Goal: Information Seeking & Learning: Find specific fact

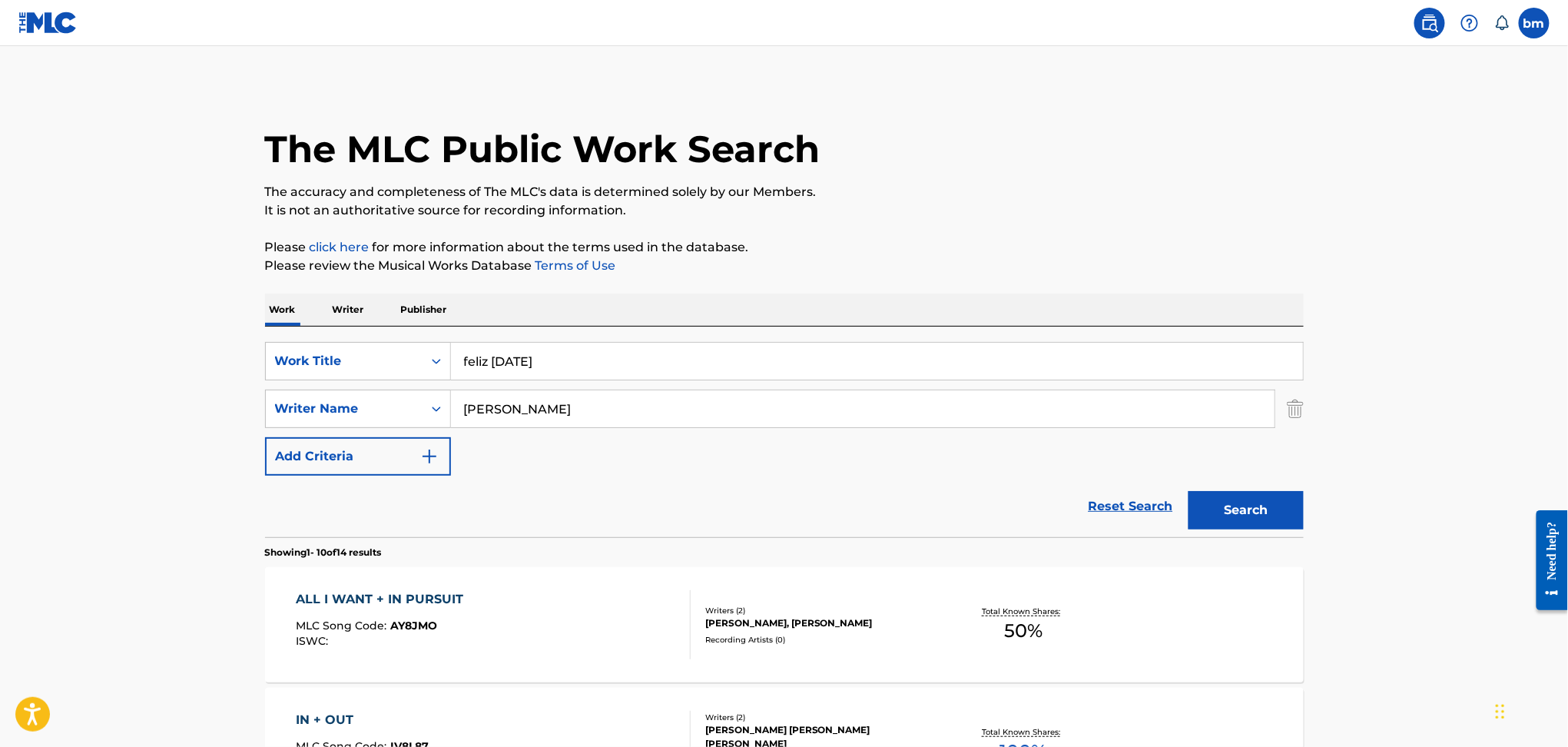
type input "Solomon Newman-Whyte"
click at [378, 380] on div "SearchWithCriteria456ec300-e2cc-4e6e-8597-1a18b6399bb6 Work Title feliz navidad…" at bounding box center [784, 409] width 1039 height 134
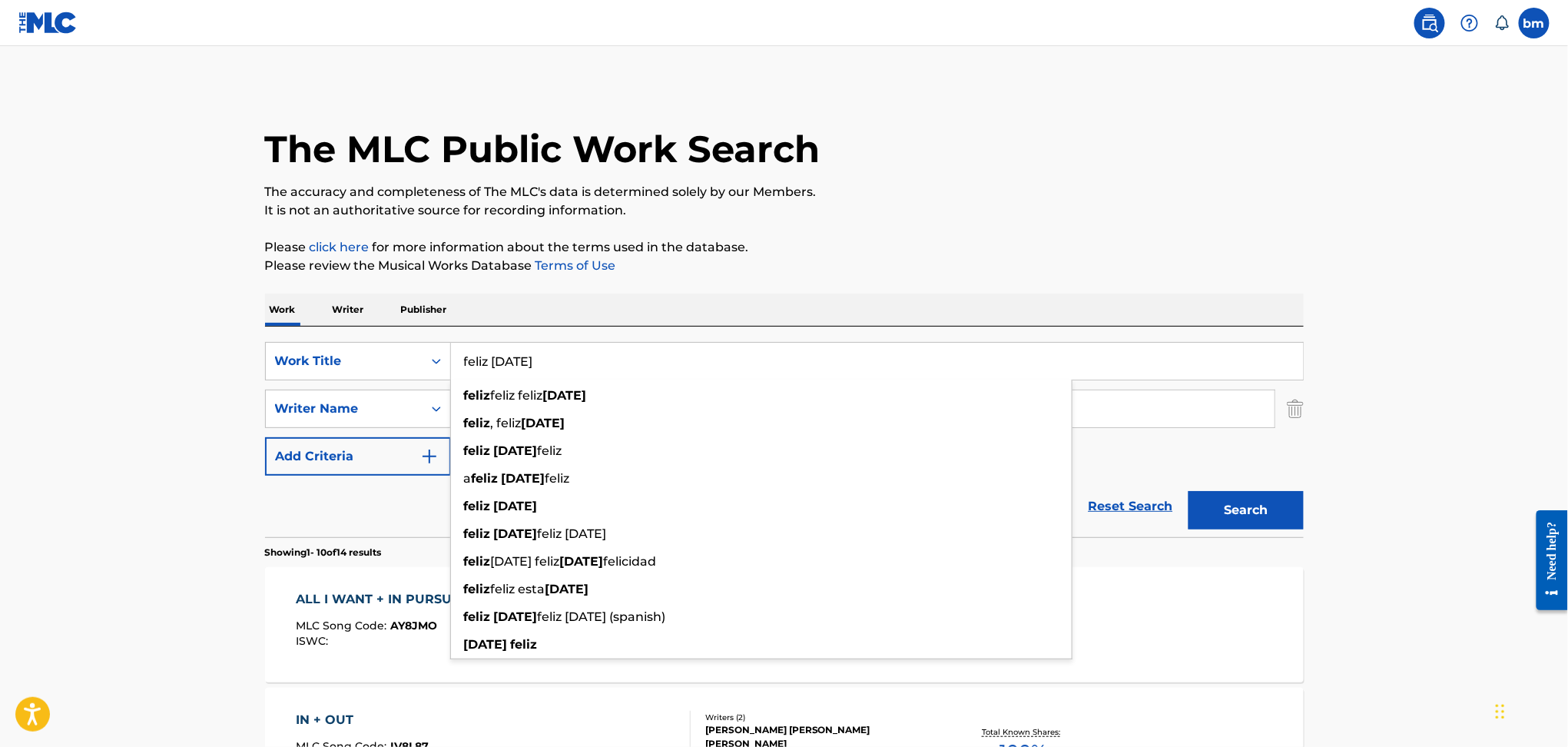
paste input "robbery Solomon"
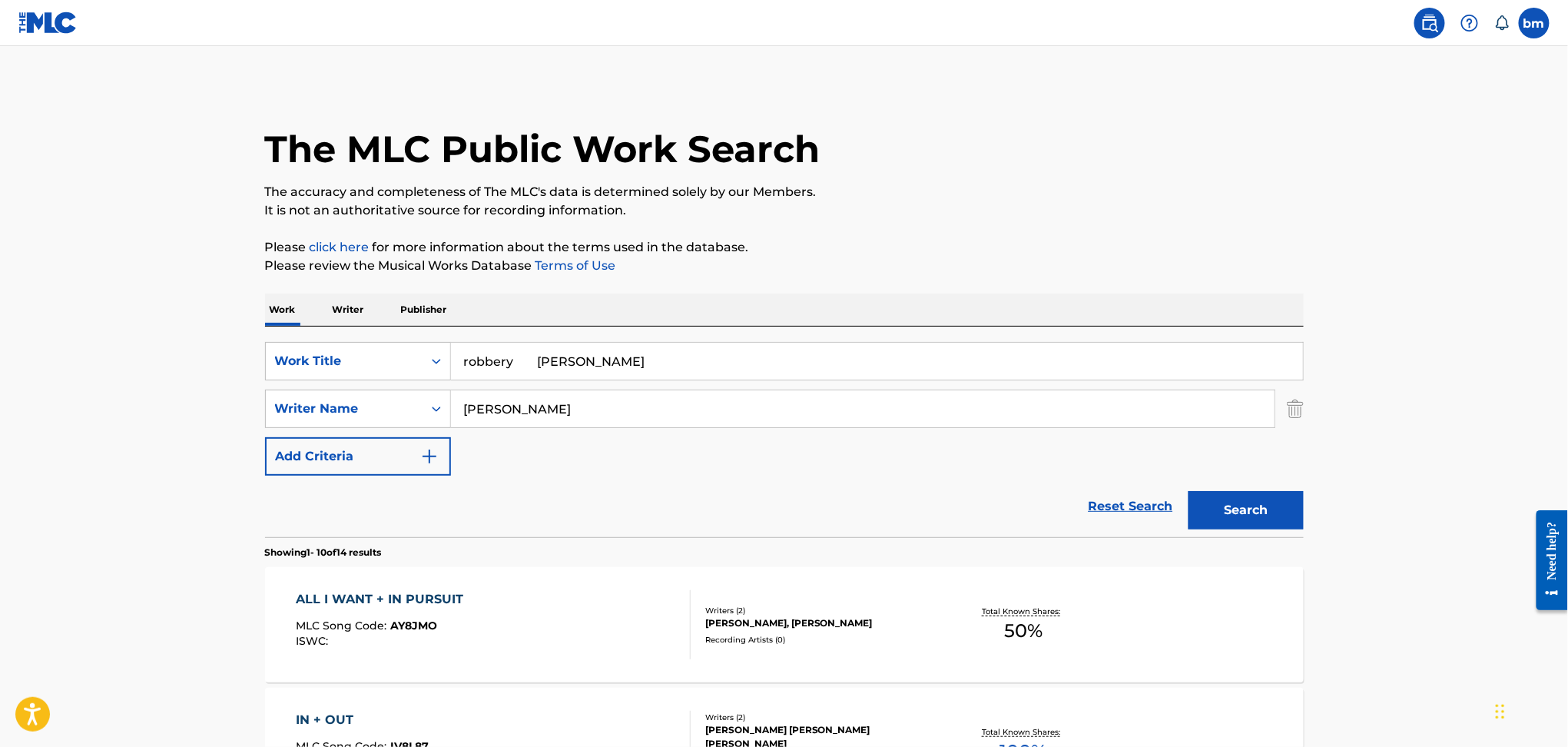
drag, startPoint x: 517, startPoint y: 363, endPoint x: 1387, endPoint y: 278, distance: 874.1
type input "robbery"
click at [1286, 145] on div "The MLC Public Work Search" at bounding box center [784, 141] width 1039 height 112
click at [1235, 514] on button "Search" at bounding box center [1246, 509] width 115 height 39
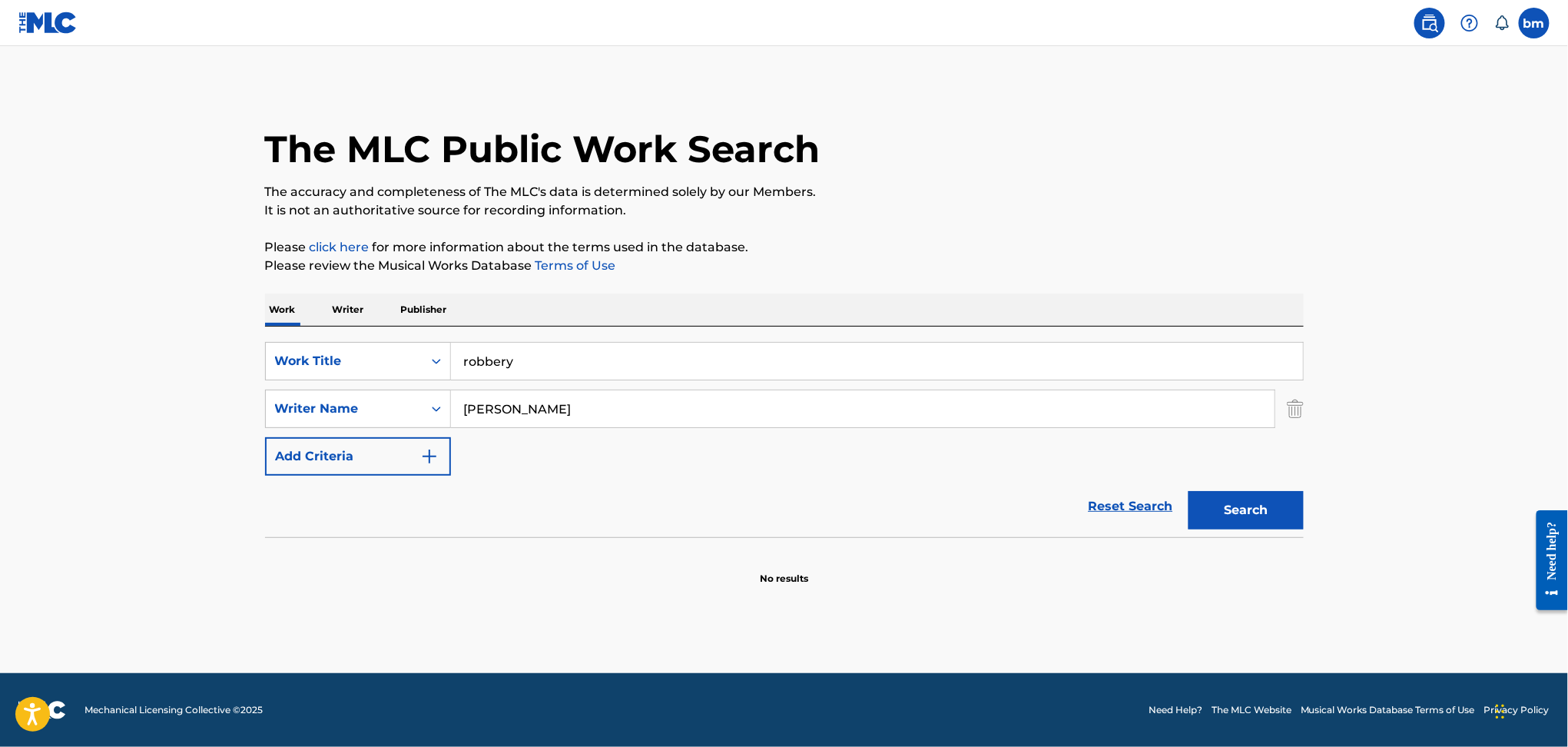
click at [580, 415] on input "Solomon Newman-Whyte" at bounding box center [863, 408] width 823 height 37
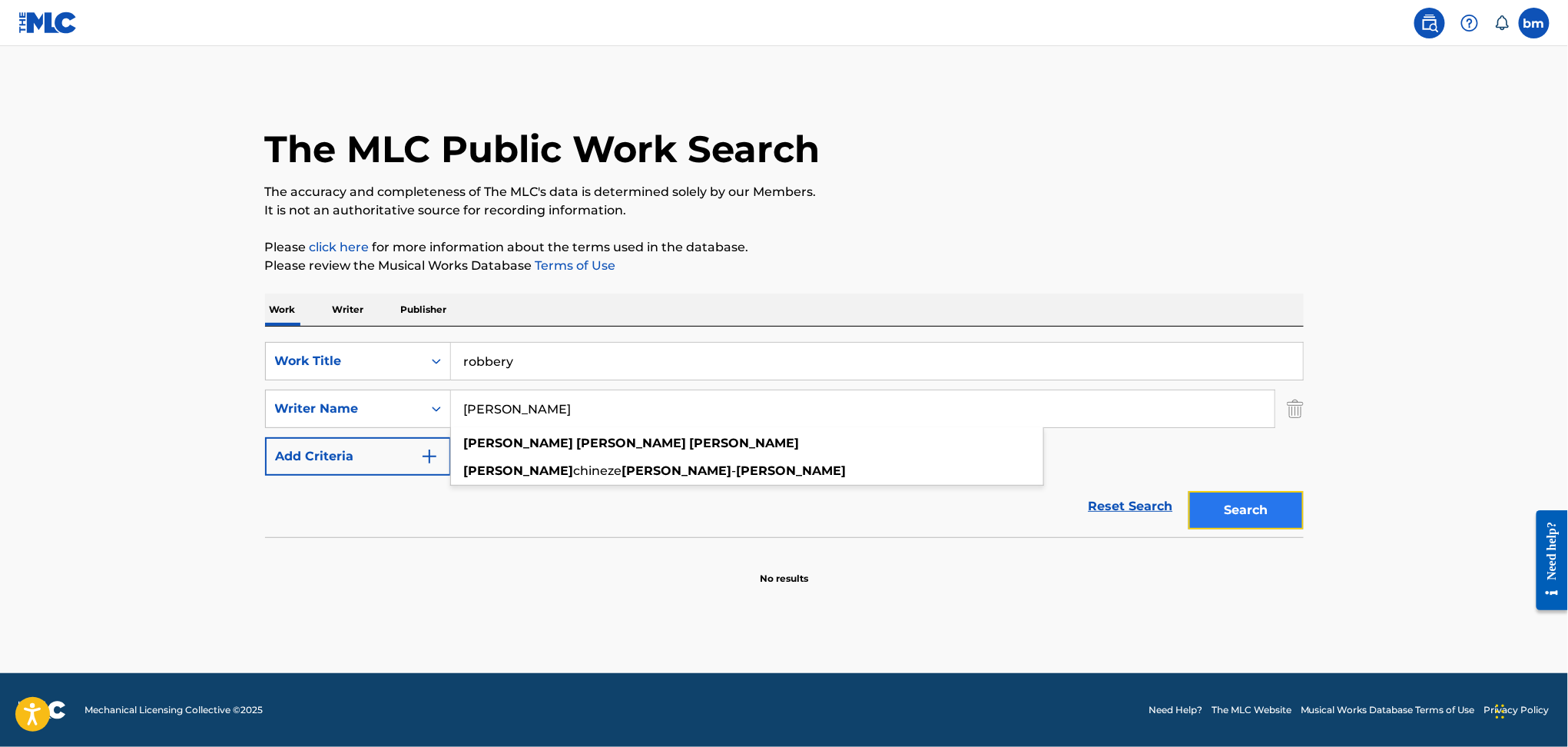
click at [1251, 520] on button "Search" at bounding box center [1246, 509] width 115 height 39
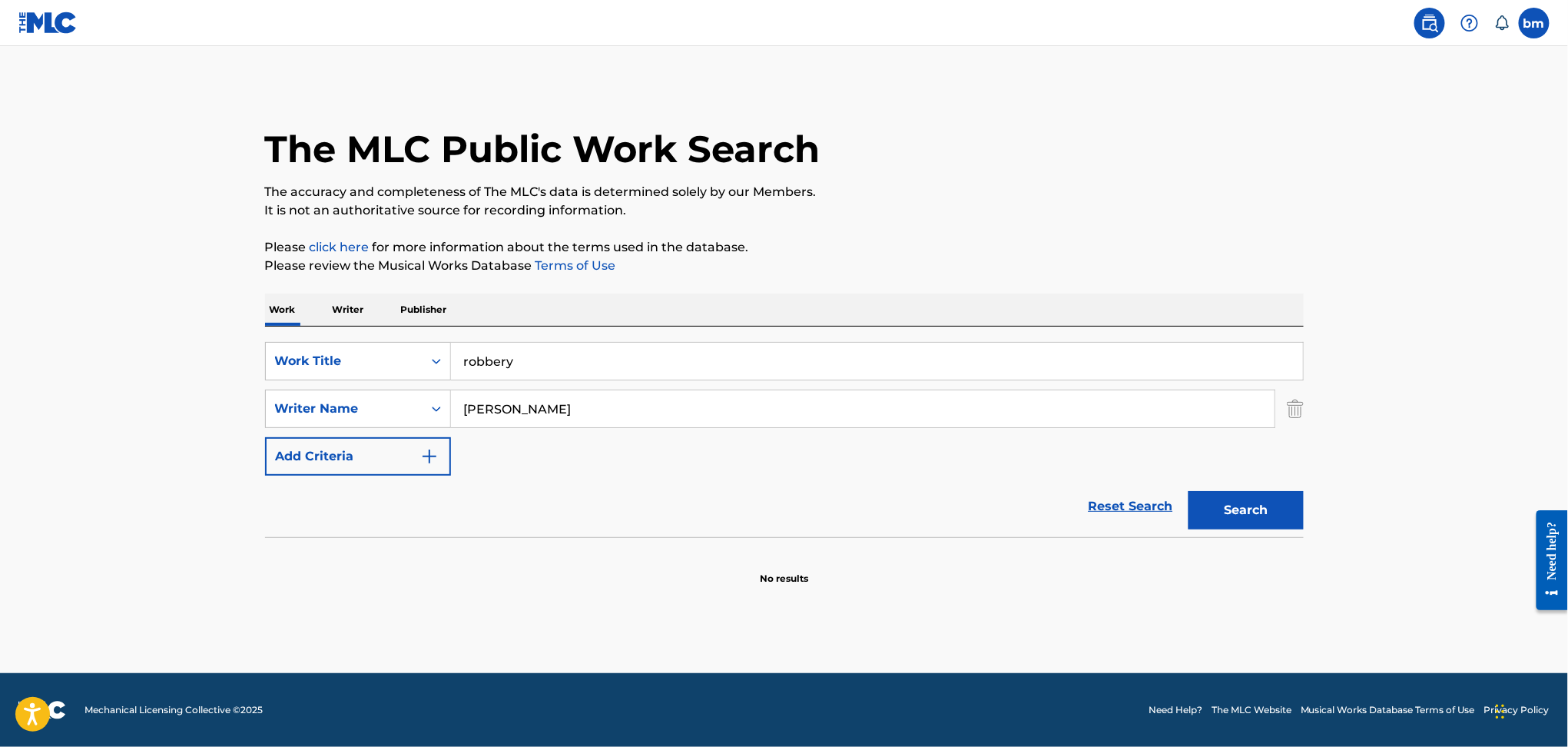
click at [573, 401] on input "Solomon Newman Whyte" at bounding box center [863, 408] width 823 height 37
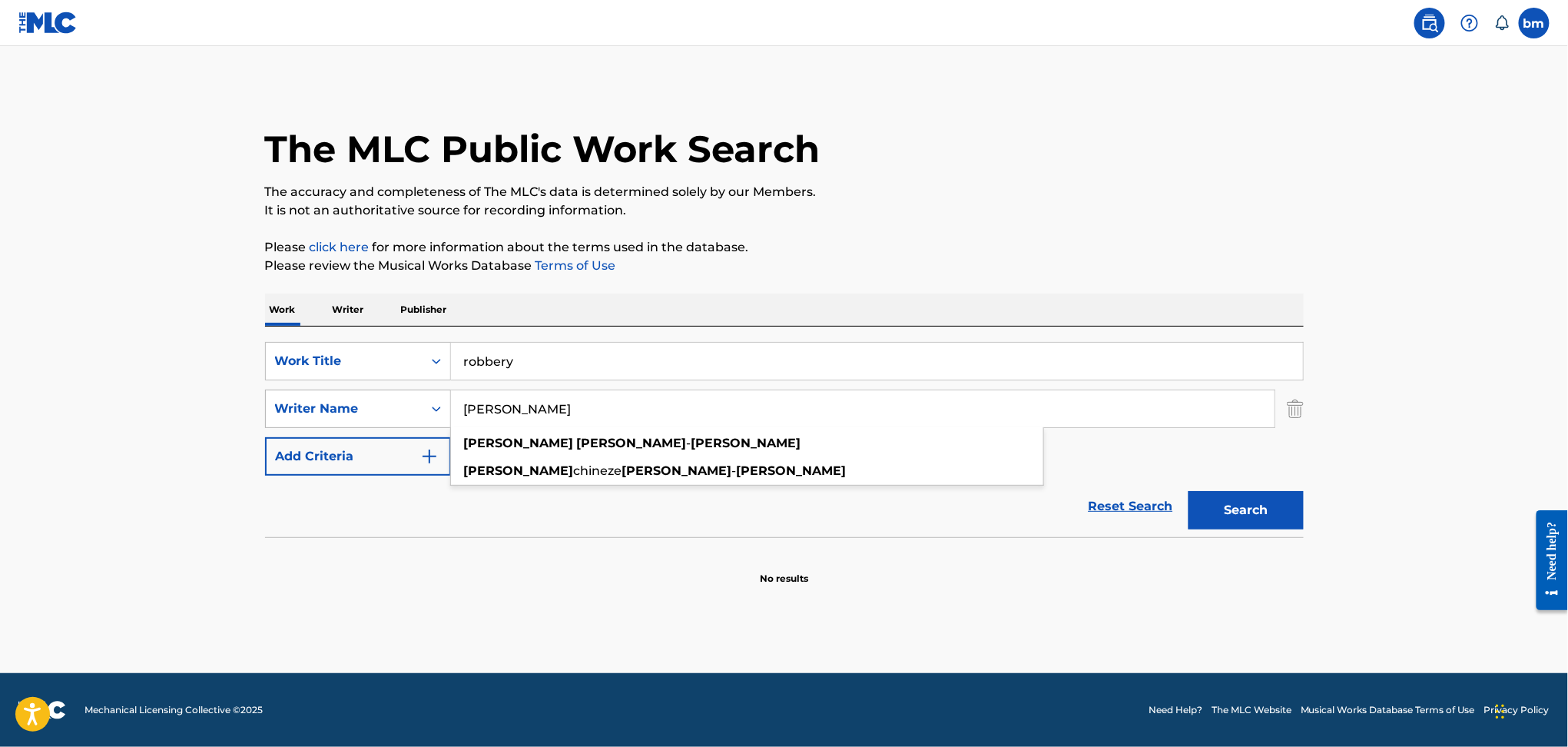
drag, startPoint x: 582, startPoint y: 410, endPoint x: 348, endPoint y: 425, distance: 234.5
click at [348, 425] on div "SearchWithCriteriad6e444ed-65fc-4fe2-aa18-c4c8b2367377 Writer Name Solomon Newm…" at bounding box center [784, 408] width 1039 height 39
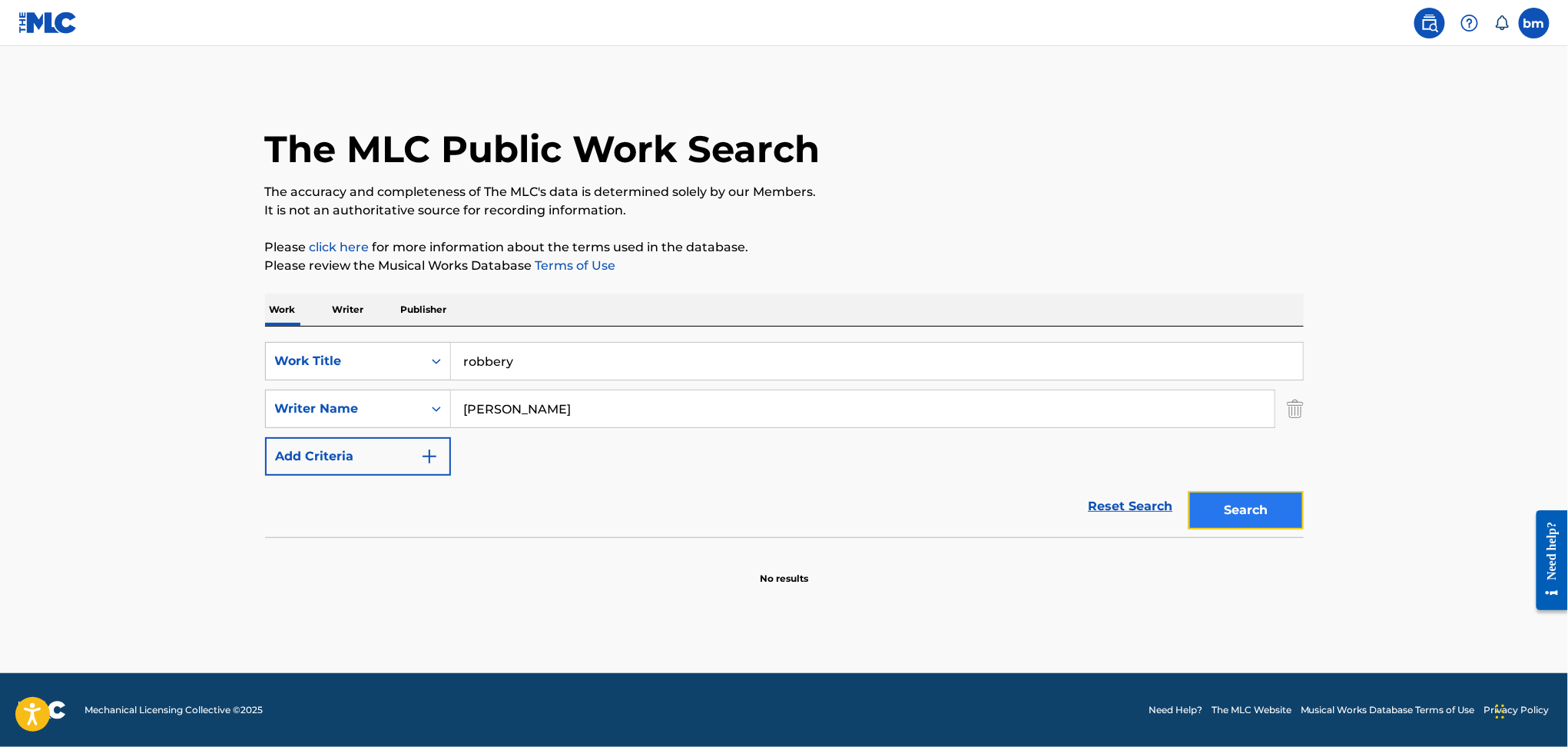
click at [1220, 514] on button "Search" at bounding box center [1246, 509] width 115 height 39
drag, startPoint x: 535, startPoint y: 401, endPoint x: 437, endPoint y: 381, distance: 100.0
click at [348, 401] on div "SearchWithCriteriad6e444ed-65fc-4fe2-aa18-c4c8b2367377 Writer Name Whyte" at bounding box center [784, 408] width 1039 height 39
paste input "Sofía López Jiménez"
type input "Sofía López Jiménez"
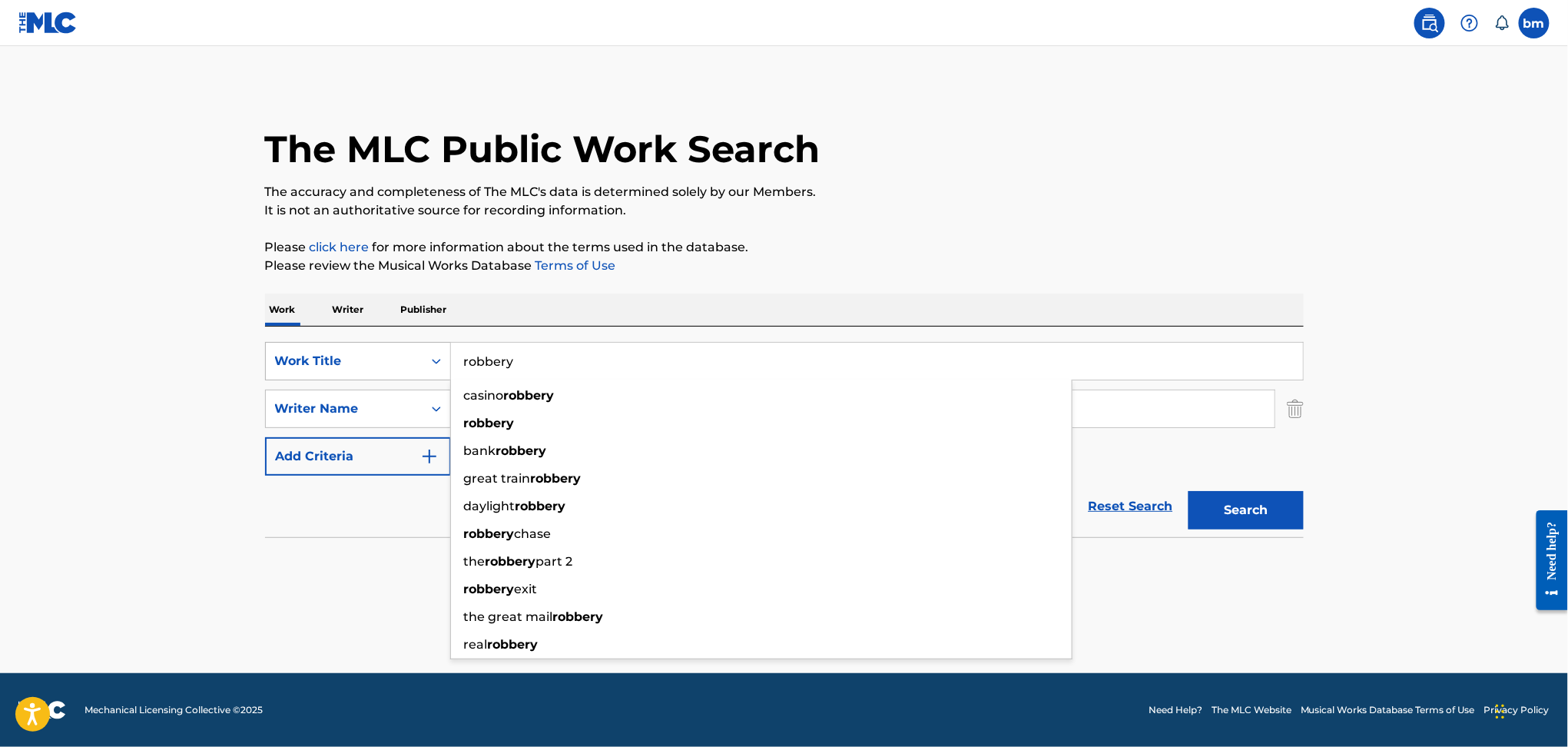
drag, startPoint x: 544, startPoint y: 361, endPoint x: 437, endPoint y: 362, distance: 107.0
click at [437, 362] on div "SearchWithCriteria456ec300-e2cc-4e6e-8597-1a18b6399bb6 Work Title robbery casin…" at bounding box center [784, 361] width 1039 height 39
paste input "Hola Senpai Sofish"
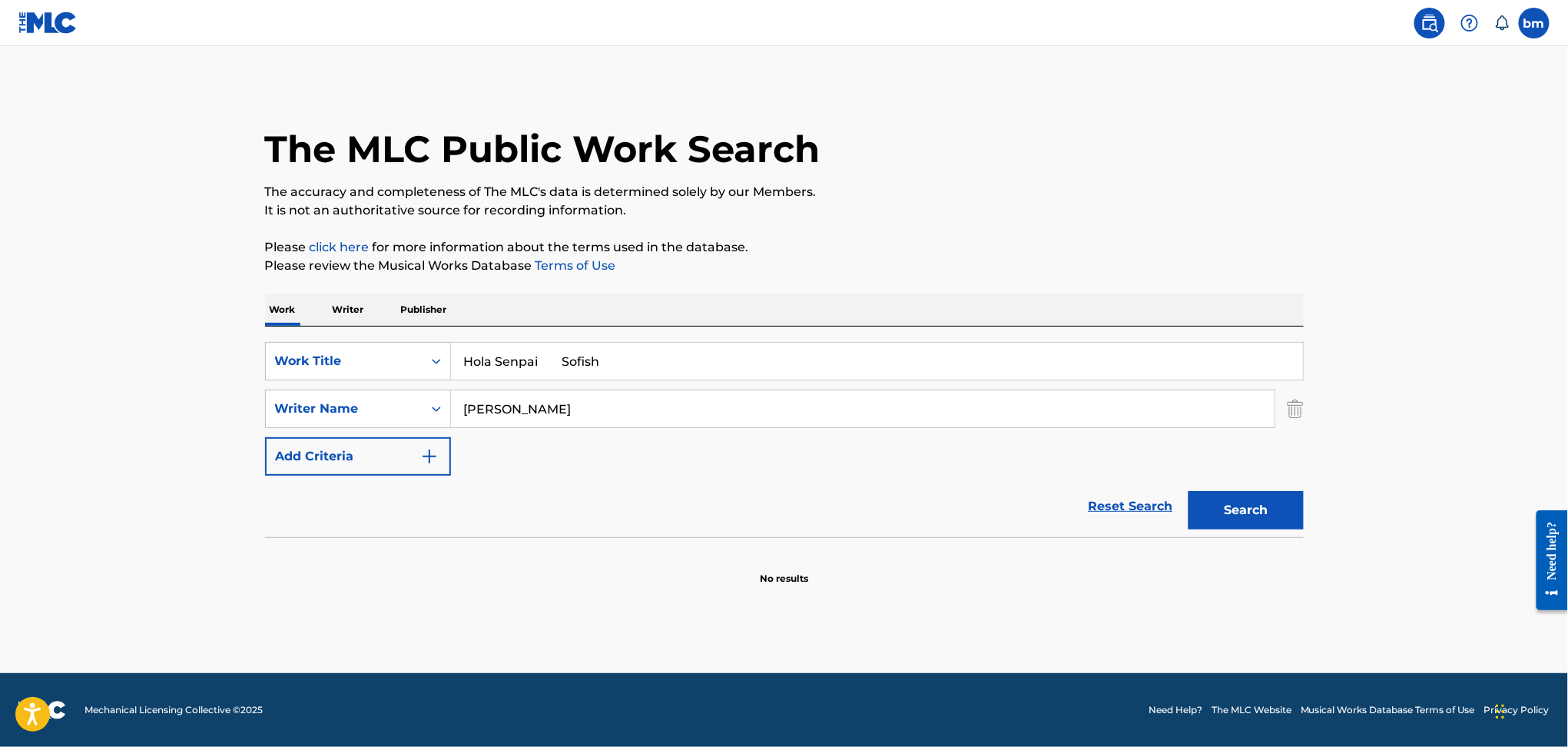
drag, startPoint x: 561, startPoint y: 360, endPoint x: 945, endPoint y: 280, distance: 392.2
click at [944, 323] on div "Work Writer Publisher SearchWithCriteria456ec300-e2cc-4e6e-8597-1a18b6399bb6 Wo…" at bounding box center [784, 439] width 1039 height 292
type input "Hola Senpai"
click at [943, 266] on p "Please review the Musical Works Database Terms of Use" at bounding box center [784, 265] width 1039 height 18
drag, startPoint x: 513, startPoint y: 409, endPoint x: 505, endPoint y: 409, distance: 8.0
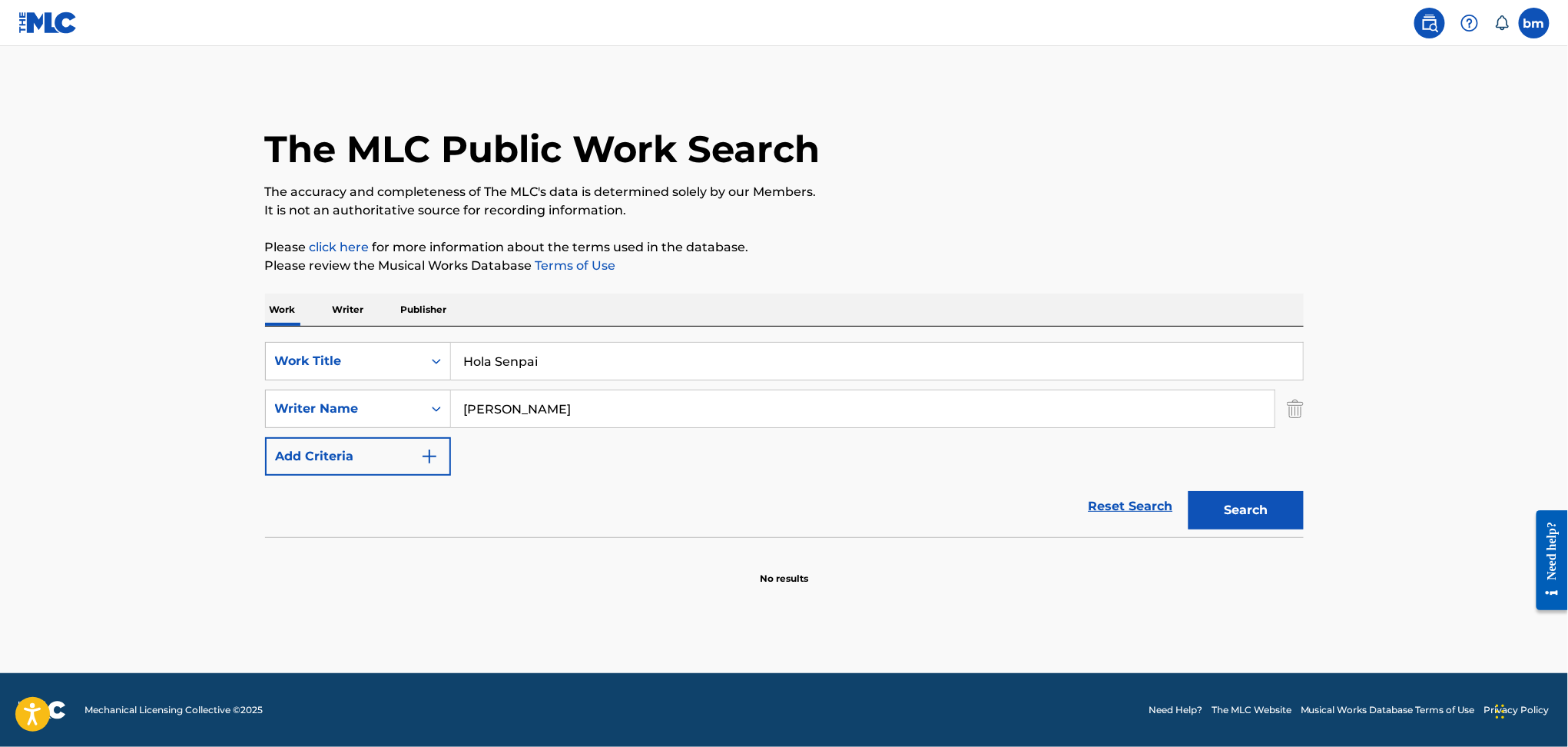
click at [505, 409] on input "Sofía López Jiménez" at bounding box center [863, 408] width 823 height 37
click at [563, 410] on input "Sofía Lopez Jiménez" at bounding box center [863, 408] width 823 height 37
type input "Sofía Lopez Jimenez"
click at [1267, 514] on button "Search" at bounding box center [1246, 509] width 115 height 39
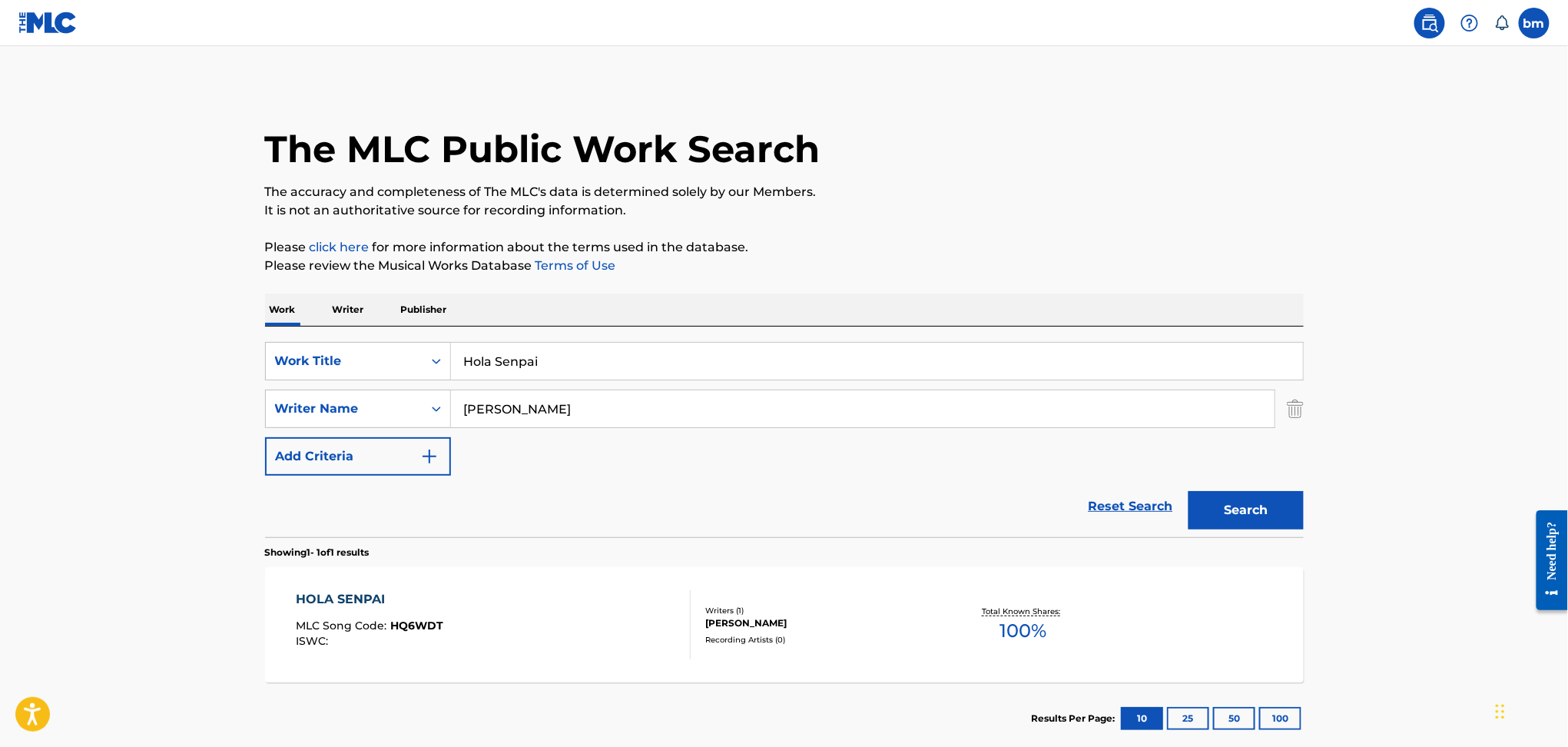
click at [528, 629] on div "HOLA SENPAI MLC Song Code : HQ6WDT ISWC :" at bounding box center [493, 624] width 395 height 69
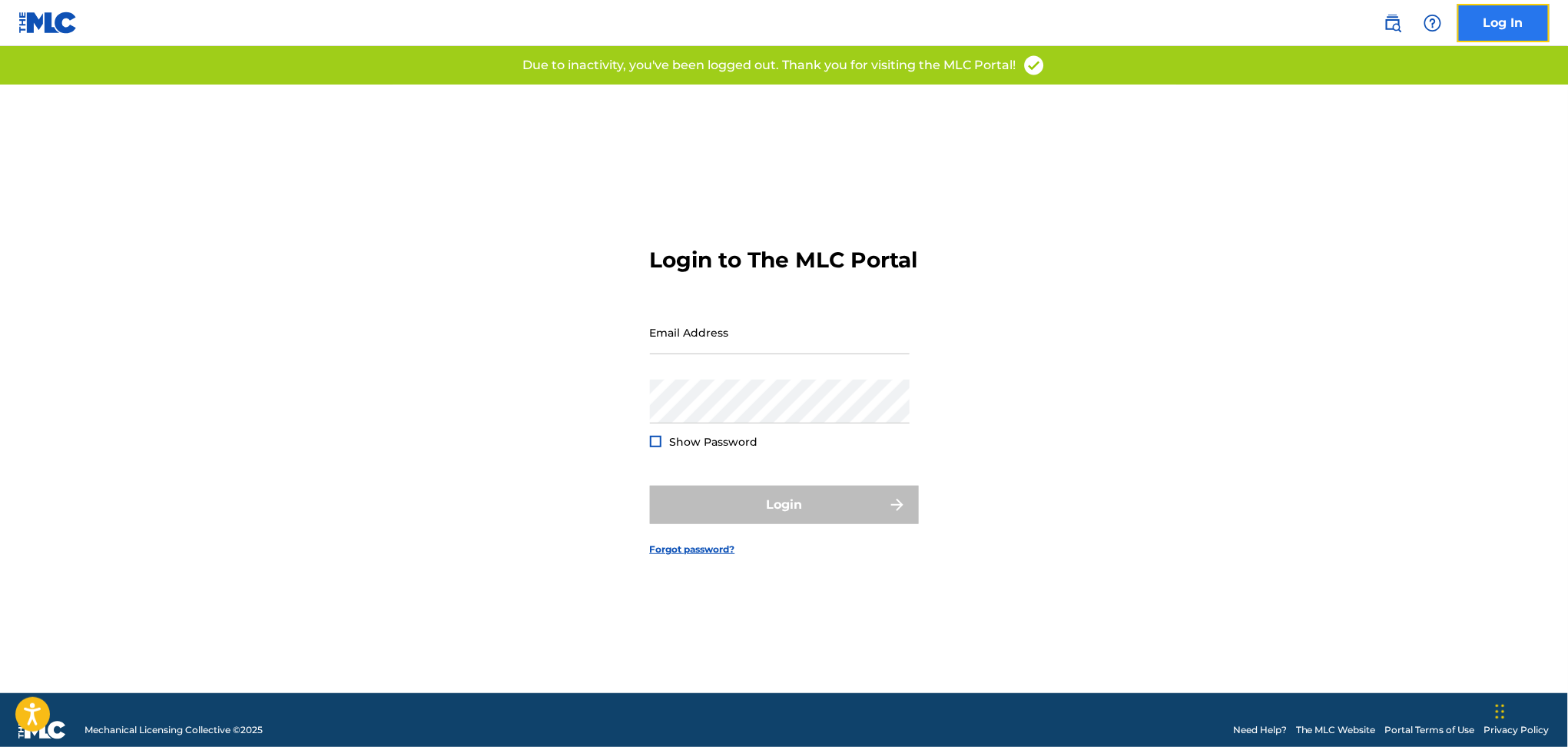
click at [1497, 28] on link "Log In" at bounding box center [1503, 22] width 92 height 39
click at [1497, 27] on link "Log In" at bounding box center [1503, 22] width 92 height 39
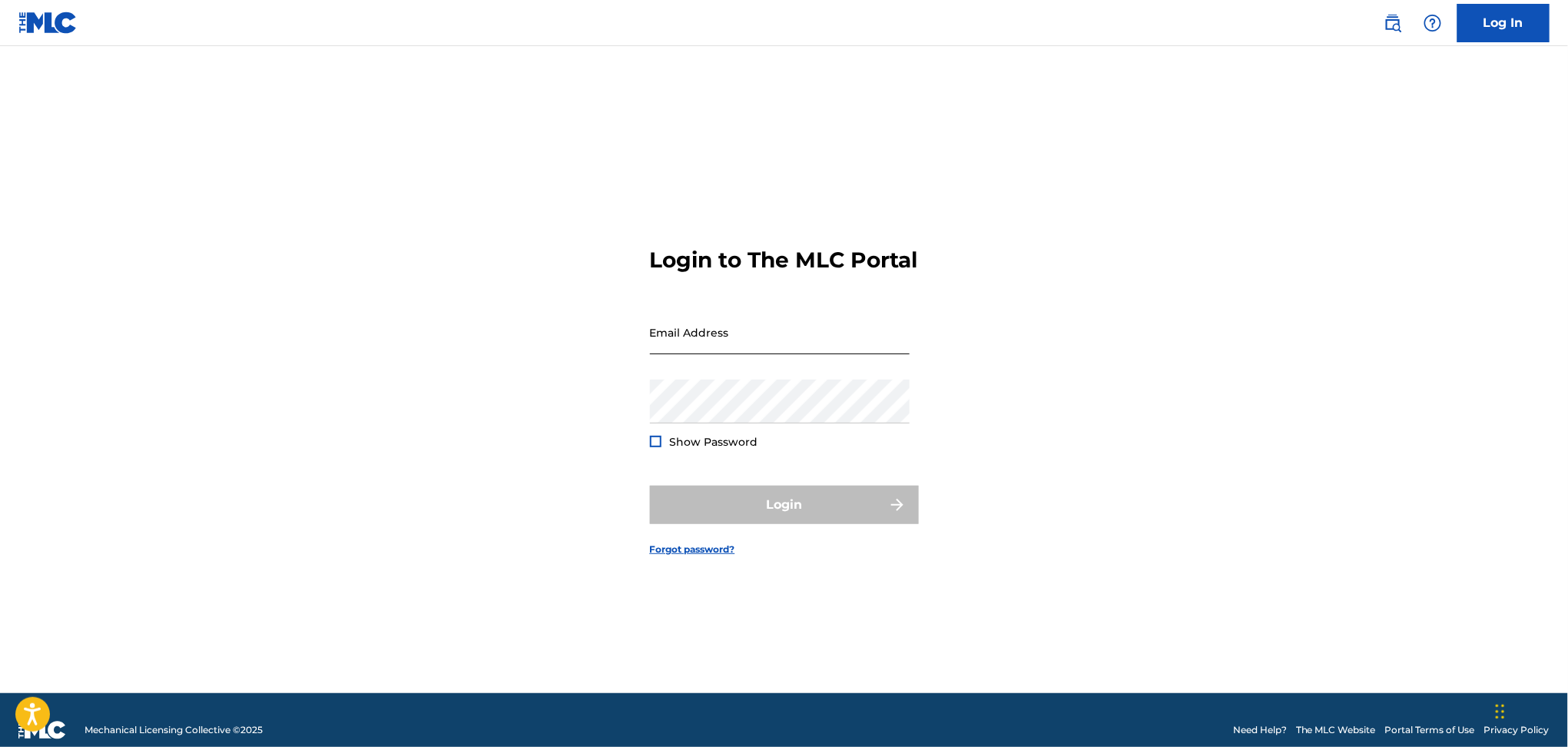
click at [754, 347] on input "Email Address" at bounding box center [780, 332] width 260 height 44
type input "[PERSON_NAME][EMAIL_ADDRESS][PERSON_NAME][DOMAIN_NAME]"
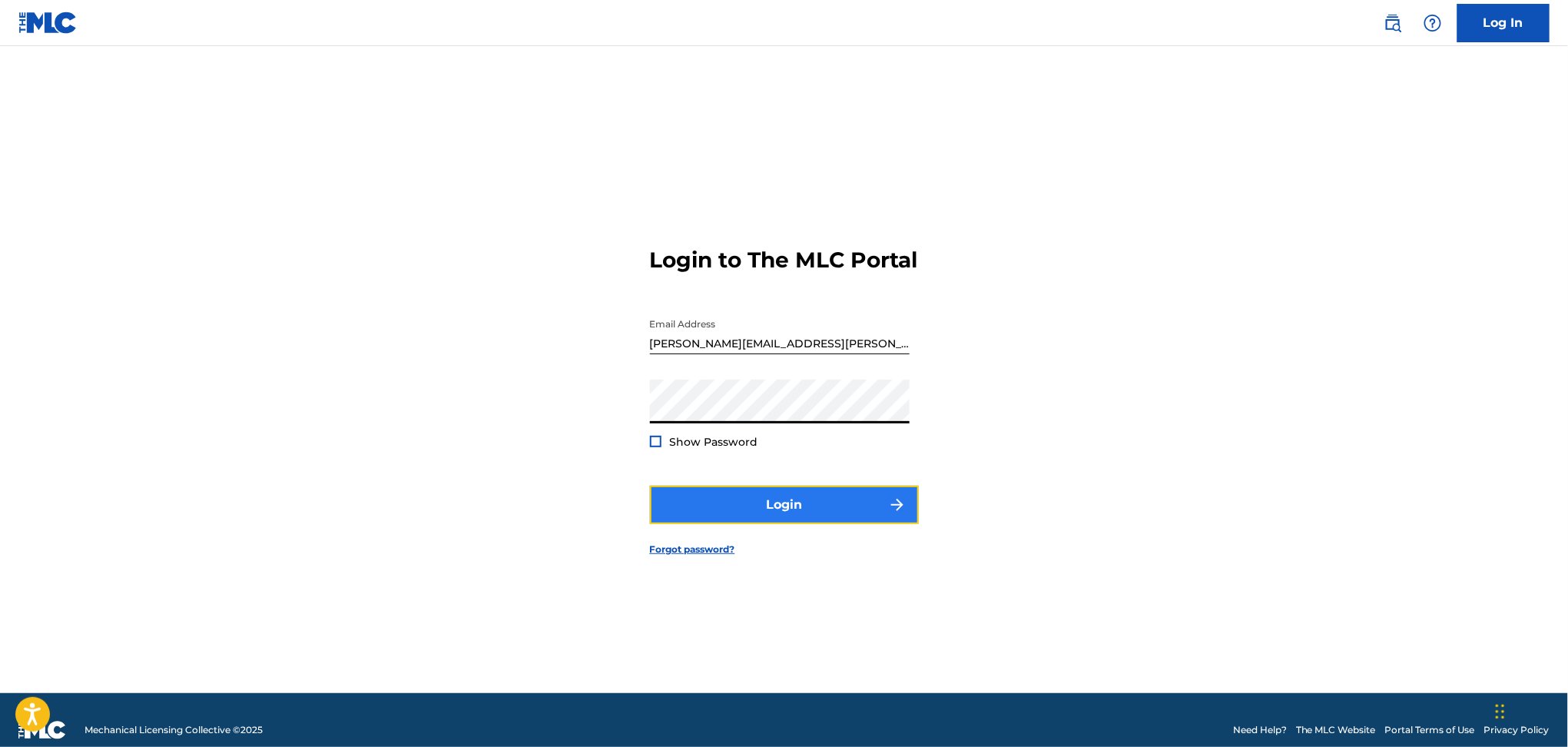
click at [838, 524] on button "Login" at bounding box center [785, 504] width 269 height 39
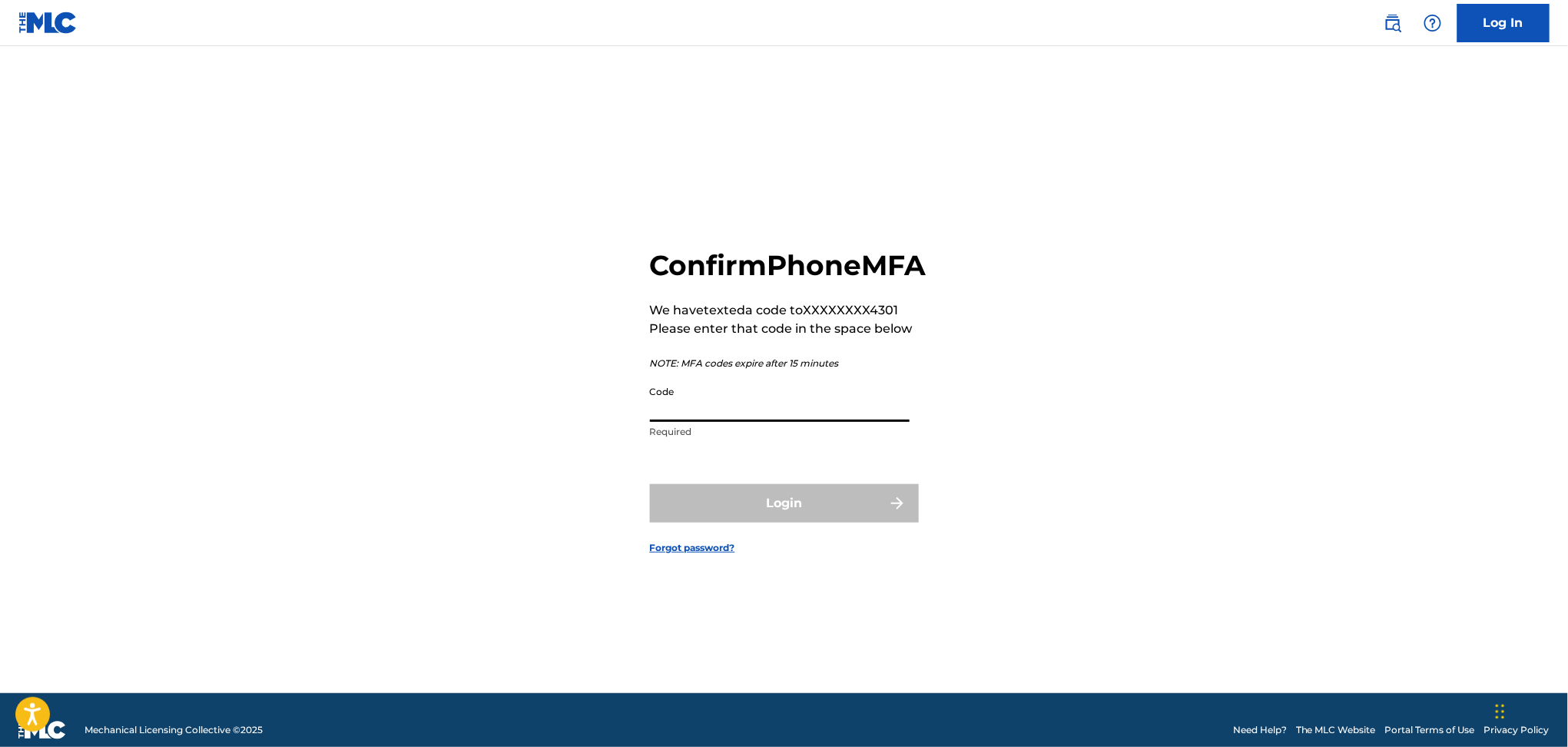
click at [697, 412] on input "Code" at bounding box center [780, 400] width 260 height 44
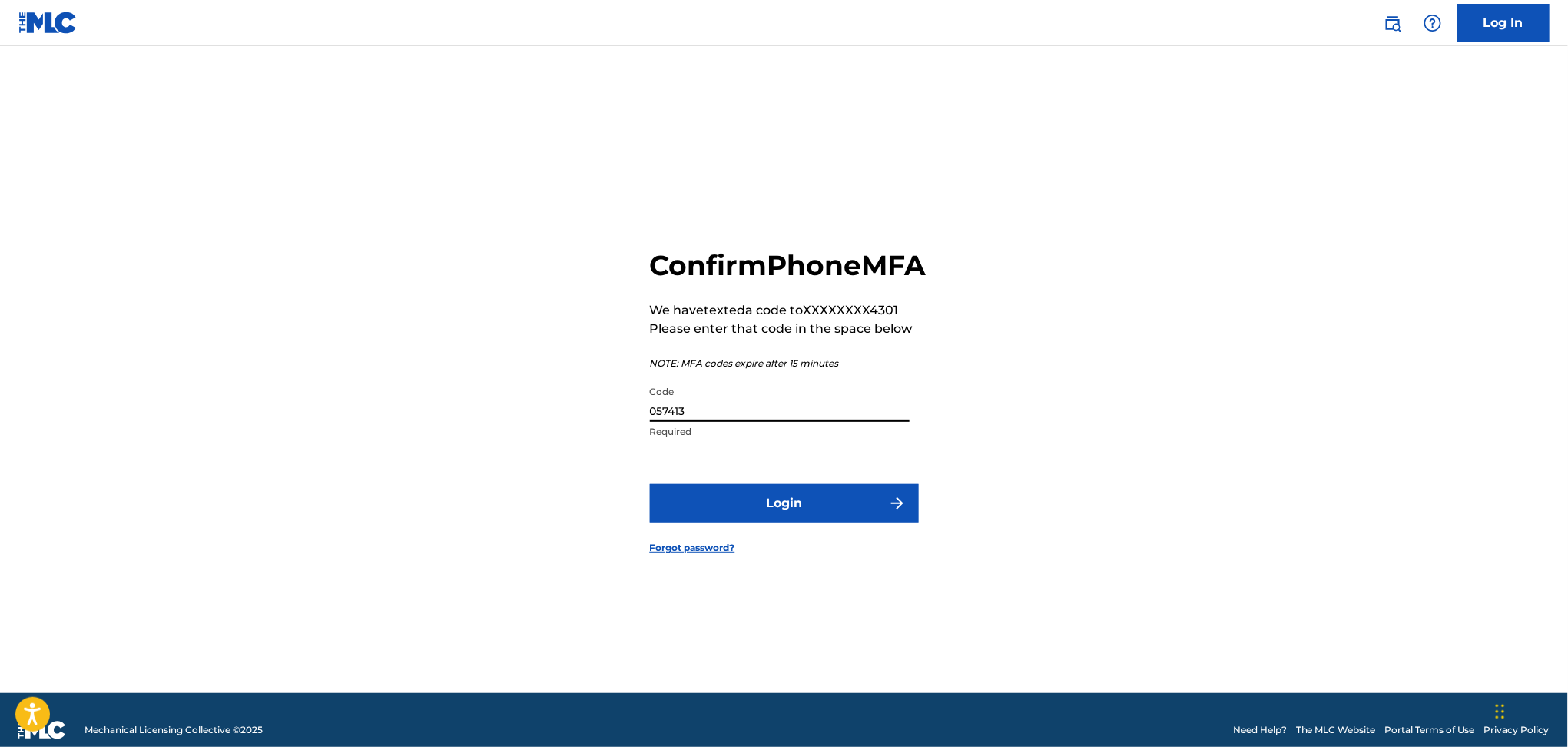
type input "057413"
click at [650, 484] on button "Login" at bounding box center [785, 503] width 269 height 39
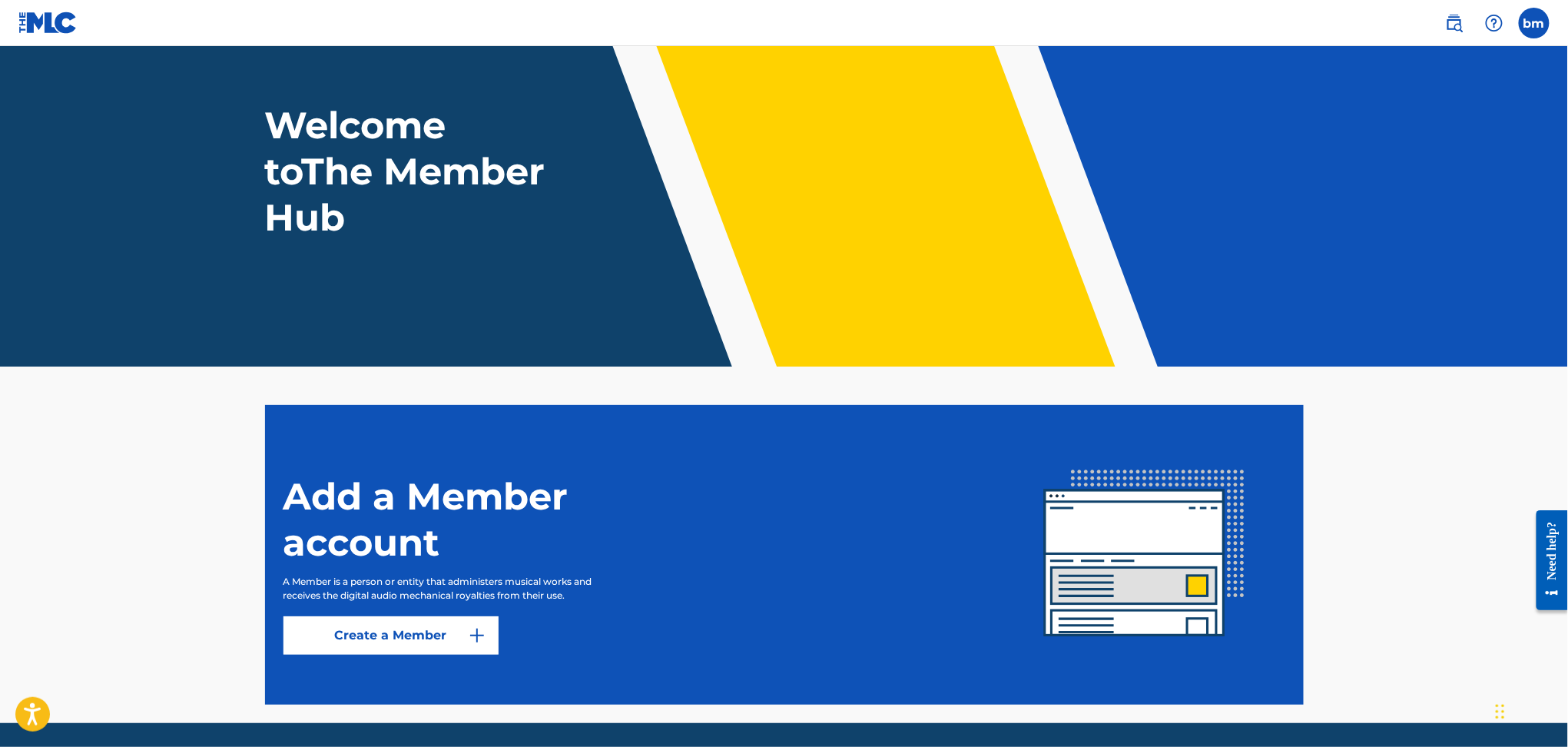
scroll to position [102, 0]
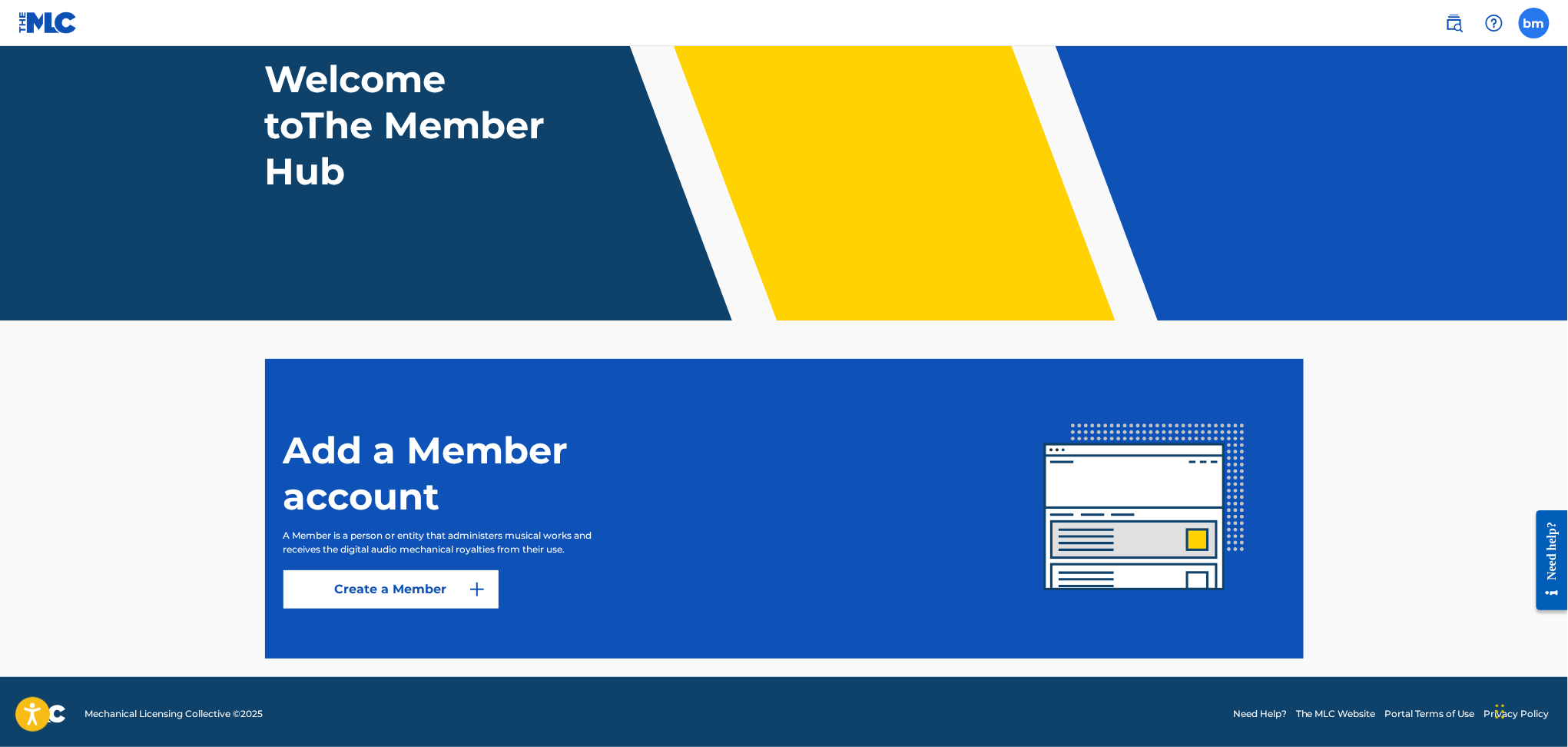
click at [1533, 28] on label at bounding box center [1535, 23] width 31 height 31
click at [1535, 23] on input "bm bree mckennna brianna.mckenna@moodmedia.com Notification Preferences Profile…" at bounding box center [1535, 23] width 0 height 0
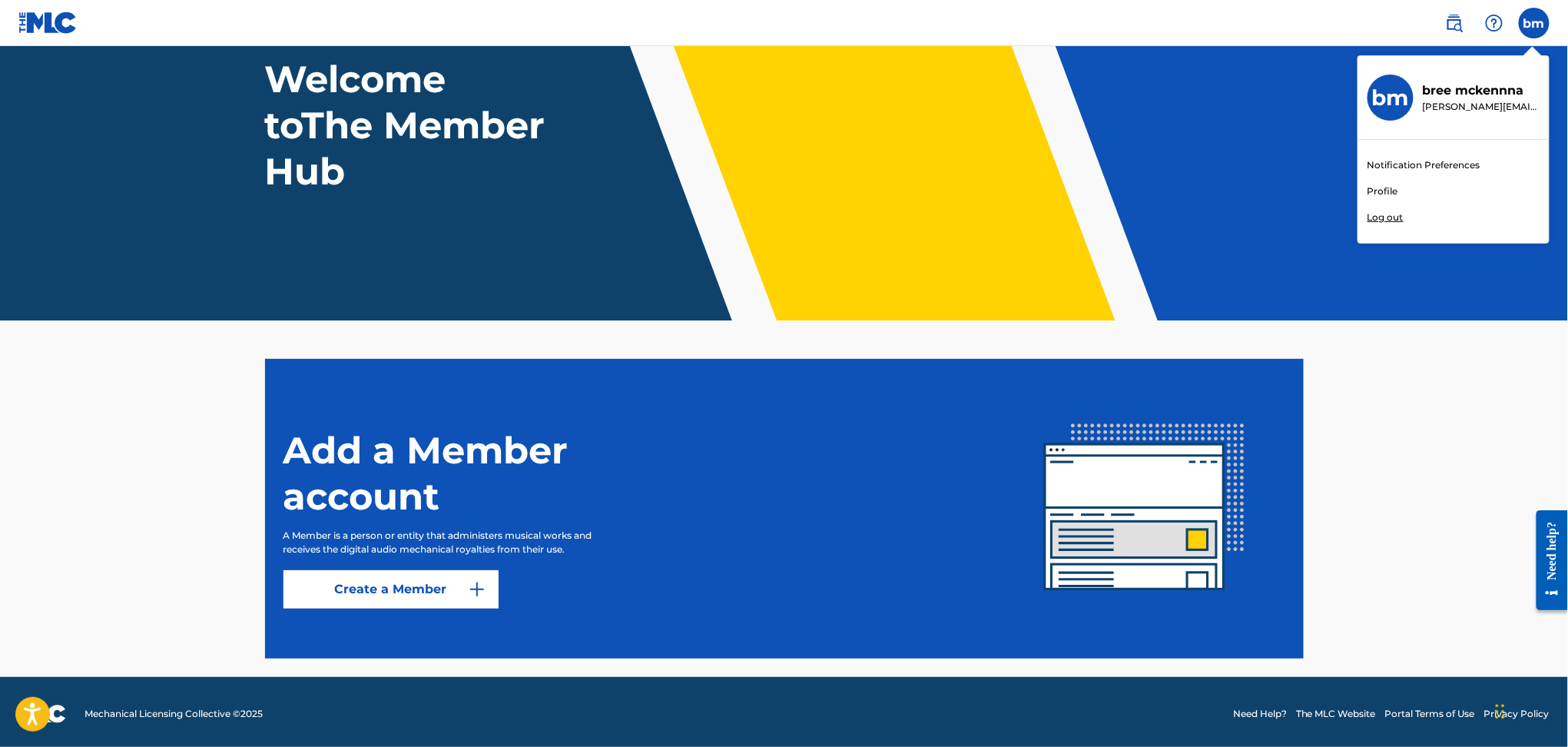
click at [1369, 86] on div "bm bree mckennna brianna.mckenna@moodmedia.com" at bounding box center [1454, 98] width 190 height 84
click at [1535, 23] on input "bm bree mckennna brianna.mckenna@moodmedia.com Notification Preferences Profile…" at bounding box center [1535, 23] width 0 height 0
click at [1387, 106] on h3 "bm" at bounding box center [1390, 98] width 37 height 27
click at [1535, 23] on input "bm bree mckennna brianna.mckenna@moodmedia.com Notification Preferences Profile…" at bounding box center [1535, 23] width 0 height 0
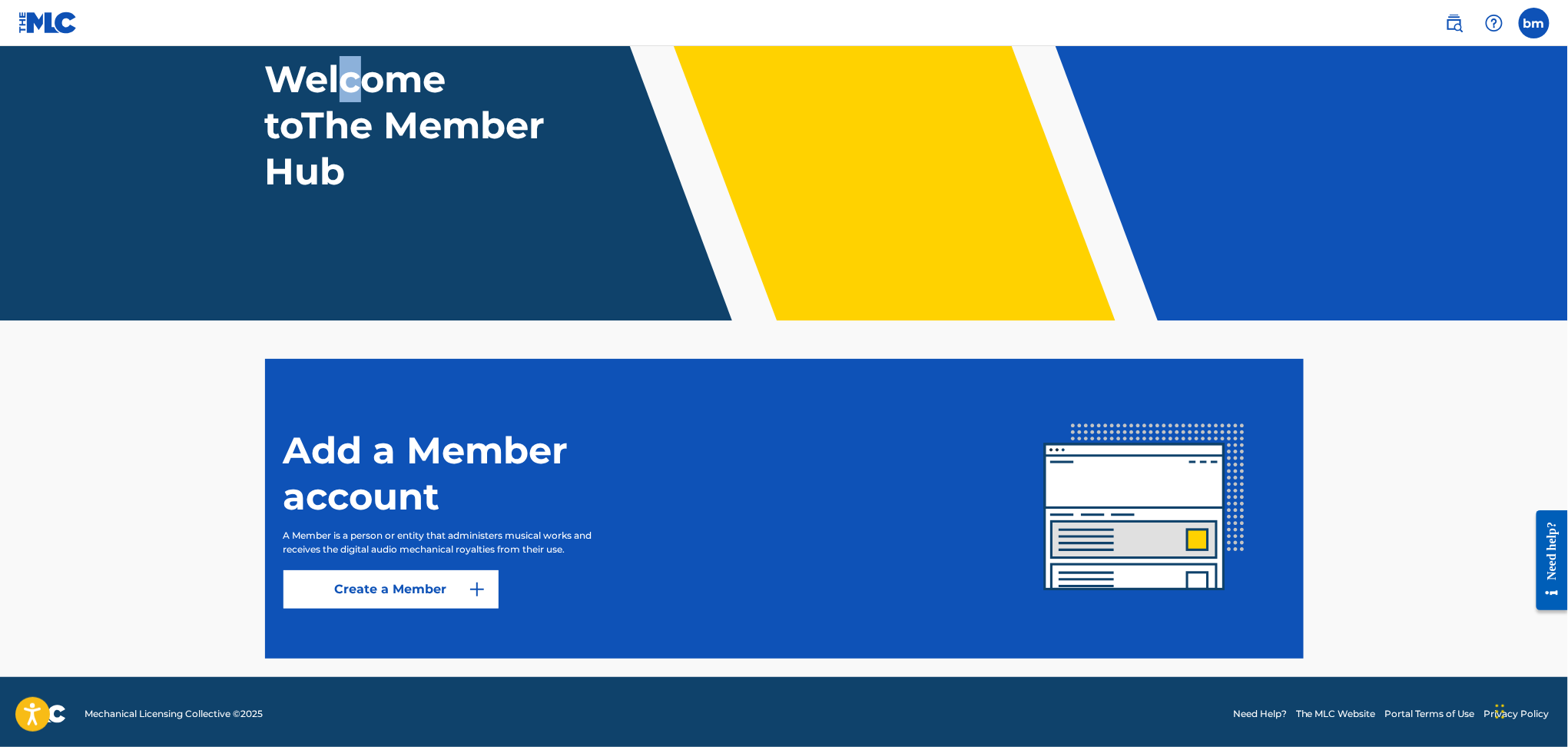
click at [351, 100] on h1 "Welcome to The Member Hub" at bounding box center [408, 124] width 287 height 138
click at [41, 27] on img at bounding box center [47, 22] width 59 height 22
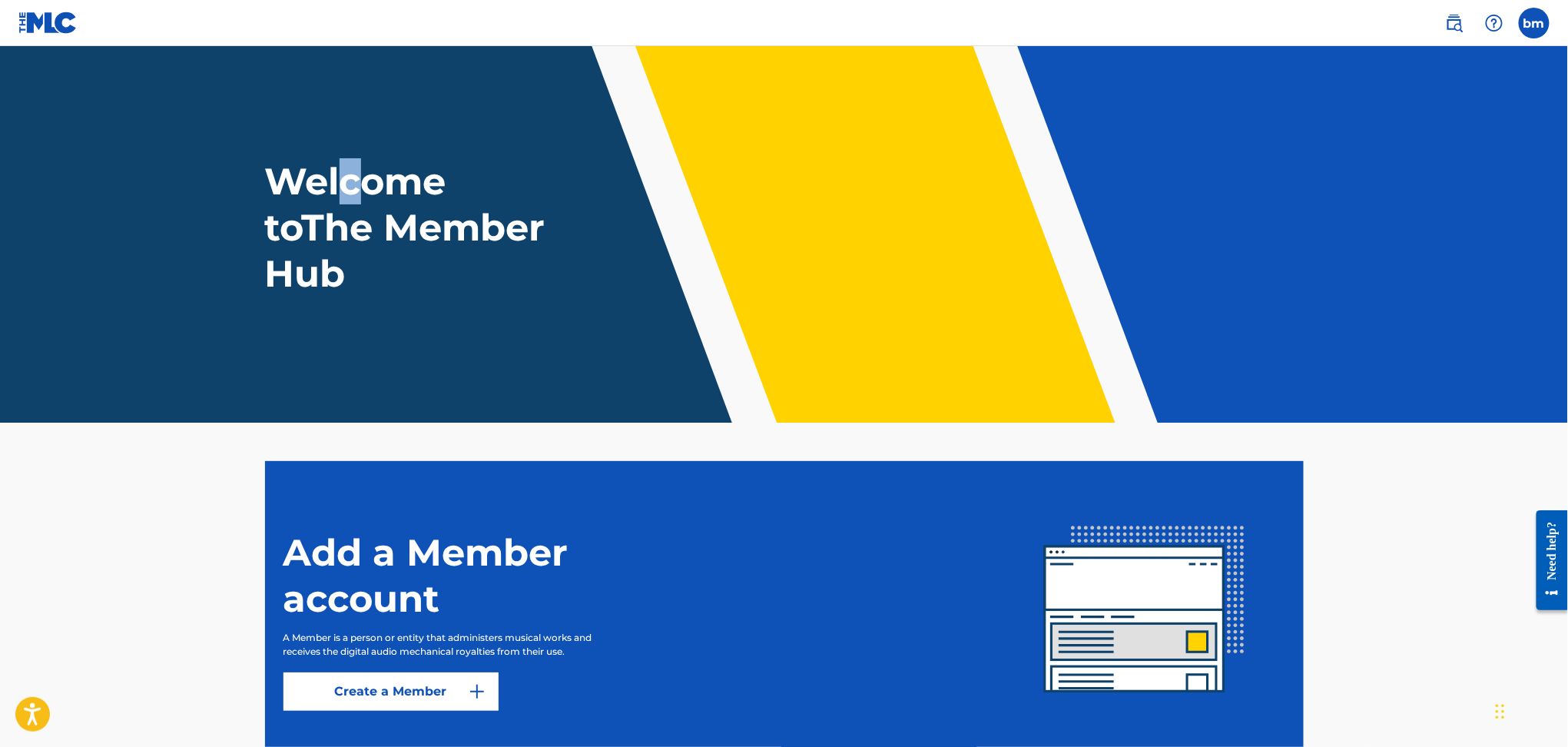
click at [41, 27] on img at bounding box center [47, 22] width 59 height 22
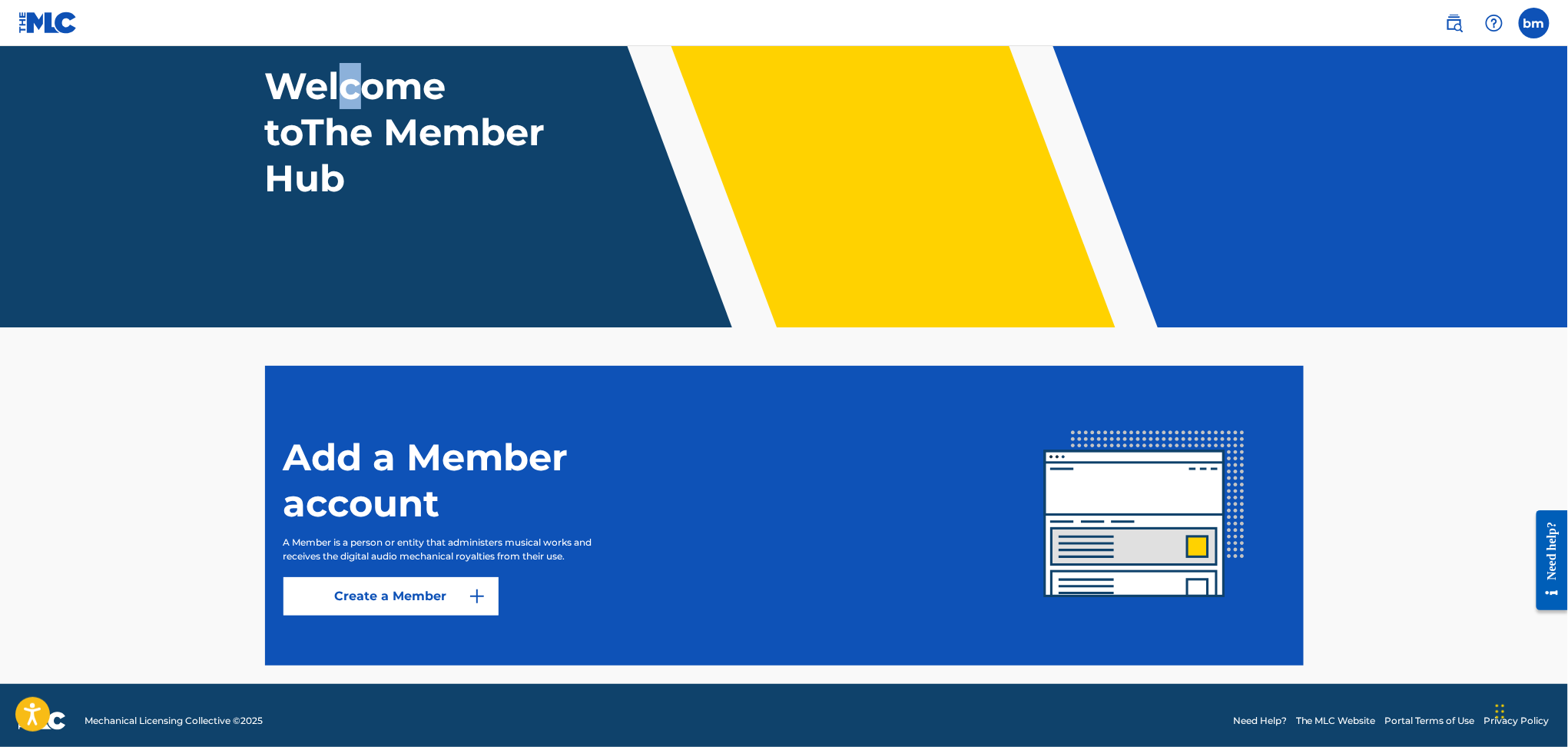
scroll to position [105, 0]
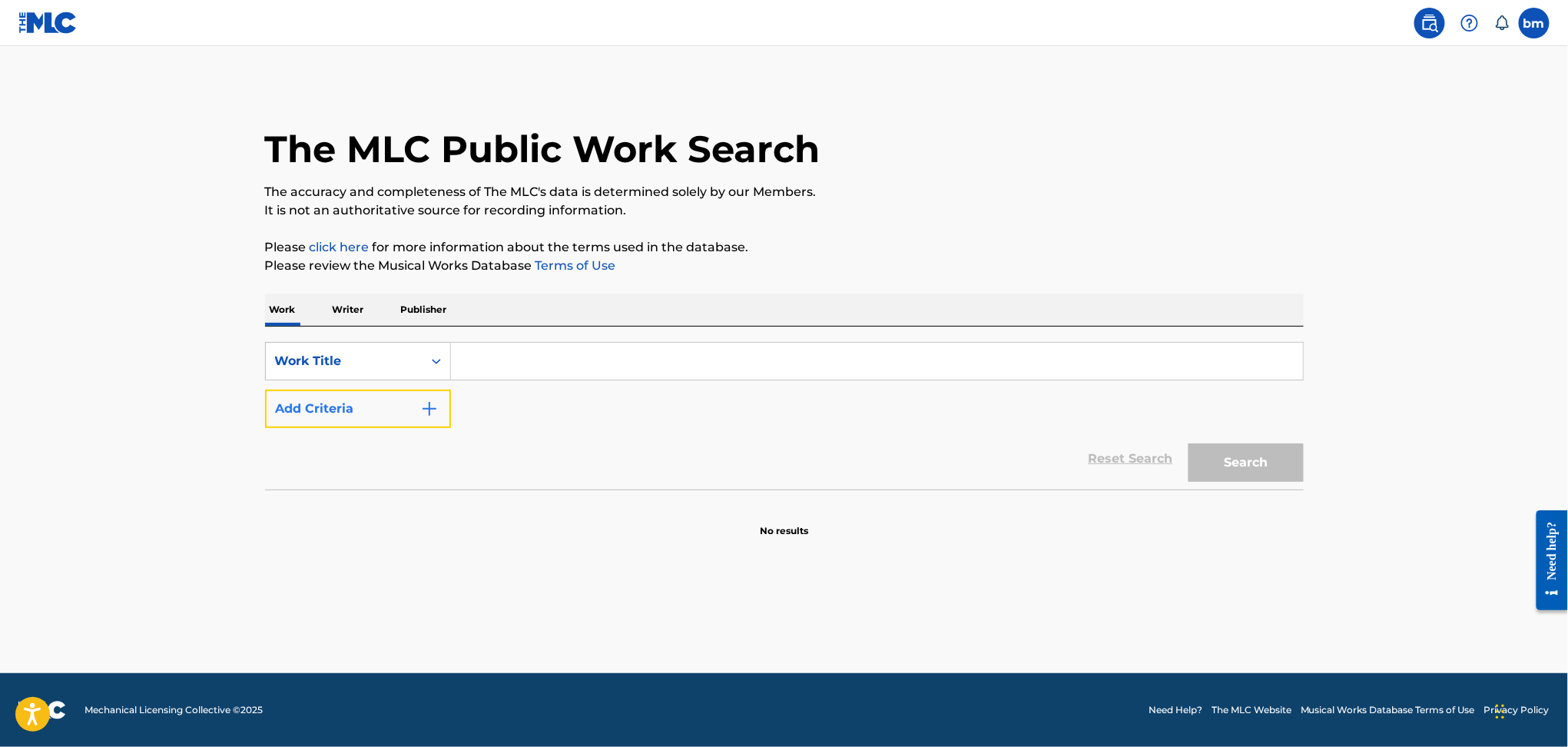
click at [413, 407] on button "Add Criteria" at bounding box center [358, 408] width 186 height 39
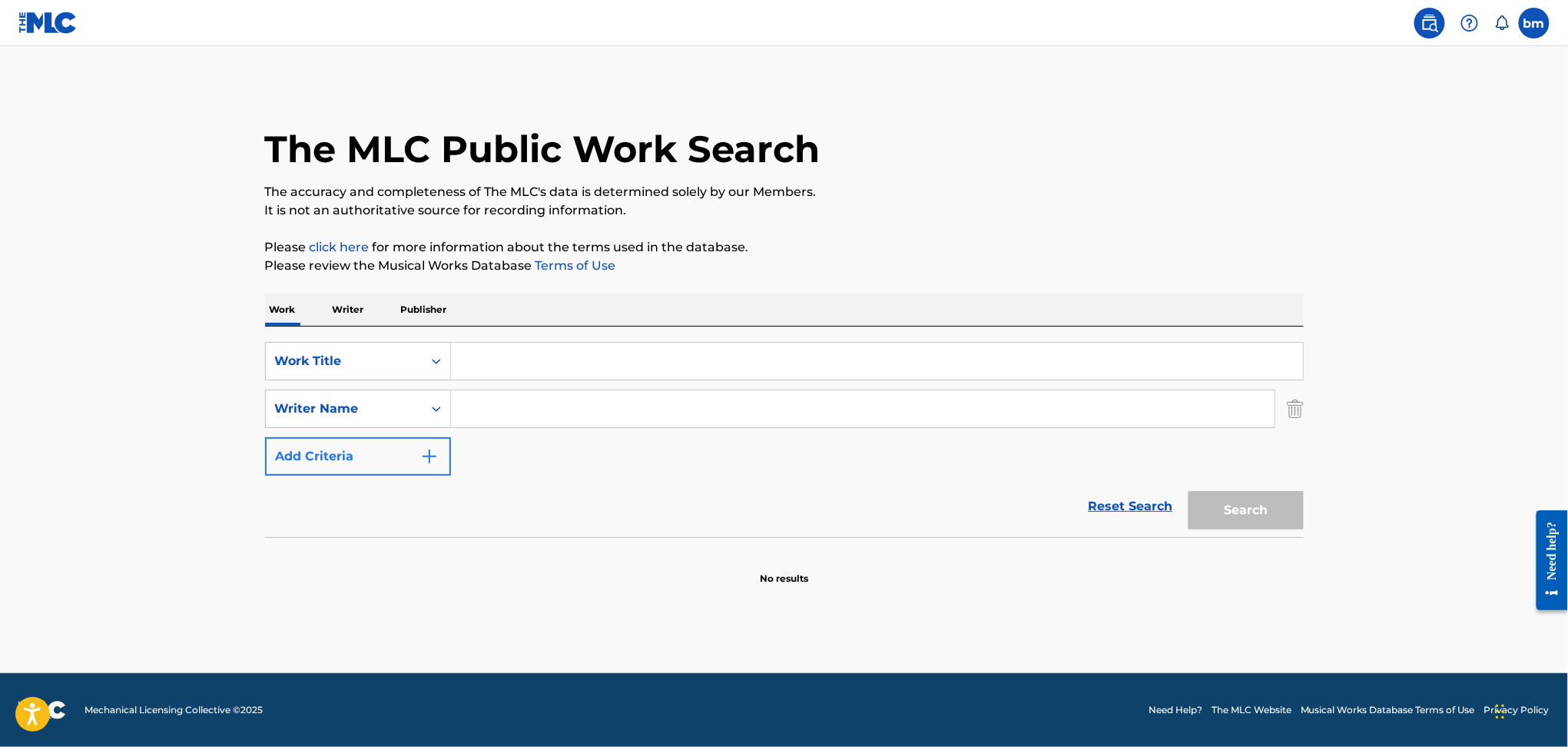
click at [534, 411] on input "Search Form" at bounding box center [863, 408] width 823 height 37
paste input "[PERSON_NAME] AmigoEdgardo [PERSON_NAME] PazJorge [PERSON_NAME] de [PERSON_NAME…"
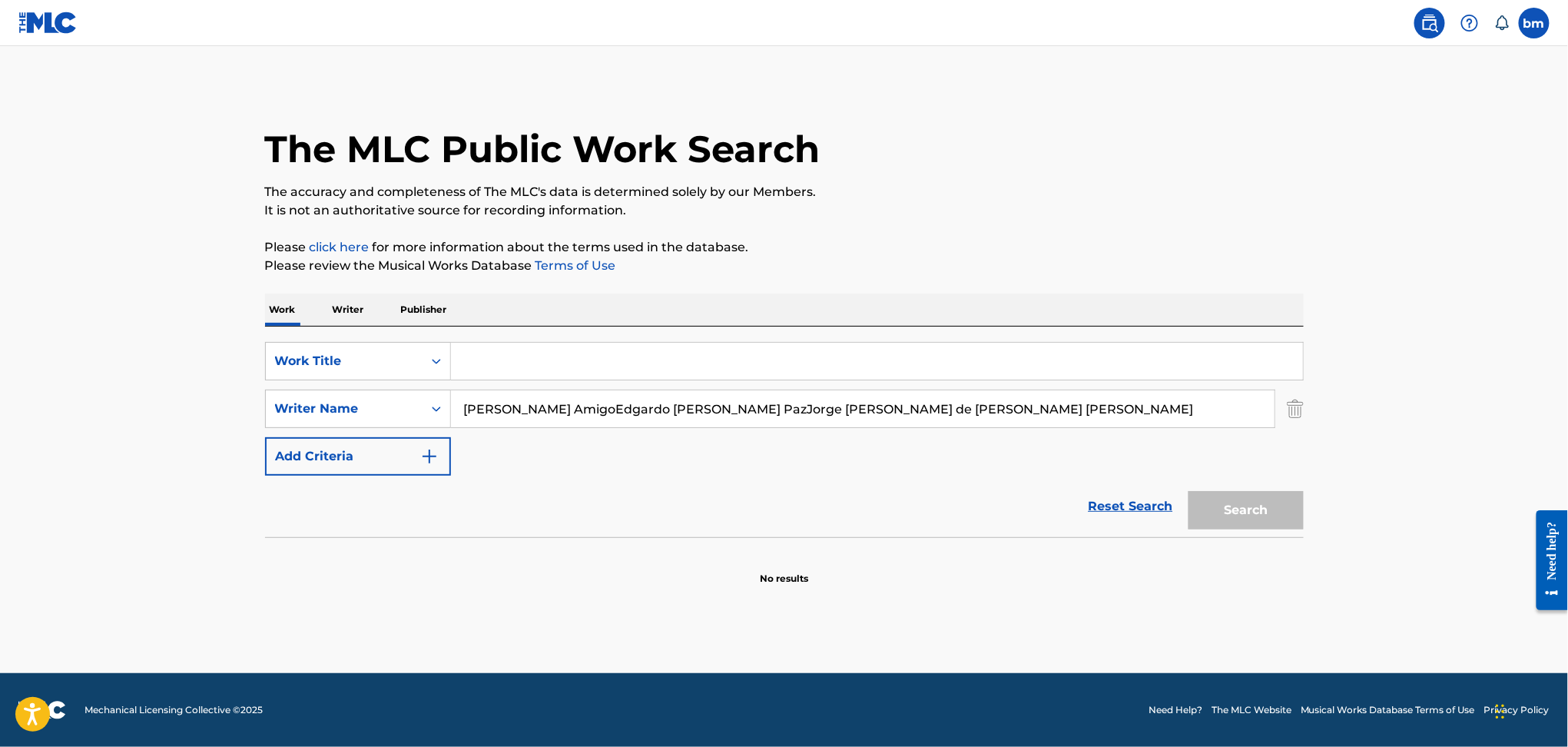
type input "[PERSON_NAME] AmigoEdgardo [PERSON_NAME] PazJorge [PERSON_NAME] de [PERSON_NAME…"
click at [578, 350] on input "Search Form" at bounding box center [877, 360] width 852 height 37
paste input "TAXISTA Gynebra"
drag, startPoint x: 535, startPoint y: 354, endPoint x: 1220, endPoint y: 291, distance: 687.9
click at [1195, 299] on div "Work Writer Publisher SearchWithCriteria469009f1-1f16-4472-b23b-af85316c6375 Wo…" at bounding box center [784, 439] width 1039 height 292
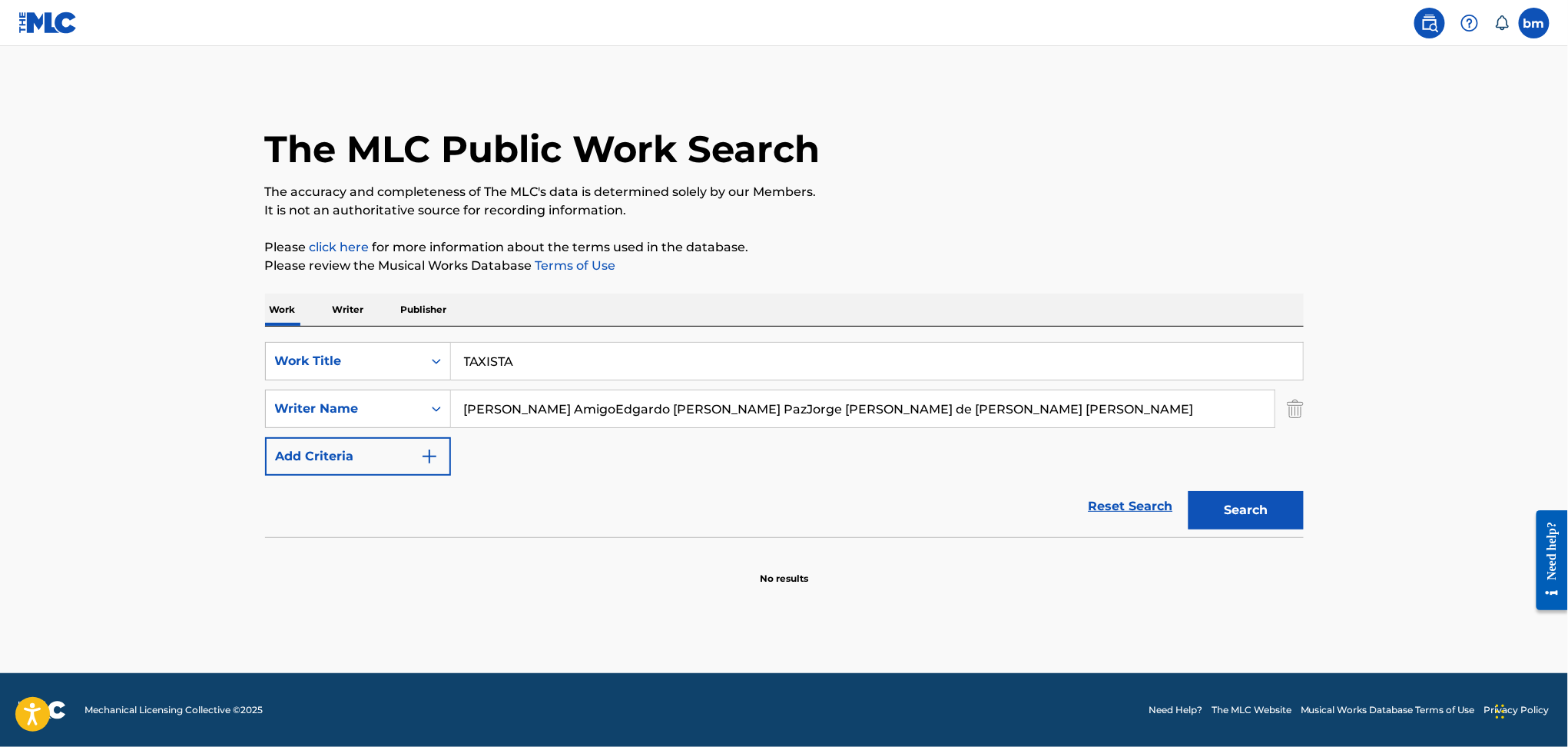
type input "TAXISTA"
drag, startPoint x: 1243, startPoint y: 219, endPoint x: 1124, endPoint y: 260, distance: 125.9
click at [1243, 218] on div "The MLC Public Work Search The accuracy and completeness of The MLC's data is d…" at bounding box center [785, 335] width 1076 height 501
drag, startPoint x: 2116, startPoint y: 910, endPoint x: 1530, endPoint y: 555, distance: 685.1
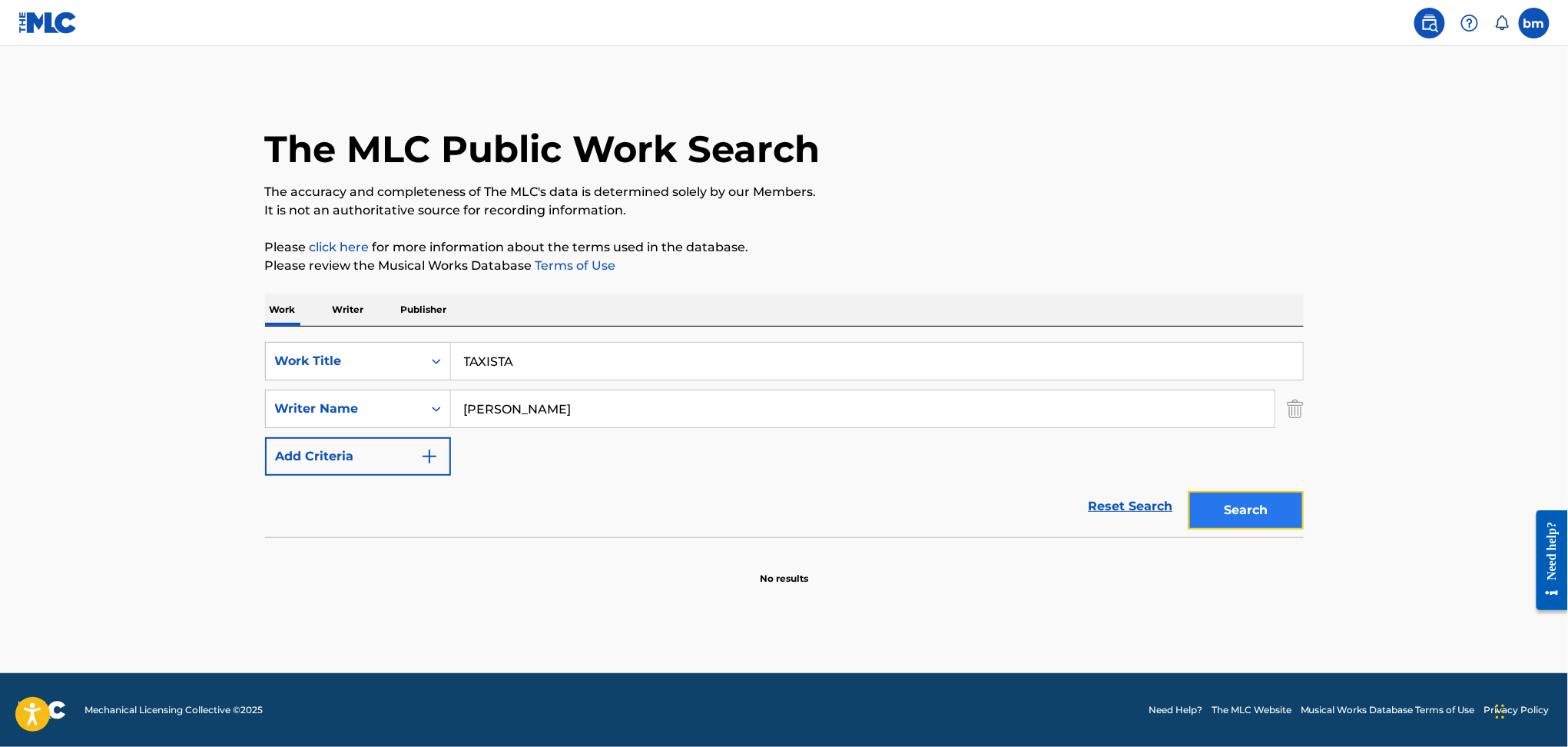
click at [1239, 513] on button "Search" at bounding box center [1246, 509] width 115 height 39
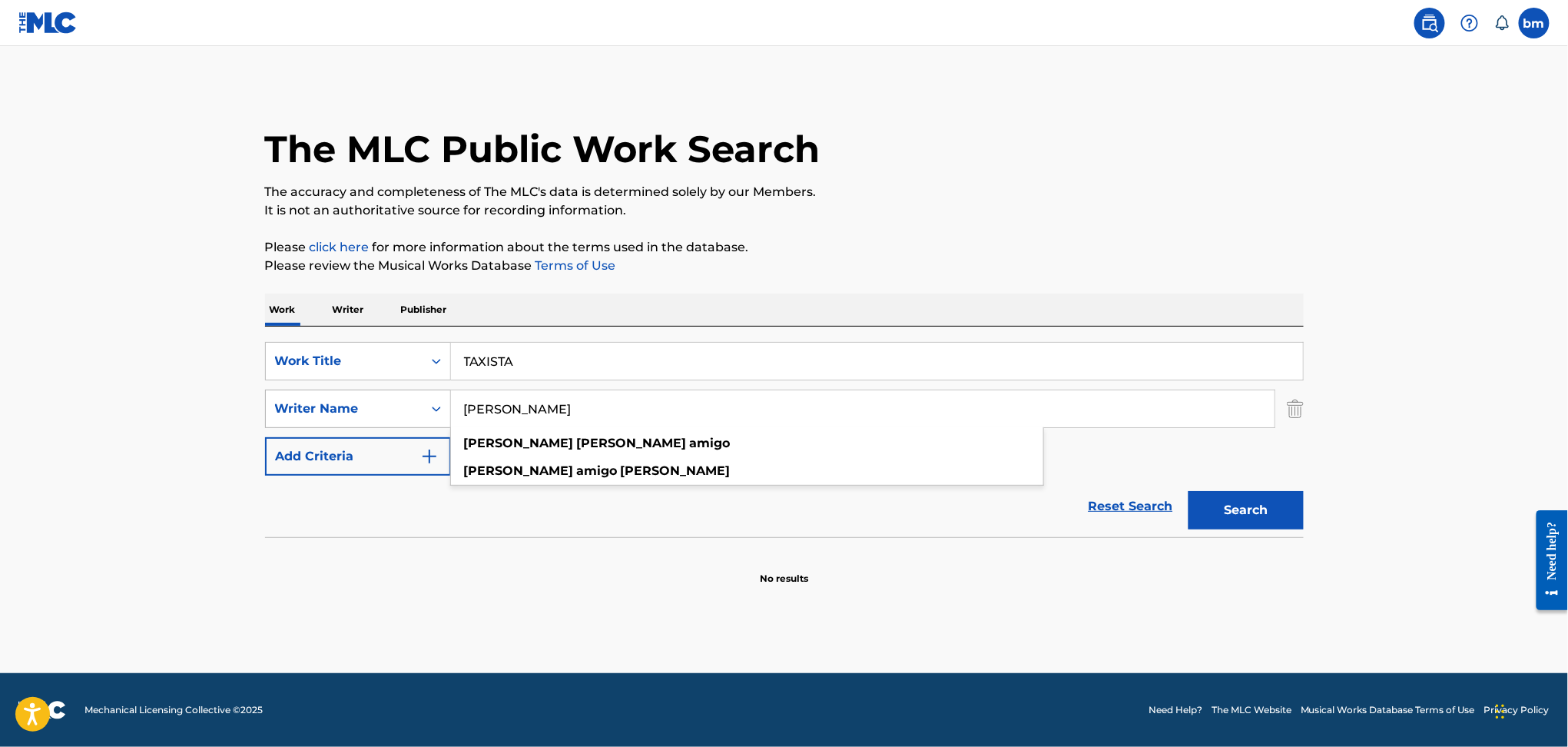
drag, startPoint x: 657, startPoint y: 402, endPoint x: 416, endPoint y: 403, distance: 241.0
click at [416, 403] on div "SearchWithCriteria9ddaf67c-bcc9-4ad7-805a-7edebd5c4fa2 Writer Name [PERSON_NAME…" at bounding box center [784, 408] width 1039 height 39
paste input "[PERSON_NAME] [PERSON_NAME] de [PERSON_NAME] [PERSON_NAME]"
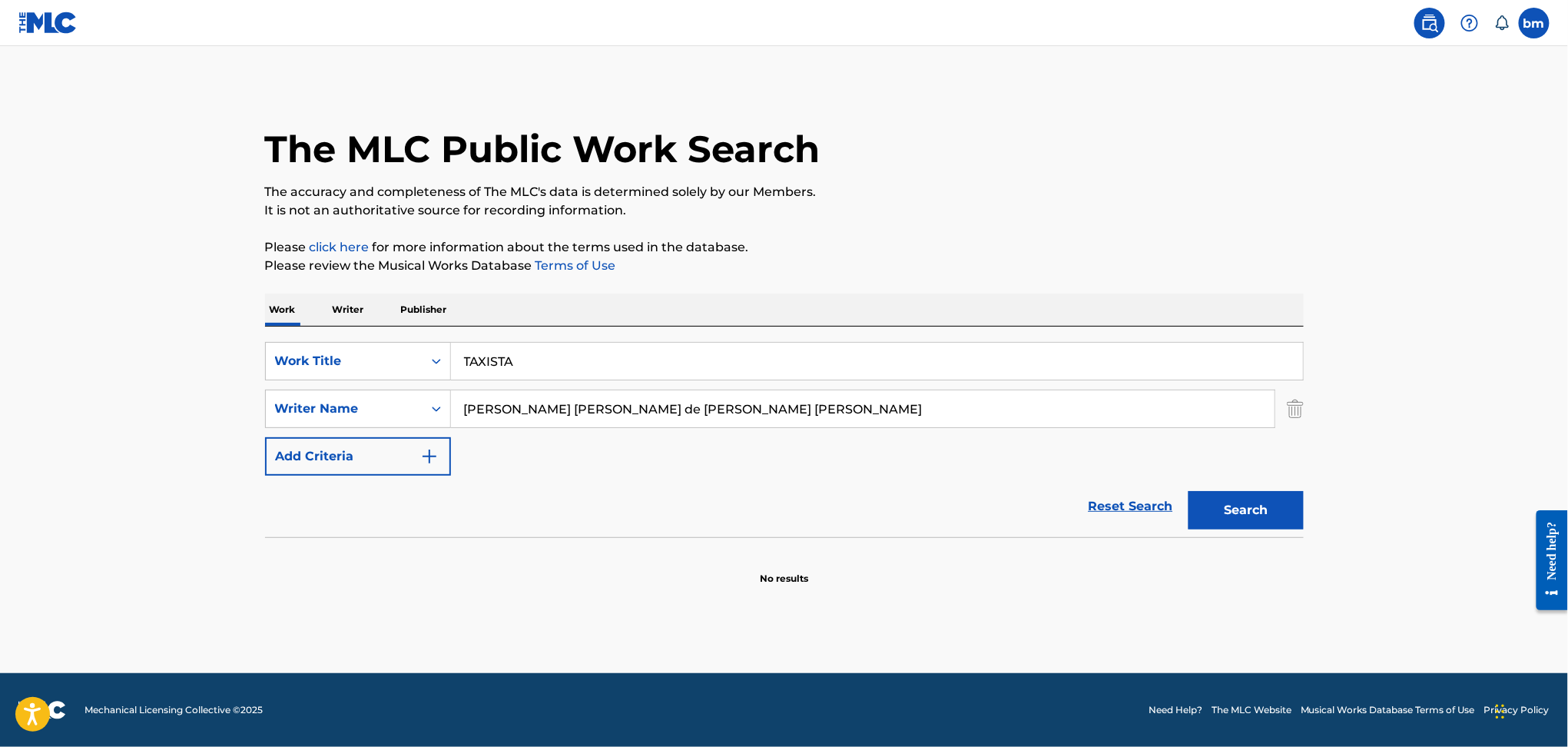
click at [616, 411] on input "[PERSON_NAME] [PERSON_NAME] de [PERSON_NAME] [PERSON_NAME]" at bounding box center [863, 408] width 823 height 37
drag, startPoint x: 621, startPoint y: 412, endPoint x: 1414, endPoint y: 439, distance: 793.5
click at [1477, 437] on main "The MLC Public Work Search The accuracy and completeness of The MLC's data is d…" at bounding box center [784, 359] width 1568 height 627
drag, startPoint x: 598, startPoint y: 410, endPoint x: 514, endPoint y: 410, distance: 84.0
click at [514, 410] on input "[PERSON_NAME] [PERSON_NAME]" at bounding box center [863, 408] width 823 height 37
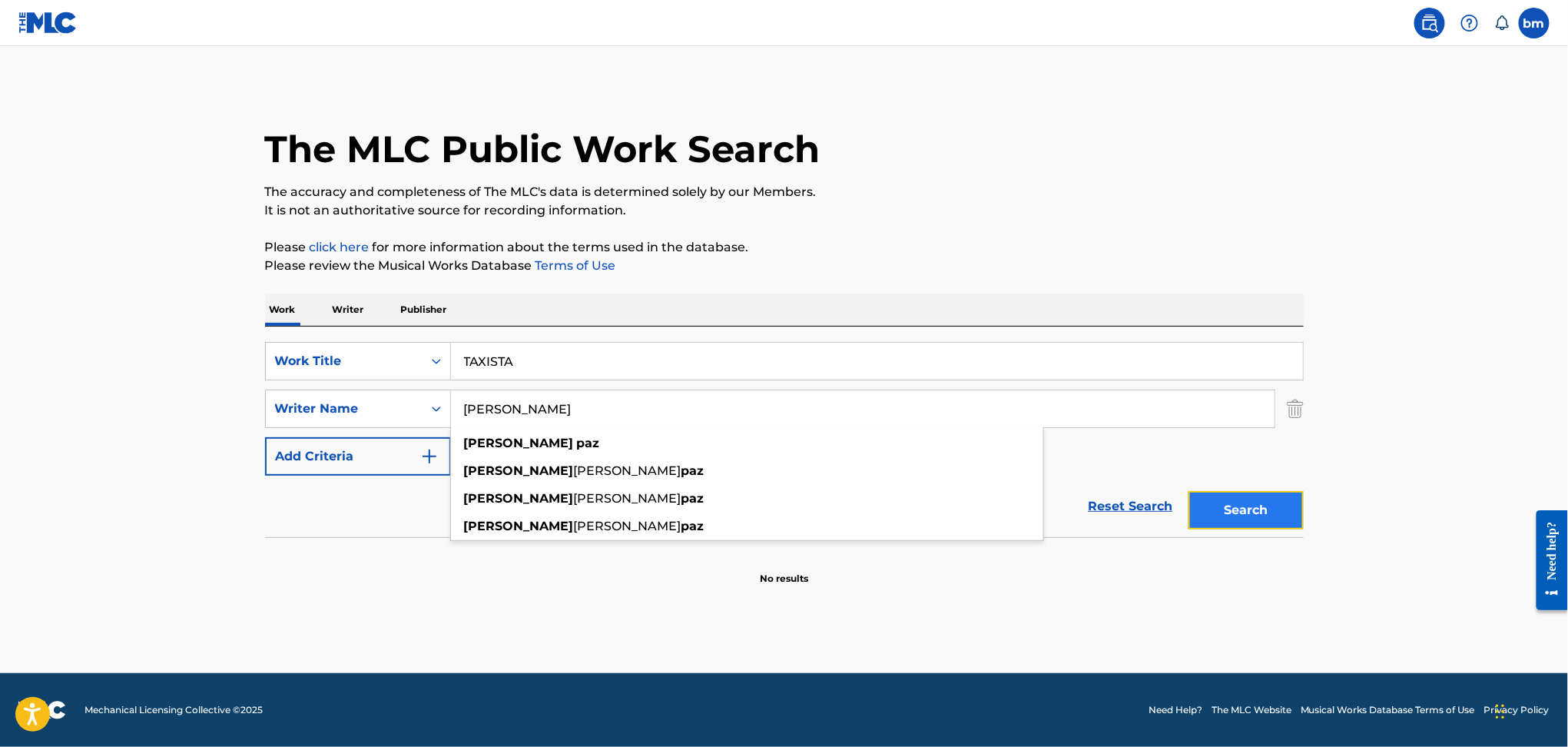
click at [1275, 517] on button "Search" at bounding box center [1246, 509] width 115 height 39
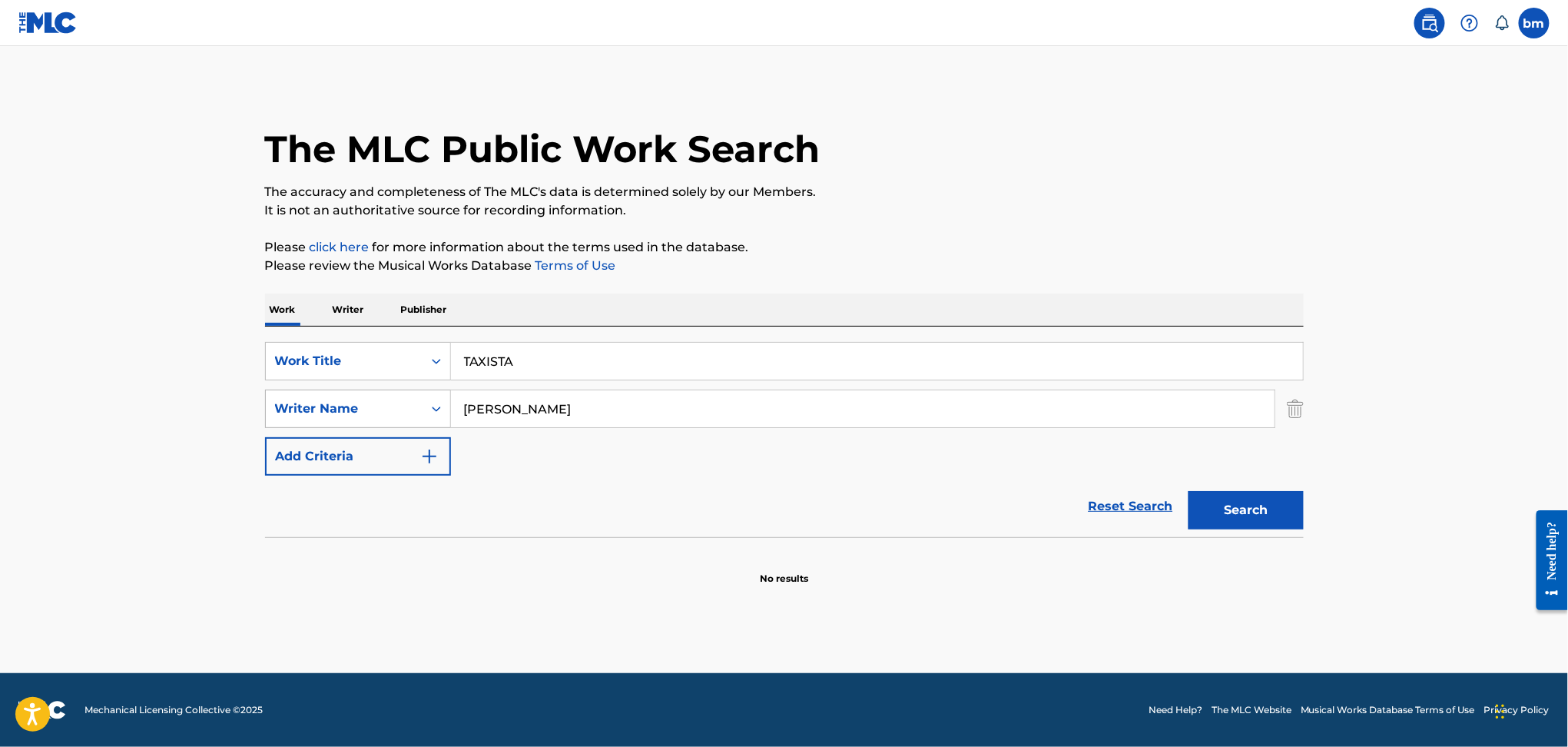
drag, startPoint x: 564, startPoint y: 411, endPoint x: 398, endPoint y: 411, distance: 166.0
click at [398, 411] on div "SearchWithCriteria9ddaf67c-bcc9-4ad7-805a-7edebd5c4fa2 Writer Name [PERSON_NAME]" at bounding box center [784, 408] width 1039 height 39
paste input "[PERSON_NAME]"
drag, startPoint x: 1374, startPoint y: 510, endPoint x: 1252, endPoint y: 506, distance: 122.1
click at [1357, 510] on main "The MLC Public Work Search The accuracy and completeness of The MLC's data is d…" at bounding box center [784, 359] width 1568 height 627
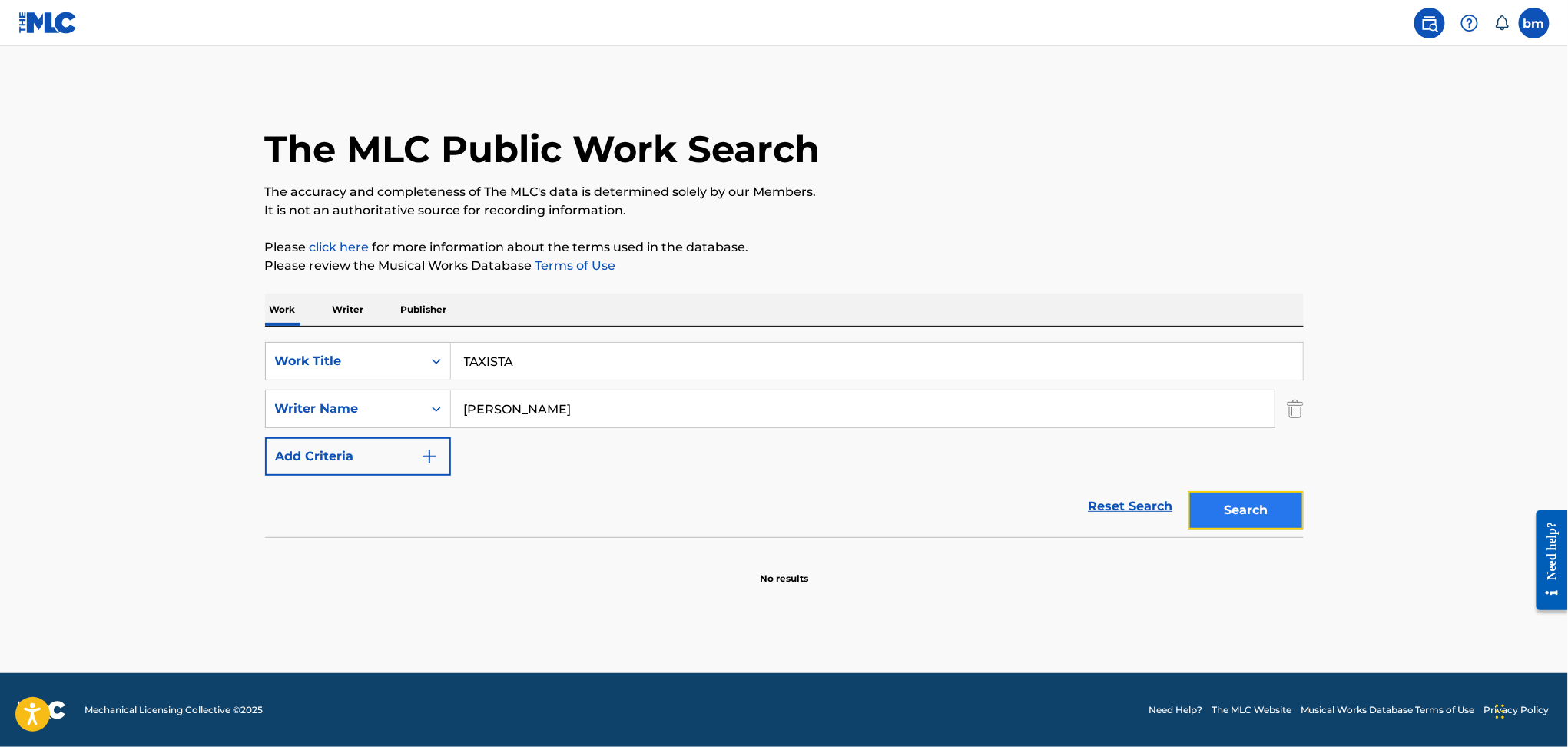
click at [1252, 504] on button "Search" at bounding box center [1246, 509] width 115 height 39
drag, startPoint x: 609, startPoint y: 407, endPoint x: 376, endPoint y: 416, distance: 233.2
click at [376, 416] on div "SearchWithCriteria9ddaf67c-bcc9-4ad7-805a-7edebd5c4fa2 Writer Name [PERSON_NAME]" at bounding box center [784, 408] width 1039 height 39
paste input "Tasmin [PERSON_NAME]"
type input "Tasmin [PERSON_NAME]"
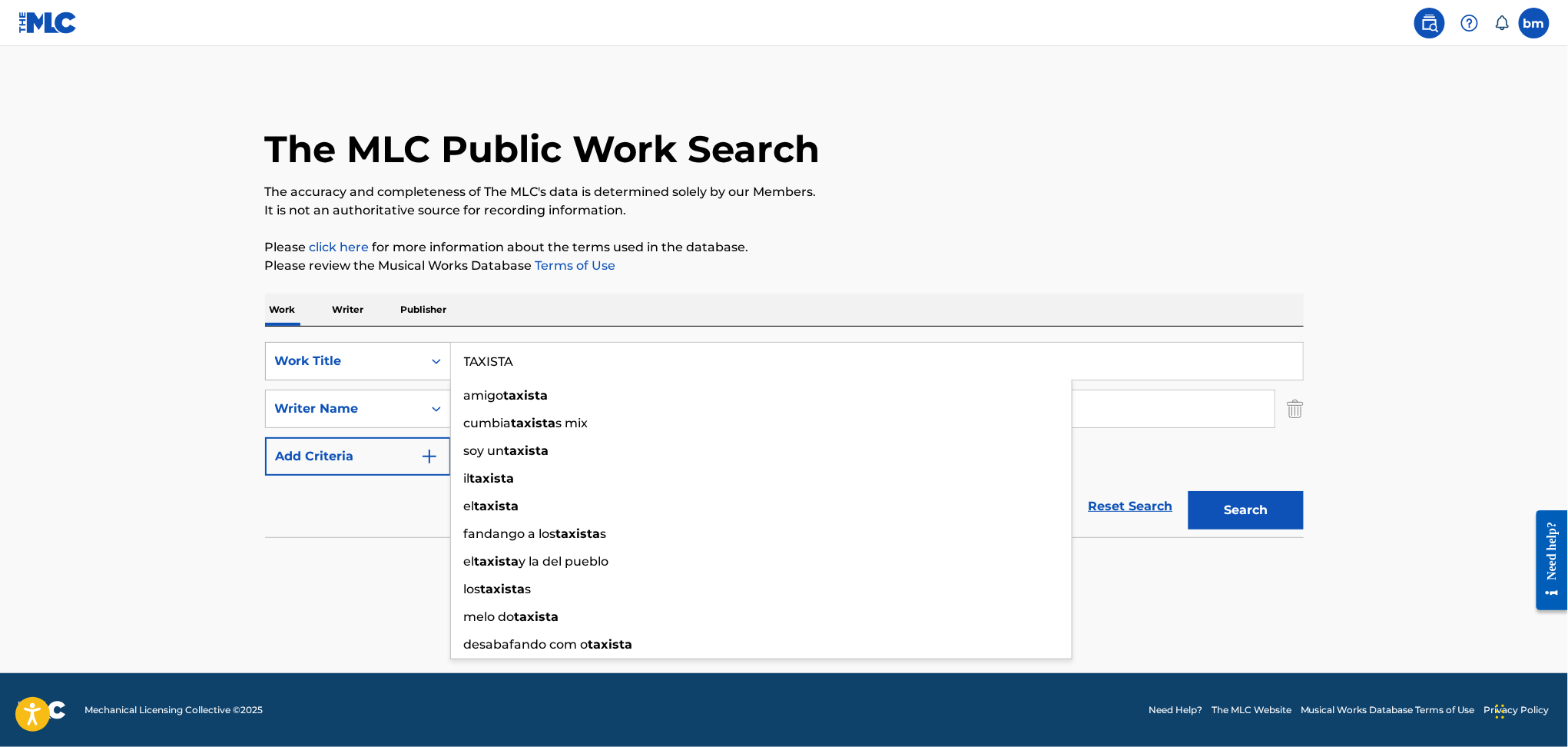
drag, startPoint x: 612, startPoint y: 347, endPoint x: 427, endPoint y: 359, distance: 185.4
click at [427, 359] on div "SearchWithCriteria469009f1-1f16-4472-b23b-af85316c6375 Work Title TAXISTA amigo…" at bounding box center [784, 361] width 1039 height 39
paste input "Call U Back TTSSFU"
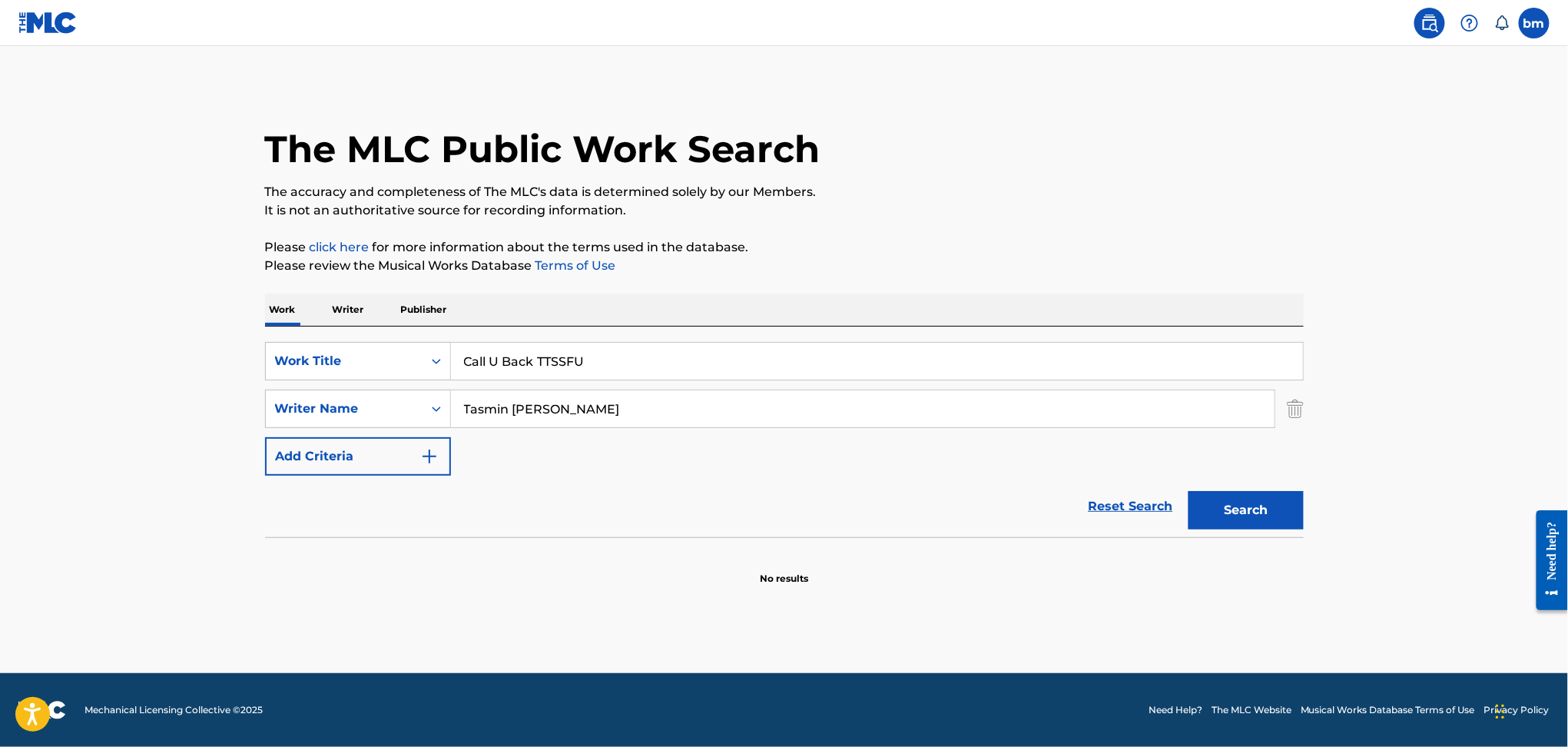
drag, startPoint x: 544, startPoint y: 359, endPoint x: 1192, endPoint y: 322, distance: 649.1
click at [1175, 328] on div "SearchWithCriteria469009f1-1f16-4472-b23b-af85316c6375 Work Title Call U Back T…" at bounding box center [784, 431] width 1039 height 210
type input "Call U Back"
click at [1119, 268] on p "Please review the Musical Works Database Terms of Use" at bounding box center [784, 265] width 1039 height 18
drag, startPoint x: 1209, startPoint y: 517, endPoint x: 1426, endPoint y: 512, distance: 217.1
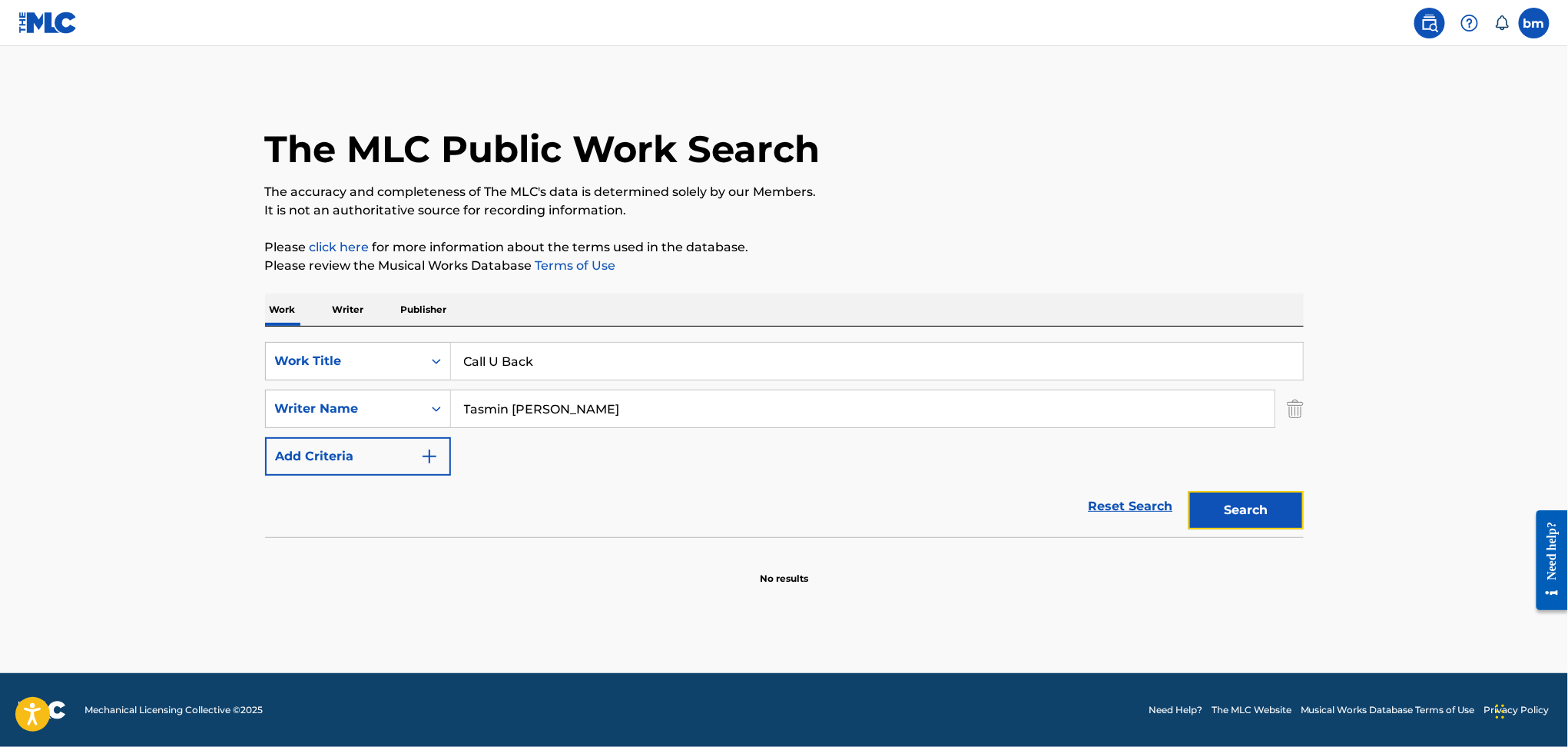
click at [1220, 516] on button "Search" at bounding box center [1246, 509] width 115 height 39
drag, startPoint x: 554, startPoint y: 407, endPoint x: 202, endPoint y: 421, distance: 352.3
click at [202, 421] on main "The MLC Public Work Search The accuracy and completeness of The MLC's data is d…" at bounding box center [784, 359] width 1568 height 627
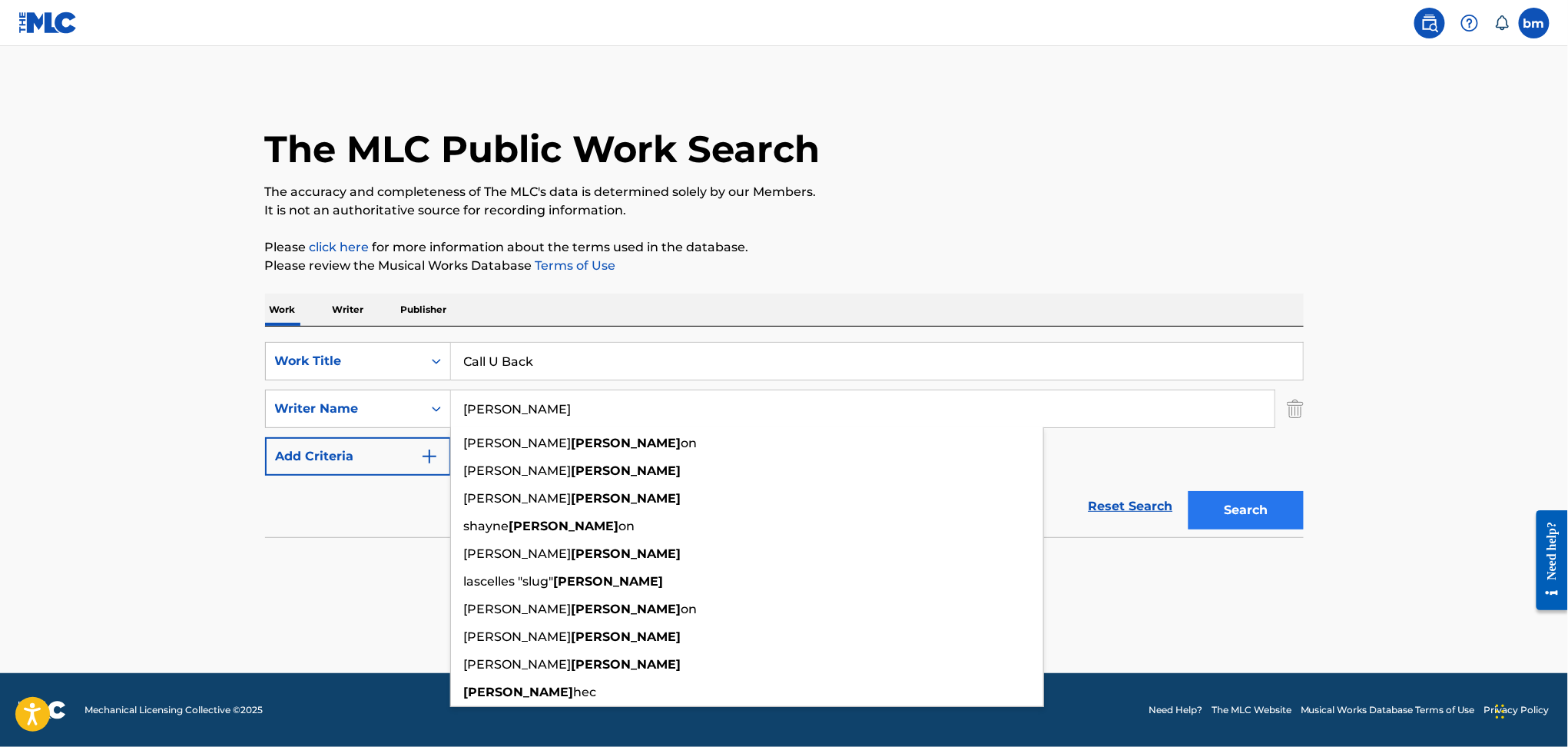
type input "[PERSON_NAME]"
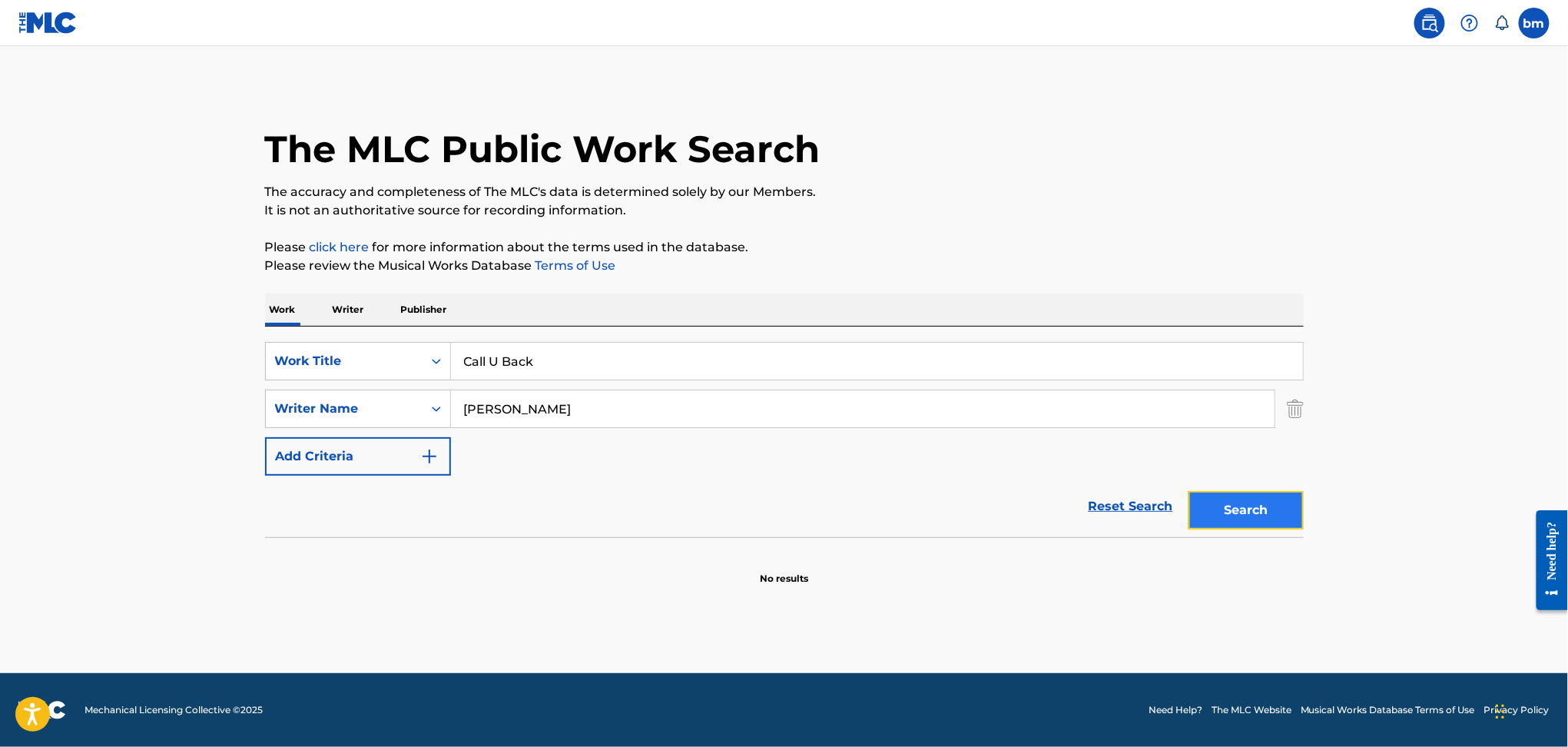
click at [1273, 515] on button "Search" at bounding box center [1246, 509] width 115 height 39
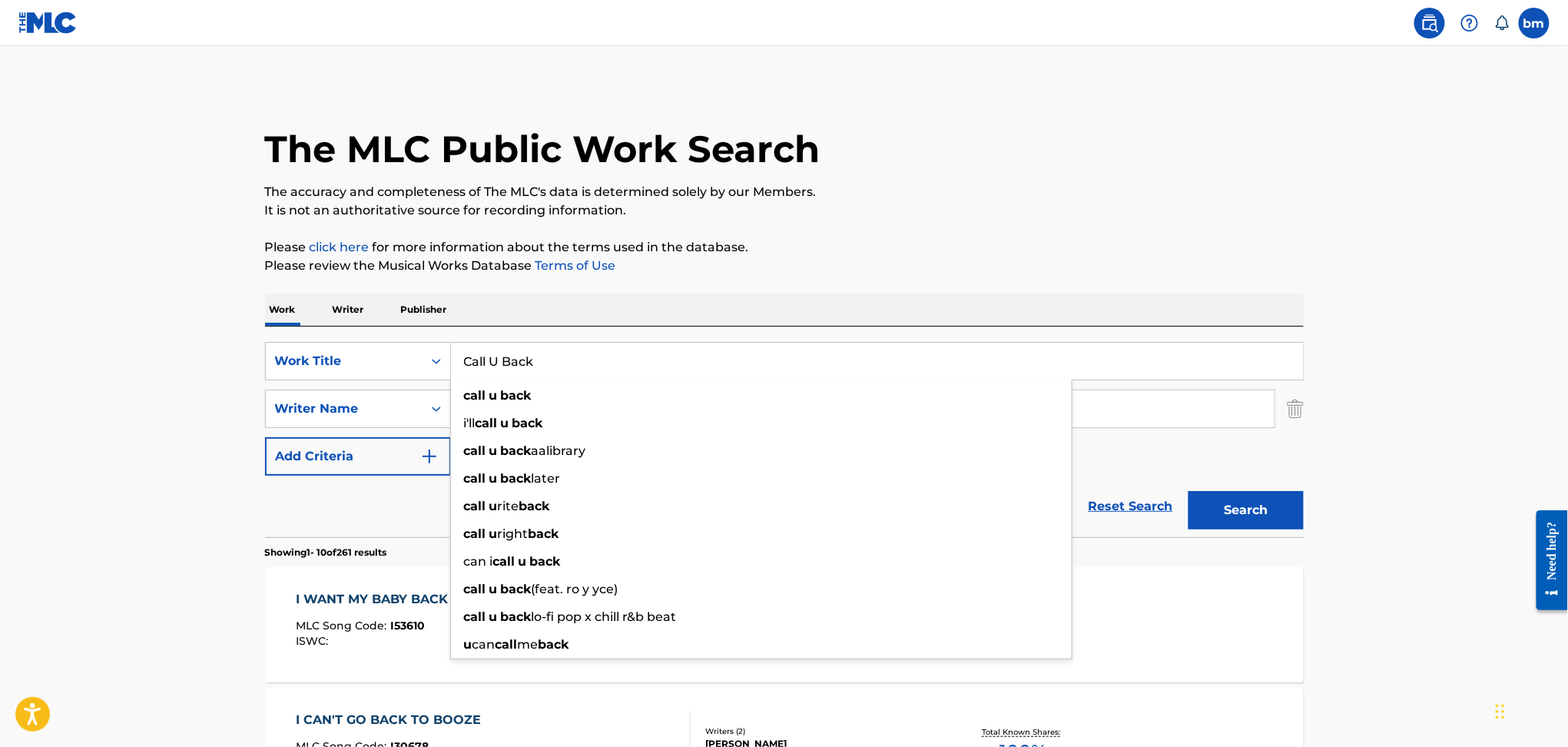
drag, startPoint x: 579, startPoint y: 368, endPoint x: 350, endPoint y: 387, distance: 229.8
click at [350, 387] on div "SearchWithCriteria469009f1-1f16-4472-b23b-af85316c6375 Work Title Call U Back c…" at bounding box center [784, 409] width 1039 height 134
paste input "Dream Therapy (feat. [PERSON_NAME]) [PERSON_NAME]"
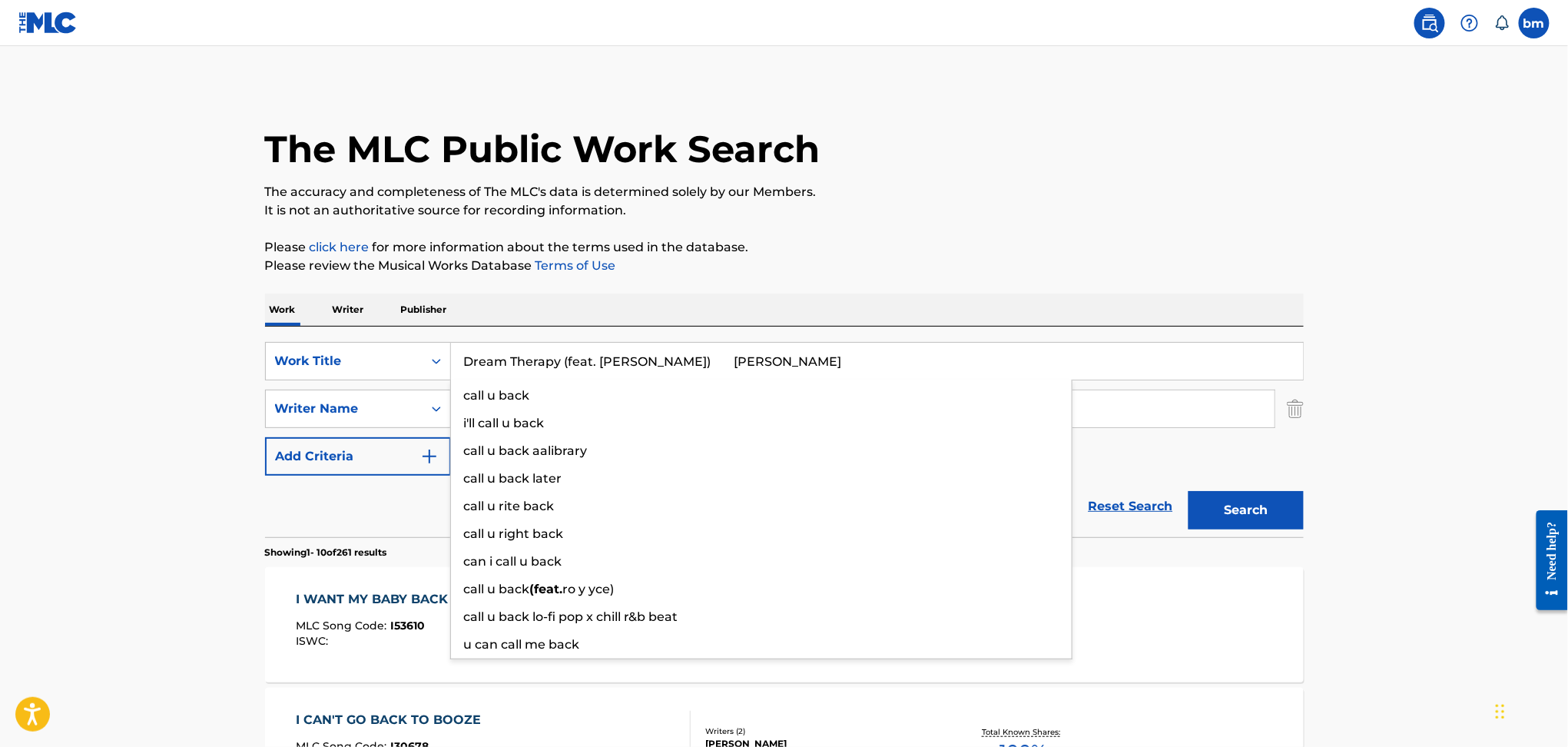
drag, startPoint x: 570, startPoint y: 354, endPoint x: 655, endPoint y: 356, distance: 85.0
click at [570, 353] on input "Dream Therapy (feat. [PERSON_NAME]) [PERSON_NAME]" at bounding box center [877, 360] width 852 height 37
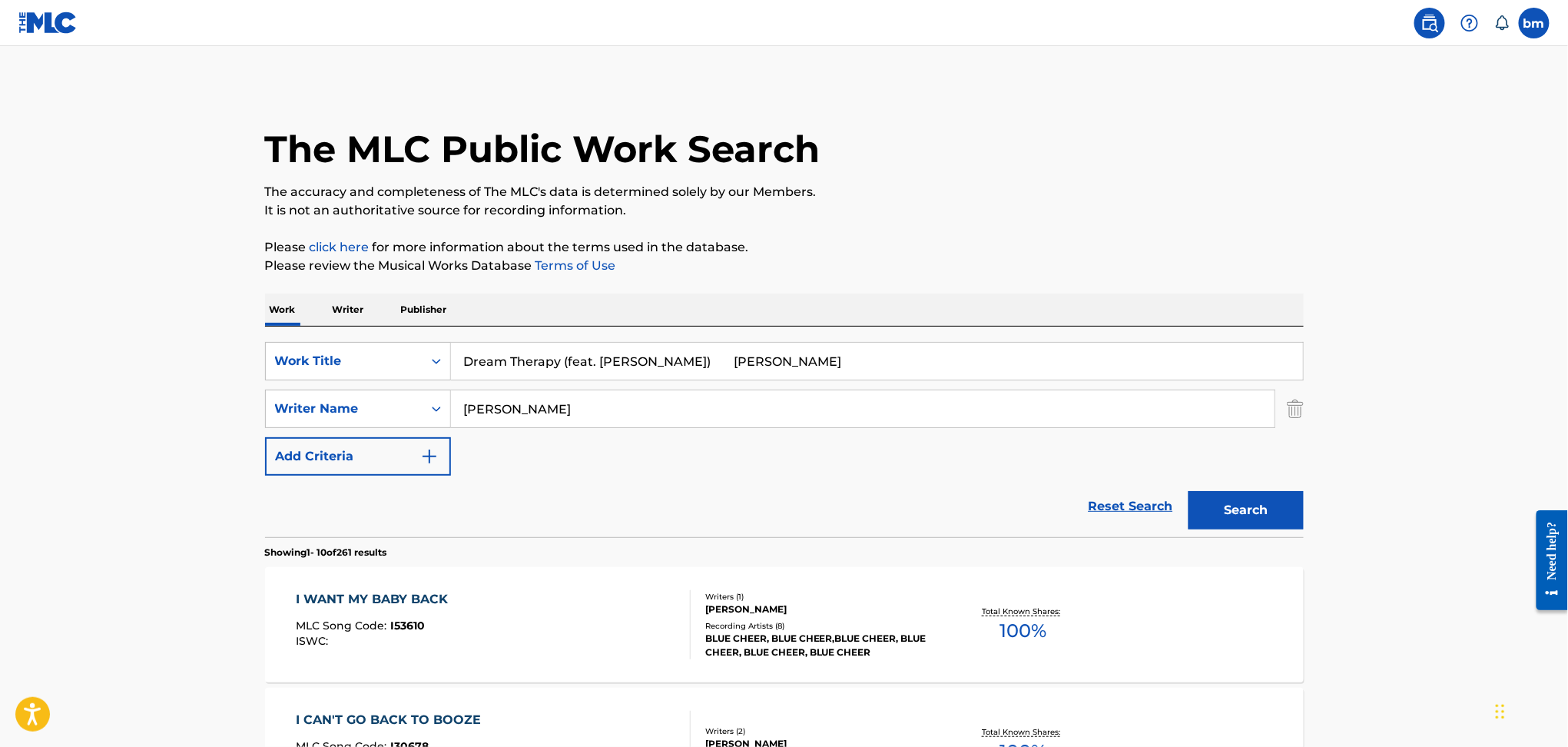
drag, startPoint x: 670, startPoint y: 360, endPoint x: 1034, endPoint y: 376, distance: 364.4
click at [1034, 376] on input "Dream Therapy (feat. [PERSON_NAME]) [PERSON_NAME]" at bounding box center [877, 360] width 852 height 37
type input "Dream Therapy (feat. Sampha)"
click at [948, 268] on p "Please review the Musical Works Database Terms of Use" at bounding box center [784, 265] width 1039 height 18
drag, startPoint x: 571, startPoint y: 404, endPoint x: 353, endPoint y: 413, distance: 218.2
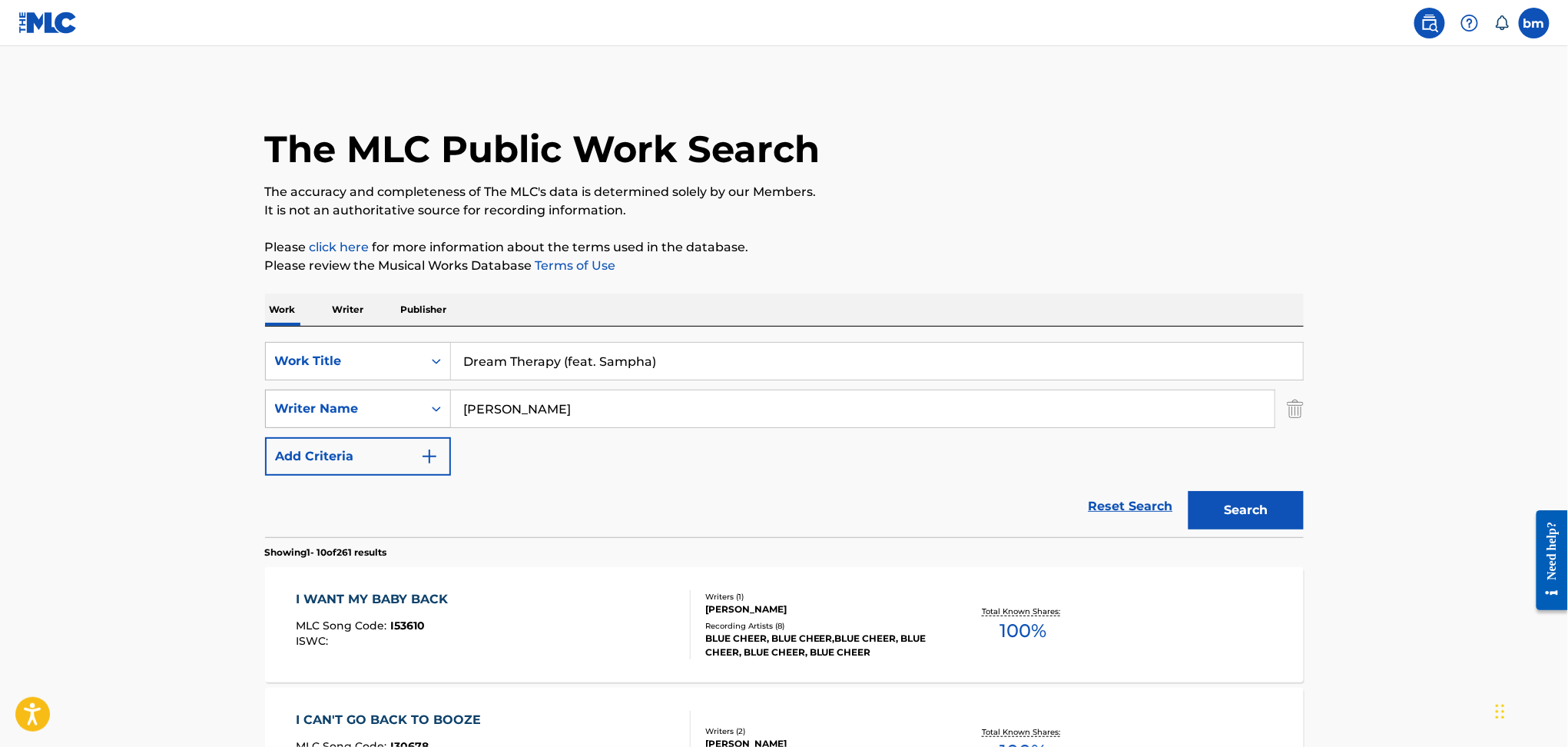
click at [353, 413] on div "SearchWithCriteria9ddaf67c-bcc9-4ad7-805a-7edebd5c4fa2 Writer Name [PERSON_NAME]" at bounding box center [784, 408] width 1039 height 39
paste input "[PERSON_NAME]"
type input "[PERSON_NAME]"
click at [580, 367] on input "Dream Therapy (feat. Sampha)" at bounding box center [877, 360] width 852 height 37
drag, startPoint x: 568, startPoint y: 365, endPoint x: 1199, endPoint y: 310, distance: 633.4
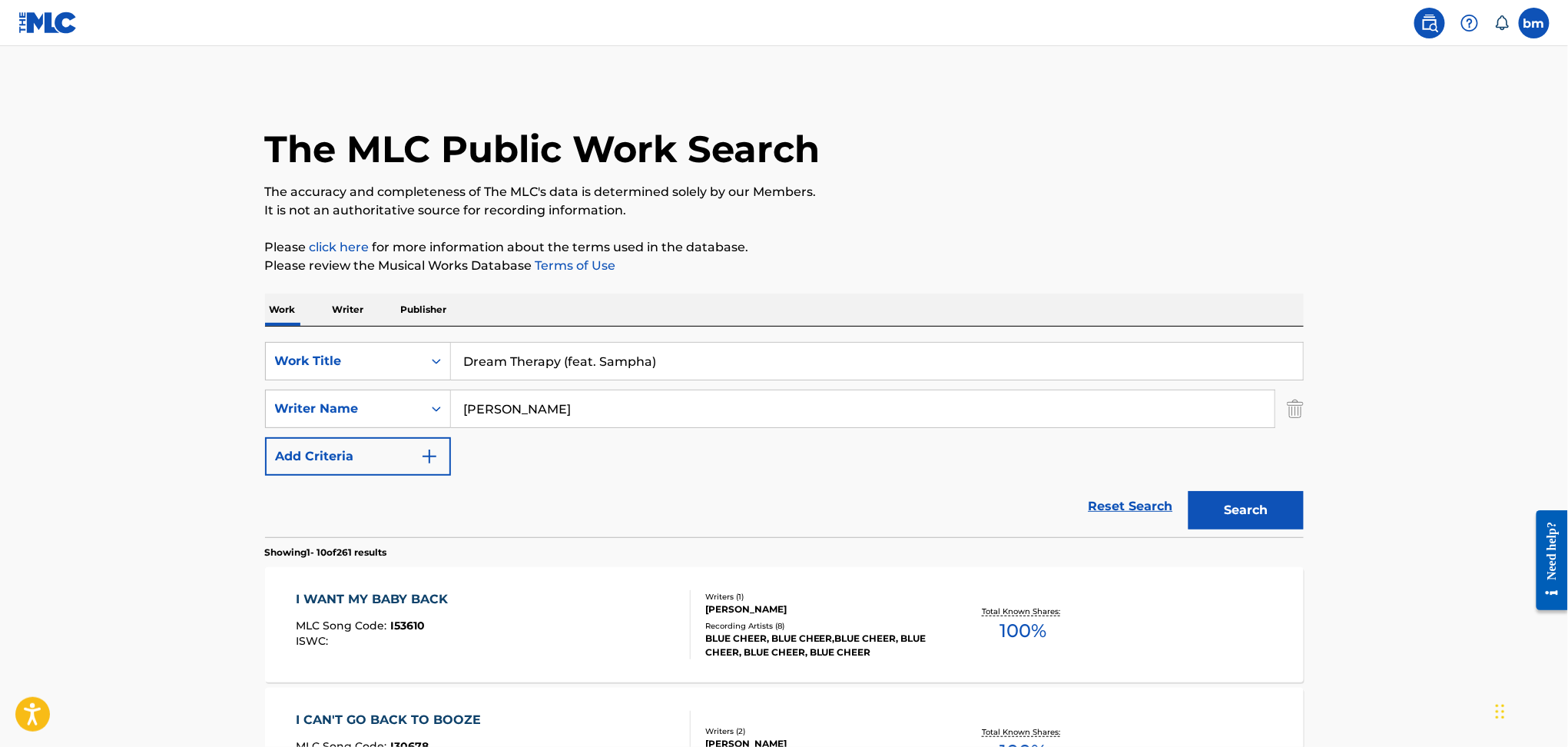
type input "Dream Therapy"
click at [1252, 509] on button "Search" at bounding box center [1246, 509] width 115 height 39
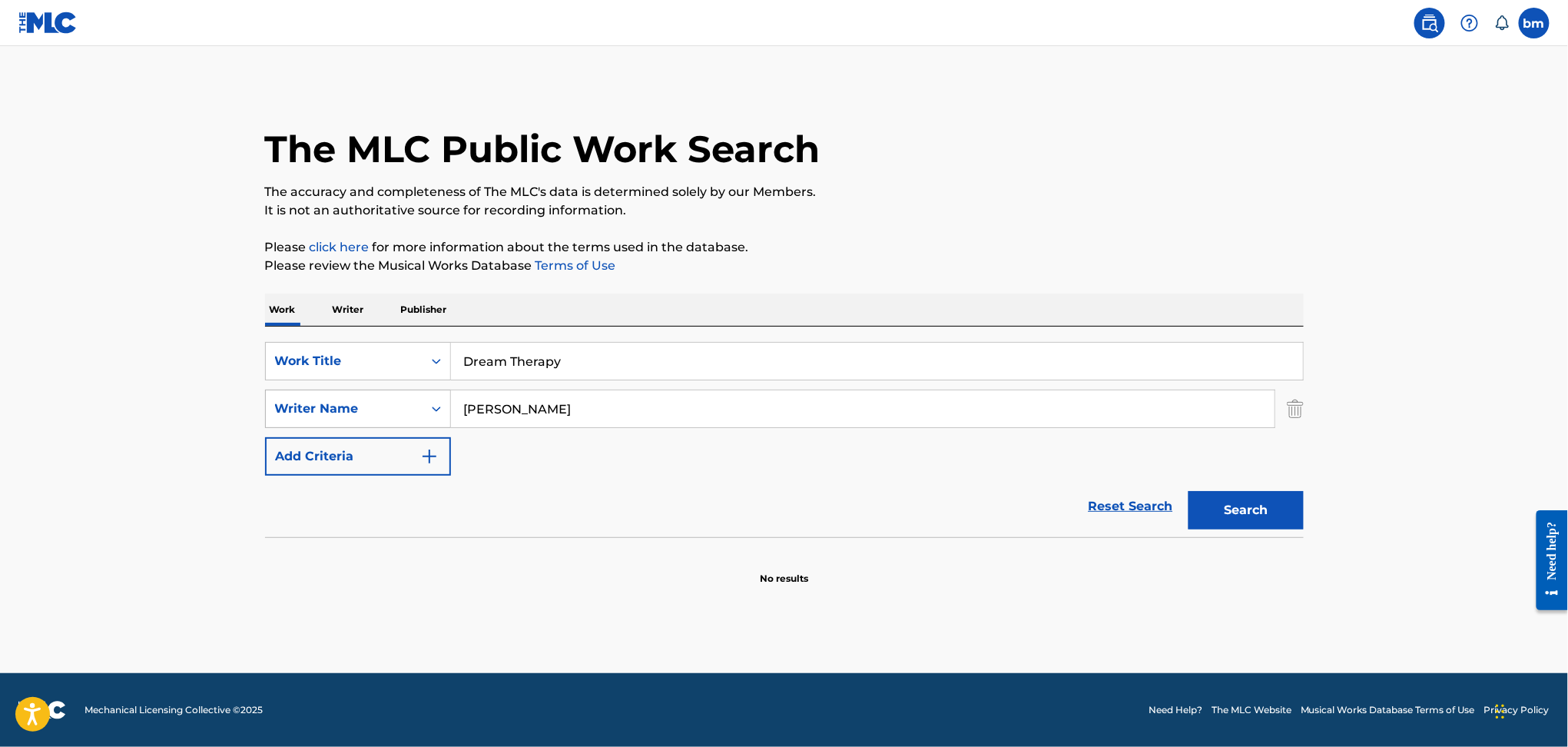
drag, startPoint x: 606, startPoint y: 402, endPoint x: 387, endPoint y: 401, distance: 219.0
click at [387, 401] on div "SearchWithCriteria9ddaf67c-bcc9-4ad7-805a-7edebd5c4fa2 Writer Name [PERSON_NAME]" at bounding box center [784, 408] width 1039 height 39
paste input "Sampha"
click at [541, 413] on input "[PERSON_NAME]" at bounding box center [863, 408] width 823 height 37
click at [545, 410] on input "[PERSON_NAME]" at bounding box center [863, 408] width 823 height 37
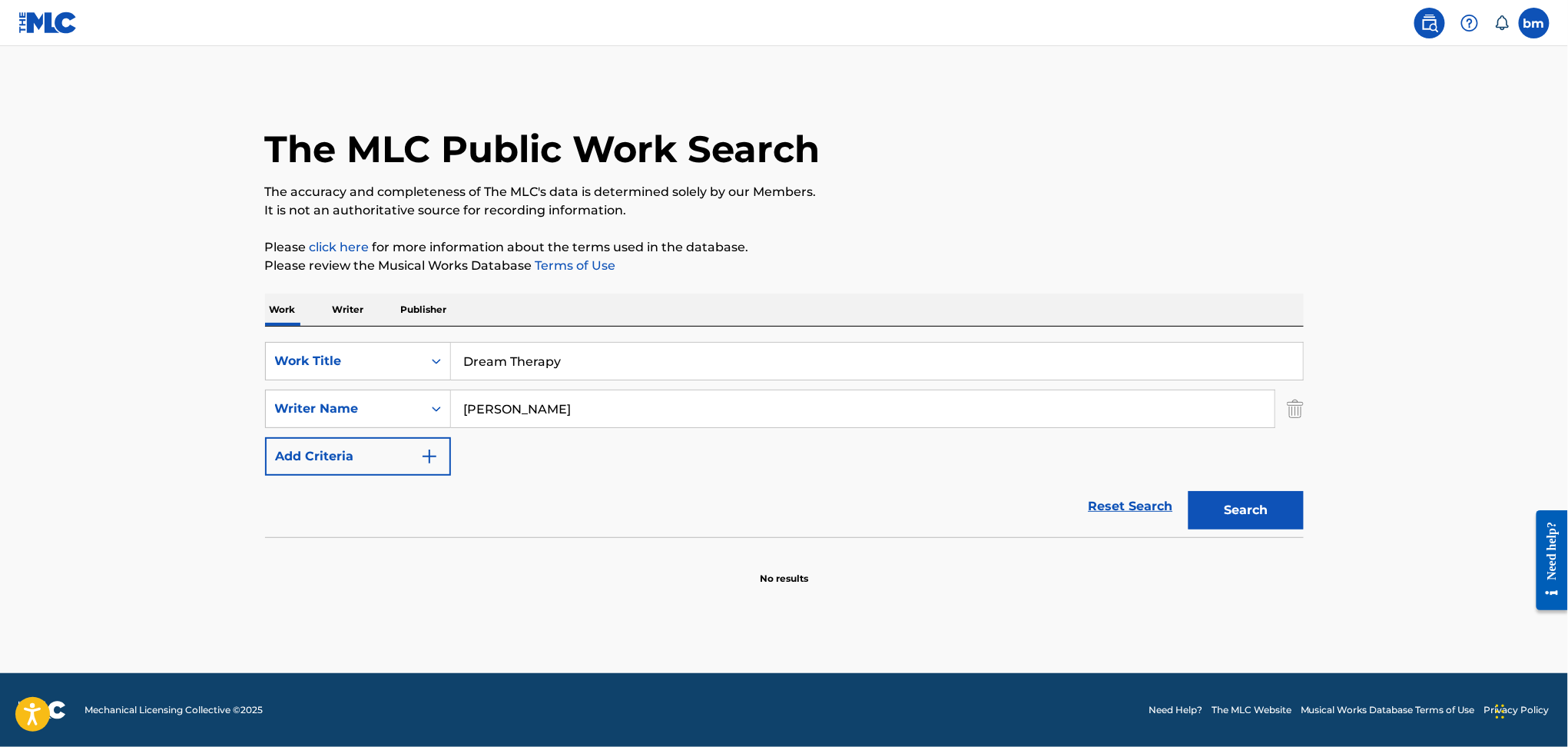
drag, startPoint x: 541, startPoint y: 407, endPoint x: 493, endPoint y: 455, distance: 67.9
click at [323, 417] on div "SearchWithCriteria9ddaf67c-bcc9-4ad7-805a-7edebd5c4fa2 Writer Name [PERSON_NAME]" at bounding box center [784, 408] width 1039 height 39
click at [1227, 518] on button "Search" at bounding box center [1246, 509] width 115 height 39
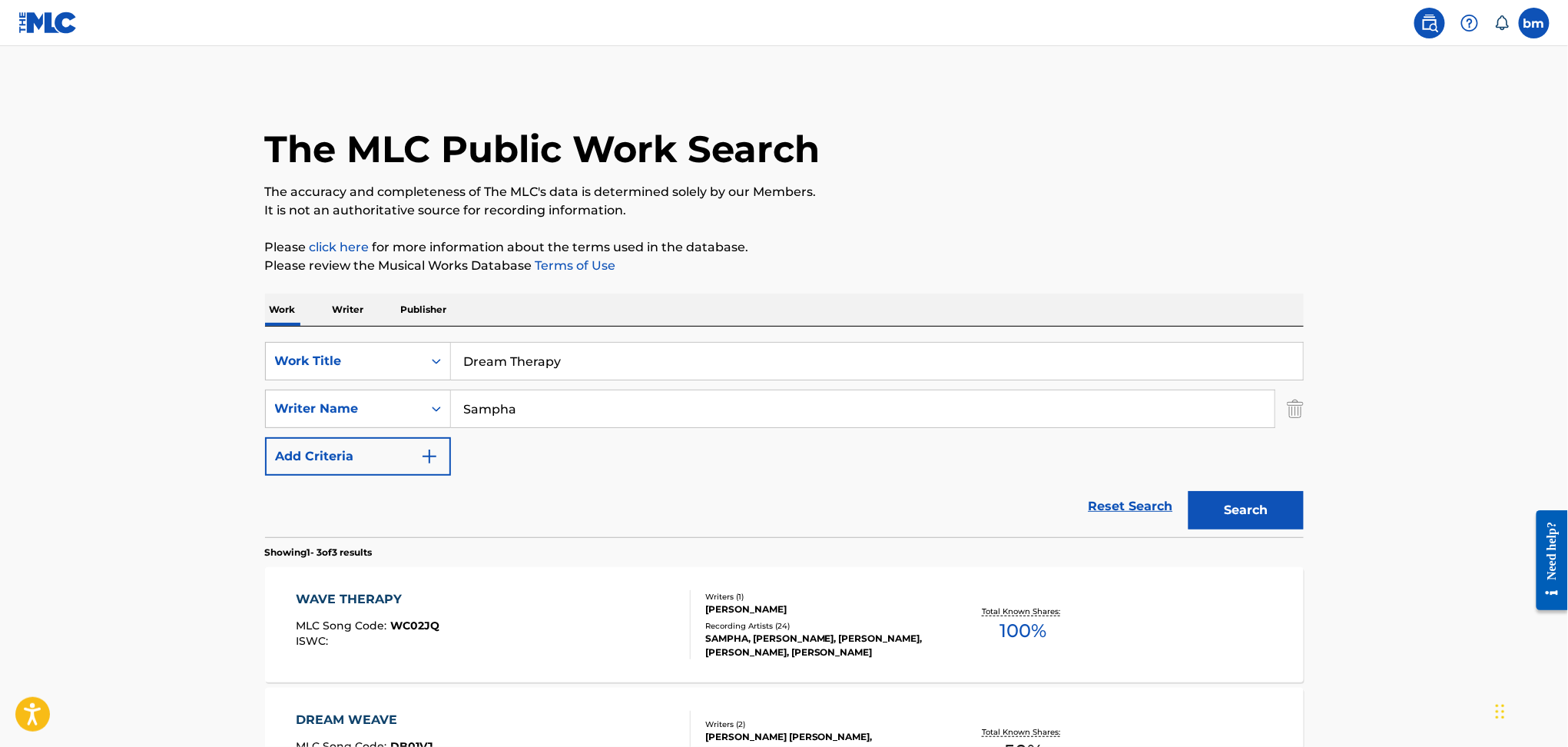
scroll to position [204, 0]
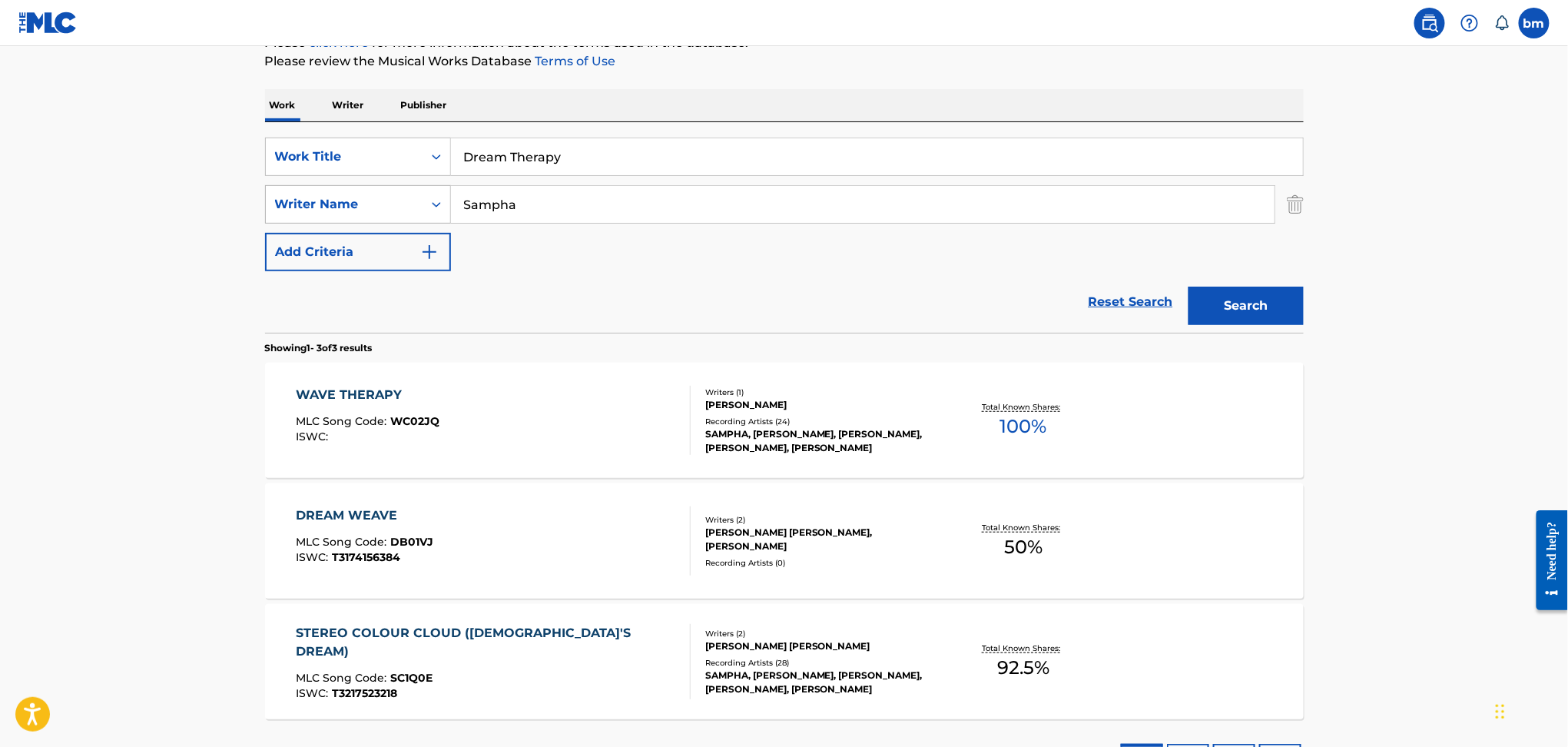
drag, startPoint x: 566, startPoint y: 210, endPoint x: 334, endPoint y: 216, distance: 232.1
click at [334, 216] on div "SearchWithCriteria9ddaf67c-bcc9-4ad7-805a-7edebd5c4fa2 Writer Name [PERSON_NAME]" at bounding box center [784, 204] width 1039 height 39
paste input "[PERSON_NAME]"
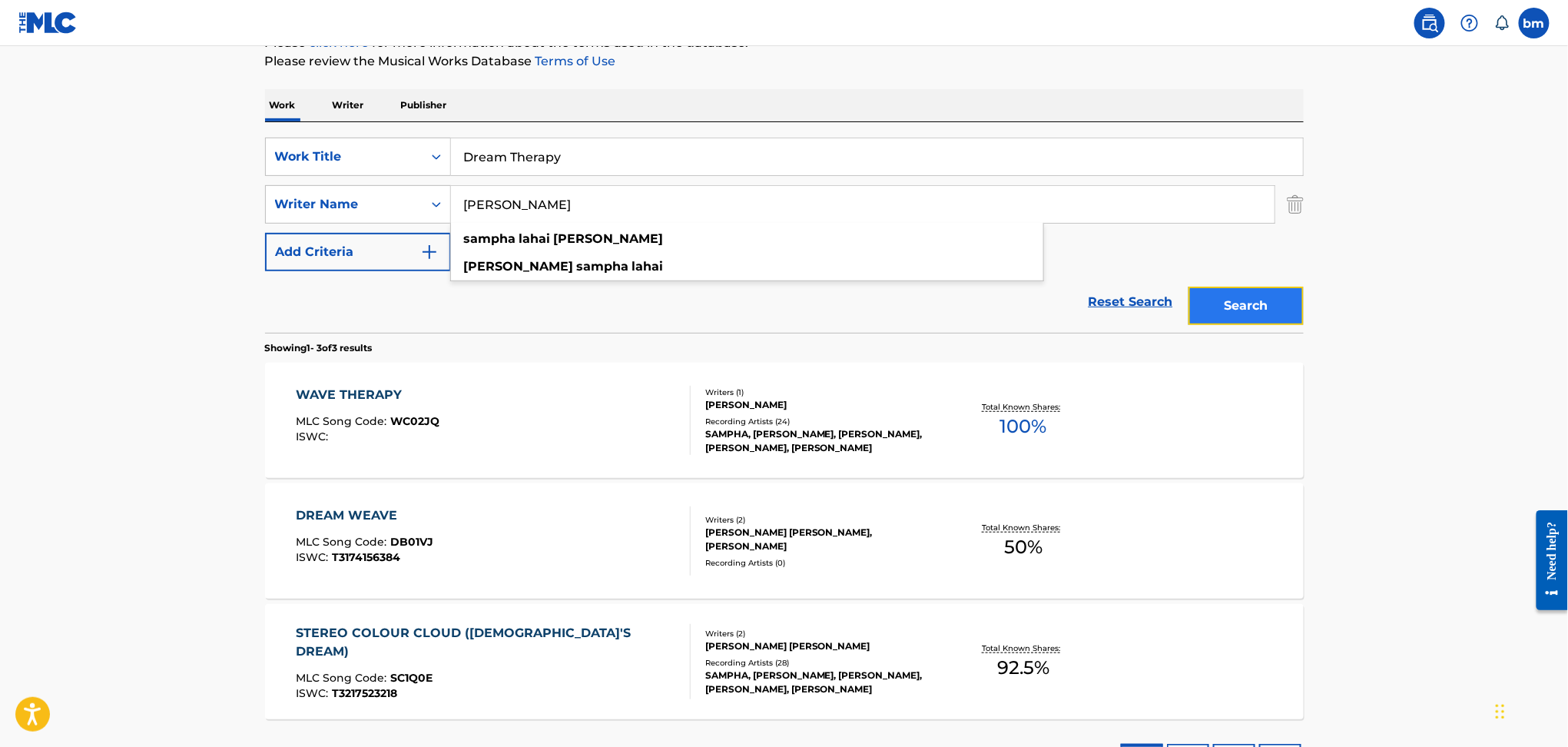
click at [1255, 306] on button "Search" at bounding box center [1246, 305] width 115 height 39
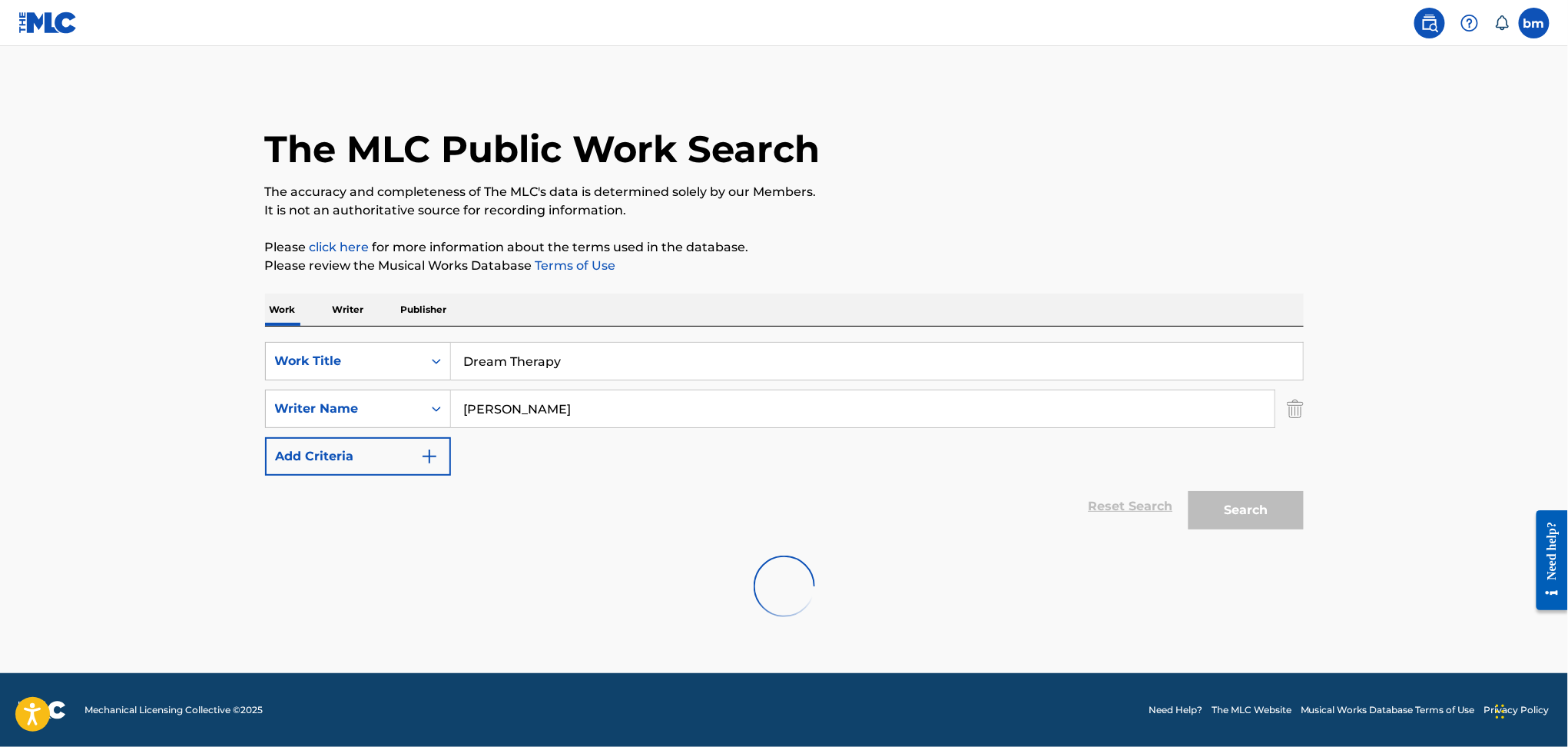
scroll to position [0, 0]
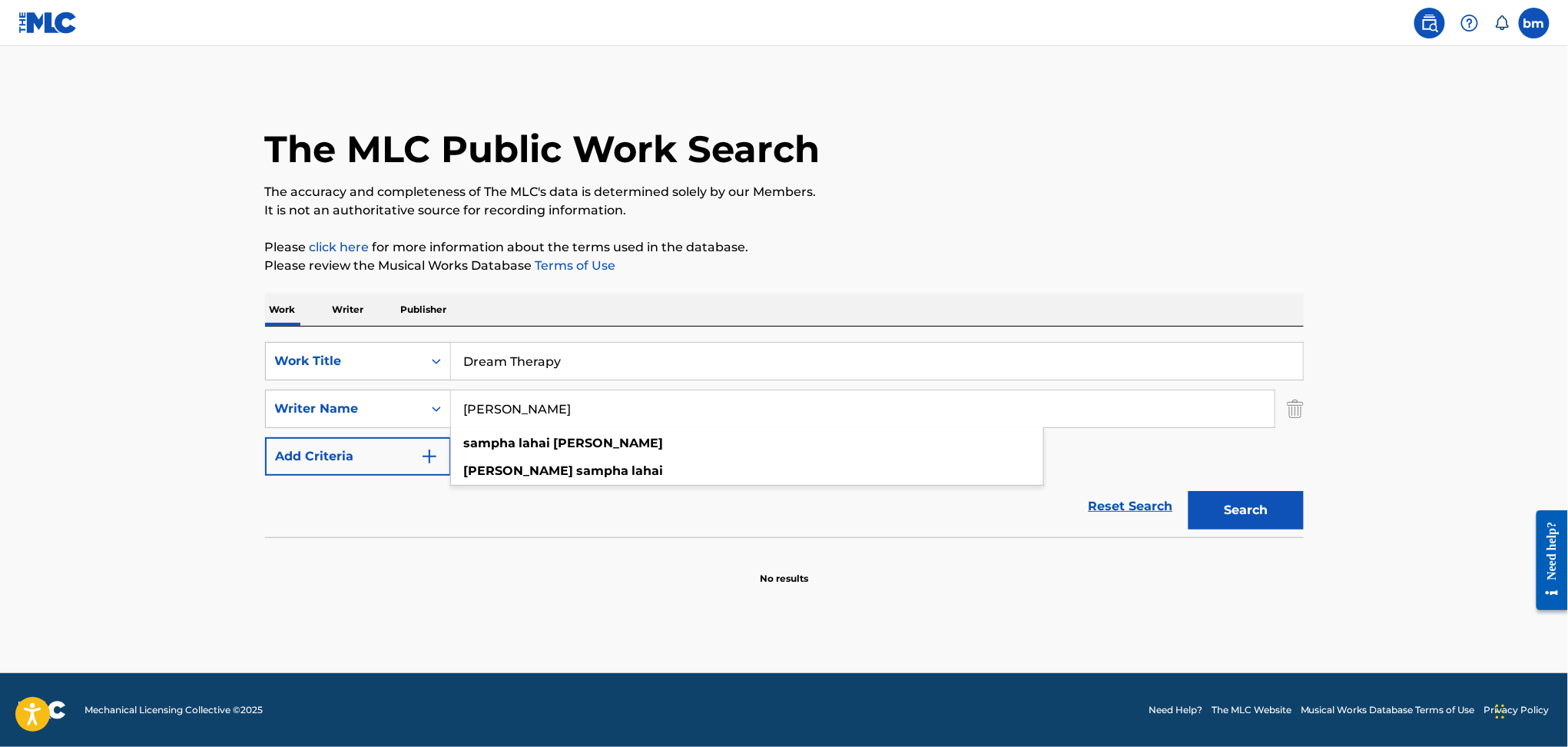
drag, startPoint x: 557, startPoint y: 407, endPoint x: 252, endPoint y: 419, distance: 305.2
click at [254, 417] on div "The MLC Public Work Search The accuracy and completeness of The MLC's data is d…" at bounding box center [785, 335] width 1076 height 501
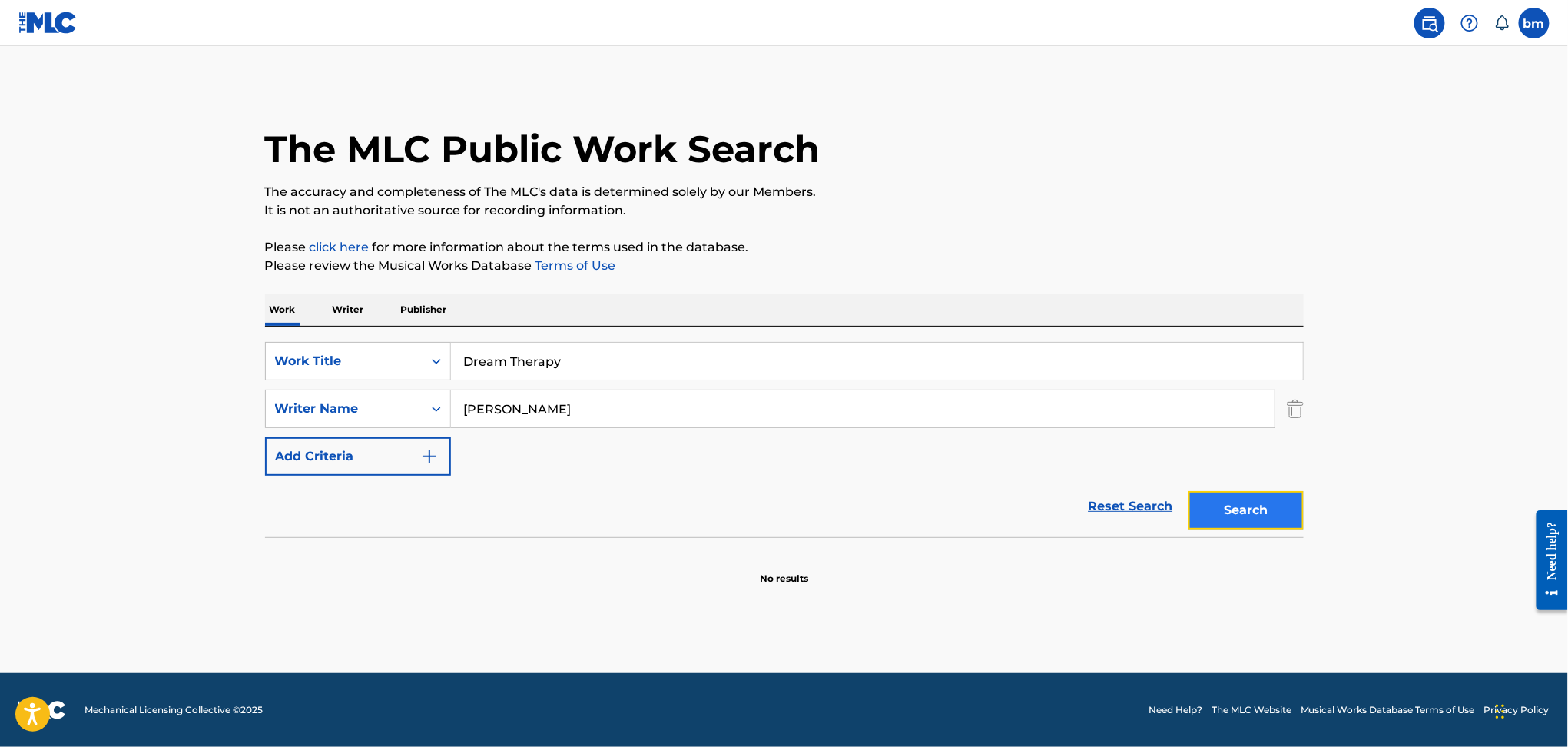
click at [1250, 504] on button "Search" at bounding box center [1246, 509] width 115 height 39
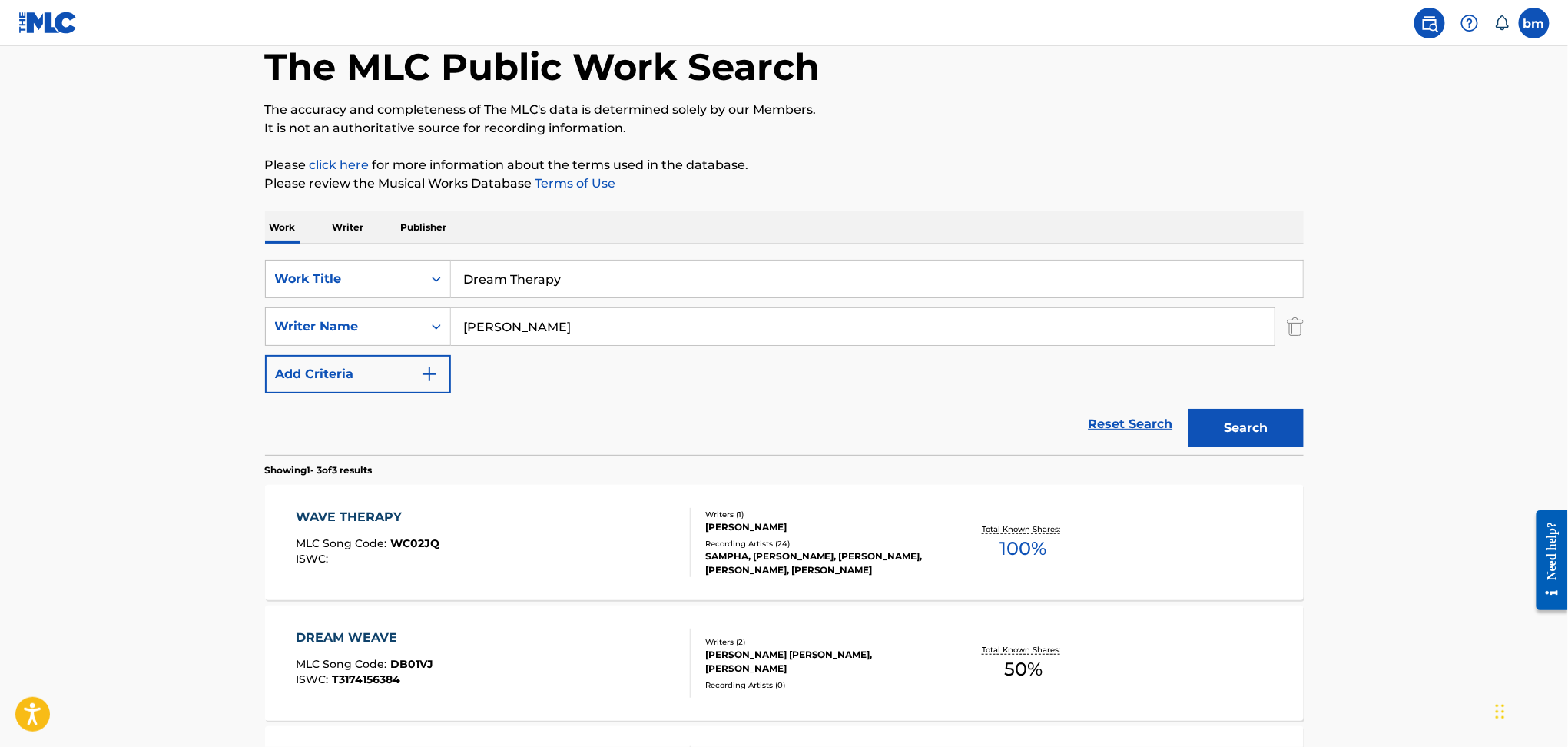
scroll to position [204, 0]
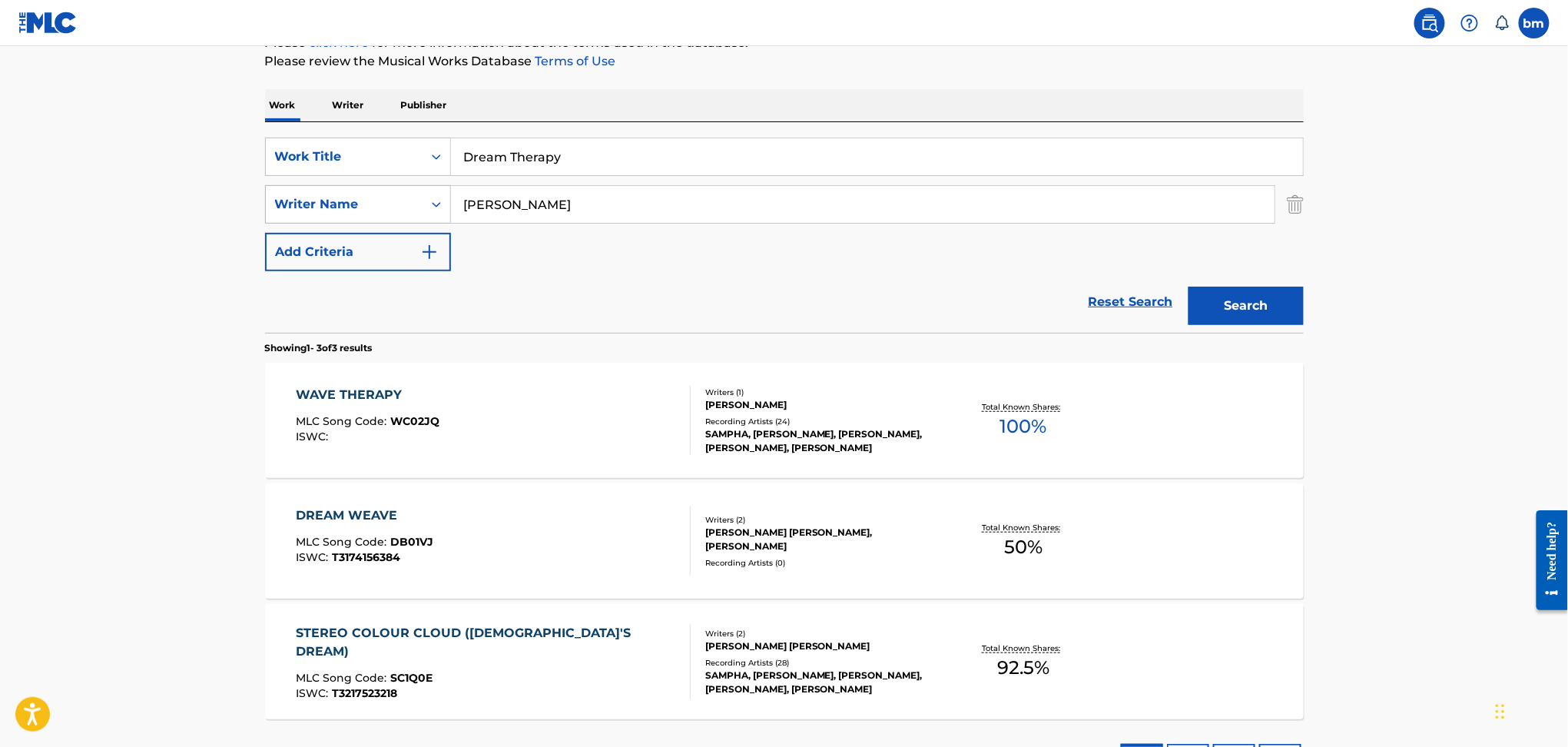
click at [330, 198] on div "SearchWithCriteria9ddaf67c-bcc9-4ad7-805a-7edebd5c4fa2 Writer Name [PERSON_NAME]" at bounding box center [784, 204] width 1039 height 39
paste input "[PERSON_NAME] [PERSON_NAME] [PERSON_NAME] PosadaFrancisco [PERSON_NAME] [PERSON…"
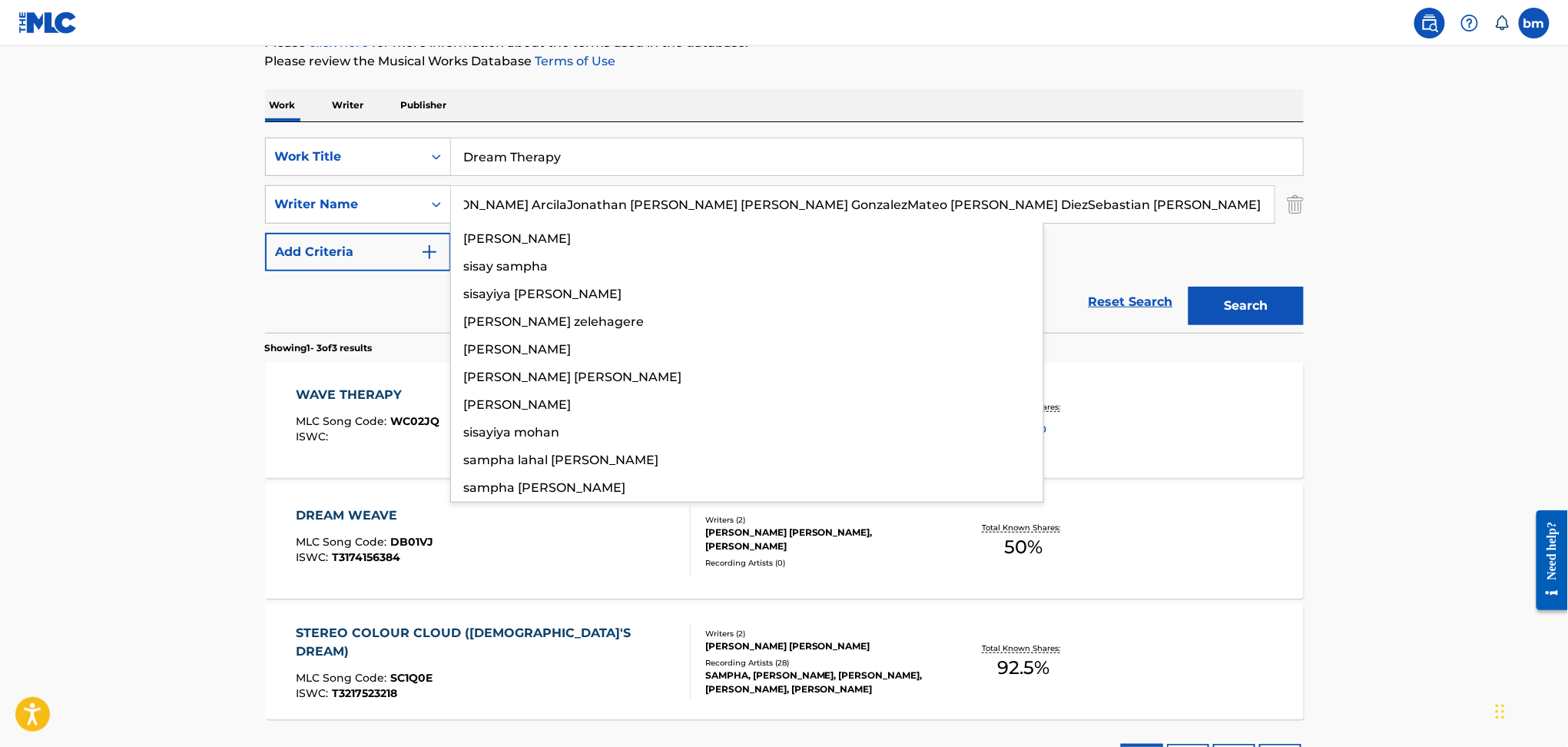
type input "[PERSON_NAME] [PERSON_NAME] [PERSON_NAME] PosadaFrancisco [PERSON_NAME] [PERSON…"
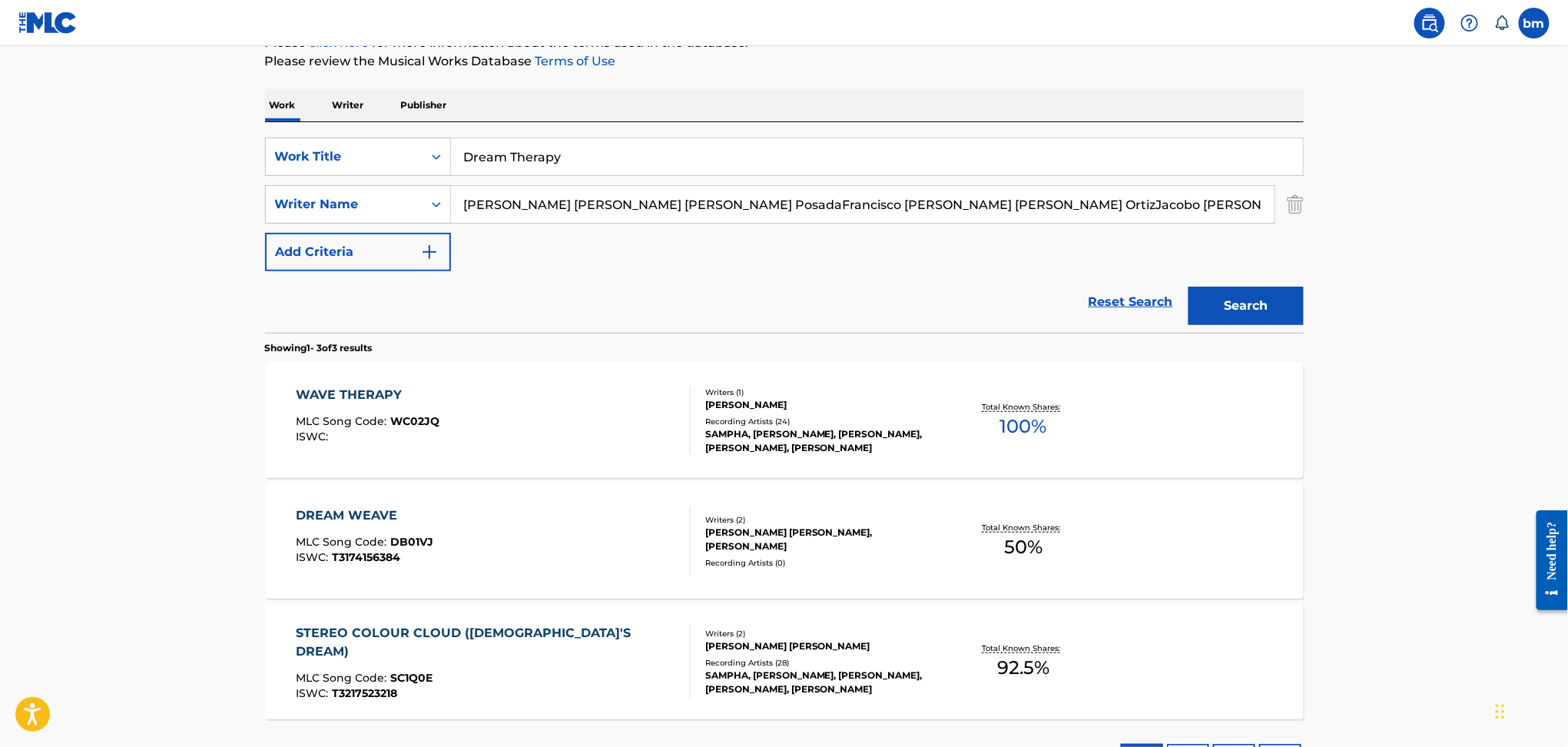
drag, startPoint x: 500, startPoint y: 180, endPoint x: 443, endPoint y: 180, distance: 57.0
click at [443, 180] on div "SearchWithCriteria469009f1-1f16-4472-b23b-af85316c6375 Work Title Dream Therapy…" at bounding box center [784, 204] width 1039 height 134
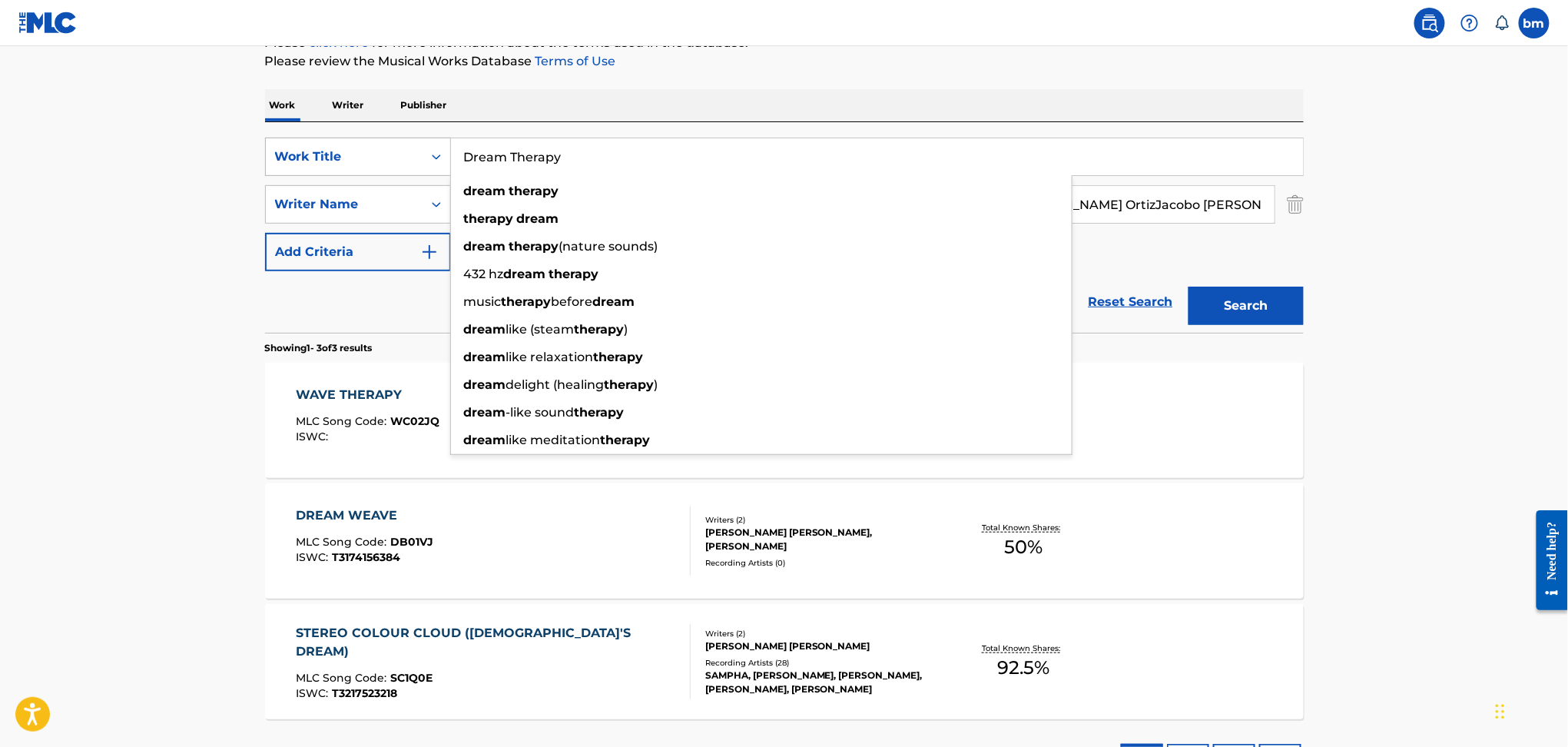
drag, startPoint x: 629, startPoint y: 158, endPoint x: 299, endPoint y: 165, distance: 330.1
click at [291, 163] on div "SearchWithCriteria469009f1-1f16-4472-b23b-af85316c6375 Work Title Dream Therapy…" at bounding box center [784, 156] width 1039 height 39
paste input "[PERSON_NAME] [PERSON_NAME]"
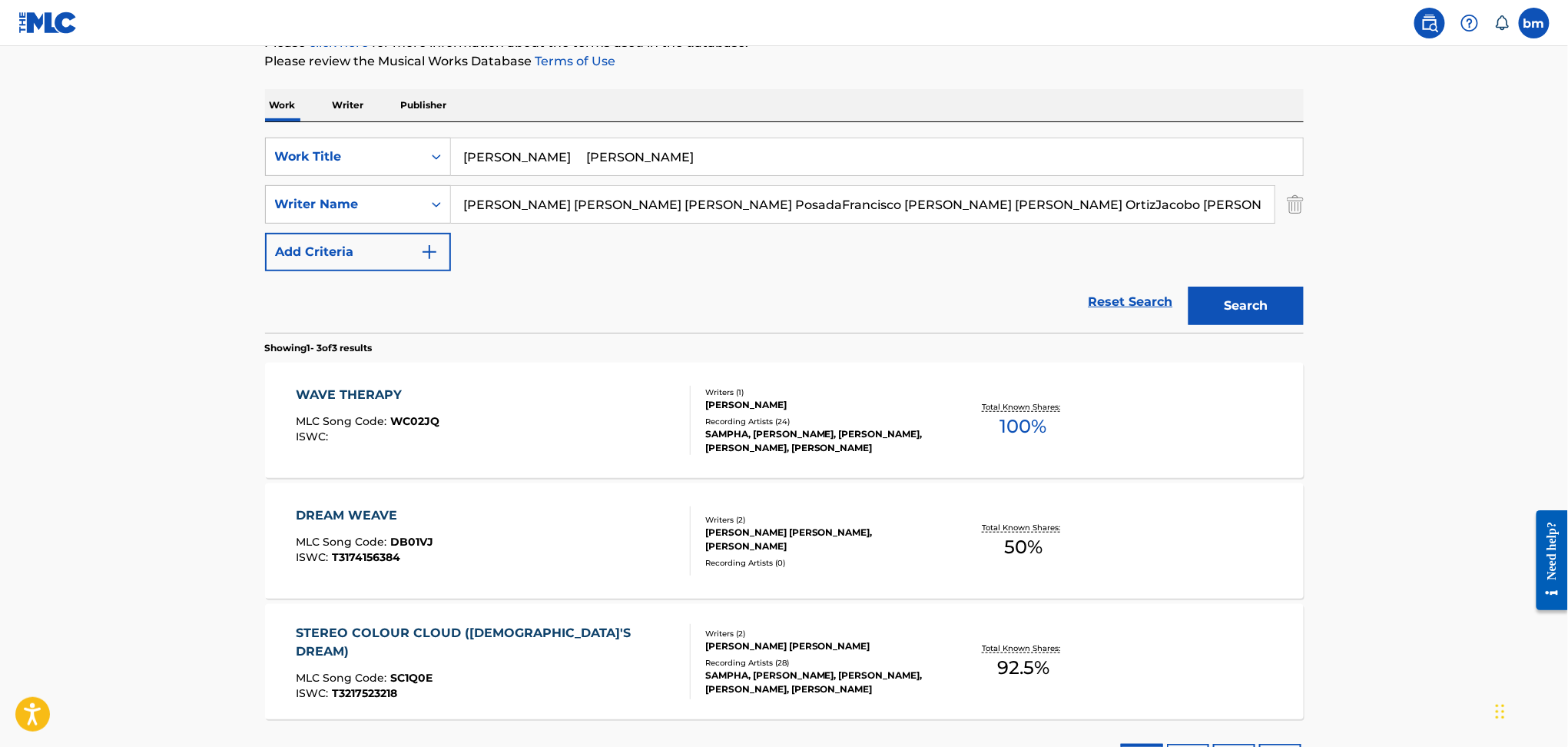
drag, startPoint x: 494, startPoint y: 162, endPoint x: 820, endPoint y: 160, distance: 326.0
click at [820, 160] on input "[PERSON_NAME] [PERSON_NAME]" at bounding box center [877, 156] width 852 height 37
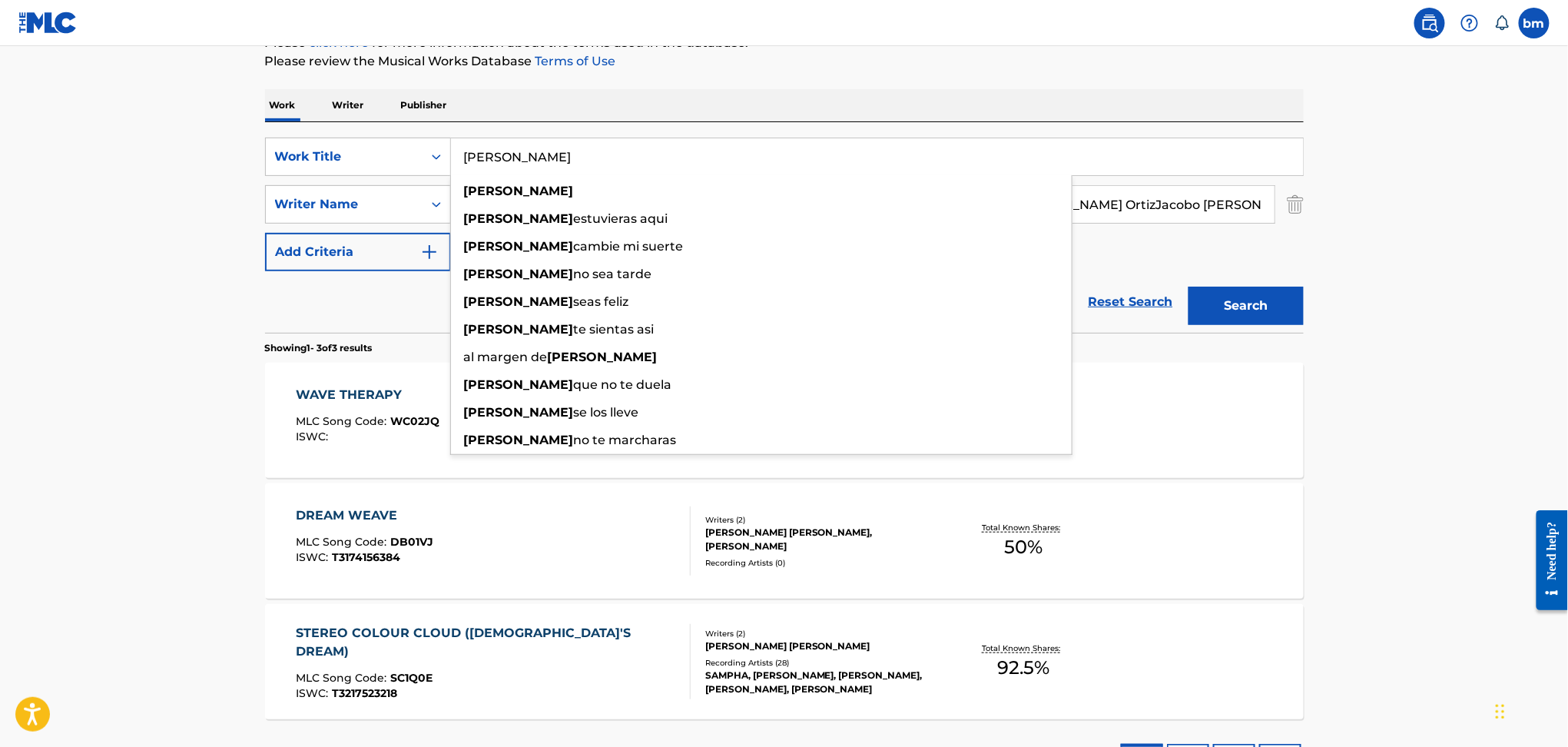
type input "[PERSON_NAME]"
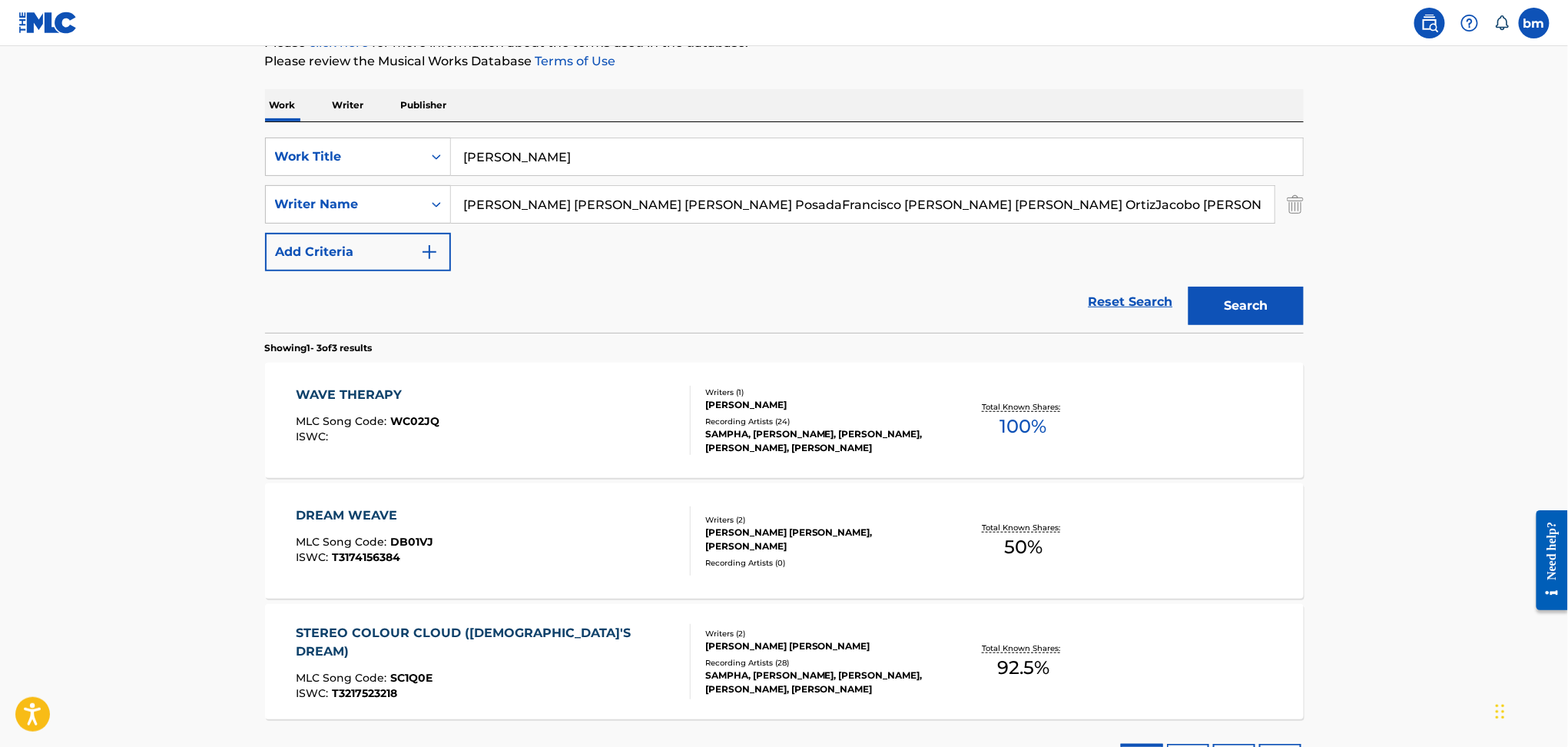
click at [732, 85] on div "The MLC Public Work Search The accuracy and completeness of The MLC's data is d…" at bounding box center [785, 335] width 1076 height 911
drag, startPoint x: 612, startPoint y: 202, endPoint x: 1744, endPoint y: 236, distance: 1132.5
click at [1567, 236] on html "Accessibility Screen-Reader Guide, Feedback, and Issue Reporting | New window 0…" at bounding box center [784, 169] width 1568 height 747
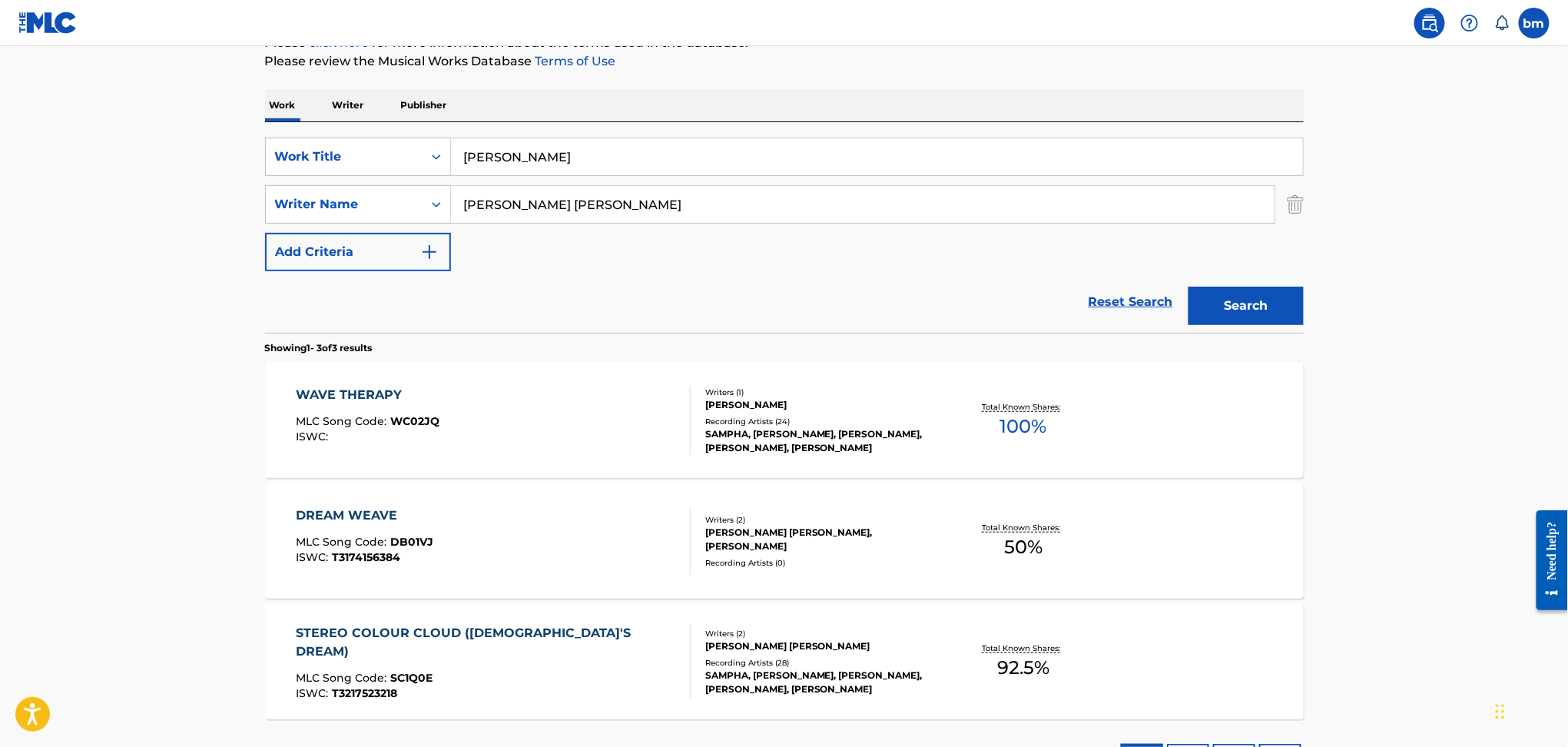
click at [600, 207] on input "[PERSON_NAME] [PERSON_NAME]" at bounding box center [863, 204] width 823 height 37
type input "[PERSON_NAME] [PERSON_NAME]"
click at [1189, 286] on button "Search" at bounding box center [1246, 305] width 115 height 39
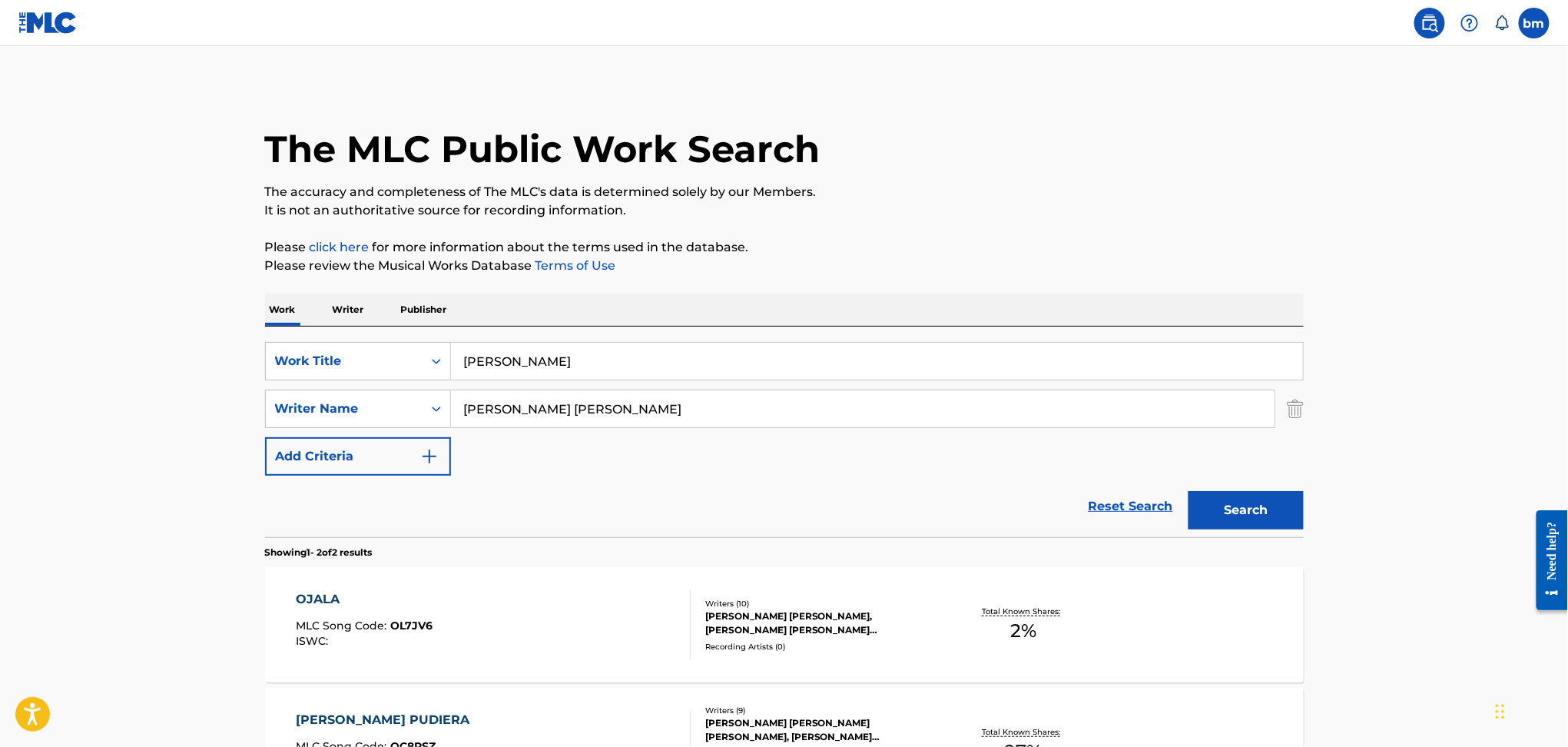
scroll to position [204, 0]
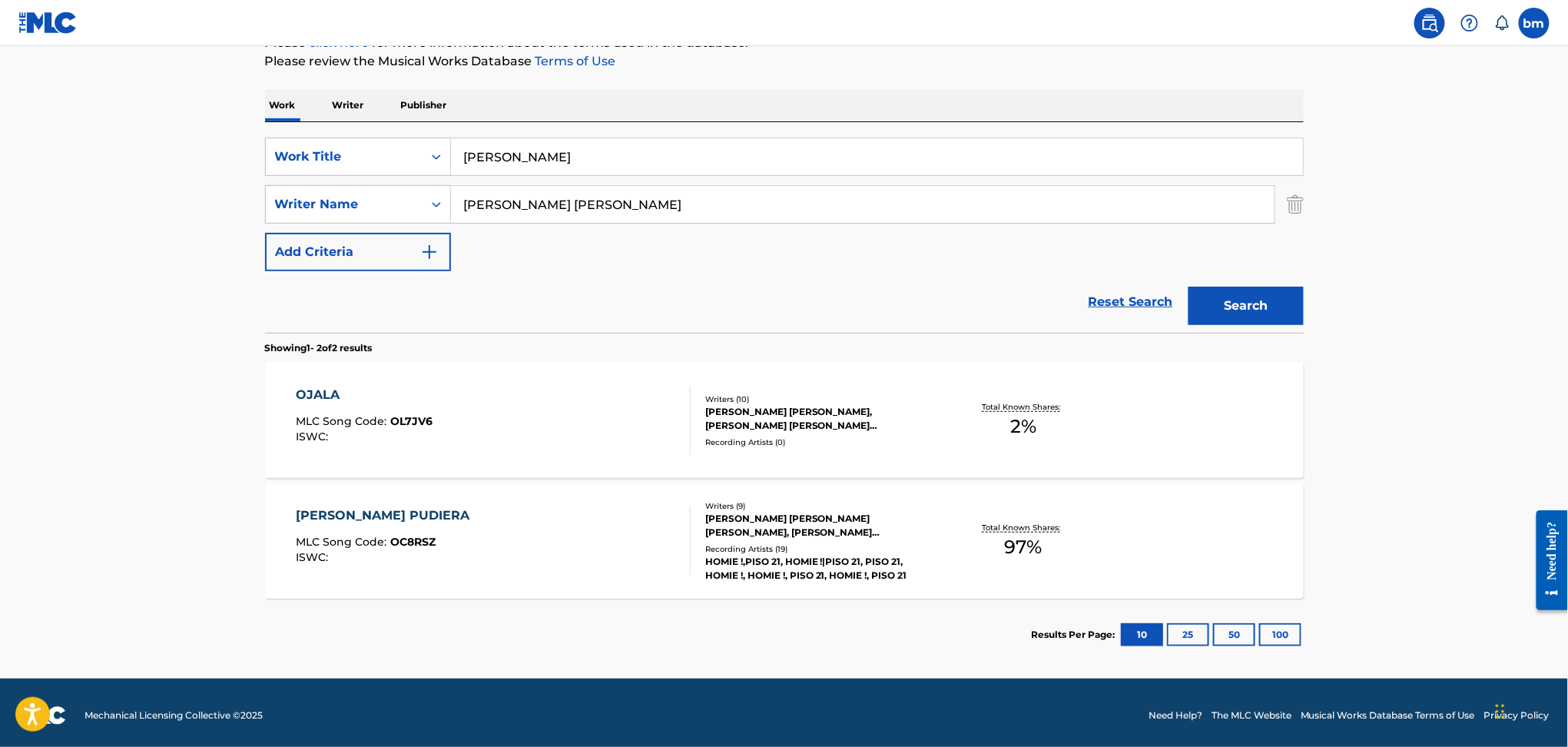
click at [534, 431] on div "[PERSON_NAME] MLC Song Code : OL7JV6 ISWC :" at bounding box center [493, 420] width 395 height 69
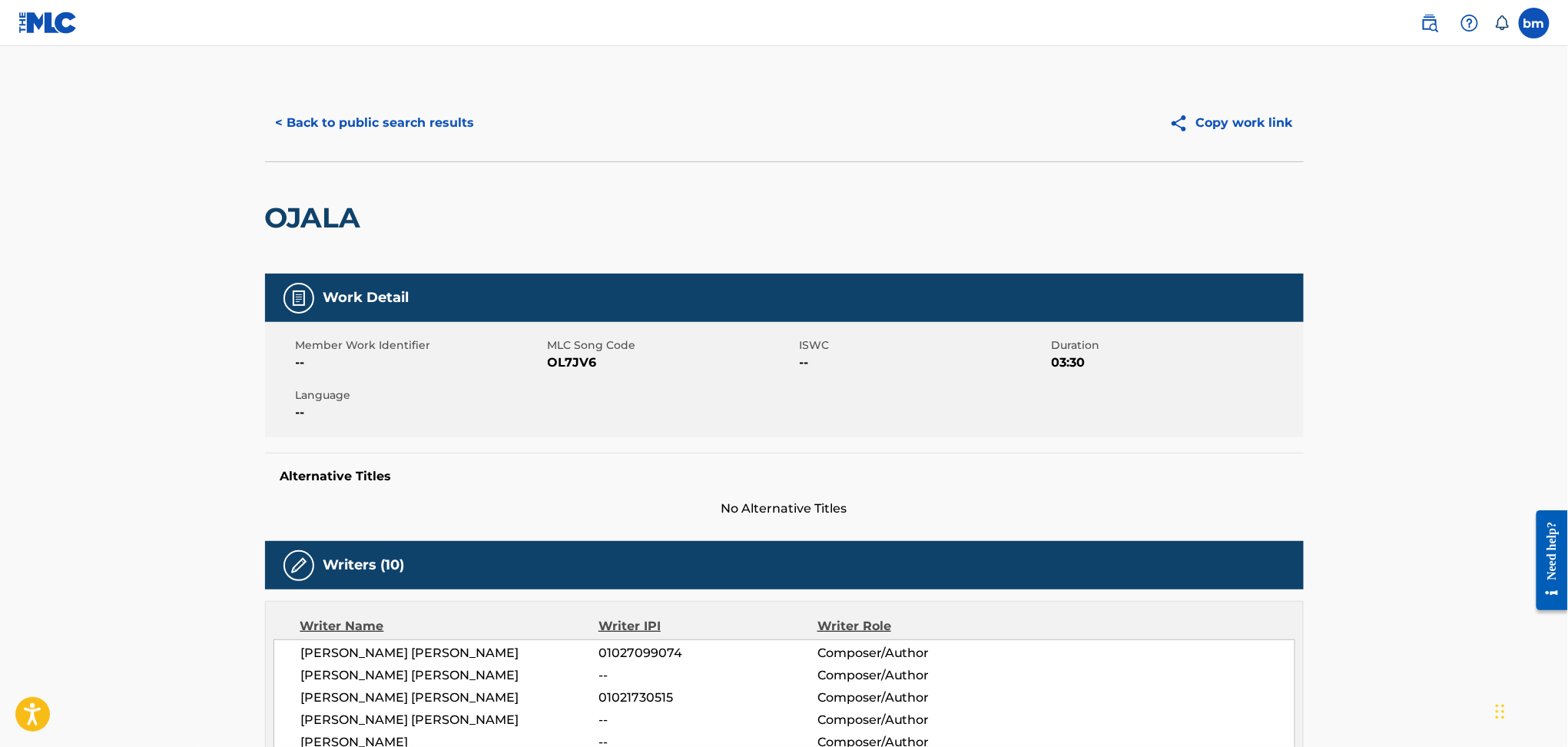
click at [571, 372] on div "Member Work Identifier -- MLC Song Code OL7JV6 ISWC -- Duration 03:30 Language …" at bounding box center [784, 379] width 1039 height 115
click at [571, 370] on span "OL7JV6" at bounding box center [672, 362] width 248 height 18
copy span "OL7JV6"
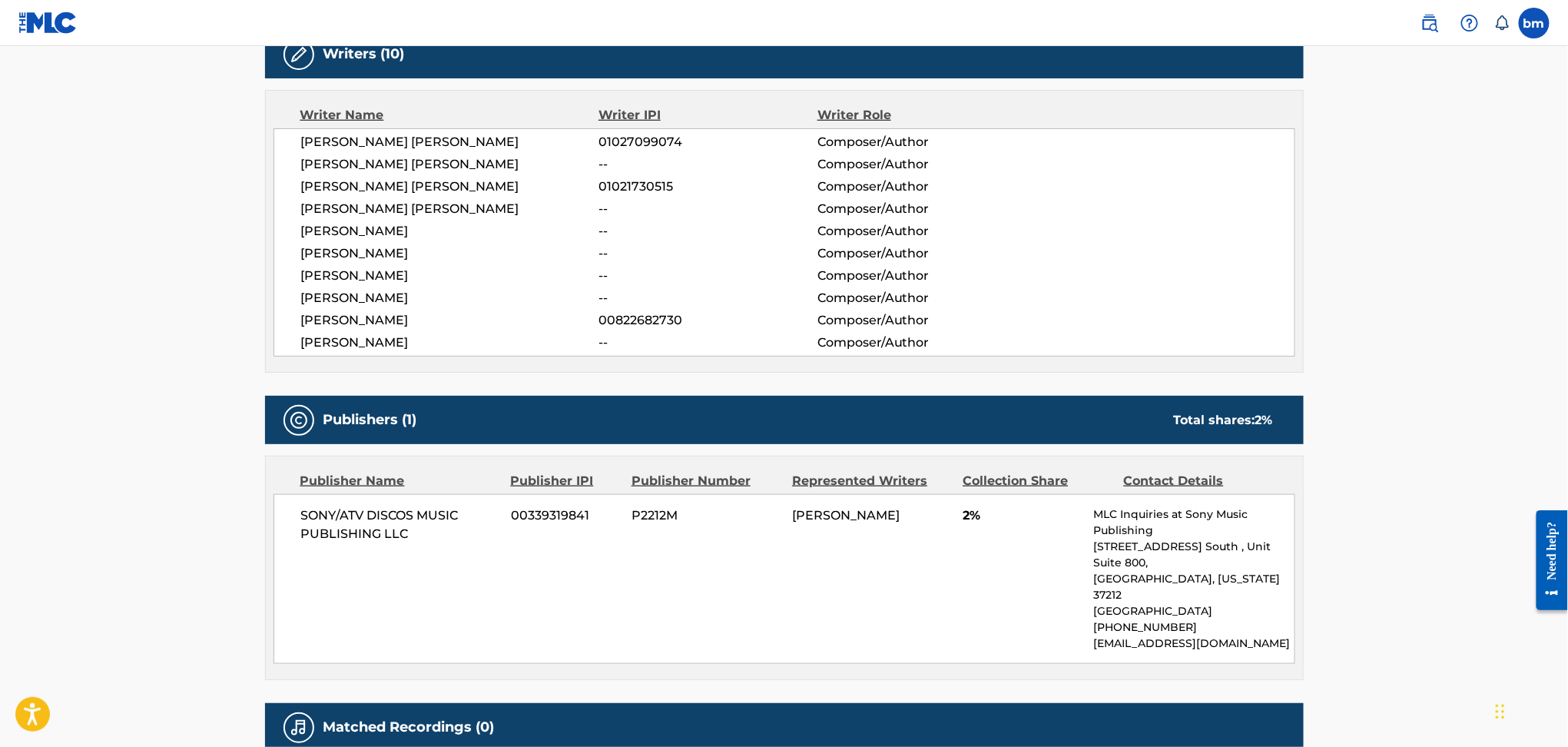
scroll to position [512, 0]
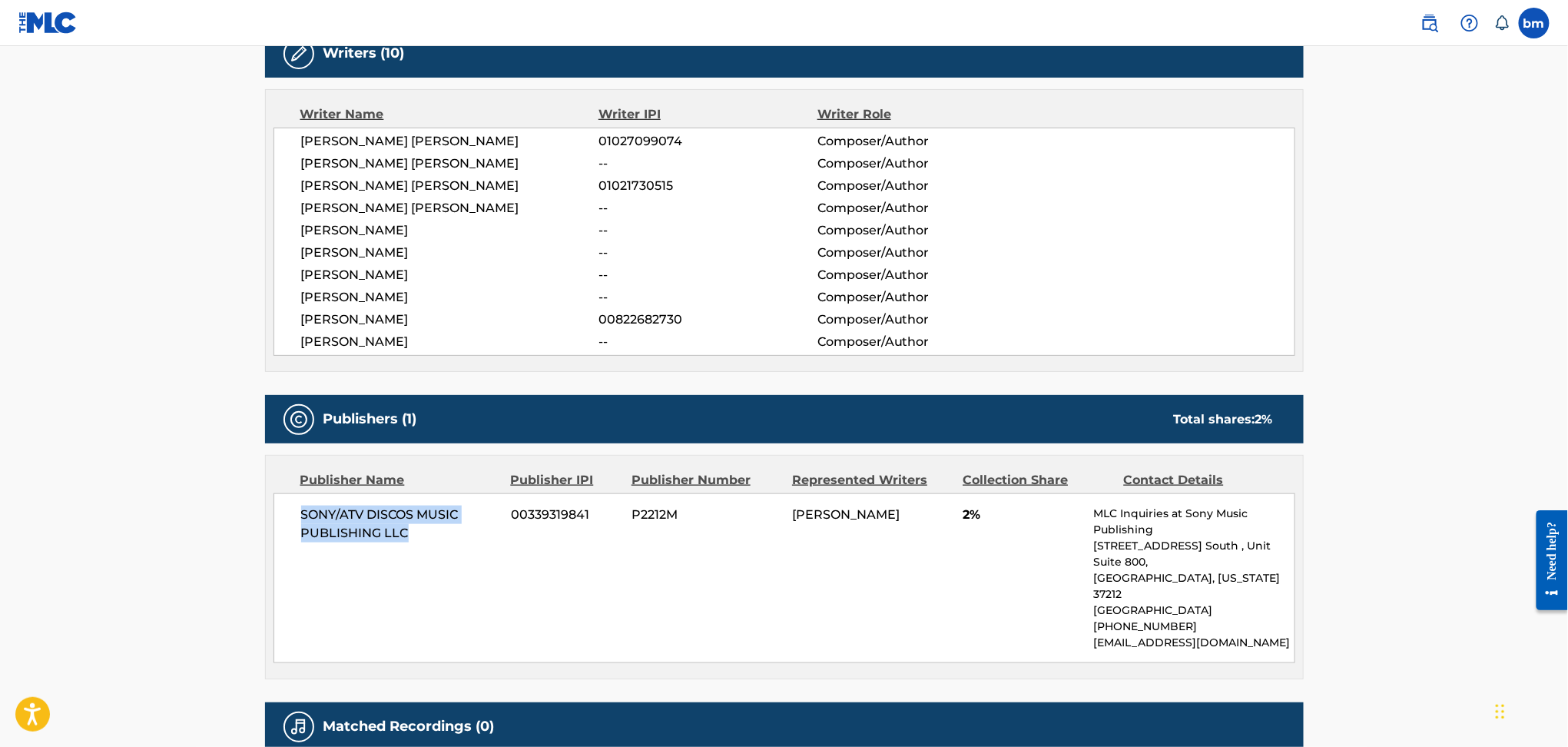
drag, startPoint x: 292, startPoint y: 512, endPoint x: 451, endPoint y: 534, distance: 160.5
click at [451, 534] on div "SONY/ATV DISCOS MUSIC PUBLISHING LLC 00339319841 P2212M [PERSON_NAME] 2% MLC In…" at bounding box center [784, 578] width 1022 height 170
copy span "SONY/ATV DISCOS MUSIC PUBLISHING LLC"
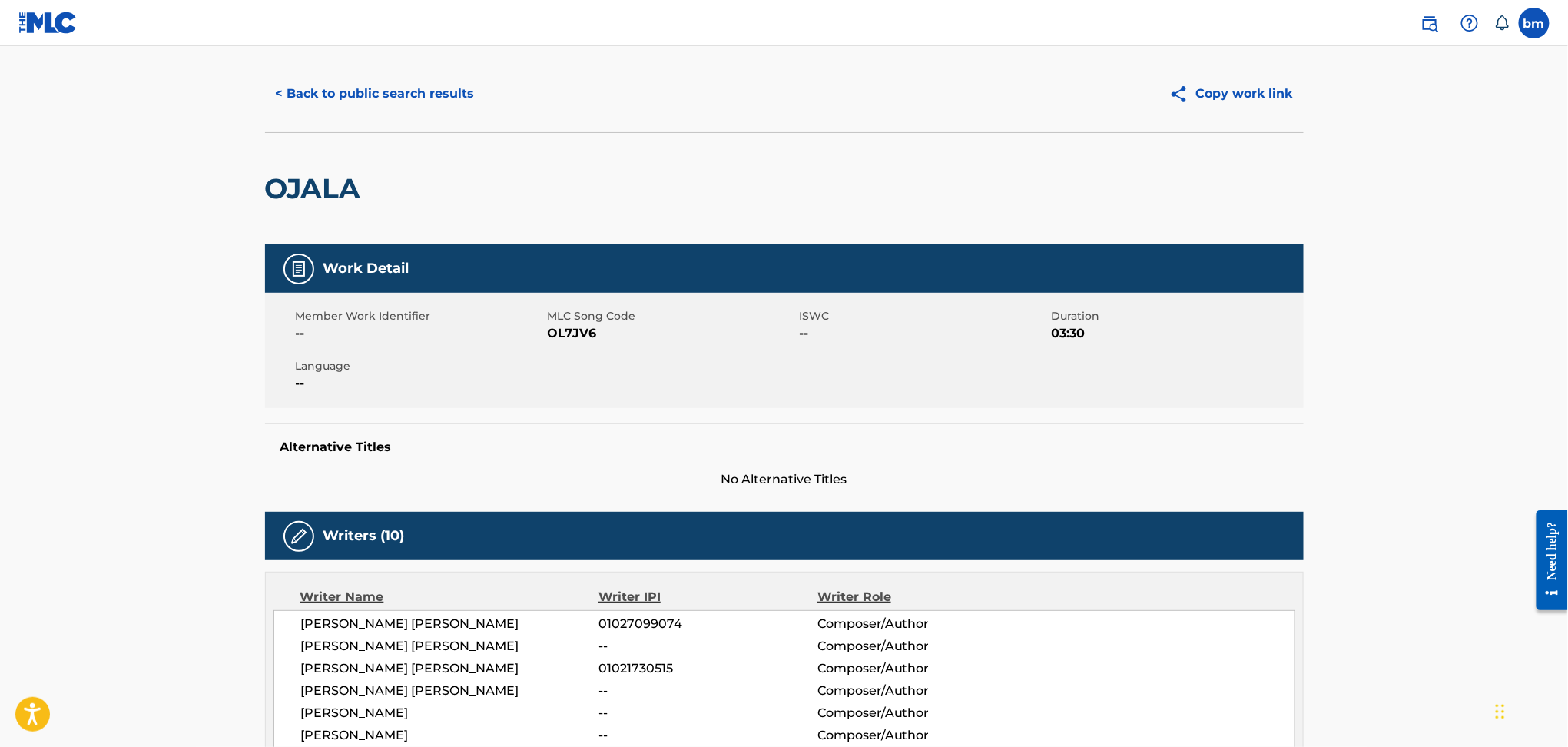
scroll to position [0, 0]
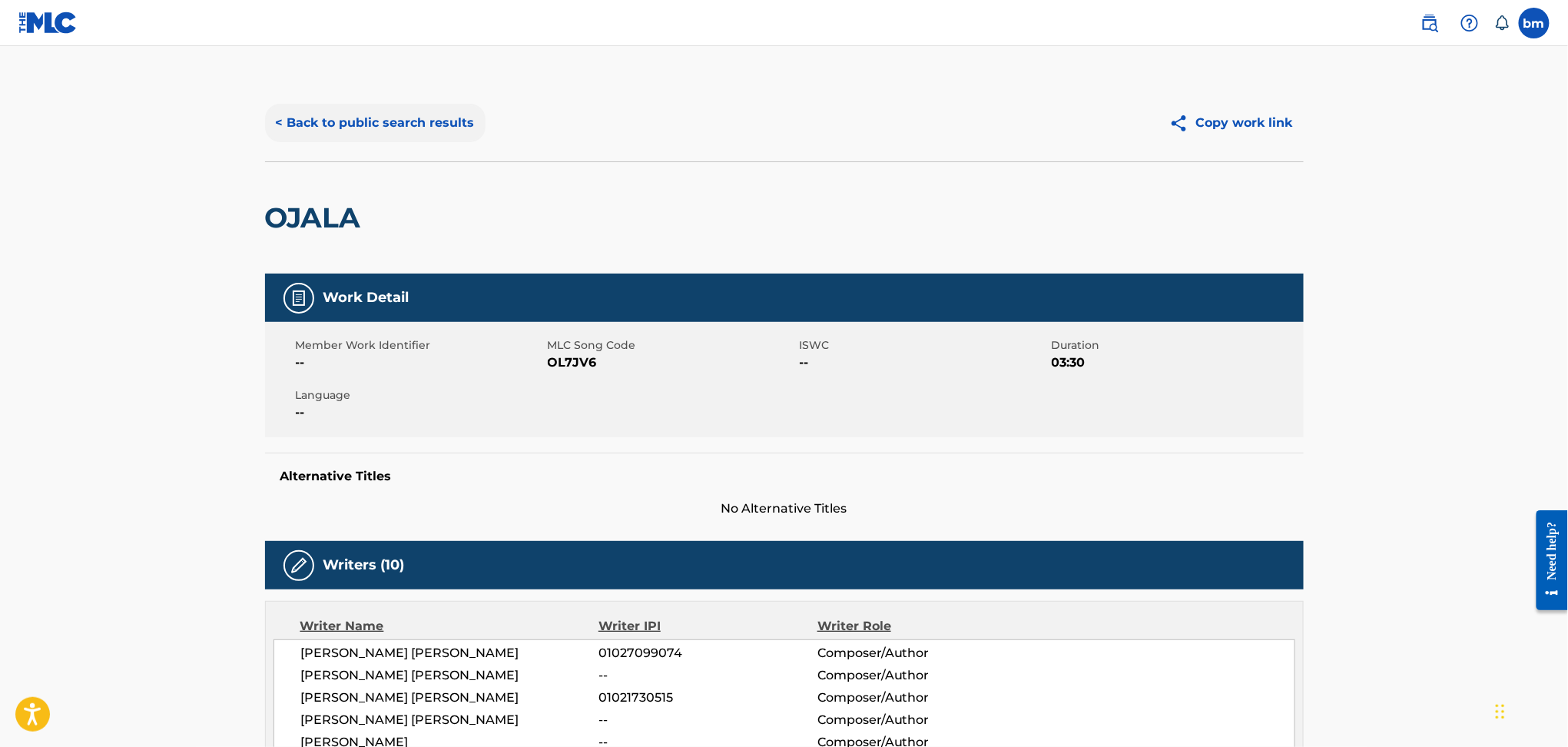
click at [379, 123] on button "< Back to public search results" at bounding box center [375, 123] width 220 height 39
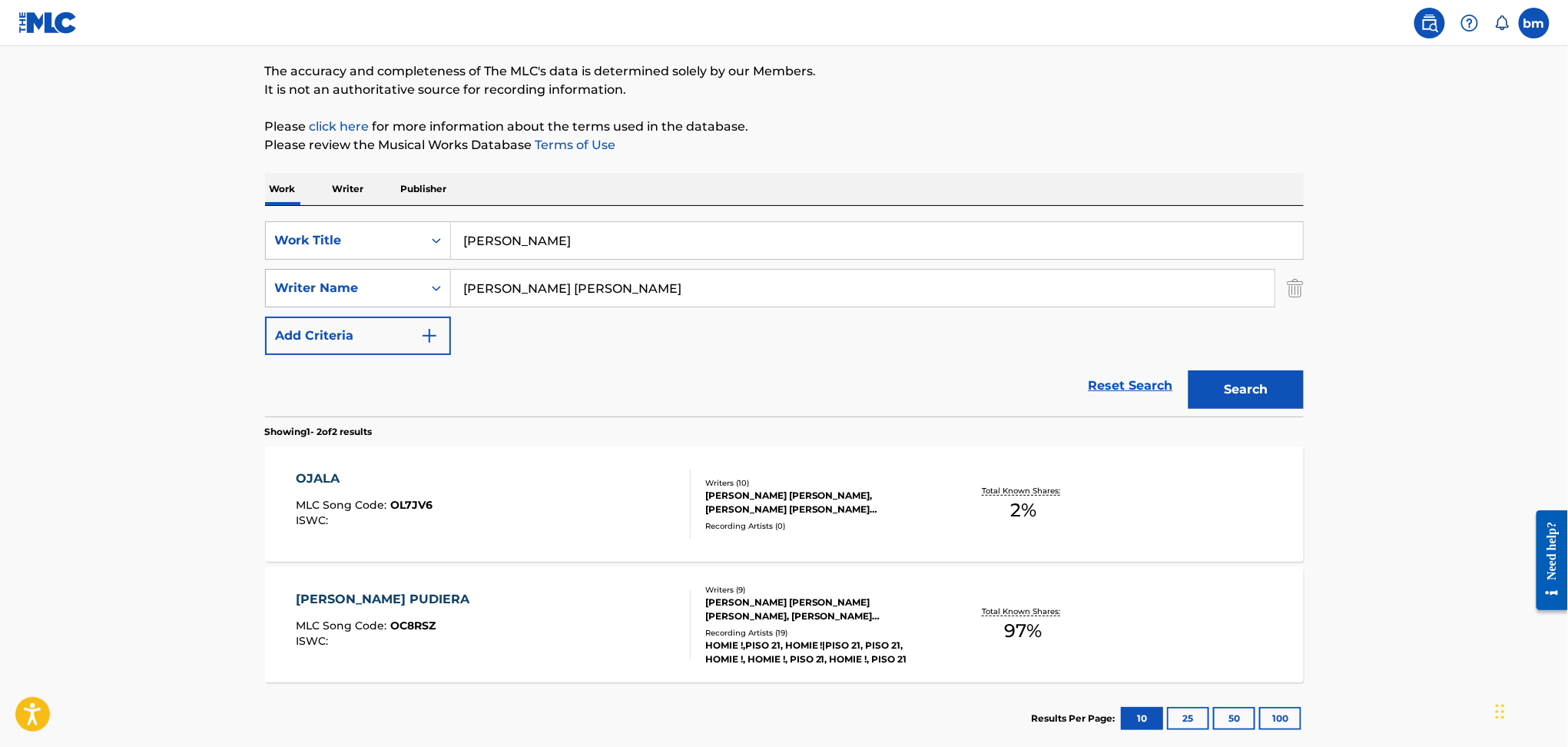
drag, startPoint x: 648, startPoint y: 282, endPoint x: 448, endPoint y: 284, distance: 200.0
click at [349, 276] on div "SearchWithCriteria9ddaf67c-bcc9-4ad7-805a-7edebd5c4fa2 Writer Name [PERSON_NAME…" at bounding box center [784, 288] width 1039 height 39
paste input "[PERSON_NAME]"
type input "[PERSON_NAME]"
drag, startPoint x: 461, startPoint y: 214, endPoint x: 376, endPoint y: 215, distance: 85.0
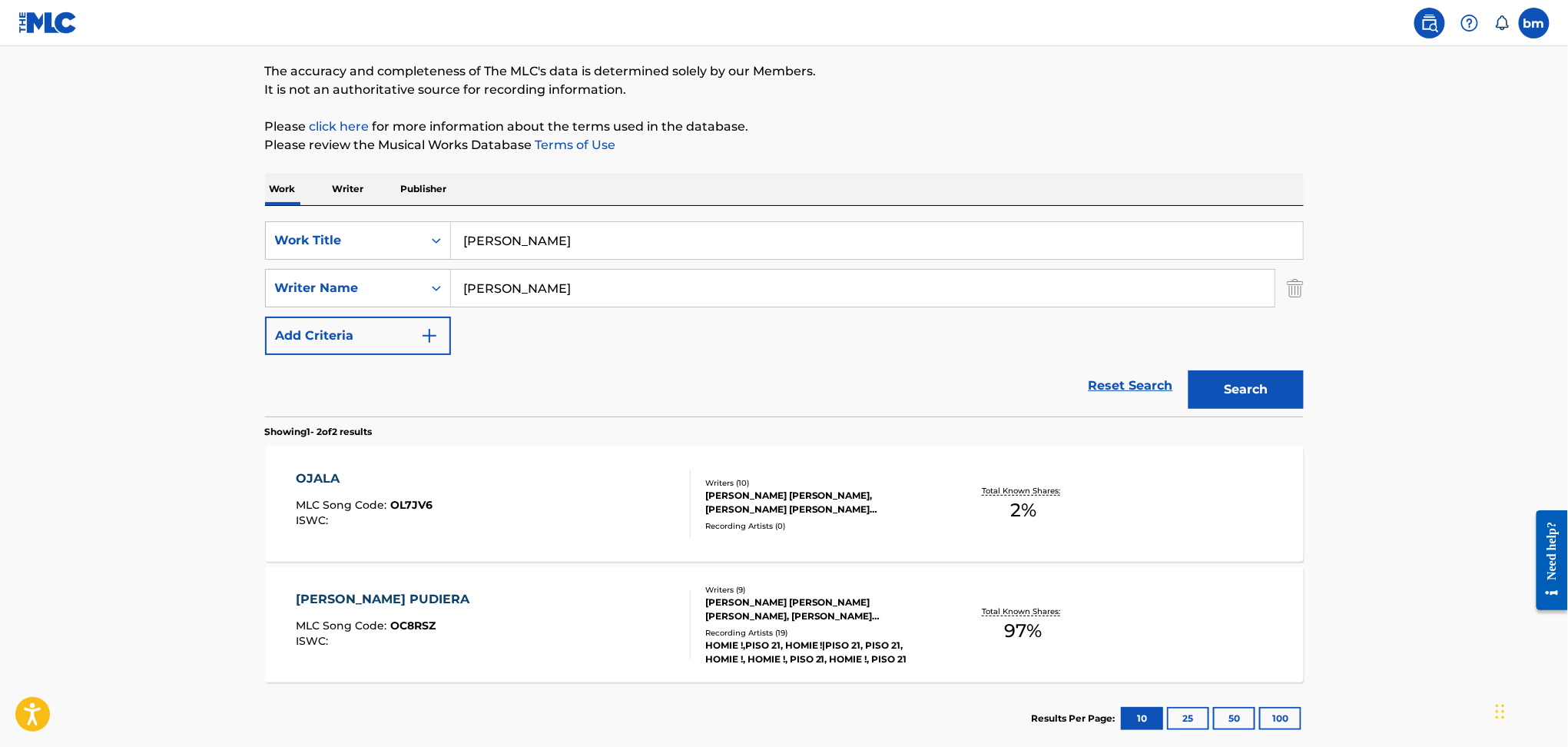
click at [376, 215] on div "SearchWithCriteria469009f1-1f16-4472-b23b-af85316c6375 Work Title [PERSON_NAME]…" at bounding box center [784, 310] width 1039 height 210
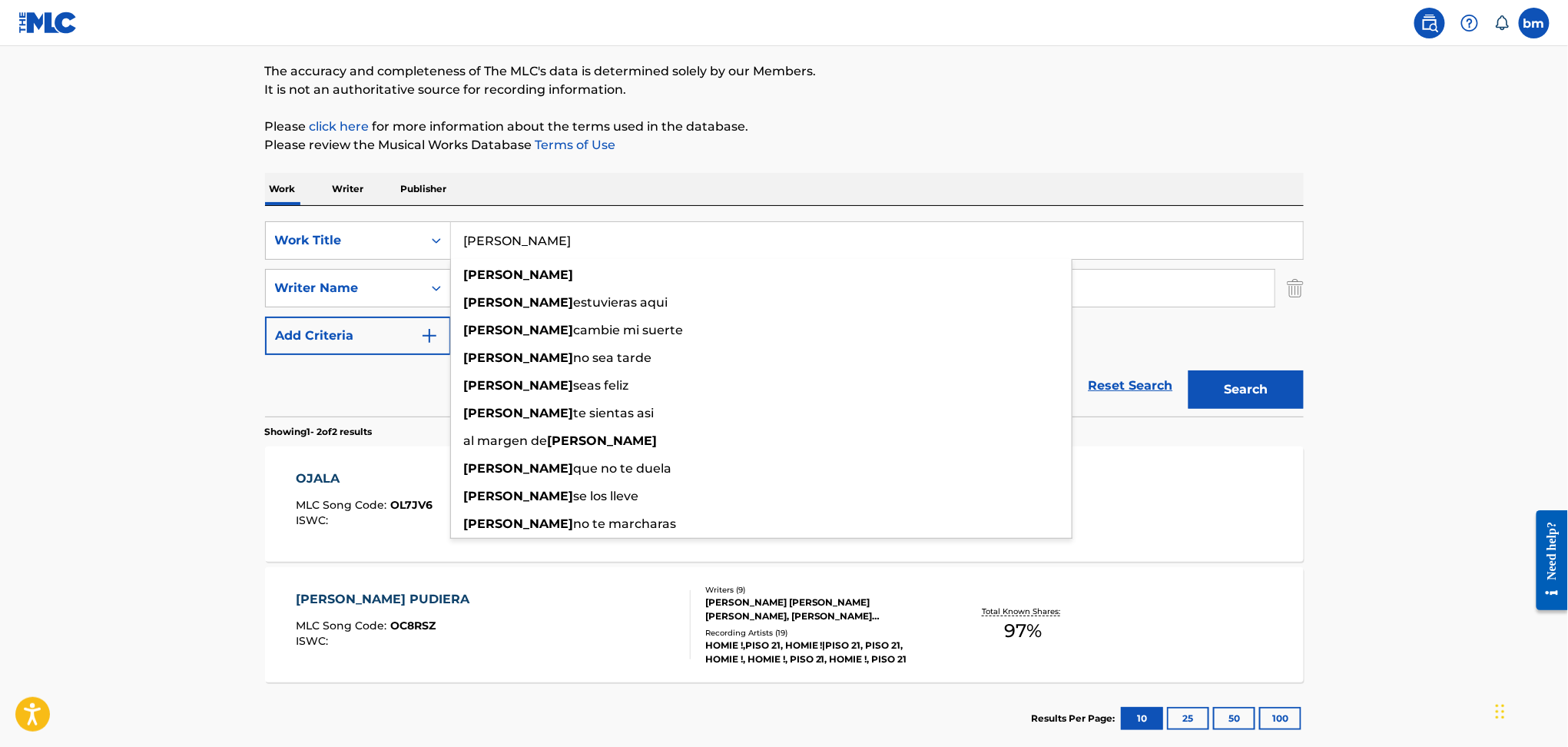
paste input "Wish You Were Mine [PERSON_NAME]"
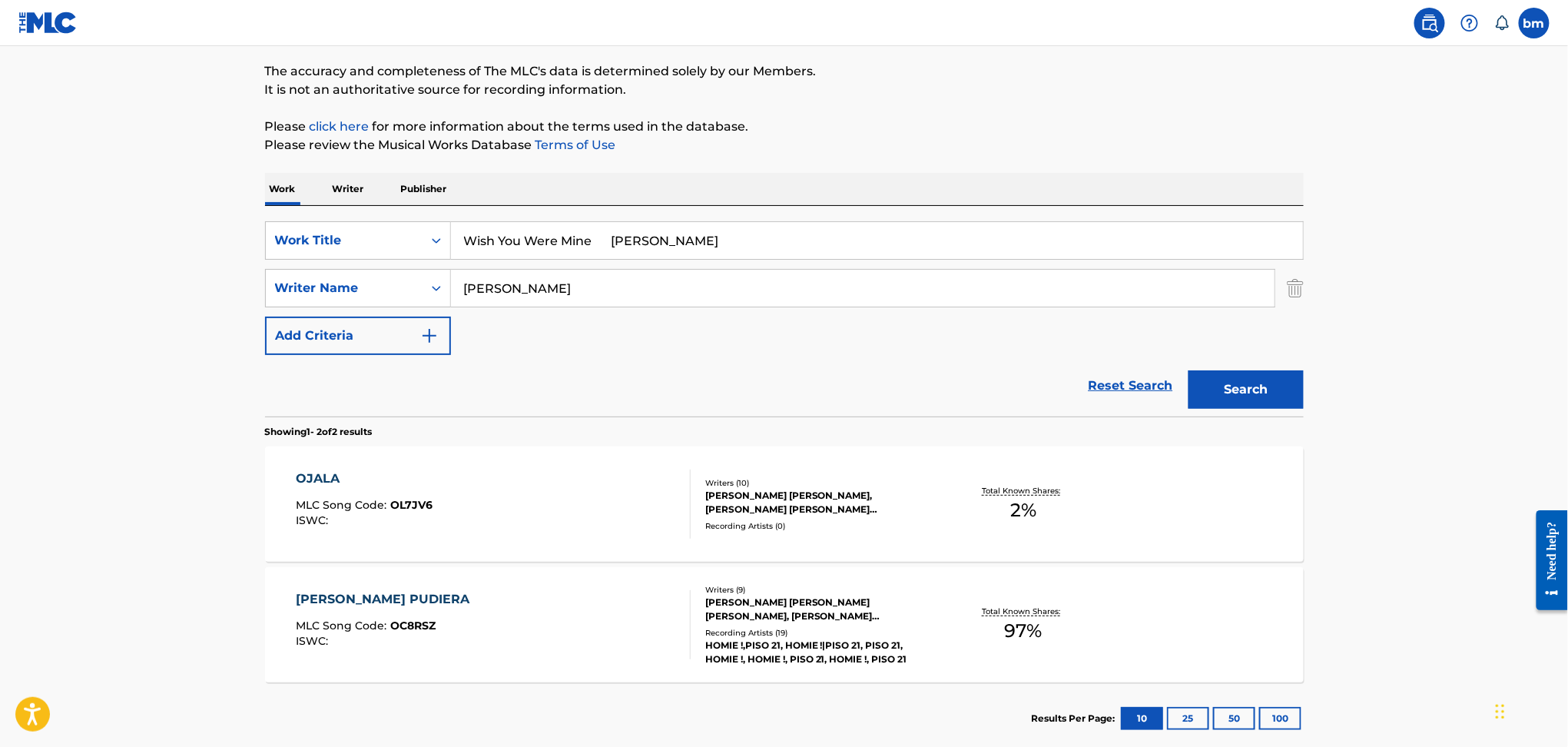
drag, startPoint x: 622, startPoint y: 239, endPoint x: 1120, endPoint y: 211, distance: 498.8
click at [1095, 218] on div "SearchWithCriteria469009f1-1f16-4472-b23b-af85316c6375 Work Title Wish You Were…" at bounding box center [784, 310] width 1039 height 210
type input "Wish You Were Mine"
click at [1119, 166] on div "The MLC Public Work Search The accuracy and completeness of The MLC's data is d…" at bounding box center [785, 359] width 1076 height 791
click at [1238, 393] on button "Search" at bounding box center [1246, 389] width 115 height 39
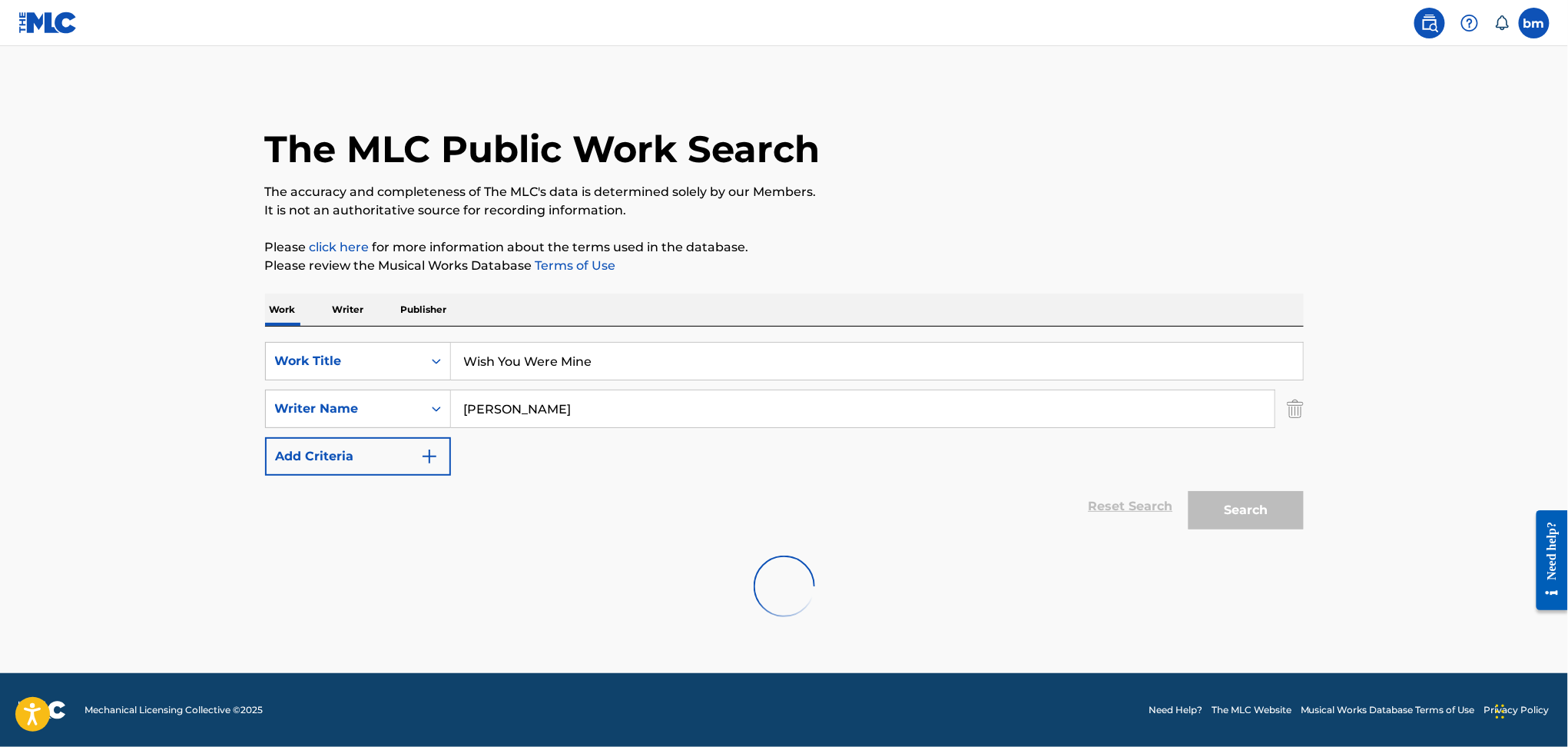
scroll to position [0, 0]
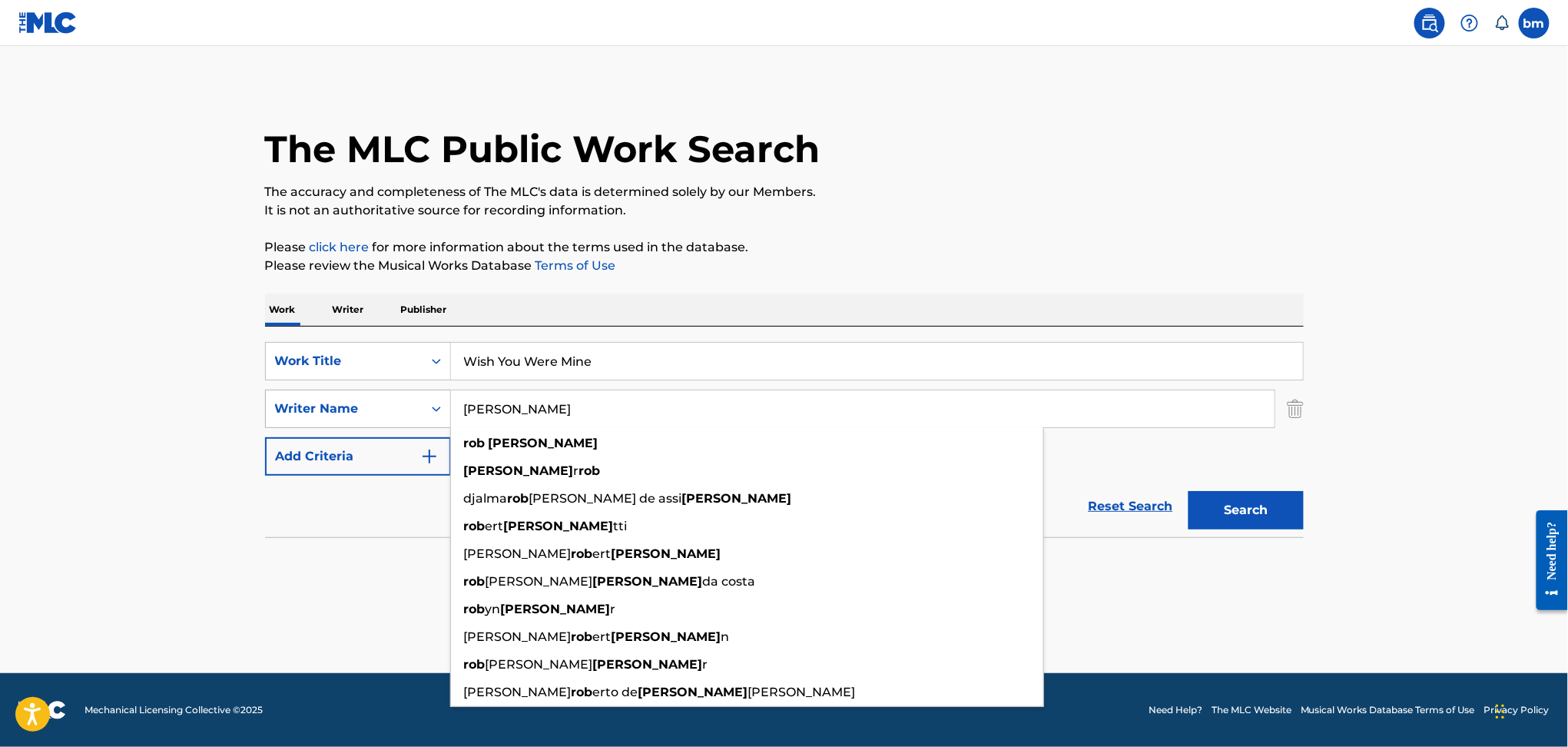
drag, startPoint x: 609, startPoint y: 413, endPoint x: 383, endPoint y: 407, distance: 226.1
click at [383, 407] on div "SearchWithCriteria9ddaf67c-bcc9-4ad7-805a-7edebd5c4fa2 Writer Name [PERSON_NAME…" at bounding box center [784, 408] width 1039 height 39
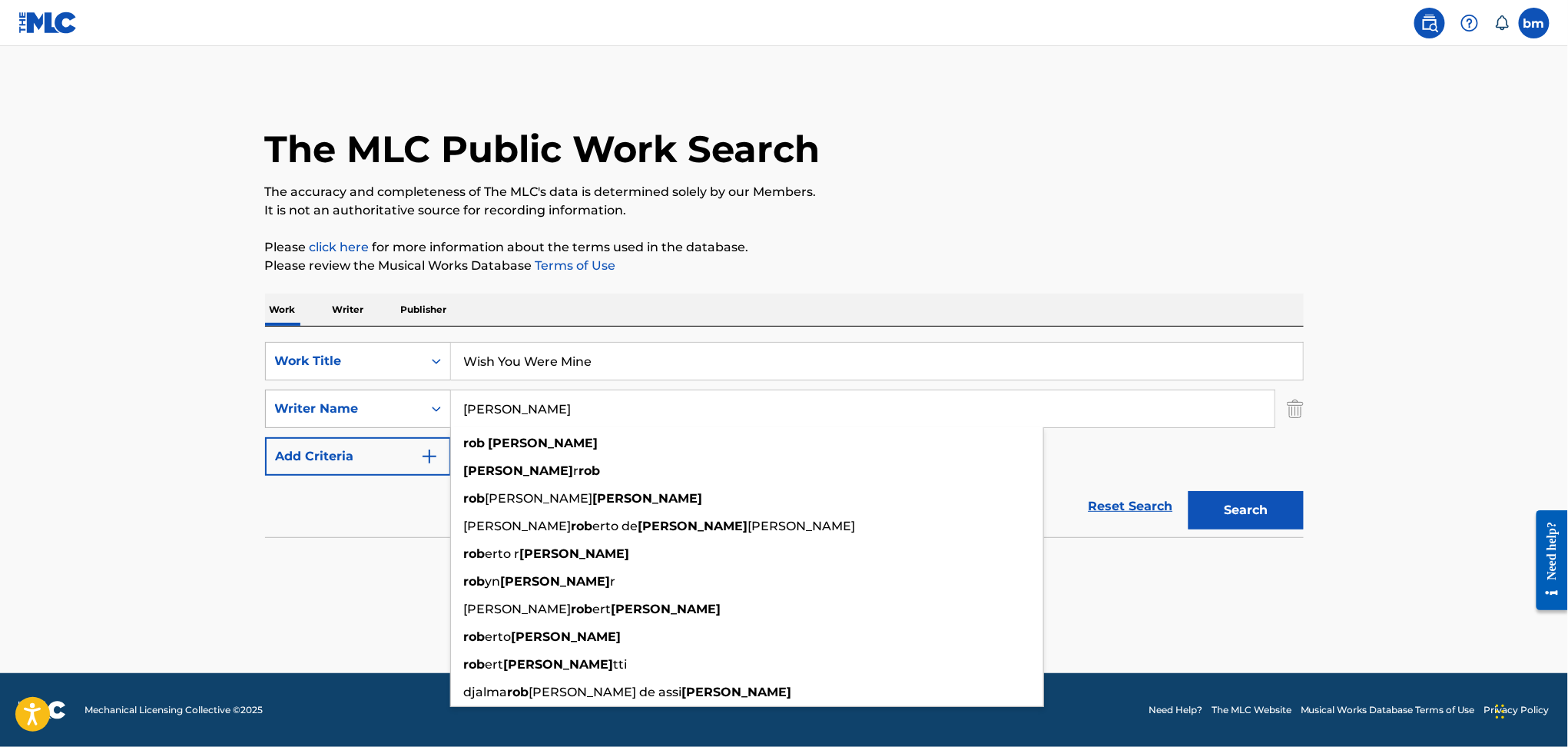
paste input "[PERSON_NAME] [PERSON_NAME]"
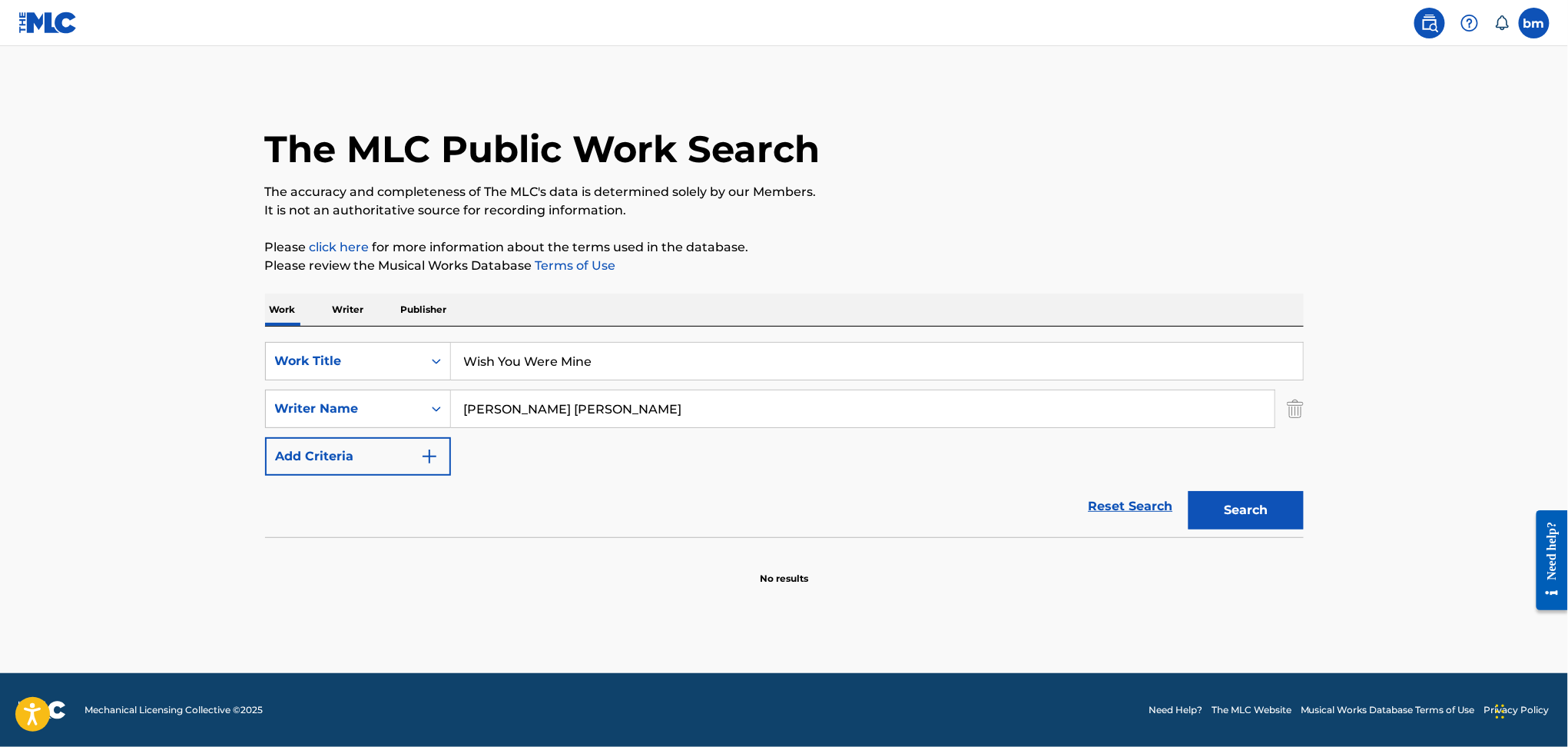
drag, startPoint x: 550, startPoint y: 402, endPoint x: 1300, endPoint y: 527, distance: 760.3
click at [1323, 490] on main "The MLC Public Work Search The accuracy and completeness of The MLC's data is d…" at bounding box center [784, 359] width 1568 height 627
click at [1257, 517] on button "Search" at bounding box center [1246, 509] width 115 height 39
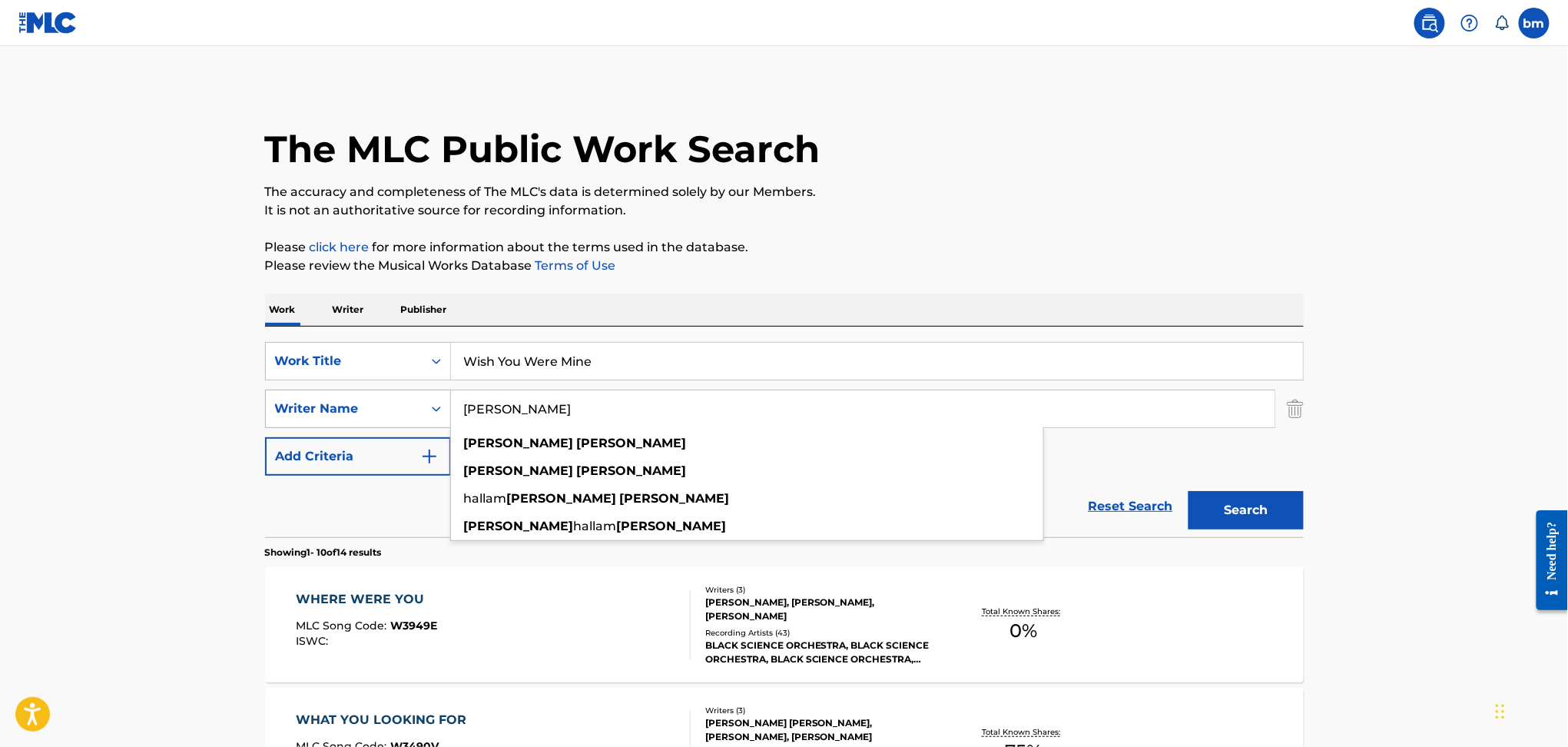
drag, startPoint x: 590, startPoint y: 412, endPoint x: 351, endPoint y: 404, distance: 239.1
click at [337, 403] on div "SearchWithCriteria9ddaf67c-bcc9-4ad7-805a-7edebd5c4fa2 Writer Name [PERSON_NAME…" at bounding box center [784, 408] width 1039 height 39
paste input "[PERSON_NAME] MorrisLou HayterRob [PERSON_NAME]"
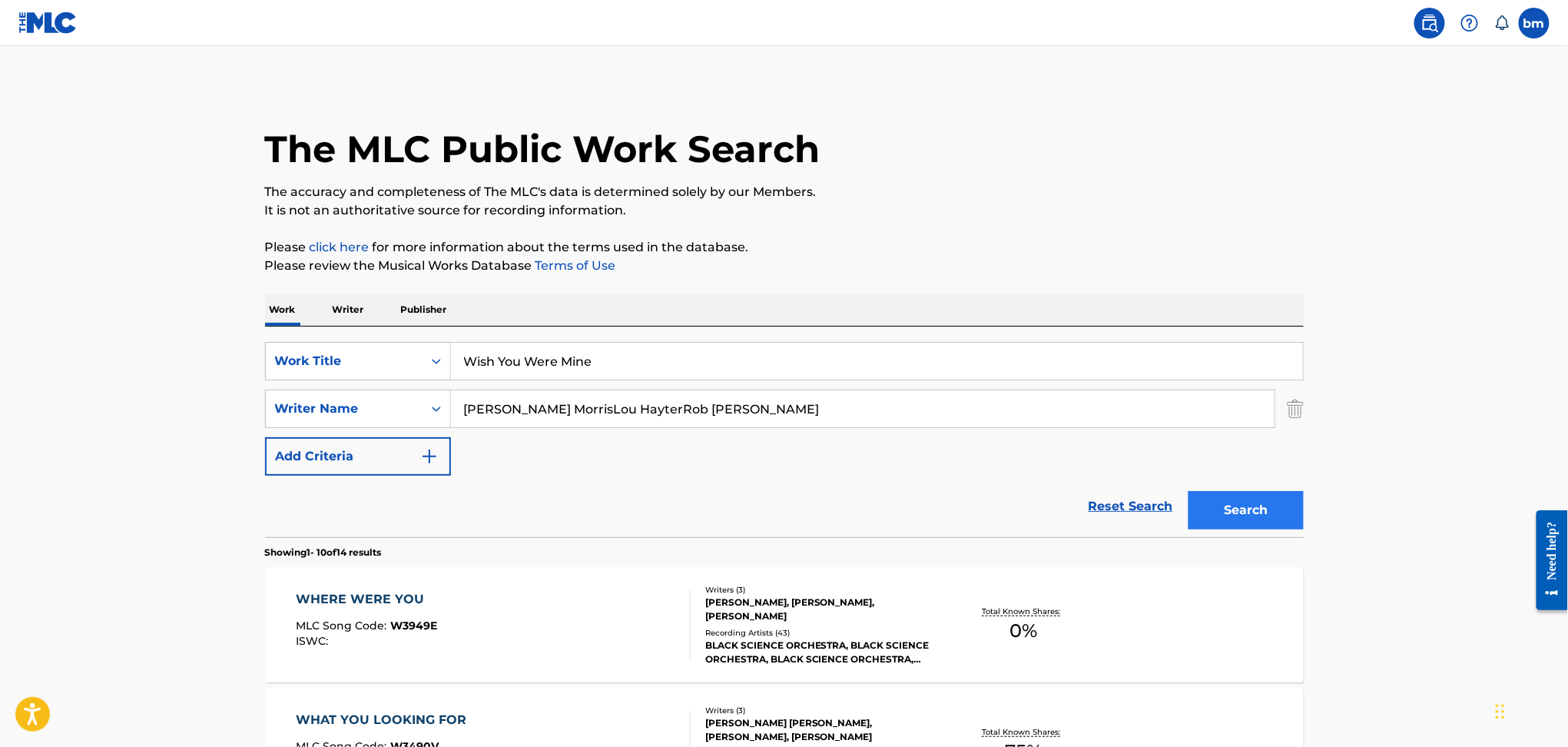
drag, startPoint x: 549, startPoint y: 409, endPoint x: 1288, endPoint y: 493, distance: 743.8
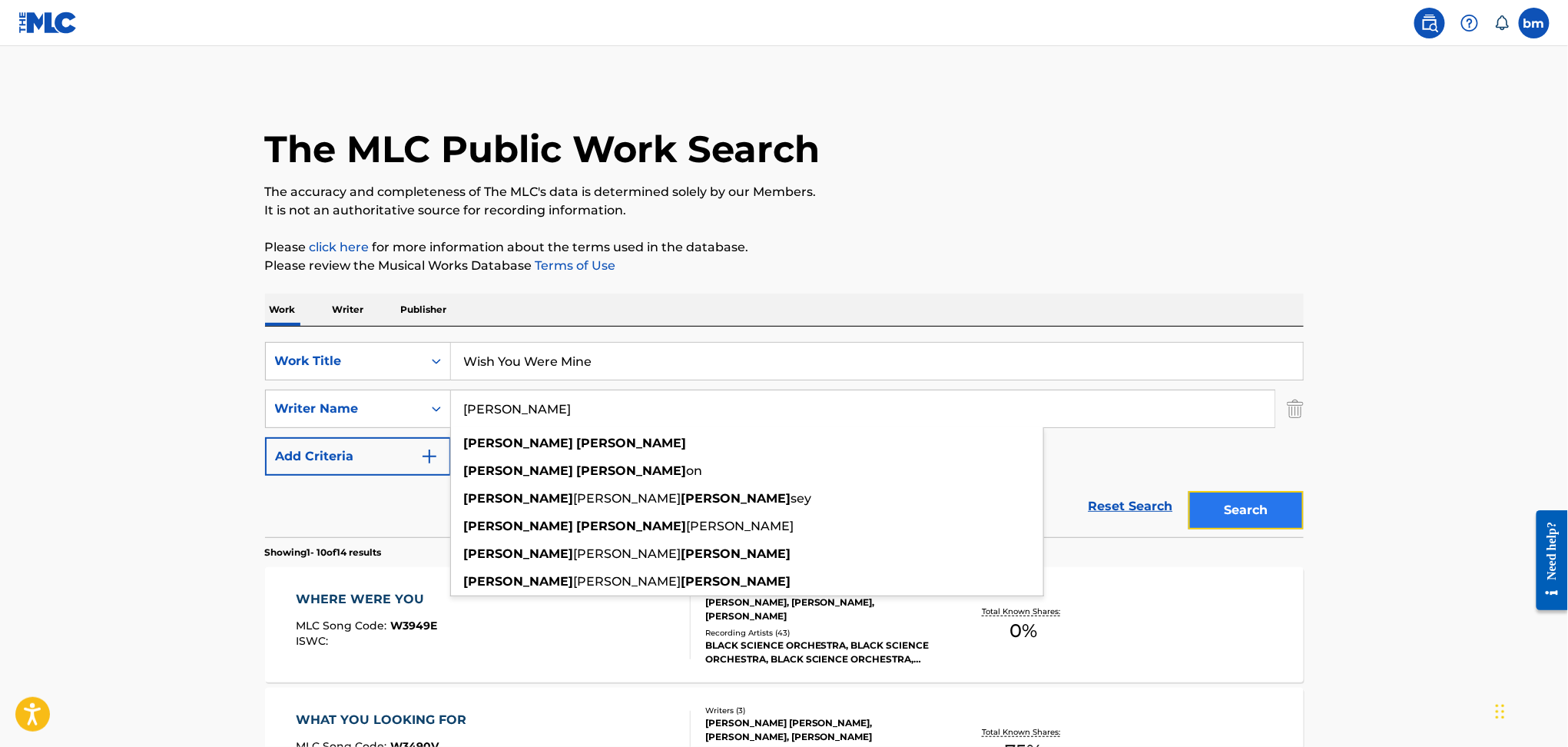
click at [1235, 507] on button "Search" at bounding box center [1246, 509] width 115 height 39
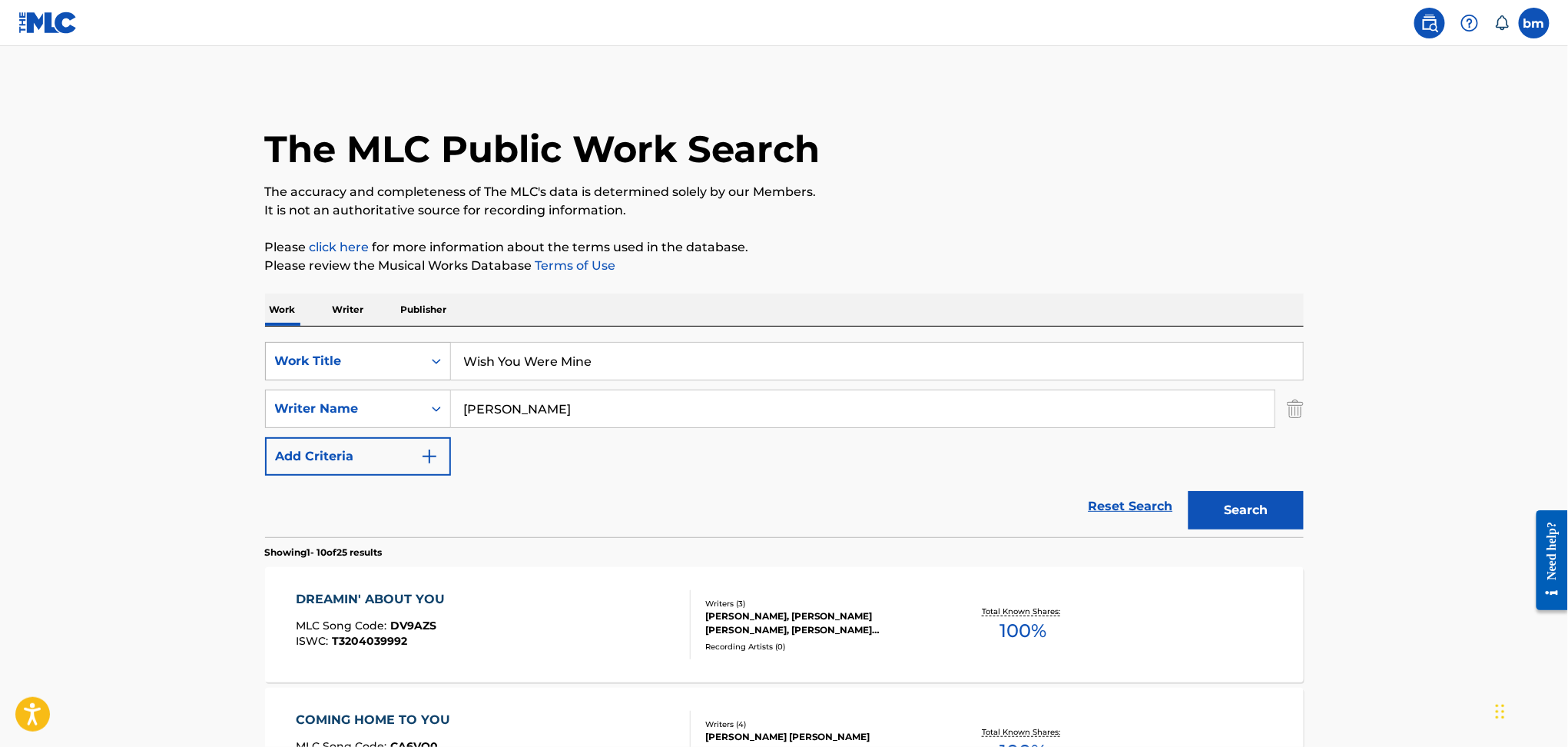
drag, startPoint x: 606, startPoint y: 400, endPoint x: 421, endPoint y: 374, distance: 186.8
click at [421, 374] on div "SearchWithCriteria469009f1-1f16-4472-b23b-af85316c6375 Work Title Wish You Were…" at bounding box center [784, 409] width 1039 height 134
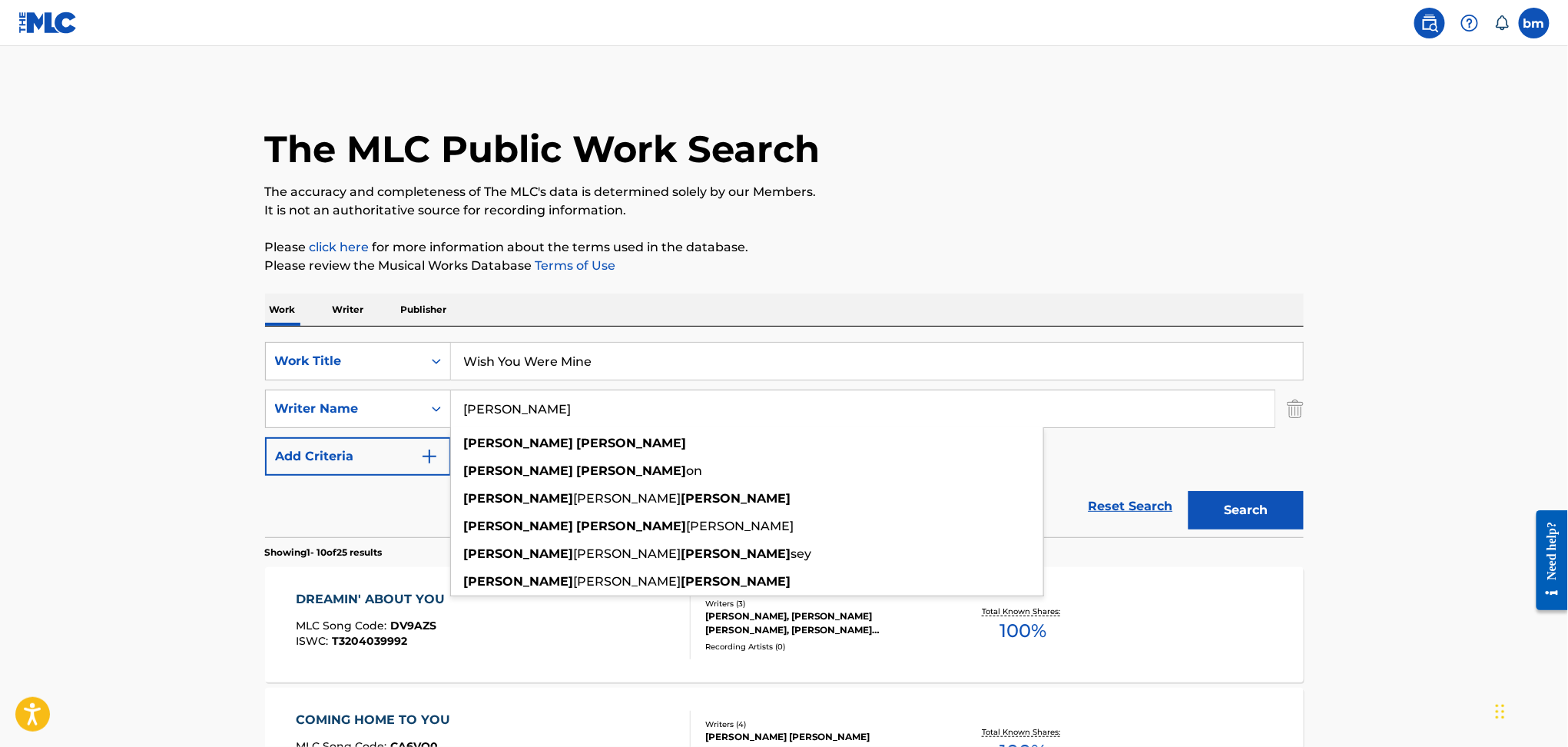
paste input "[PERSON_NAME] [PERSON_NAME]"
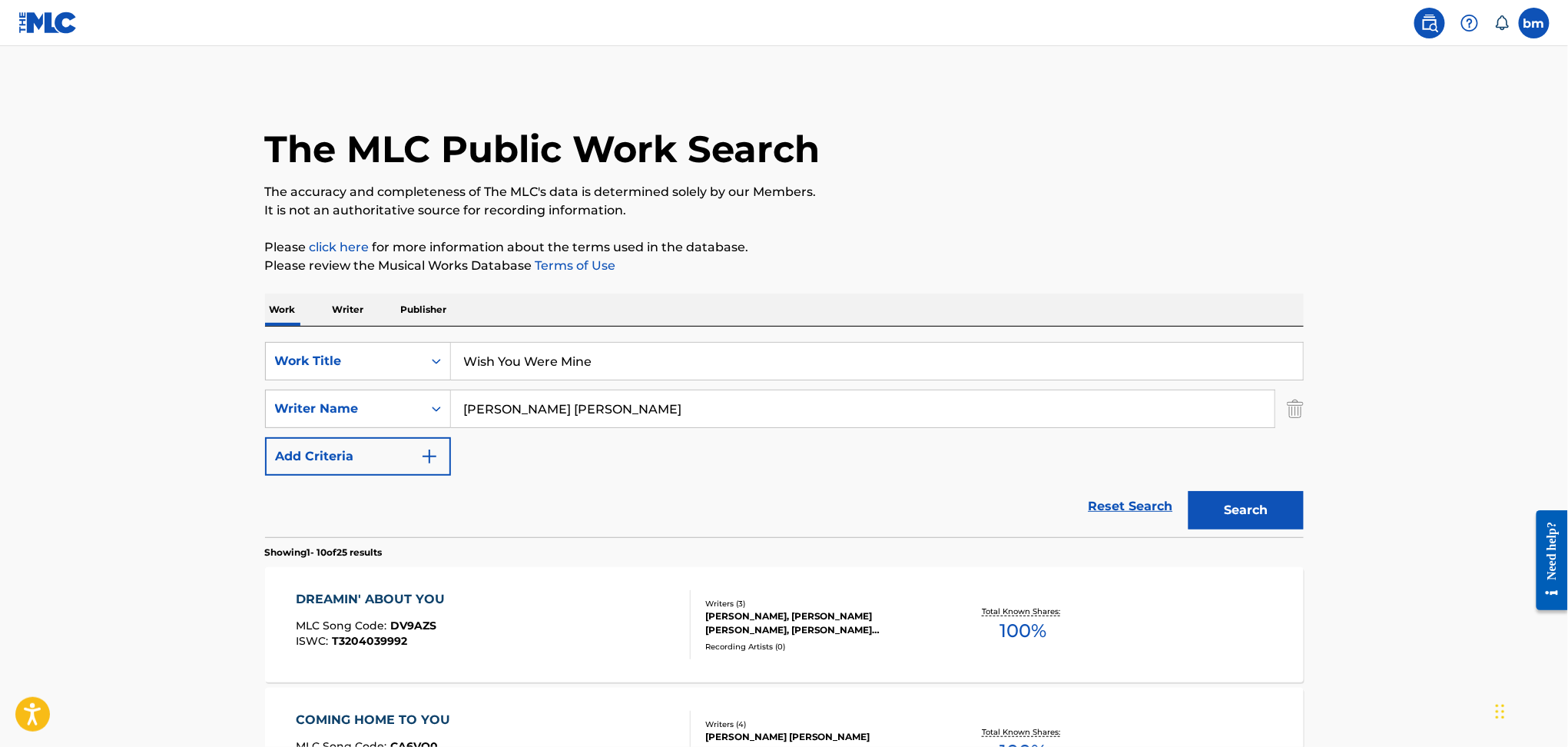
click at [540, 396] on input "[PERSON_NAME] [PERSON_NAME]" at bounding box center [863, 408] width 823 height 37
drag, startPoint x: 534, startPoint y: 401, endPoint x: 1095, endPoint y: 509, distance: 571.3
click at [1071, 490] on form "SearchWithCriteria469009f1-1f16-4472-b23b-af85316c6375 Work Title Wish You Were…" at bounding box center [784, 440] width 1039 height 196
click at [1212, 519] on button "Search" at bounding box center [1246, 509] width 115 height 39
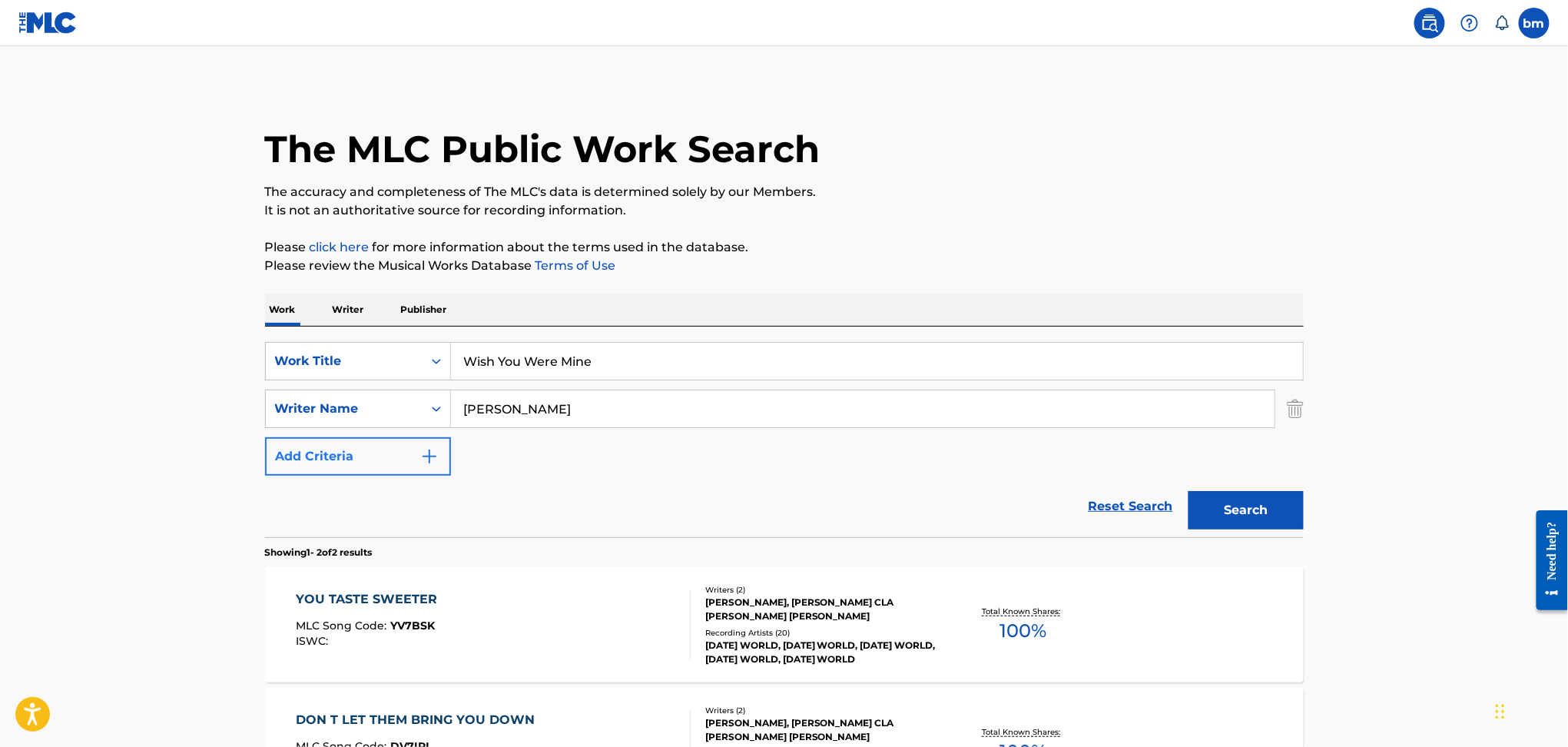
drag, startPoint x: 414, startPoint y: 395, endPoint x: 401, endPoint y: 443, distance: 49.7
click at [314, 395] on div "SearchWithCriteria9ddaf67c-bcc9-4ad7-805a-7edebd5c4fa2 Writer Name [PERSON_NAME]" at bounding box center [784, 408] width 1039 height 39
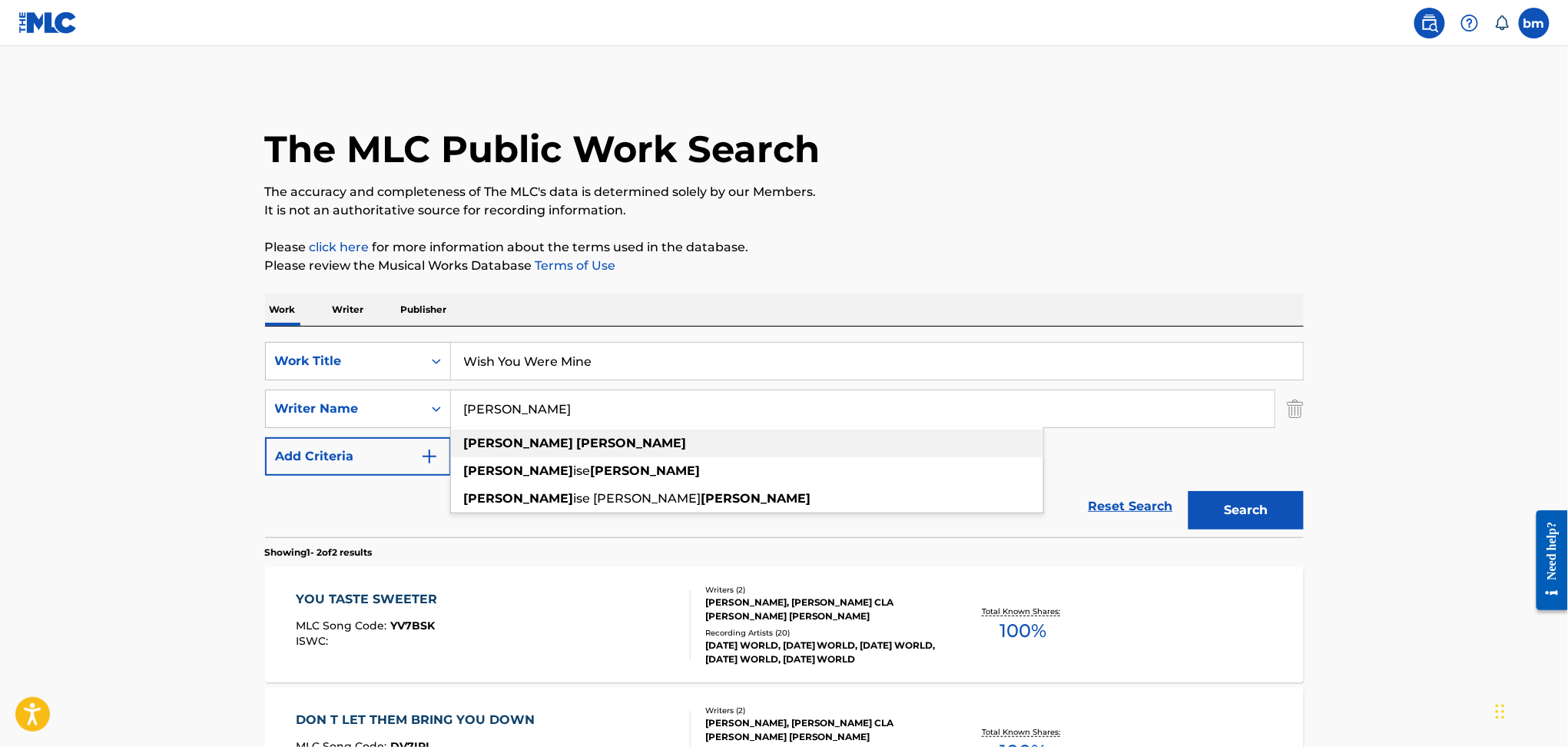
paste input "[PERSON_NAME]"
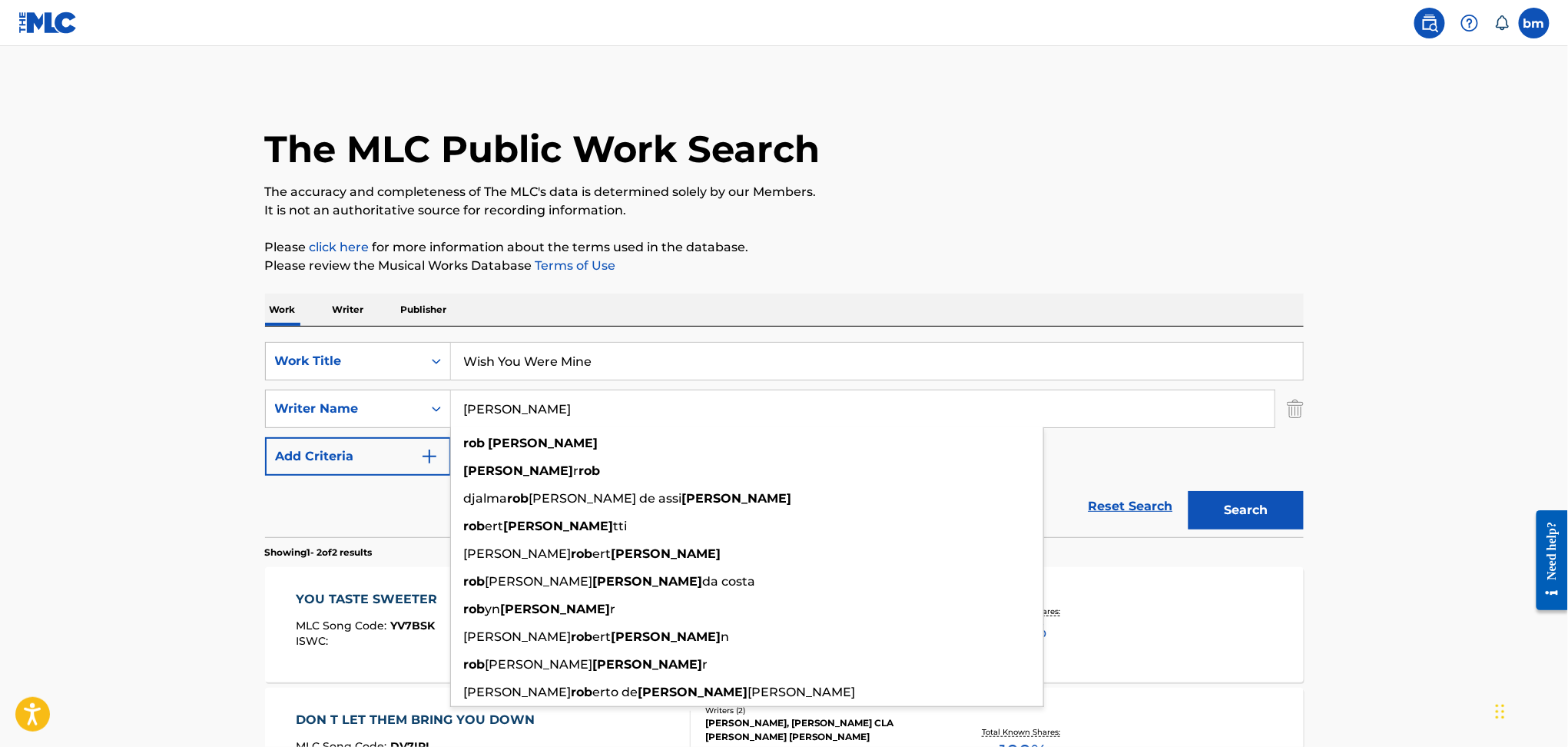
click at [776, 238] on div "The MLC Public Work Search The accuracy and completeness of The MLC's data is d…" at bounding box center [785, 480] width 1076 height 791
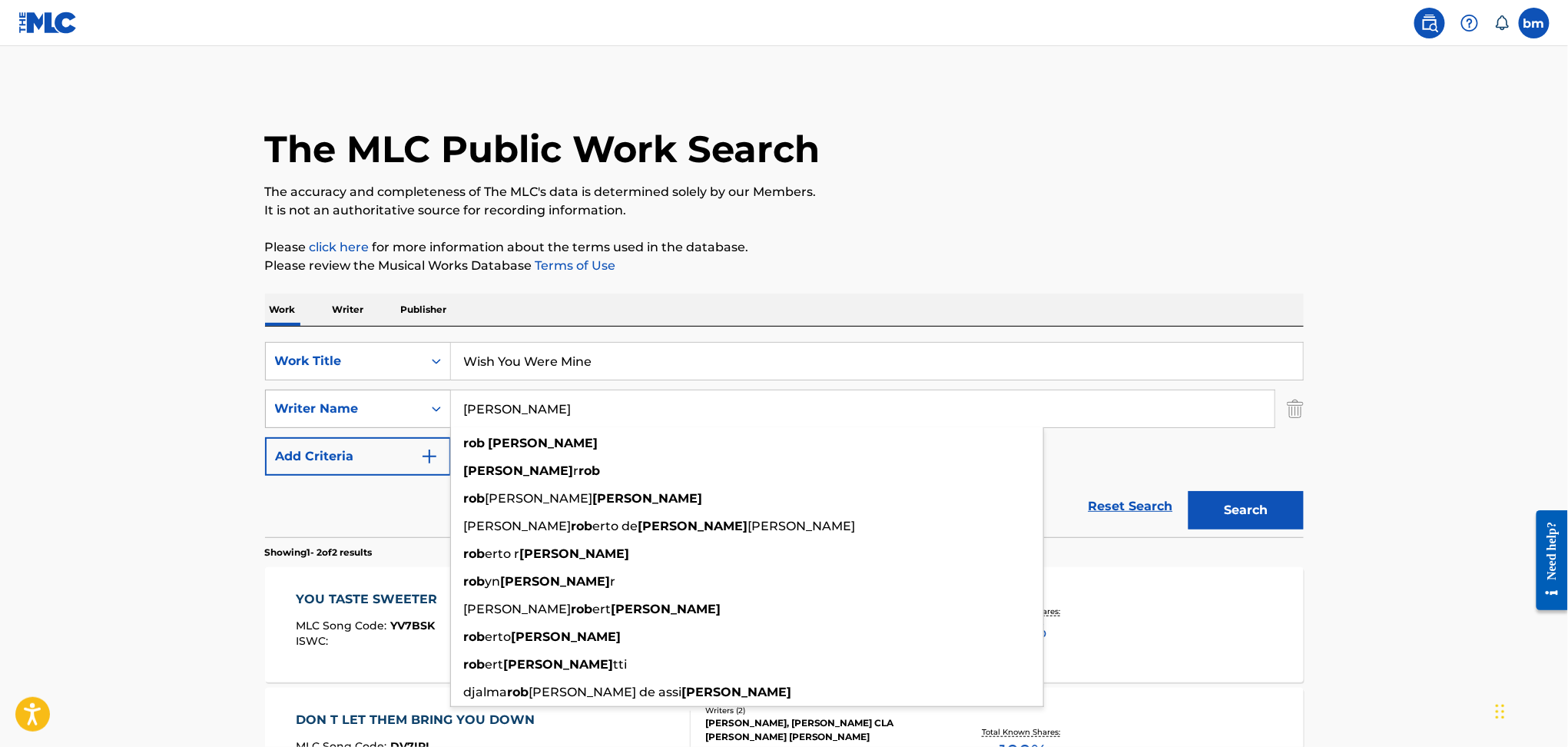
drag, startPoint x: 551, startPoint y: 407, endPoint x: 333, endPoint y: 405, distance: 218.0
click at [333, 405] on div "SearchWithCriteria9ddaf67c-bcc9-4ad7-805a-7edebd5c4fa2 Writer Name [PERSON_NAME…" at bounding box center [784, 408] width 1039 height 39
paste input "[PERSON_NAME] MorrisLou [PERSON_NAME]"
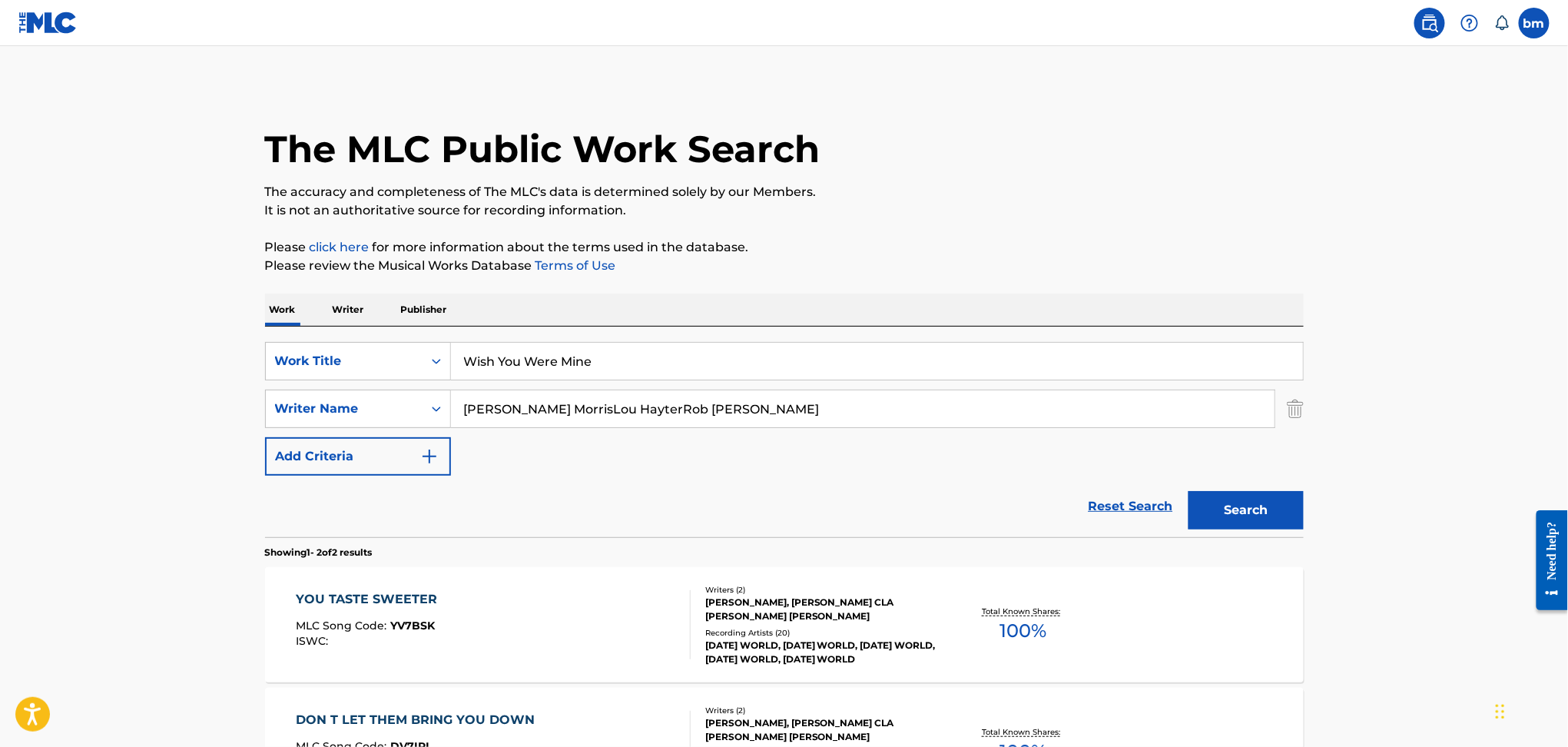
drag, startPoint x: 546, startPoint y: 406, endPoint x: 1181, endPoint y: 491, distance: 640.7
click at [1161, 470] on div "SearchWithCriteria469009f1-1f16-4472-b23b-af85316c6375 Work Title Wish You Were…" at bounding box center [784, 409] width 1039 height 134
type input "[PERSON_NAME]"
click at [1220, 509] on button "Search" at bounding box center [1246, 509] width 115 height 39
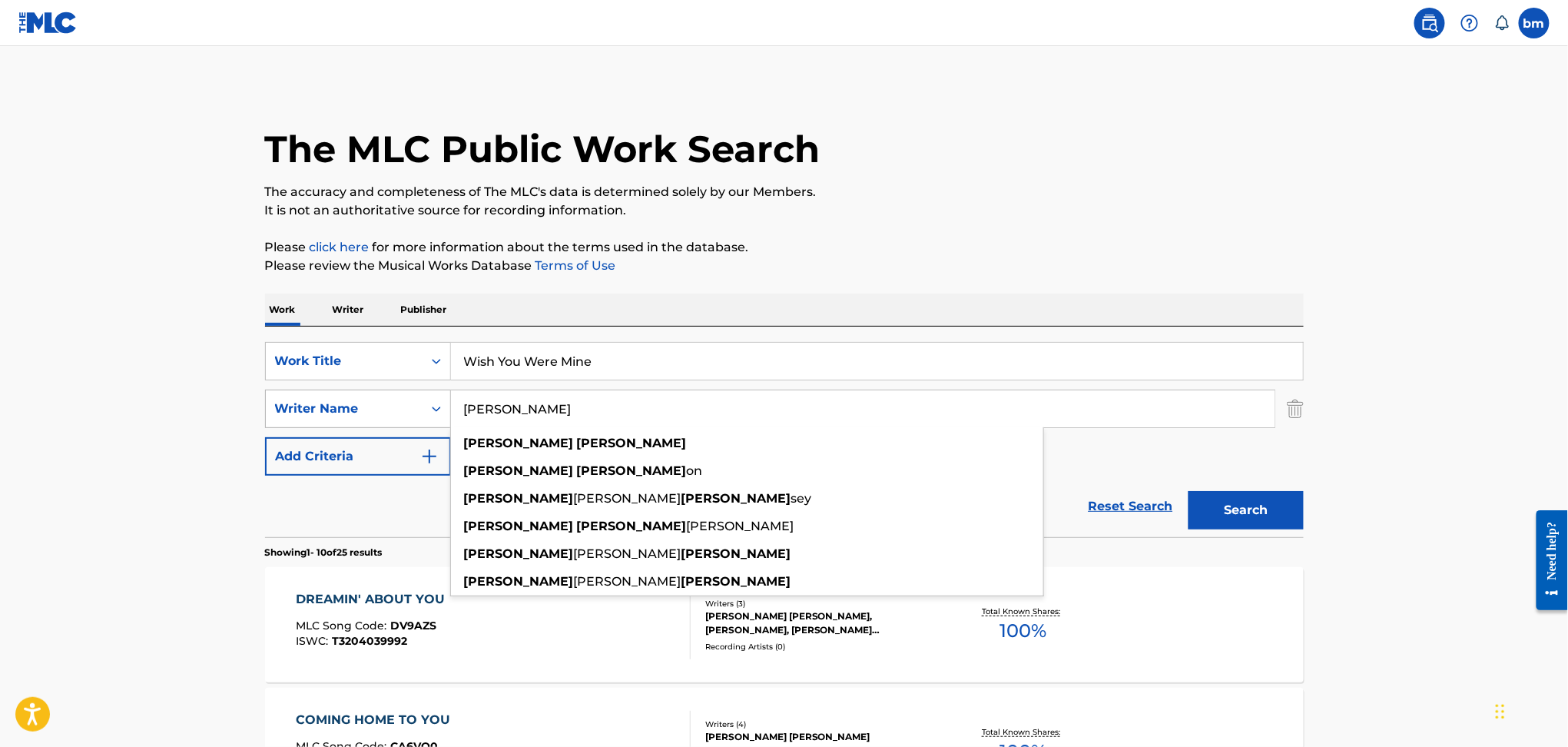
drag, startPoint x: 654, startPoint y: 402, endPoint x: 341, endPoint y: 412, distance: 313.2
click at [341, 412] on div "SearchWithCriteria9ddaf67c-bcc9-4ad7-805a-7edebd5c4fa2 Writer Name [PERSON_NAME…" at bounding box center [784, 408] width 1039 height 39
paste input "[PERSON_NAME] [PERSON_NAME]"
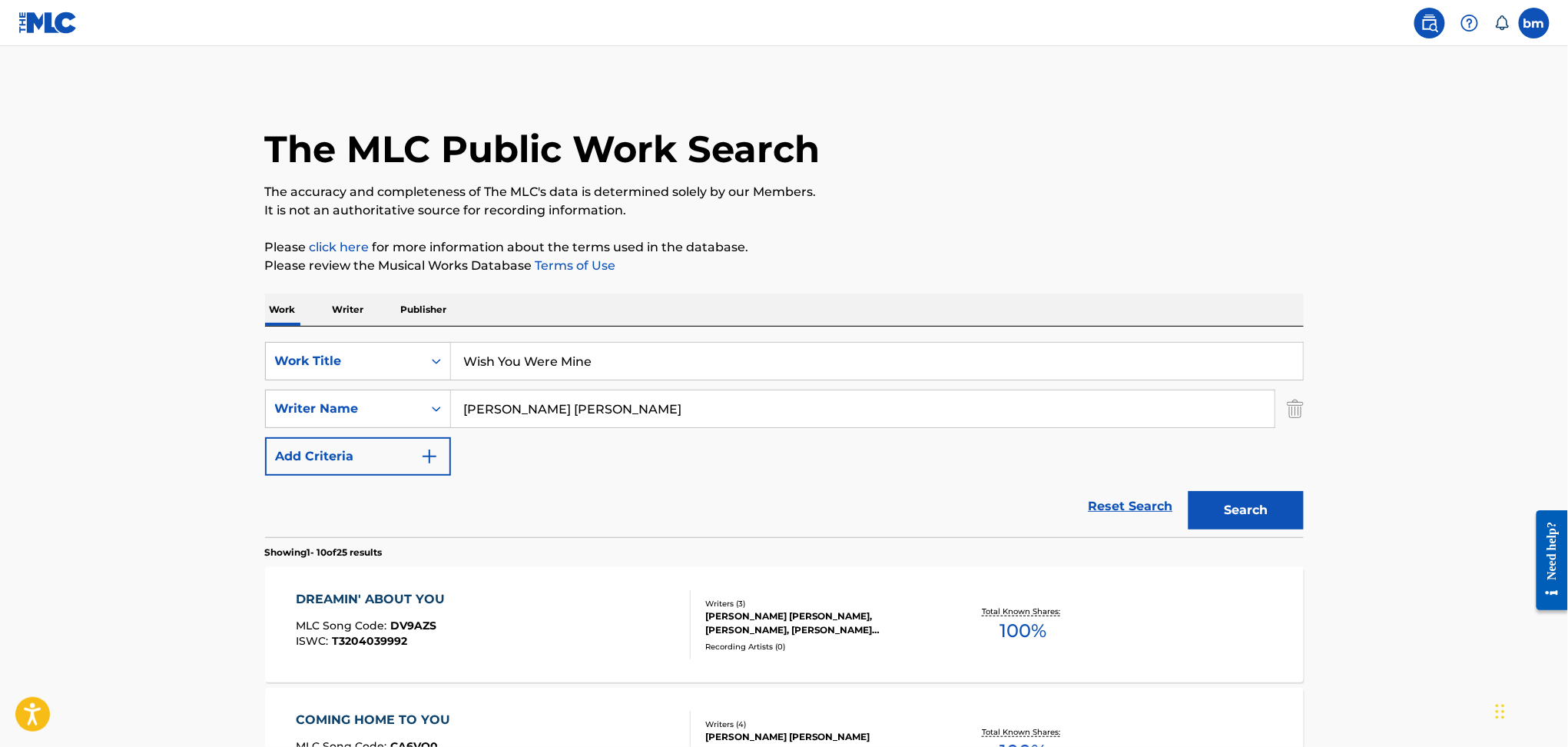
drag, startPoint x: 532, startPoint y: 408, endPoint x: 1052, endPoint y: 468, distance: 523.5
click at [1033, 465] on div "SearchWithCriteria469009f1-1f16-4472-b23b-af85316c6375 Work Title Wish You Were…" at bounding box center [784, 409] width 1039 height 134
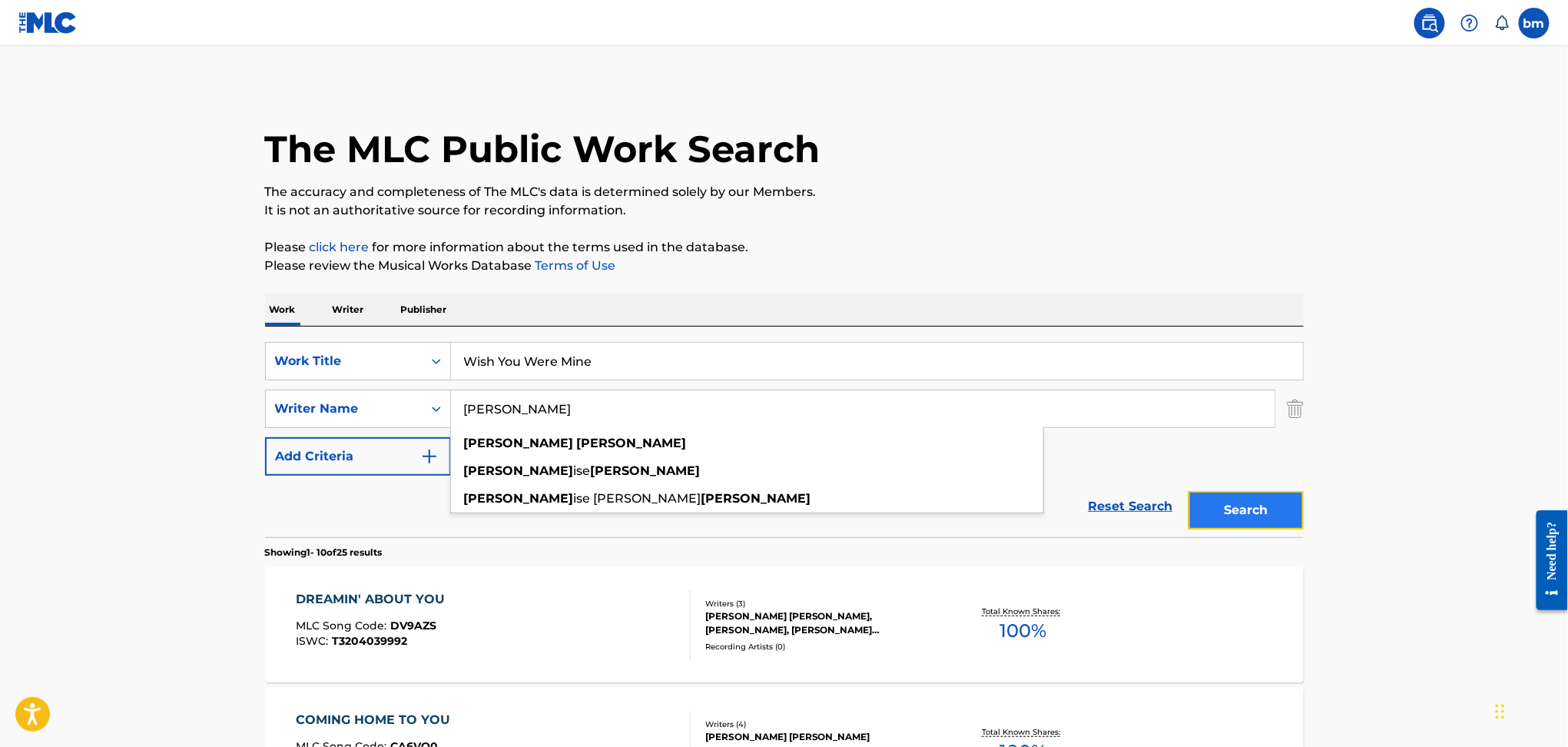
click at [1267, 509] on button "Search" at bounding box center [1246, 509] width 115 height 39
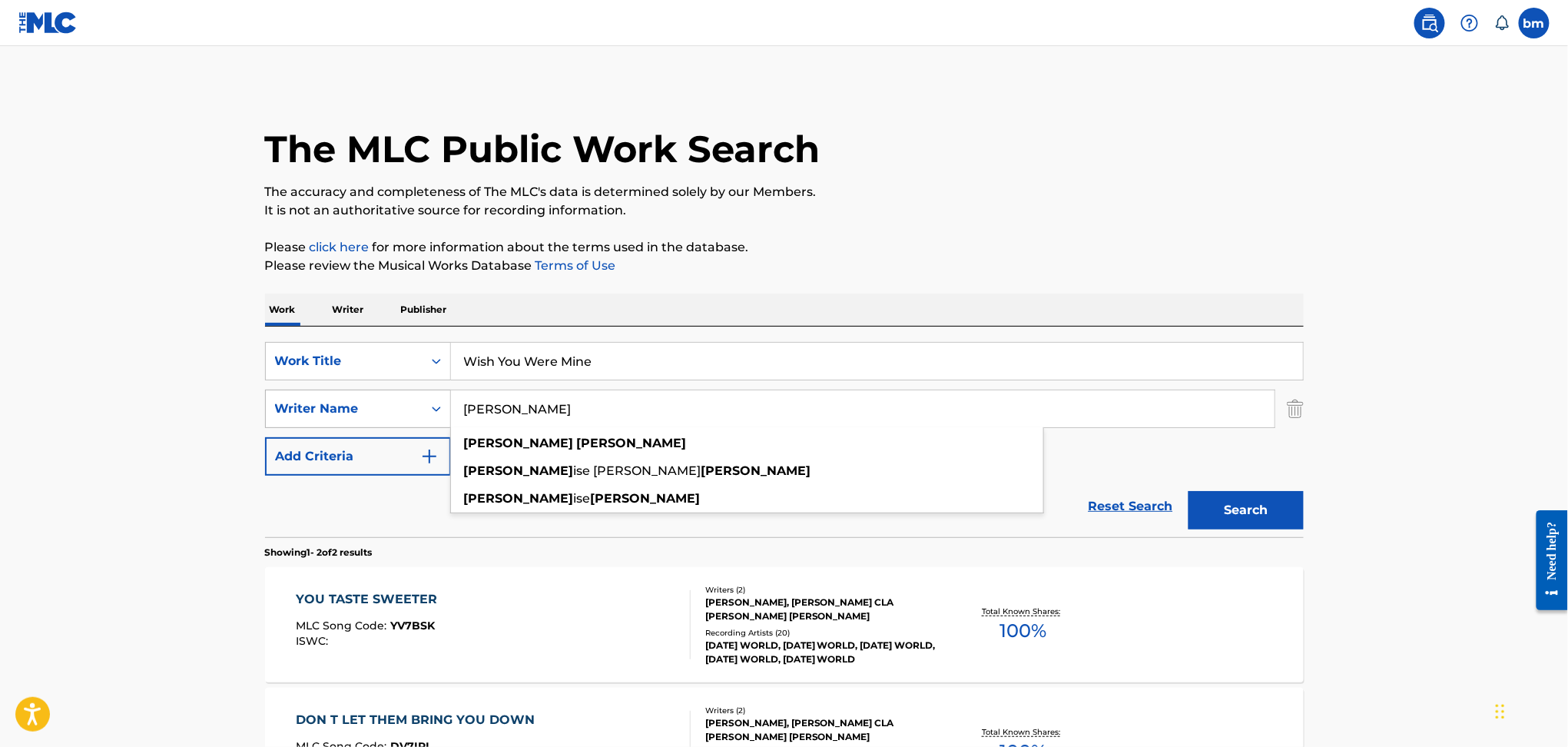
drag, startPoint x: 594, startPoint y: 411, endPoint x: 335, endPoint y: 395, distance: 259.5
click at [335, 395] on div "SearchWithCriteria9ddaf67c-bcc9-4ad7-805a-7edebd5c4fa2 Writer Name [PERSON_NAME…" at bounding box center [784, 408] width 1039 height 39
paste input "[PERSON_NAME]"
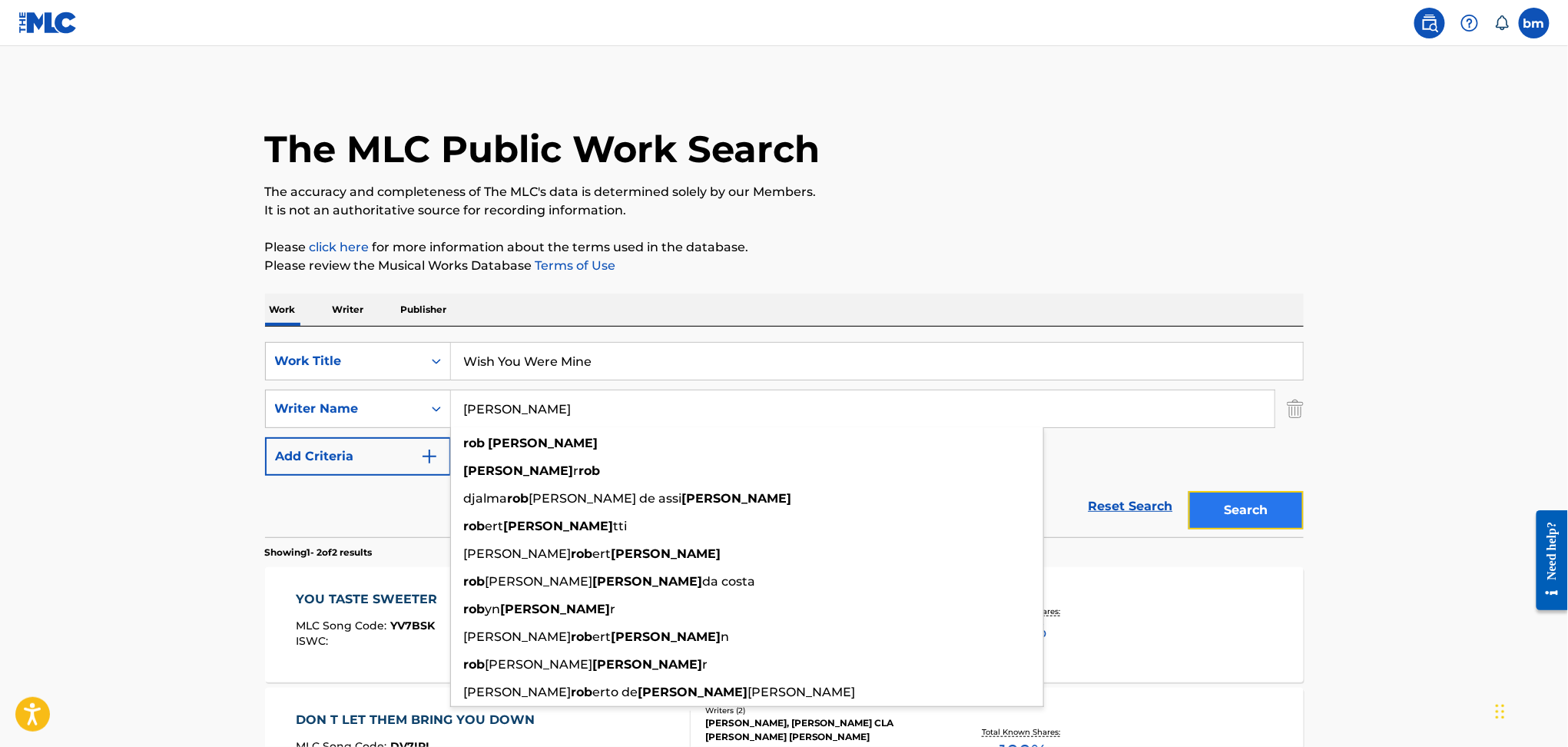
click at [1236, 515] on button "Search" at bounding box center [1246, 509] width 115 height 39
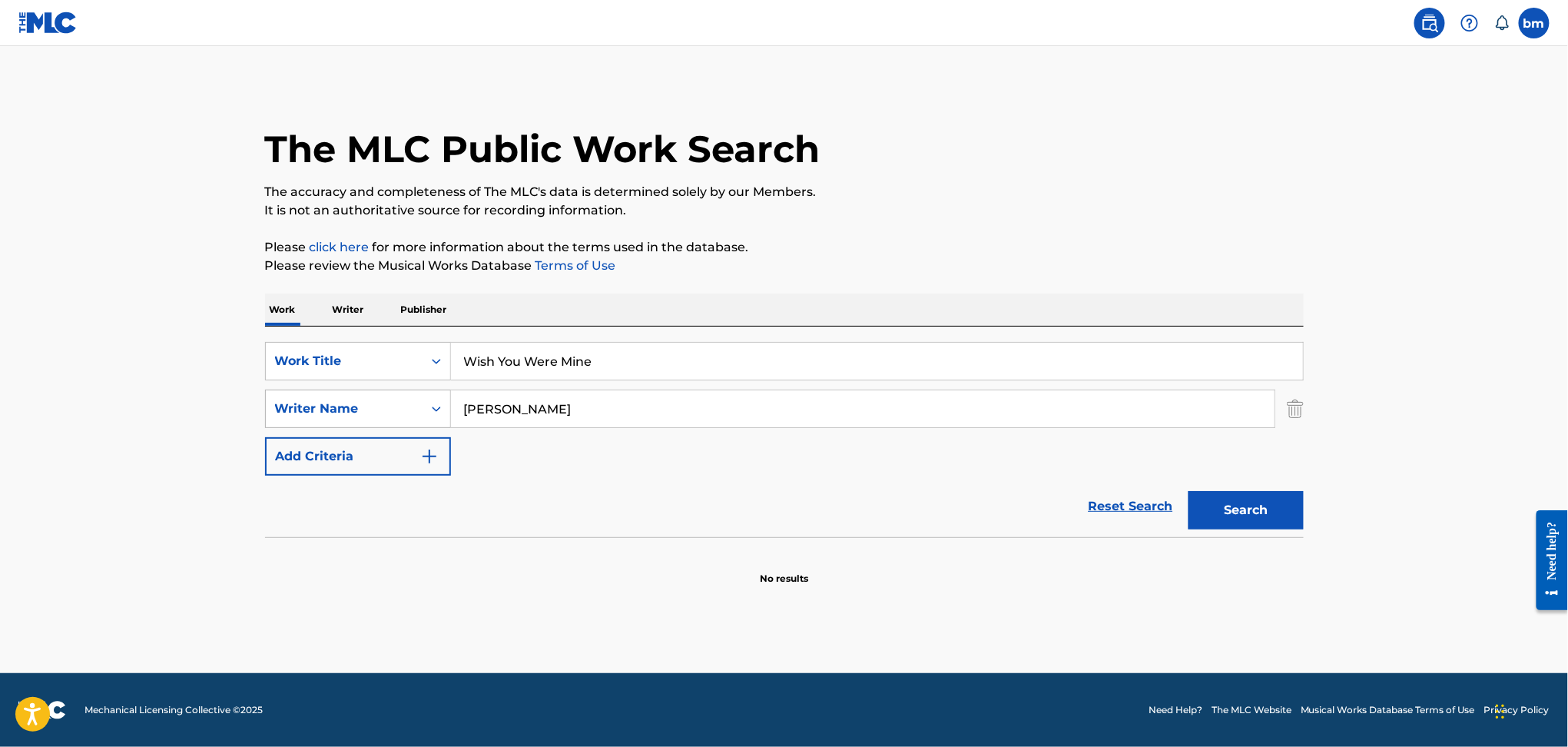
drag, startPoint x: 584, startPoint y: 409, endPoint x: 349, endPoint y: 407, distance: 235.0
click at [349, 407] on div "SearchWithCriteria9ddaf67c-bcc9-4ad7-805a-7edebd5c4fa2 Writer Name [PERSON_NAME]" at bounding box center [784, 408] width 1039 height 39
paste input "La Cocina [PERSON_NAME]"
type input "La Cocina [PERSON_NAME]"
drag, startPoint x: 373, startPoint y: 328, endPoint x: 315, endPoint y: 321, distance: 58.4
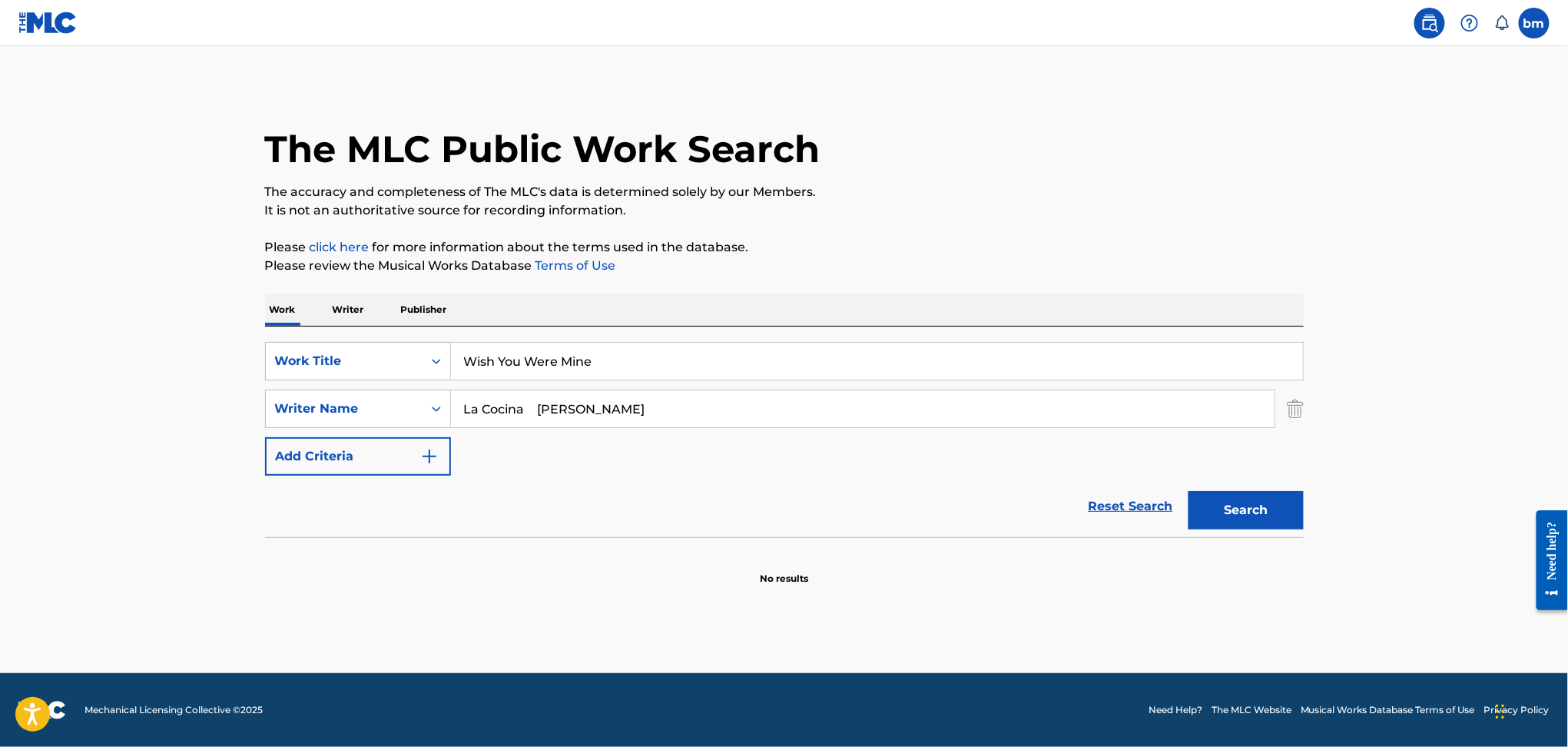
click at [315, 321] on div "Work Writer Publisher SearchWithCriteria469009f1-1f16-4472-b23b-af85316c6375 Wo…" at bounding box center [784, 439] width 1039 height 292
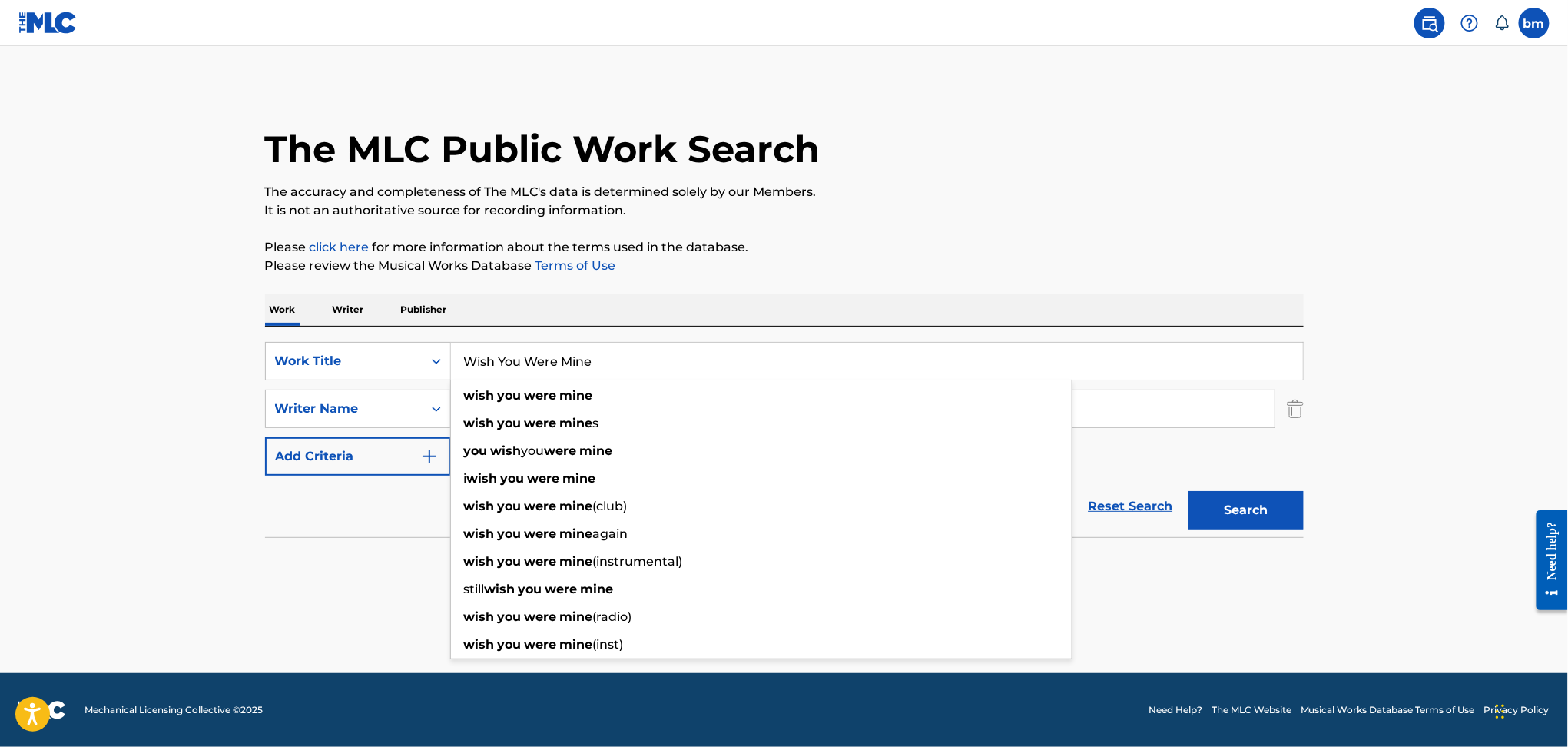
paste input "La Cocina [PERSON_NAME]"
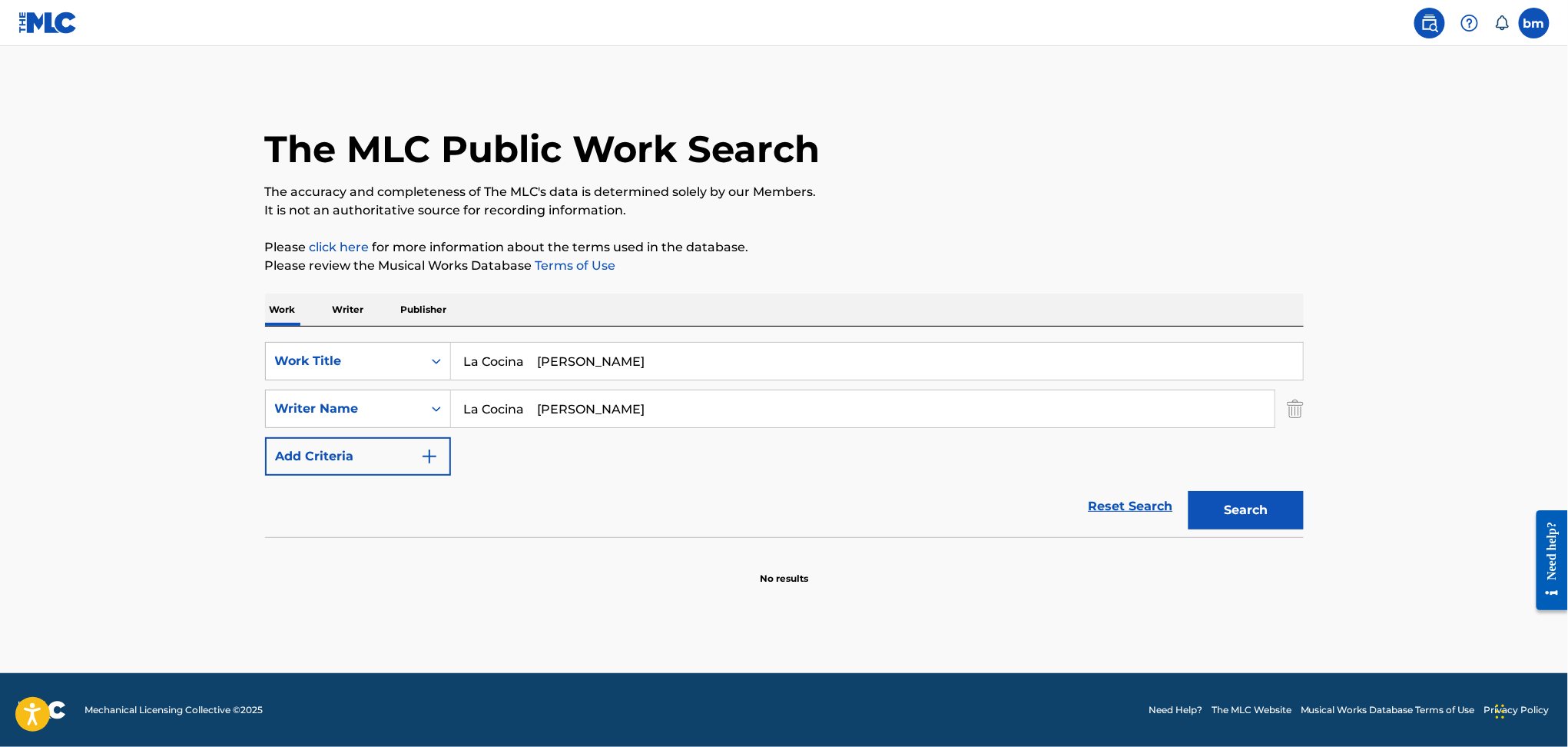
drag, startPoint x: 535, startPoint y: 363, endPoint x: 943, endPoint y: 239, distance: 426.4
click at [890, 347] on input "La Cocina [PERSON_NAME]" at bounding box center [877, 360] width 852 height 37
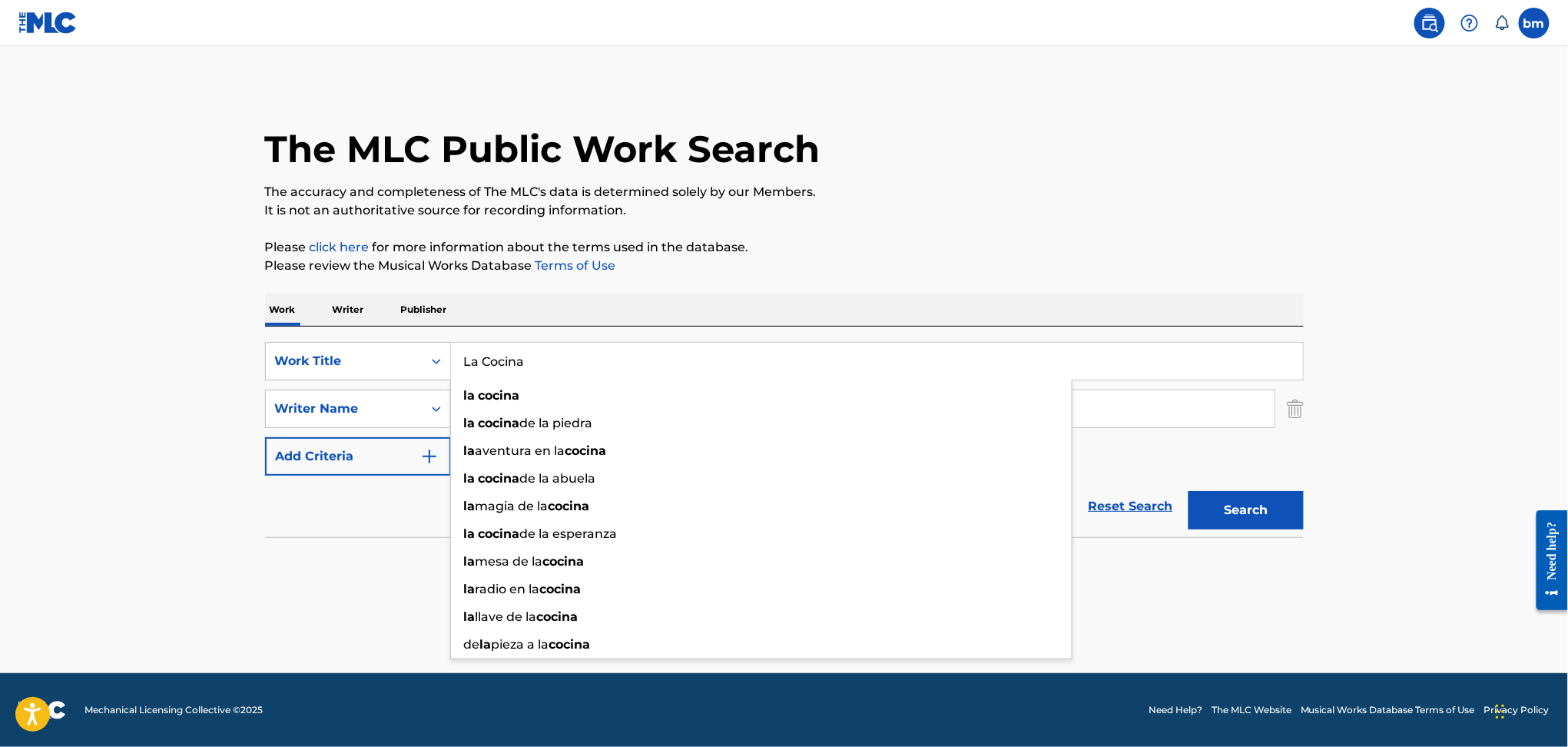
type input "La Cocina"
click at [751, 255] on p "Please click here for more information about the terms used in the database." at bounding box center [784, 247] width 1039 height 18
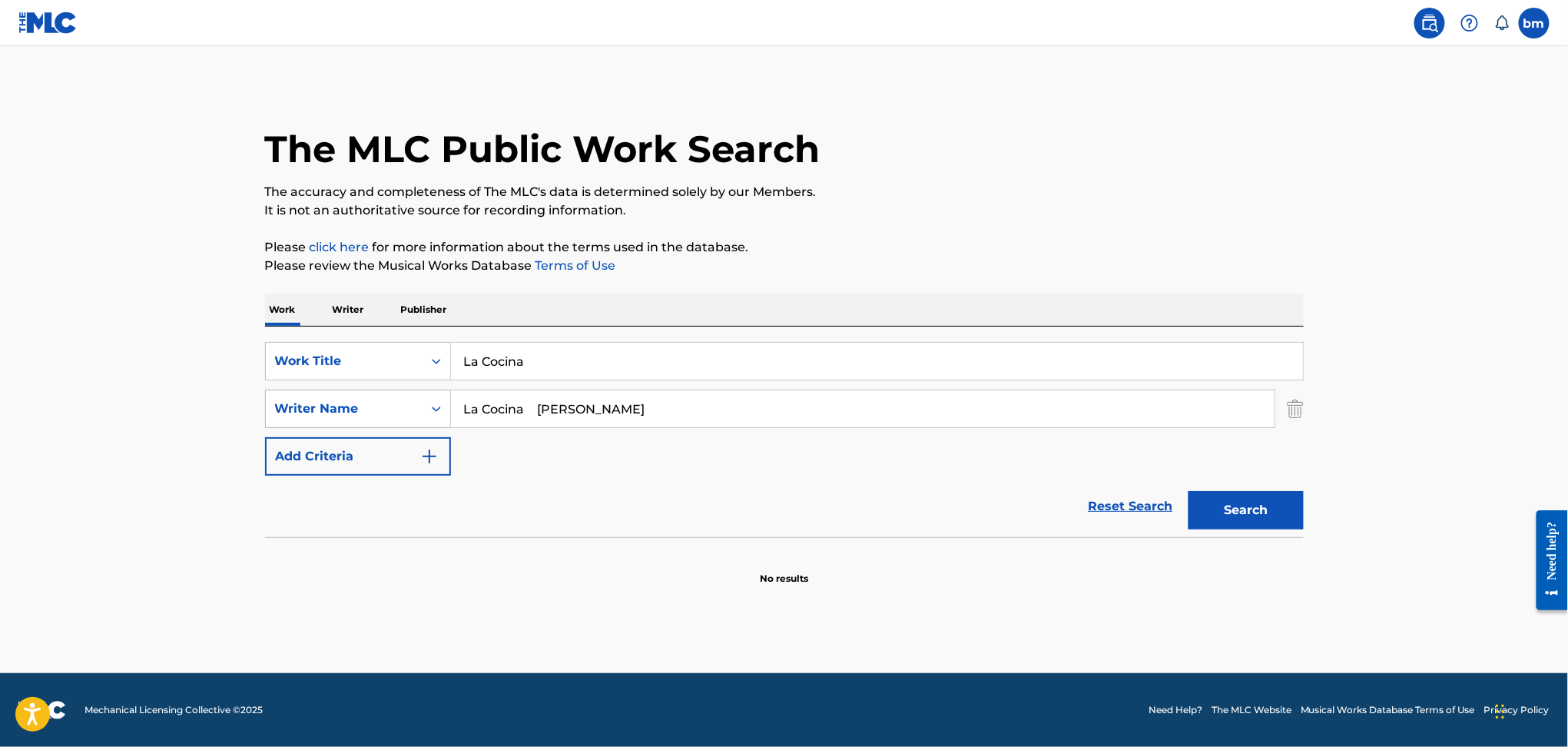
drag, startPoint x: 531, startPoint y: 401, endPoint x: 351, endPoint y: 420, distance: 181.0
click at [351, 420] on div "SearchWithCriteria9ddaf67c-bcc9-4ad7-805a-7edebd5c4fa2 Writer Name La Cocina [P…" at bounding box center [784, 408] width 1039 height 39
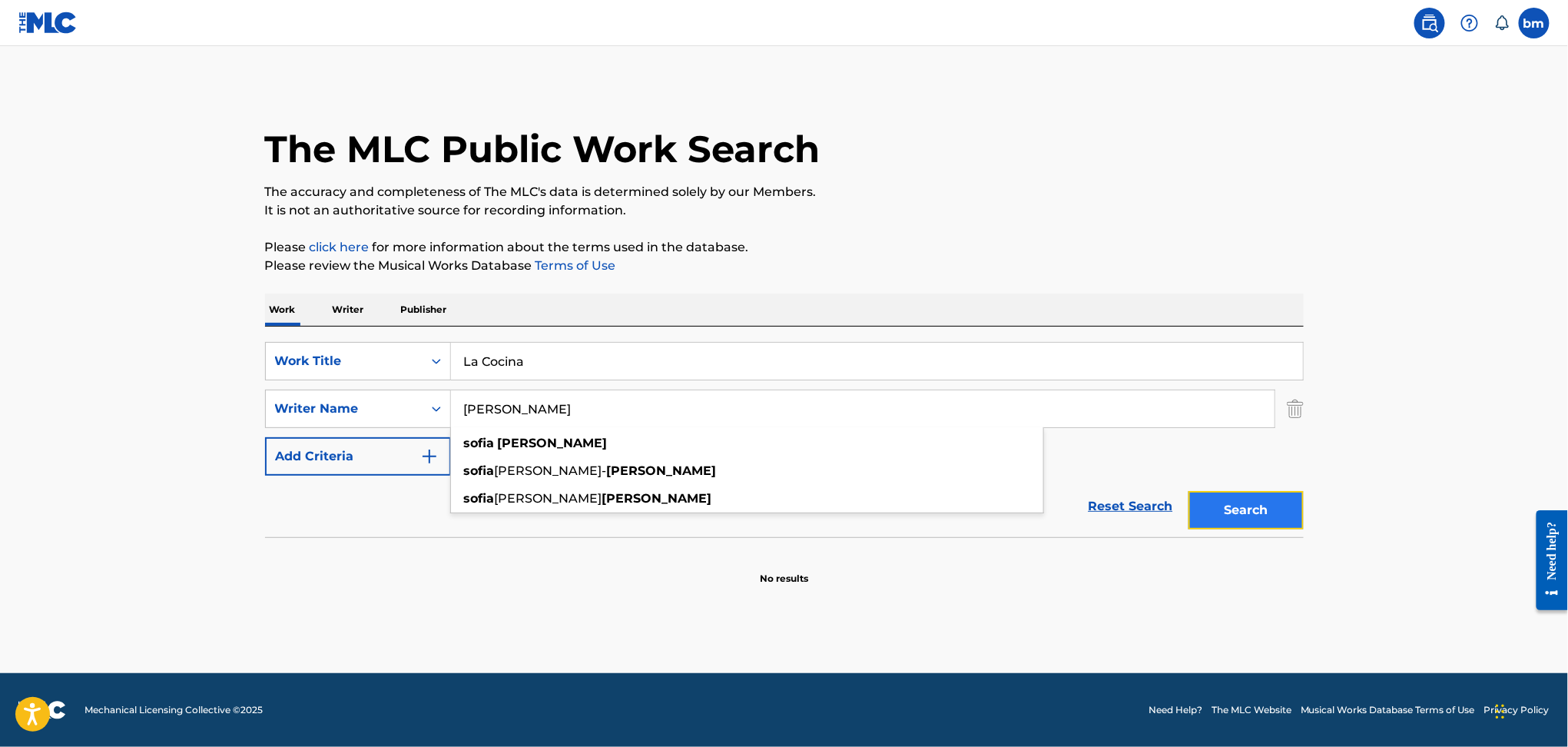
click at [1246, 508] on button "Search" at bounding box center [1246, 509] width 115 height 39
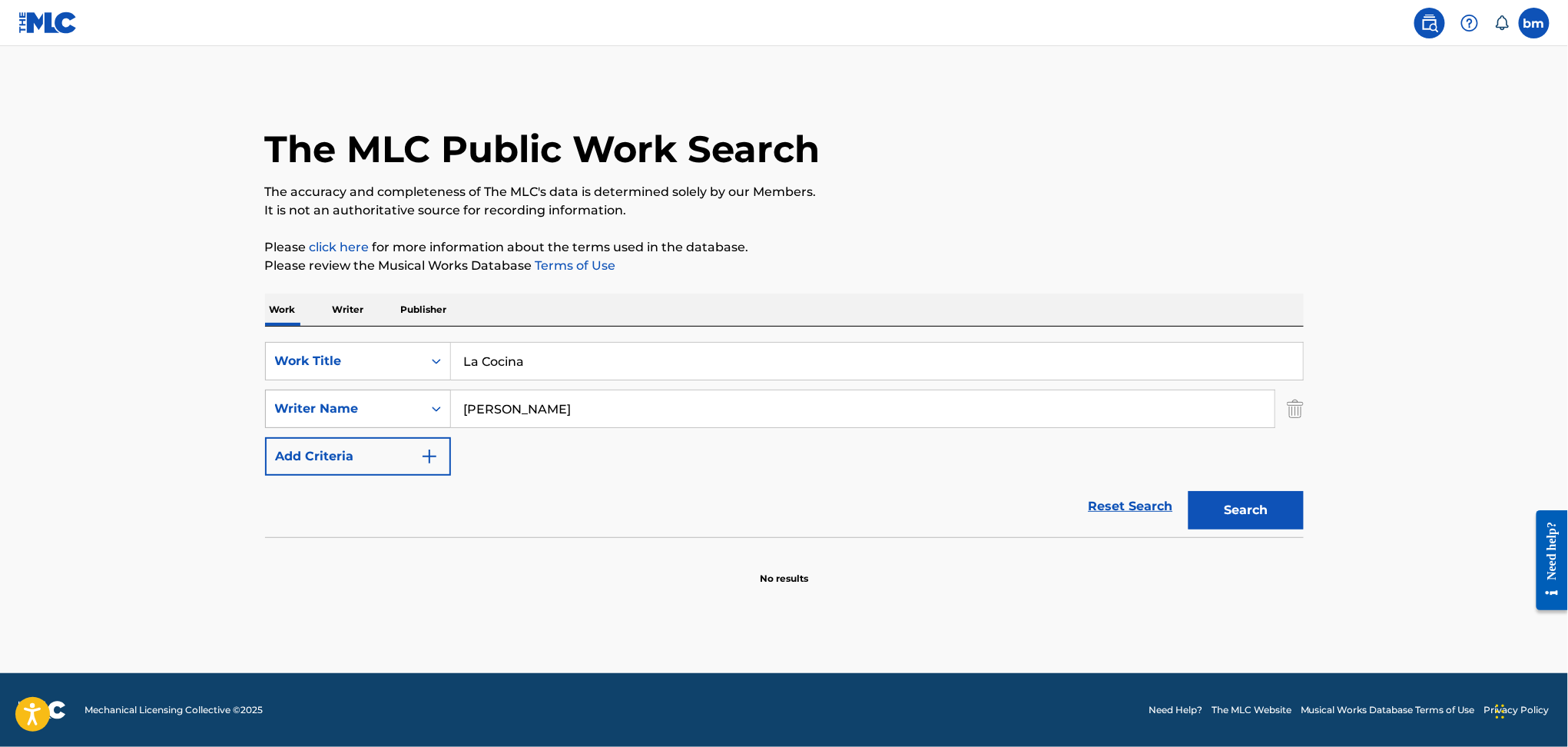
drag, startPoint x: 619, startPoint y: 424, endPoint x: 383, endPoint y: 417, distance: 236.1
click at [383, 417] on div "SearchWithCriteria9ddaf67c-bcc9-4ad7-805a-7edebd5c4fa2 Writer Name [PERSON_NAME]" at bounding box center [784, 408] width 1039 height 39
paste input "[PERSON_NAME] l"
click at [1269, 503] on button "Search" at bounding box center [1246, 509] width 115 height 39
drag, startPoint x: 611, startPoint y: 384, endPoint x: 653, endPoint y: 410, distance: 49.4
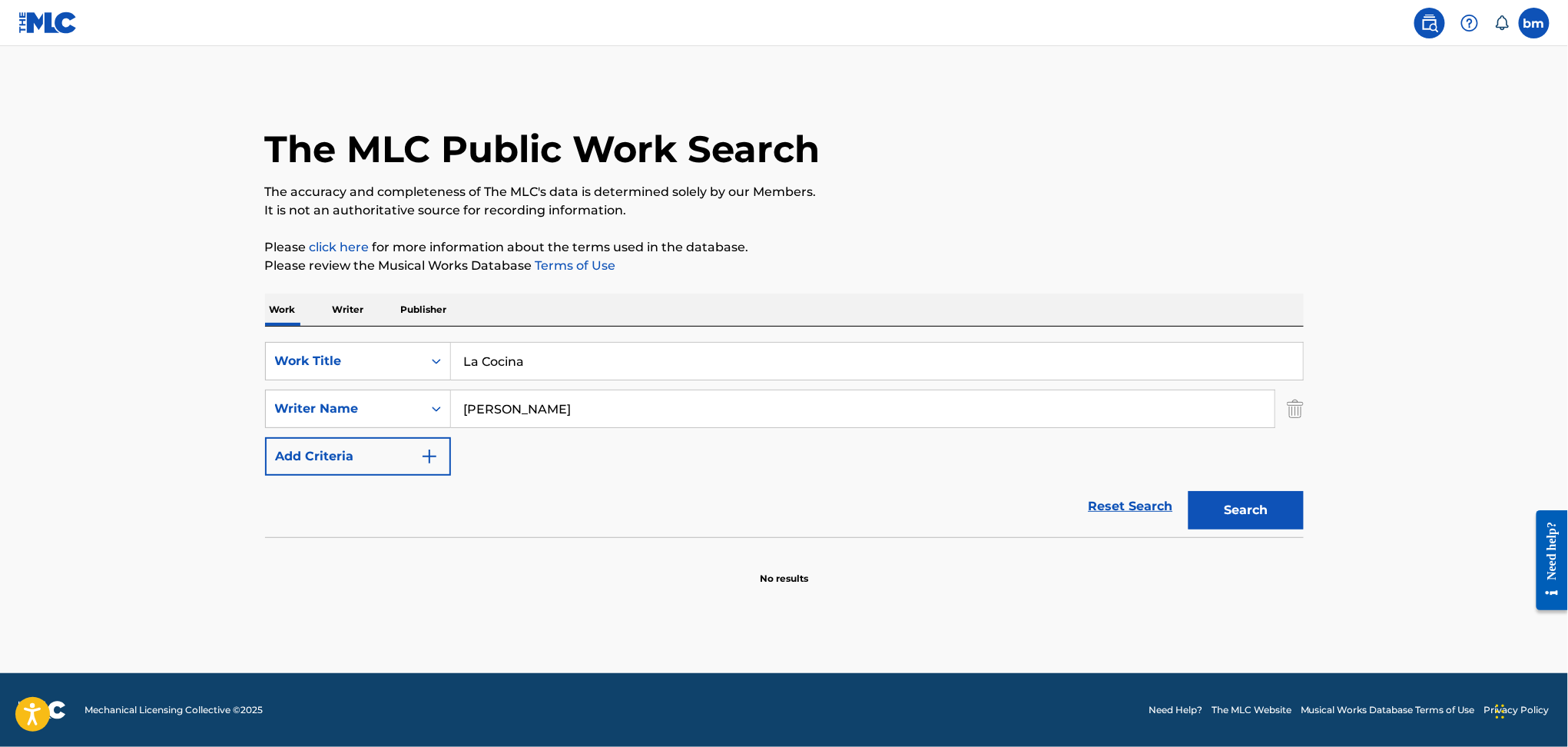
click at [612, 401] on div "SearchWithCriteria469009f1-1f16-4472-b23b-af85316c6375 Work Title La Cocina Sea…" at bounding box center [784, 409] width 1039 height 134
drag, startPoint x: 561, startPoint y: 407, endPoint x: 391, endPoint y: 407, distance: 170.0
click at [392, 407] on div "SearchWithCriteria9ddaf67c-bcc9-4ad7-805a-7edebd5c4fa2 Writer Name [PERSON_NAME]" at bounding box center [784, 408] width 1039 height 39
paste input "[PERSON_NAME] de [PERSON_NAME] [PERSON_NAME] PlaisVicente [PERSON_NAME]"
type input "[PERSON_NAME] de [PERSON_NAME] [PERSON_NAME] PlaisVicente [PERSON_NAME]"
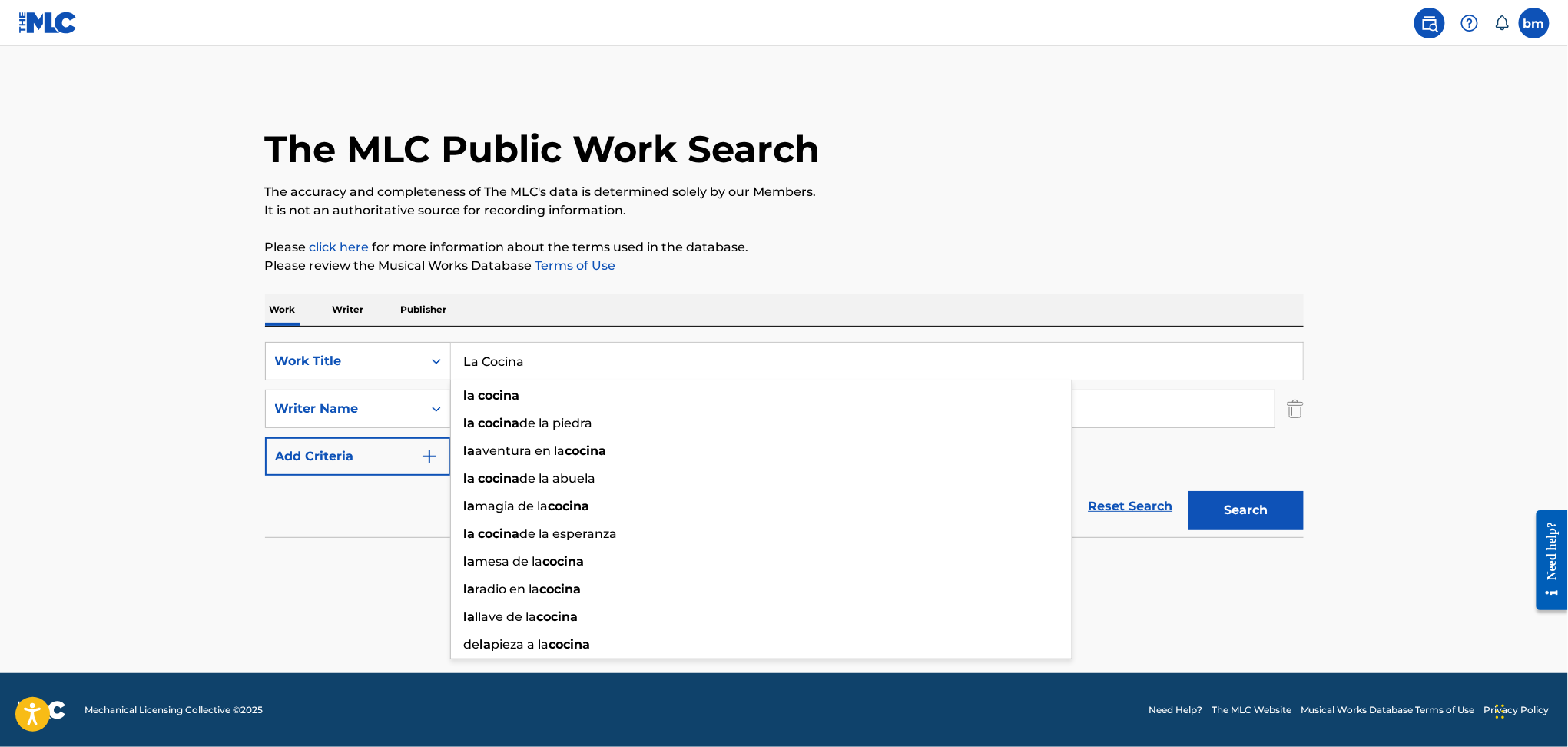
drag, startPoint x: 576, startPoint y: 360, endPoint x: 584, endPoint y: 358, distance: 8.2
click at [413, 352] on div "SearchWithCriteria469009f1-1f16-4472-b23b-af85316c6375 Work Title La Cocina la …" at bounding box center [784, 361] width 1039 height 39
paste input "[PERSON_NAME]"
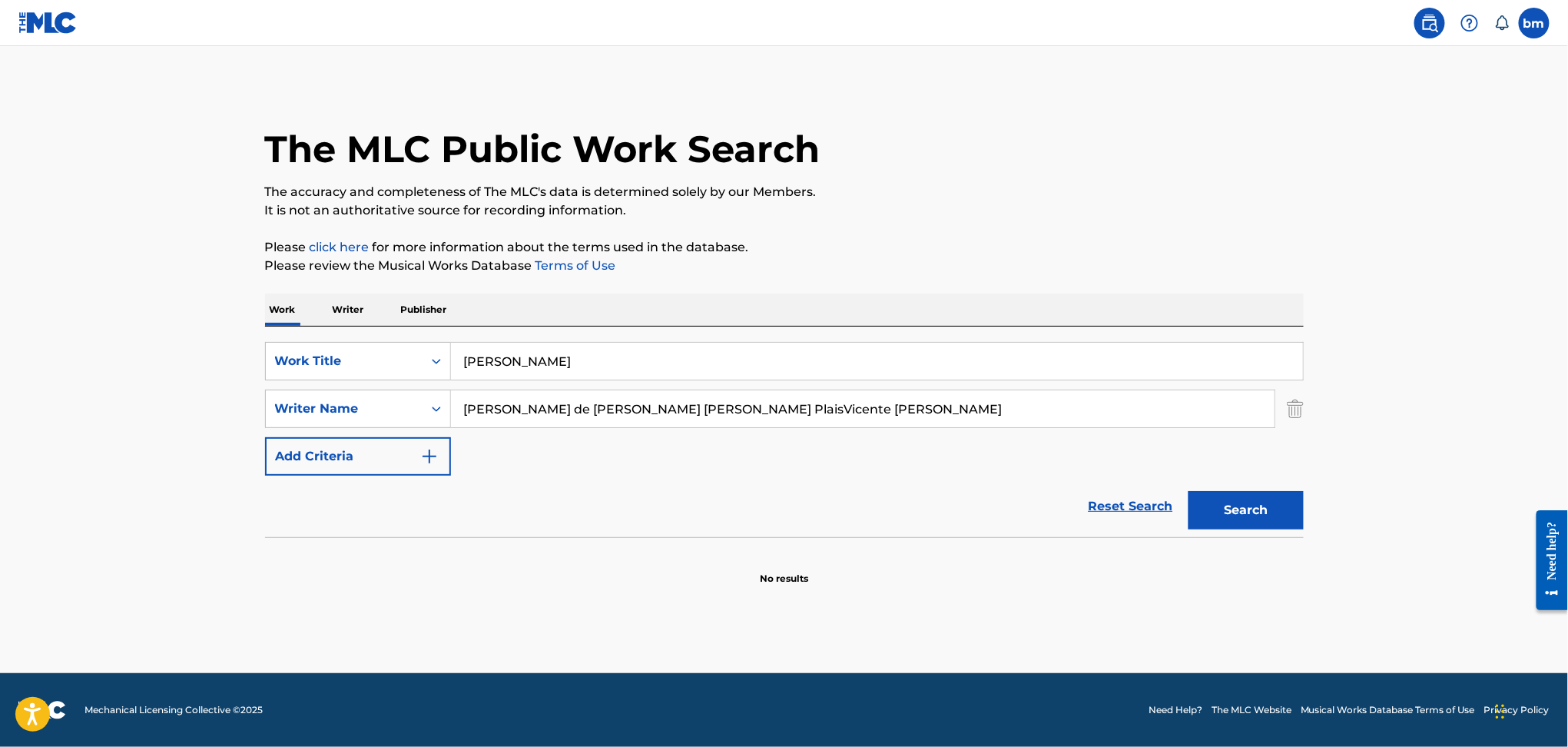
drag, startPoint x: 539, startPoint y: 360, endPoint x: 1086, endPoint y: 322, distance: 548.3
click at [1076, 328] on div "SearchWithCriteria469009f1-1f16-4472-b23b-af85316c6375 Work Title [PERSON_NAME]…" at bounding box center [784, 431] width 1039 height 210
type input "[PERSON_NAME]"
click at [982, 195] on p "The accuracy and completeness of The MLC's data is determined solely by our Mem…" at bounding box center [784, 191] width 1039 height 18
drag, startPoint x: 594, startPoint y: 406, endPoint x: 1325, endPoint y: 482, distance: 734.9
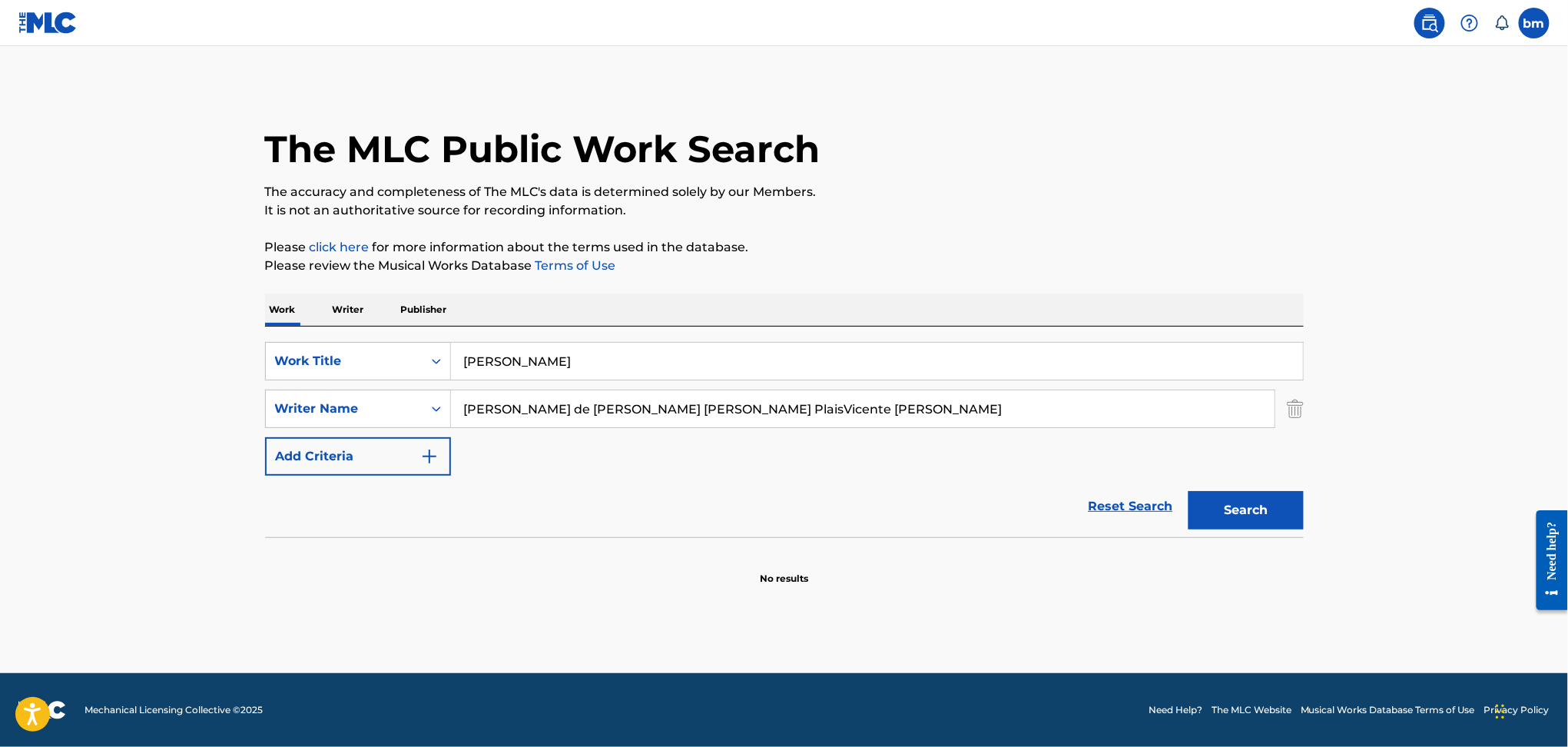
click at [1363, 457] on main "The MLC Public Work Search The accuracy and completeness of The MLC's data is d…" at bounding box center [784, 359] width 1568 height 627
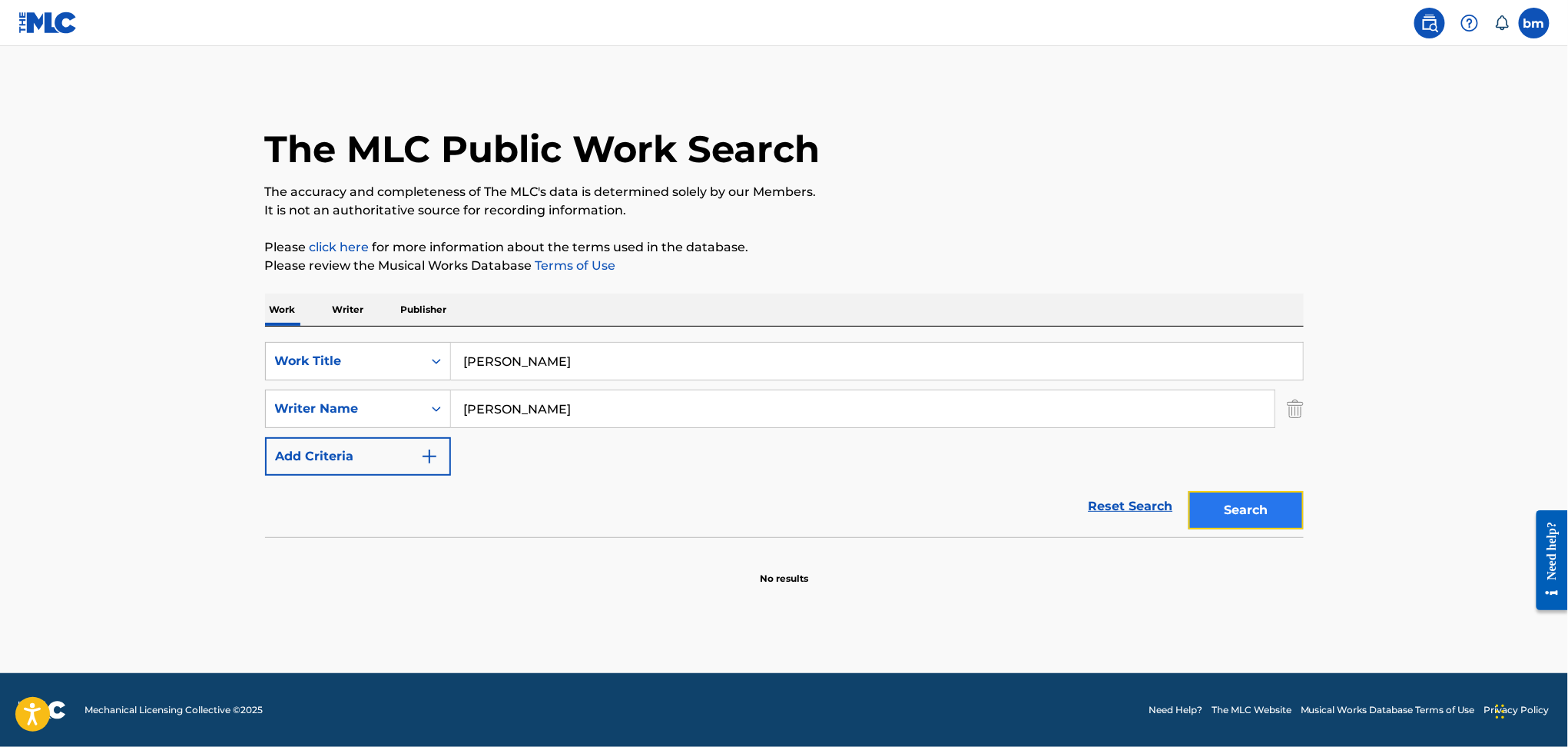
click at [1255, 514] on button "Search" at bounding box center [1246, 509] width 115 height 39
drag, startPoint x: 642, startPoint y: 409, endPoint x: 346, endPoint y: 403, distance: 296.1
click at [346, 403] on div "SearchWithCriteria9ddaf67c-bcc9-4ad7-805a-7edebd5c4fa2 Writer Name [PERSON_NAME]" at bounding box center [784, 408] width 1039 height 39
paste input "[PERSON_NAME] de Paco FloresNassim [PERSON_NAME] PlaisVicente [PERSON_NAME]"
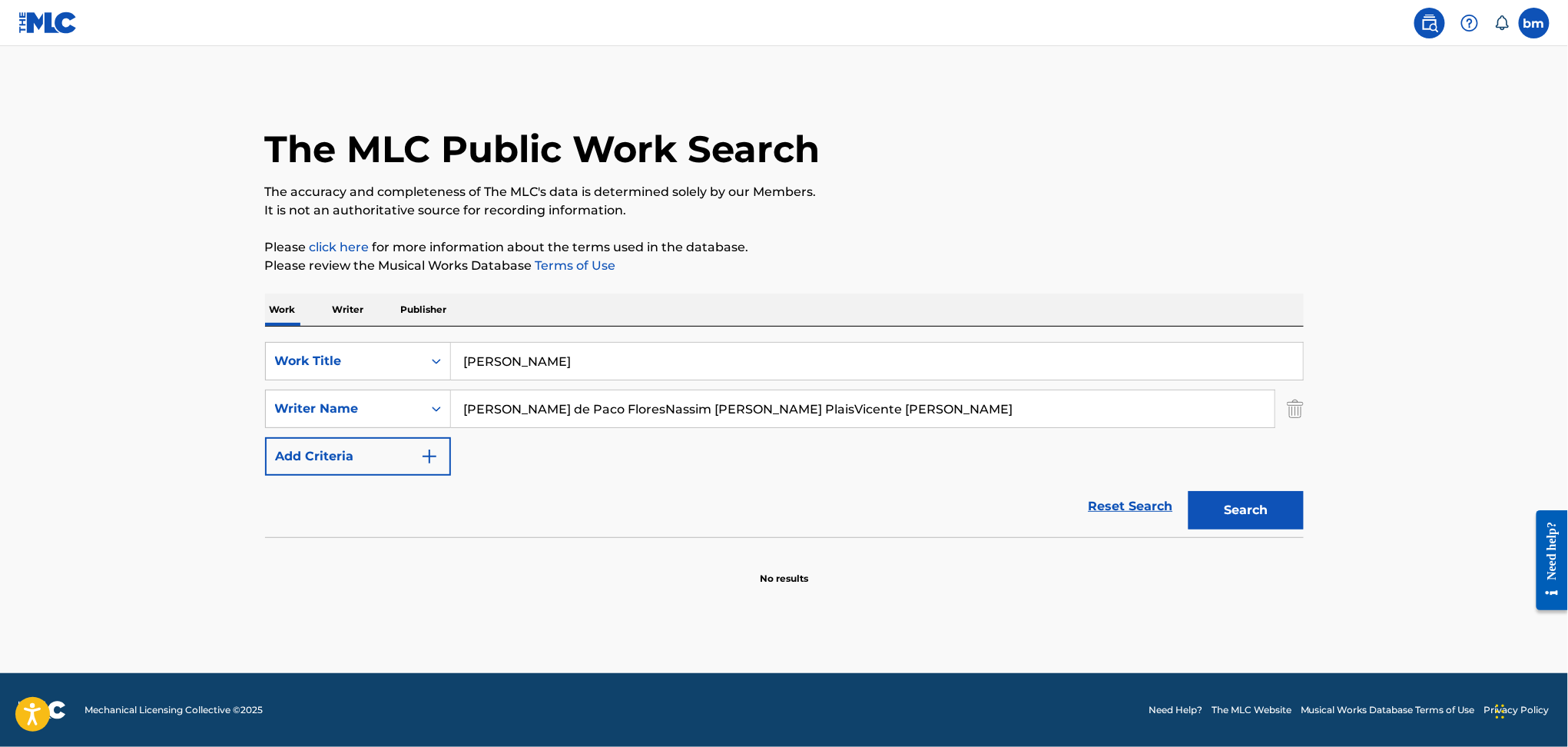
drag, startPoint x: 597, startPoint y: 407, endPoint x: 1360, endPoint y: 479, distance: 766.4
click at [1396, 415] on main "The MLC Public Work Search The accuracy and completeness of The MLC's data is d…" at bounding box center [784, 359] width 1568 height 627
click at [1250, 504] on button "Search" at bounding box center [1246, 509] width 115 height 39
drag, startPoint x: 621, startPoint y: 407, endPoint x: 413, endPoint y: 407, distance: 208.0
click at [329, 395] on div "SearchWithCriteria9ddaf67c-bcc9-4ad7-805a-7edebd5c4fa2 Writer Name [PERSON_NAME…" at bounding box center [784, 408] width 1039 height 39
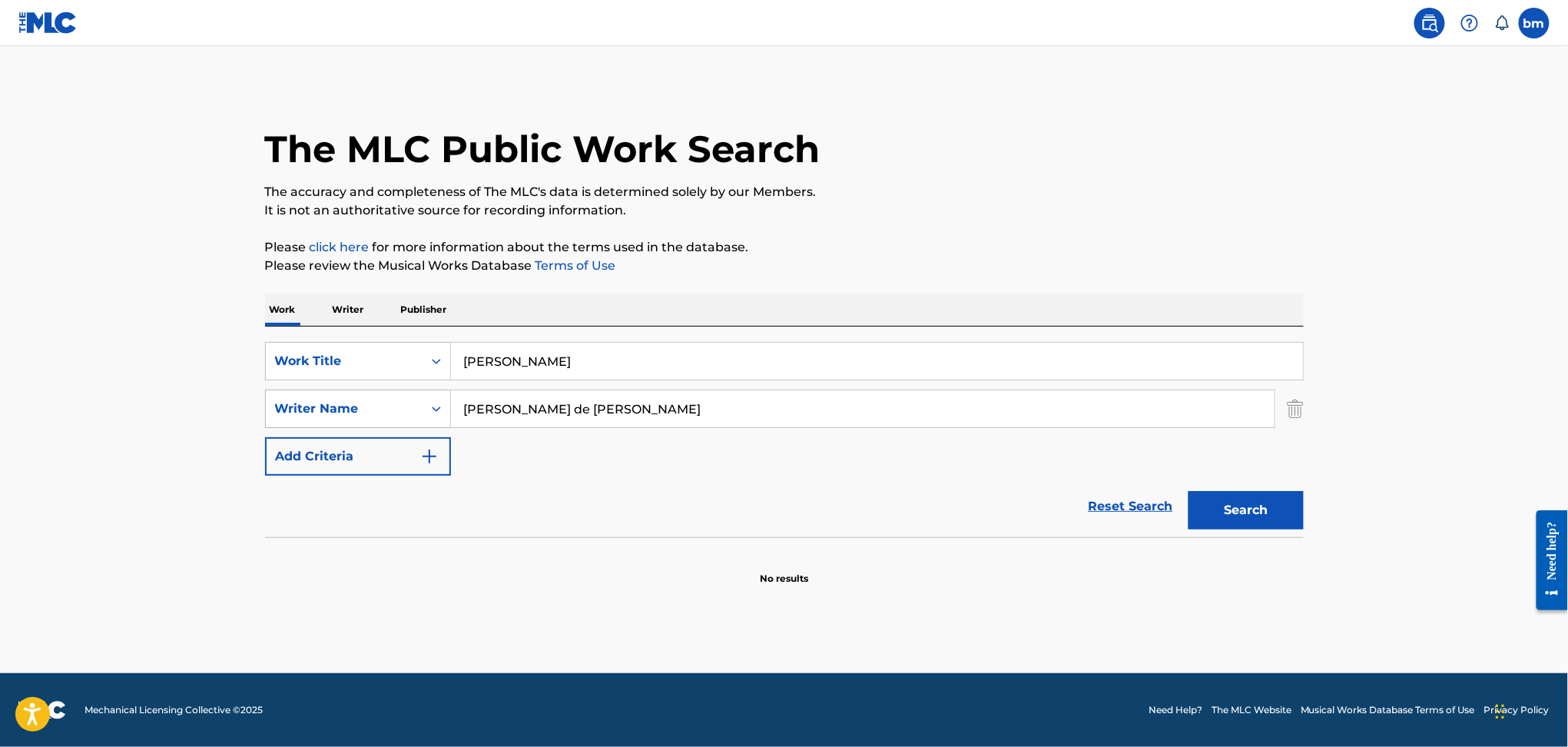
paste input "[PERSON_NAME] PlaisVicente [PERSON_NAME]"
click at [600, 390] on input "[PERSON_NAME] PlaisVicente [PERSON_NAME]" at bounding box center [863, 408] width 823 height 37
drag, startPoint x: 594, startPoint y: 405, endPoint x: 1295, endPoint y: 460, distance: 703.2
click at [1295, 455] on div "SearchWithCriteria469009f1-1f16-4472-b23b-af85316c6375 Work Title [PERSON_NAME]…" at bounding box center [784, 409] width 1039 height 134
drag, startPoint x: 1257, startPoint y: 504, endPoint x: 1221, endPoint y: 498, distance: 36.5
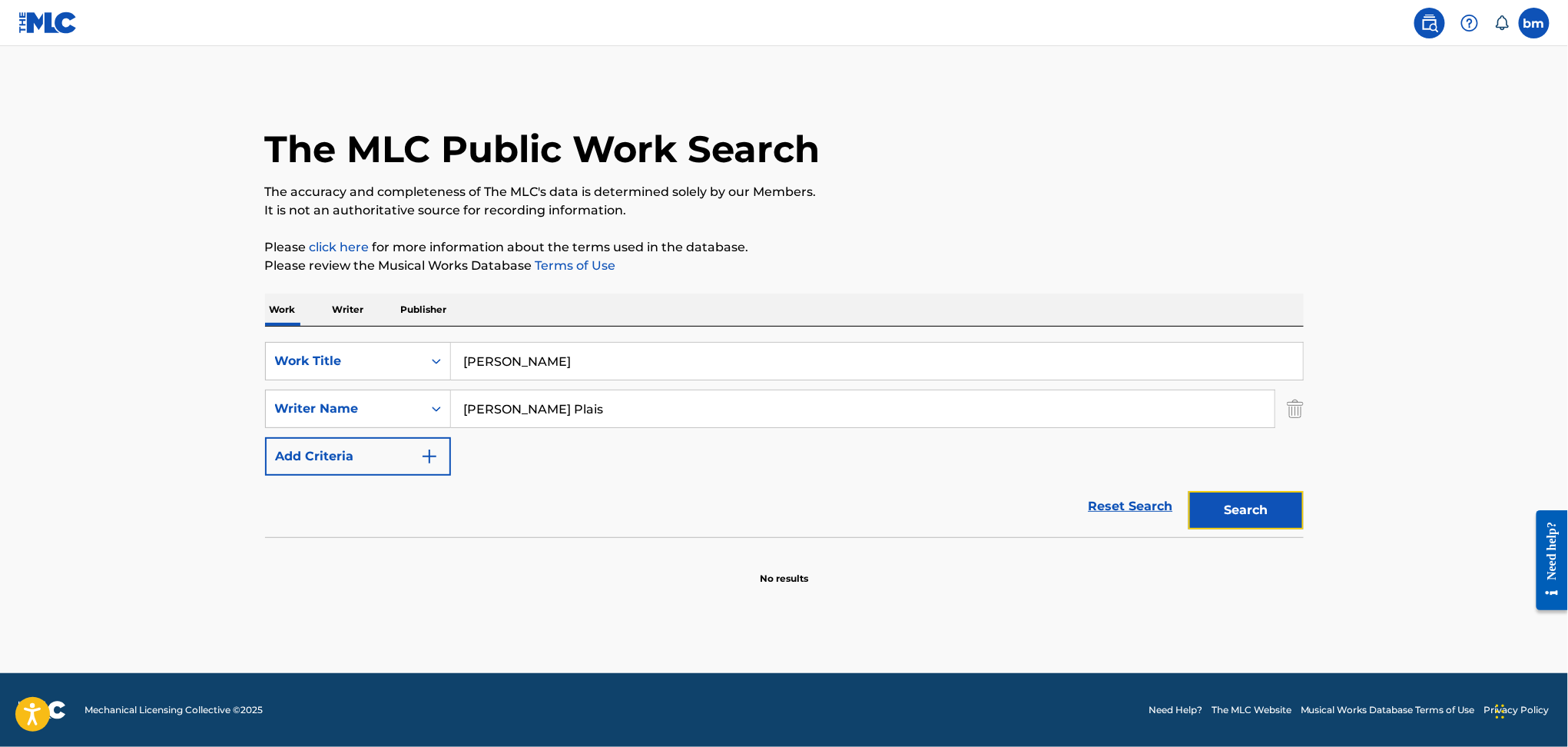
click at [1256, 506] on button "Search" at bounding box center [1246, 509] width 115 height 39
drag, startPoint x: 630, startPoint y: 418, endPoint x: 336, endPoint y: 417, distance: 294.0
click at [336, 417] on div "SearchWithCriteria9ddaf67c-bcc9-4ad7-805a-7edebd5c4fa2 Writer Name [PERSON_NAME…" at bounding box center [784, 408] width 1039 height 39
paste input "[PERSON_NAME]"
drag, startPoint x: 1272, startPoint y: 512, endPoint x: 1259, endPoint y: 513, distance: 13.0
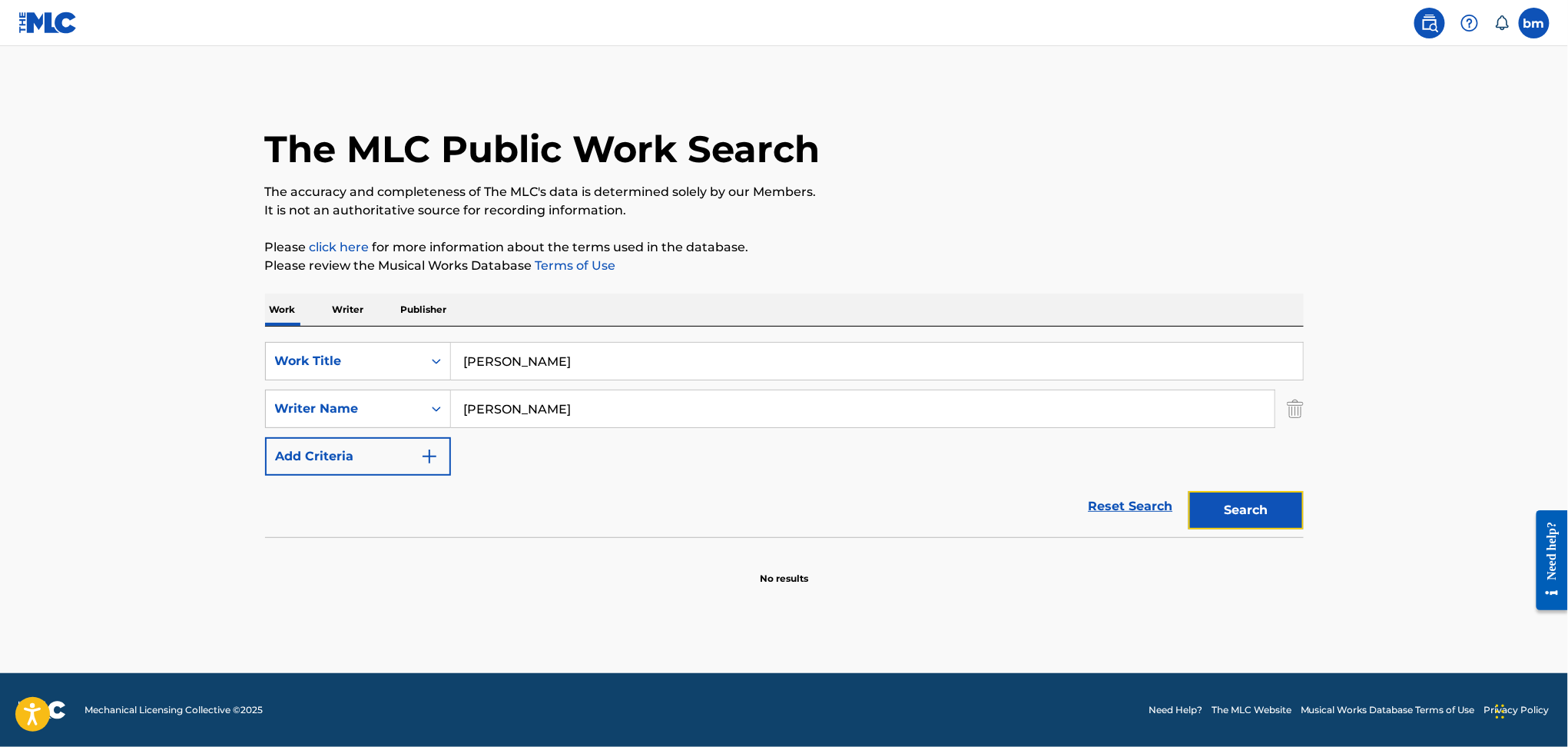
click at [1271, 512] on button "Search" at bounding box center [1246, 509] width 115 height 39
click at [1259, 513] on button "Search" at bounding box center [1246, 509] width 115 height 39
drag, startPoint x: 726, startPoint y: 411, endPoint x: 410, endPoint y: 409, distance: 316.0
click at [410, 409] on div "SearchWithCriteria9ddaf67c-bcc9-4ad7-805a-7edebd5c4fa2 Writer Name [PERSON_NAME]" at bounding box center [784, 408] width 1039 height 39
paste input "[PERSON_NAME] de [PERSON_NAME] [PERSON_NAME]"
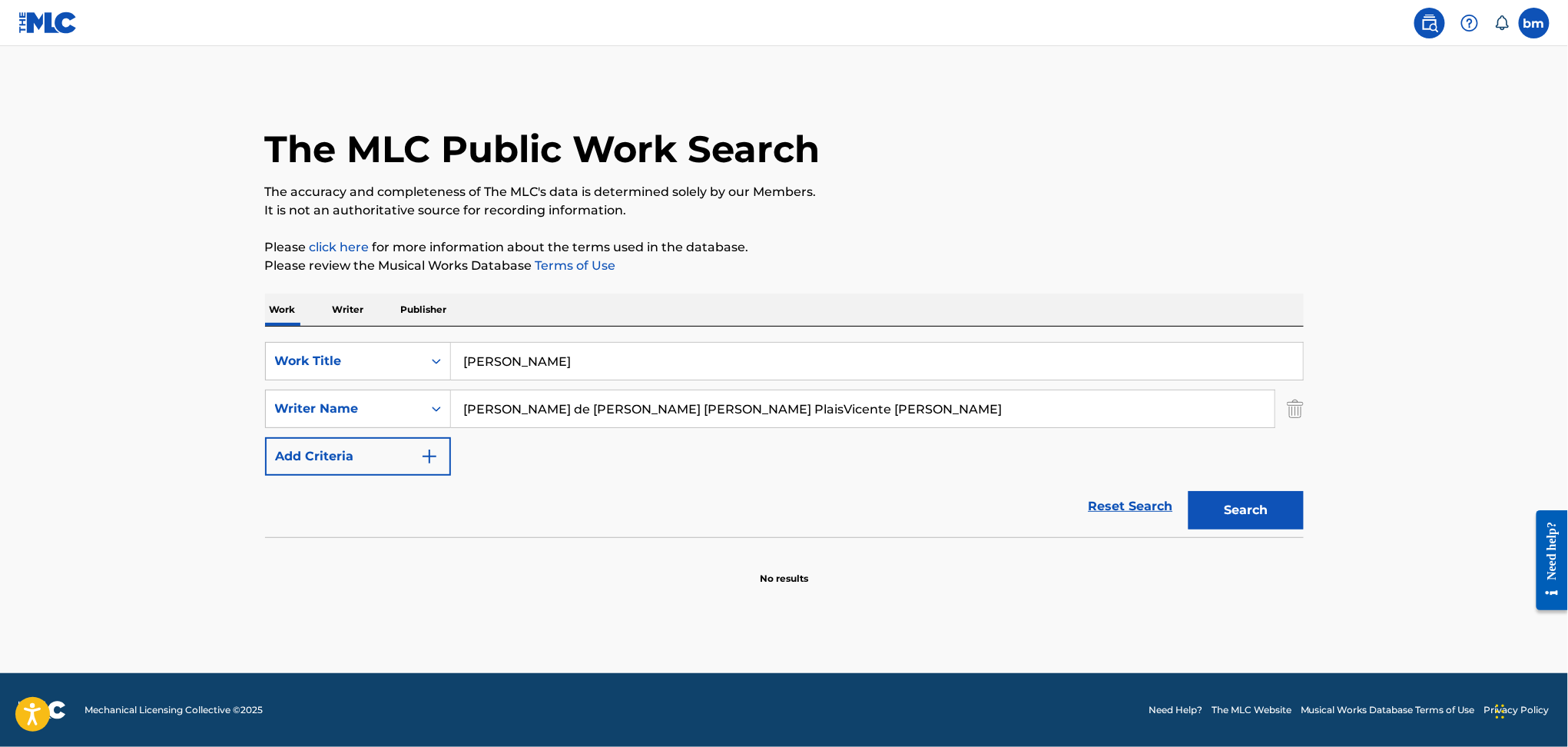
type input "[PERSON_NAME] de [PERSON_NAME] [PERSON_NAME] PlaisVicente [PERSON_NAME]"
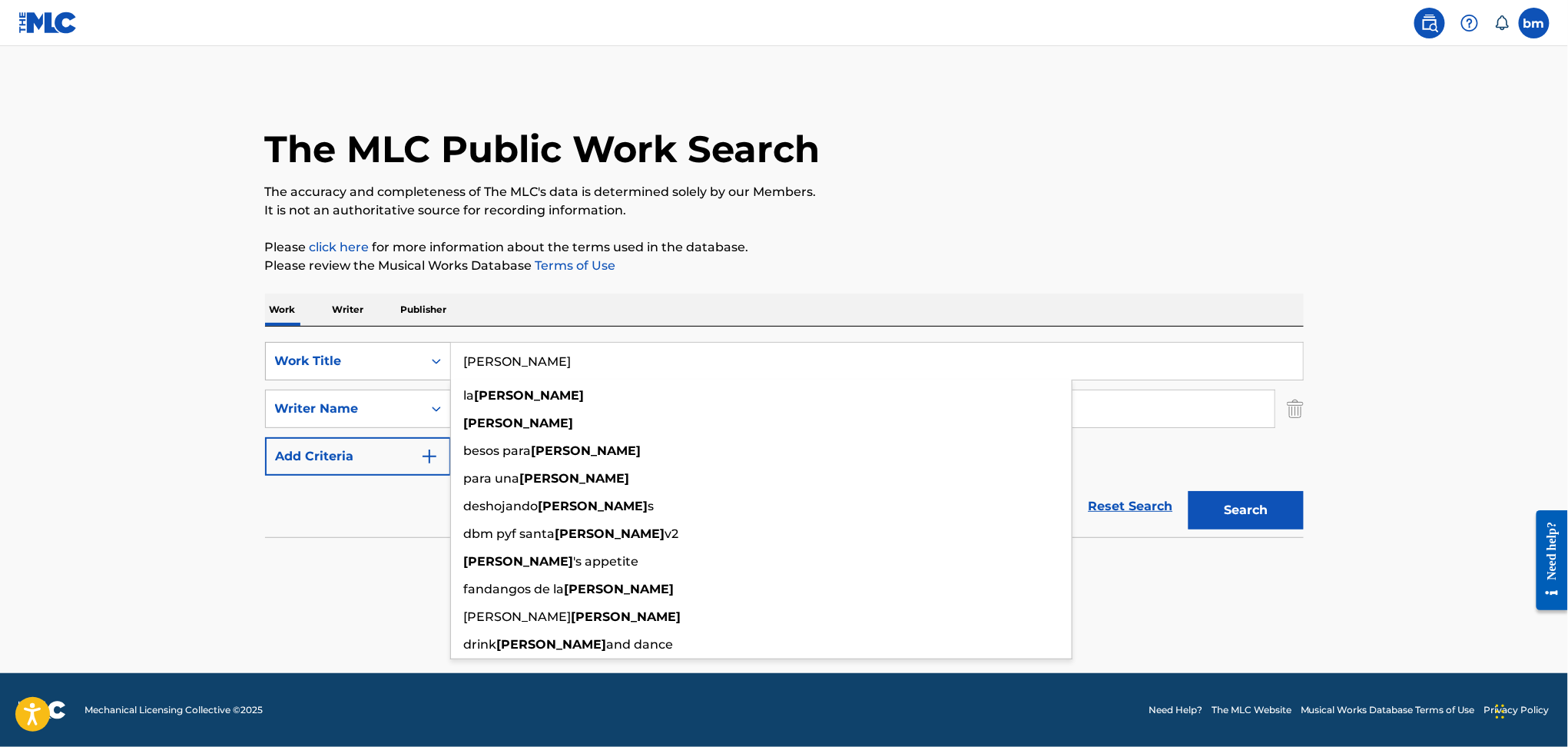
drag, startPoint x: 623, startPoint y: 358, endPoint x: 407, endPoint y: 342, distance: 216.6
click at [407, 342] on div "SearchWithCriteria469009f1-1f16-4472-b23b-af85316c6375 Work Title [PERSON_NAME]…" at bounding box center [784, 361] width 1039 height 39
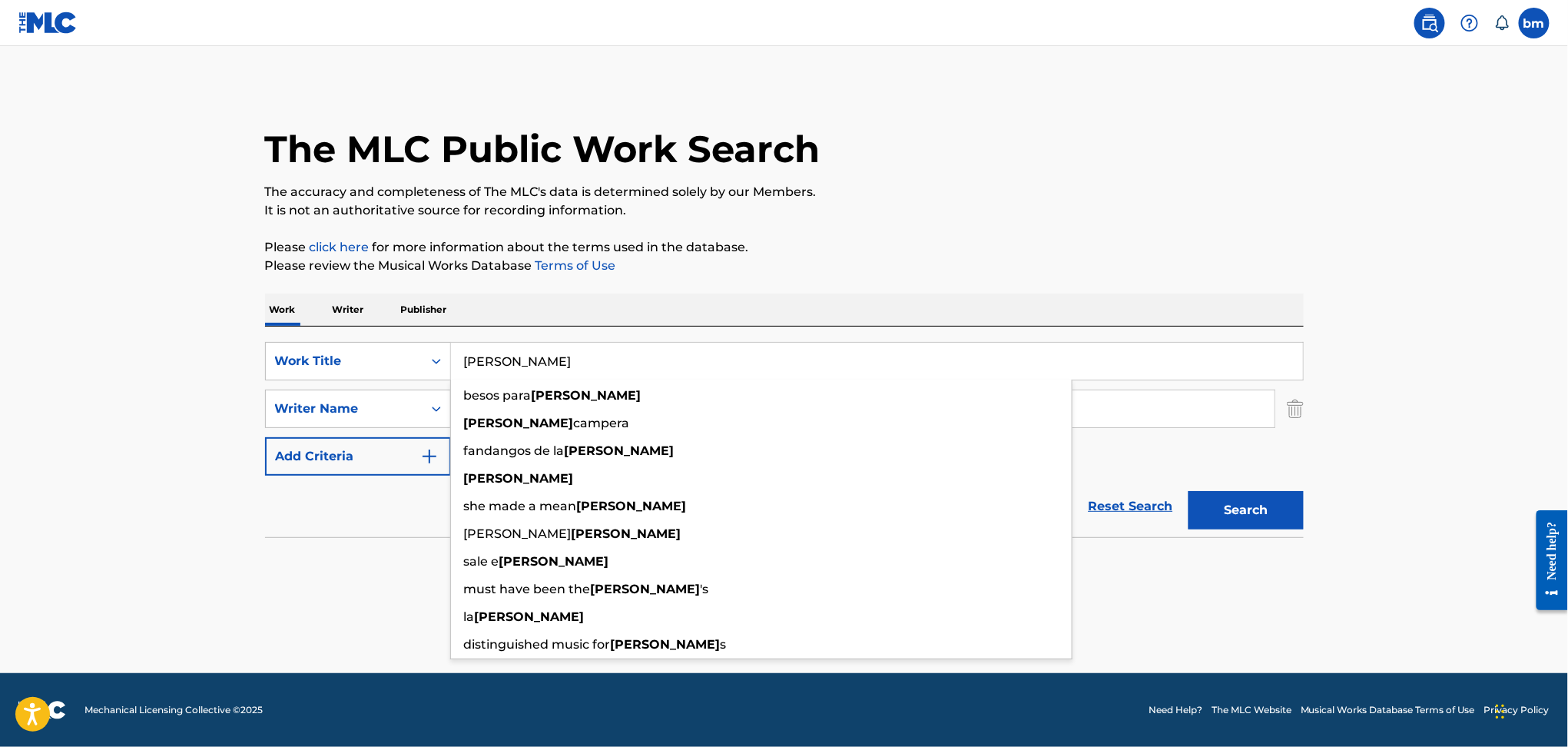
paste input "[PERSON_NAME]"
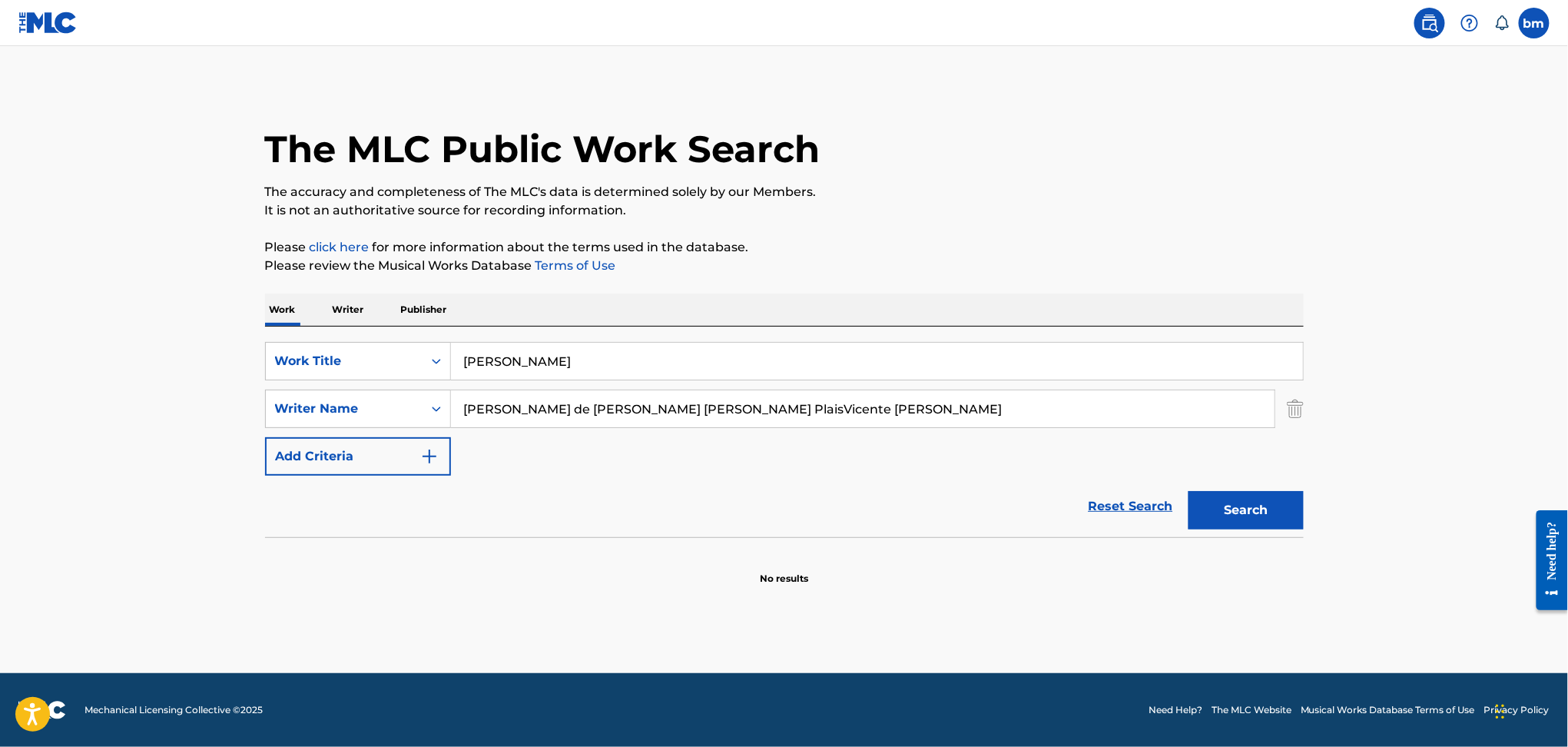
drag, startPoint x: 535, startPoint y: 369, endPoint x: 1058, endPoint y: 298, distance: 527.8
click at [1101, 357] on input "[PERSON_NAME]" at bounding box center [877, 360] width 852 height 37
type input "[PERSON_NAME]"
click at [1028, 270] on p "Please review the Musical Works Database Terms of Use" at bounding box center [784, 265] width 1039 height 18
drag, startPoint x: 593, startPoint y: 410, endPoint x: 1514, endPoint y: 532, distance: 929.0
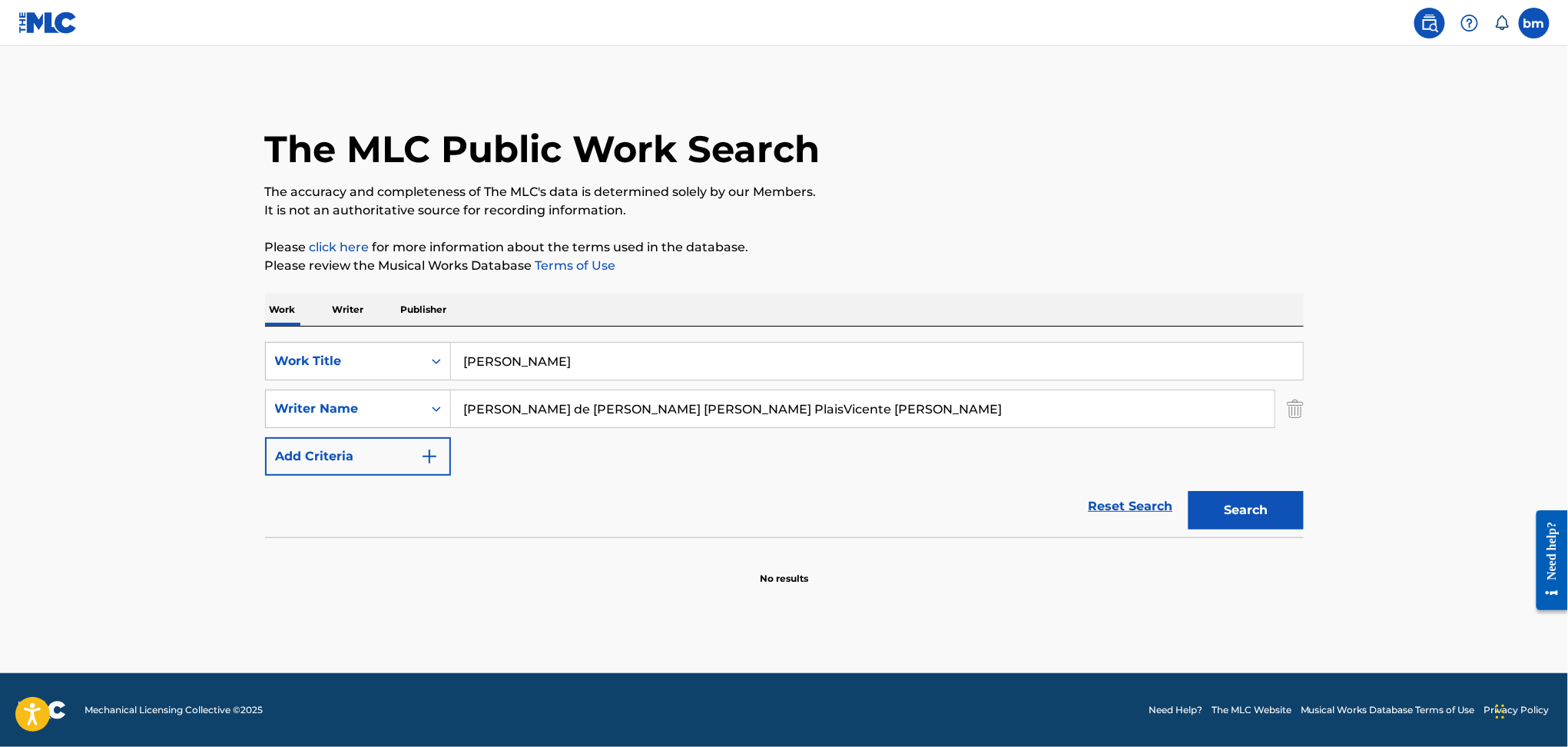
click at [1567, 471] on html "Accessibility Screen-Reader Guide, Feedback, and Issue Reporting | New window 0…" at bounding box center [784, 373] width 1568 height 747
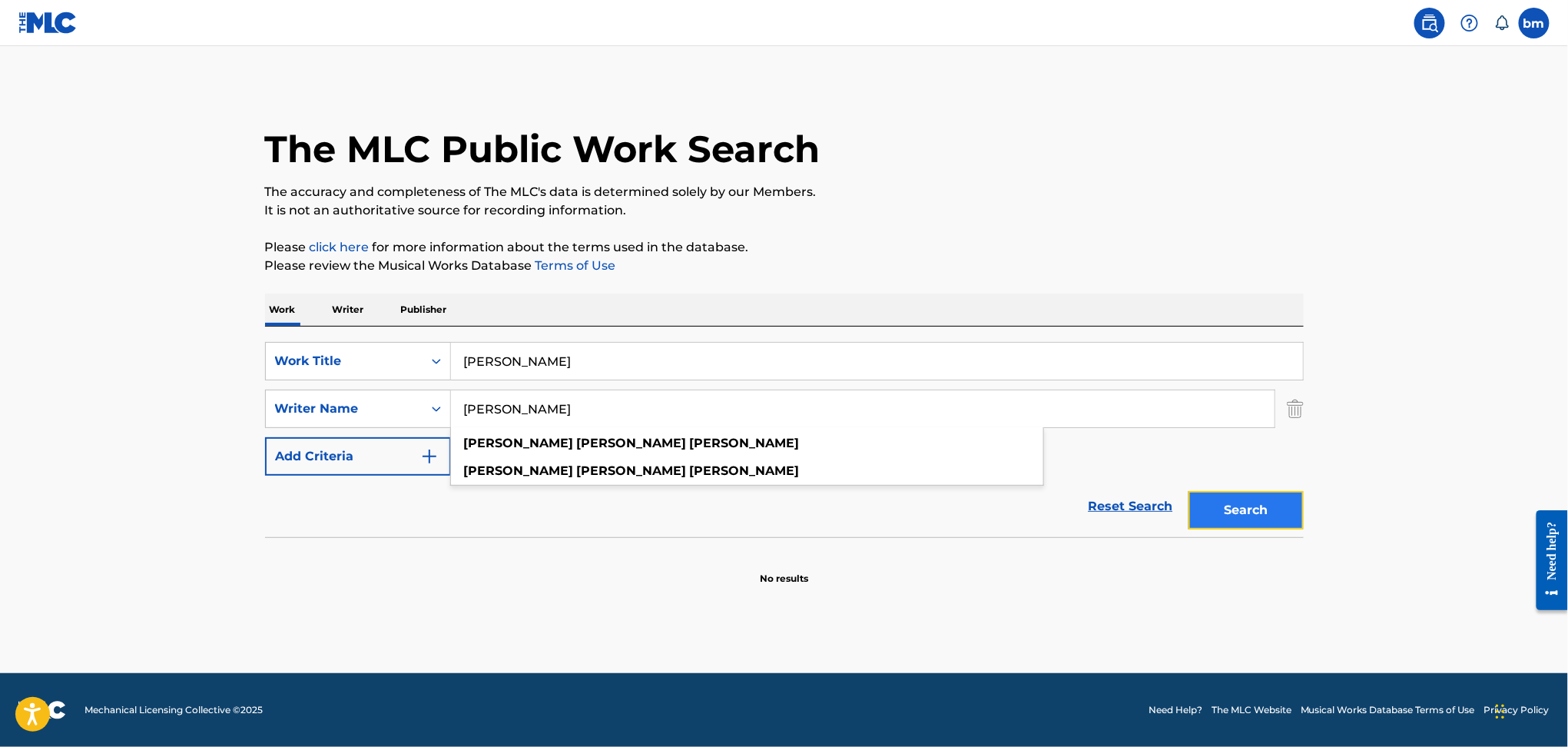
click at [1249, 507] on button "Search" at bounding box center [1246, 509] width 115 height 39
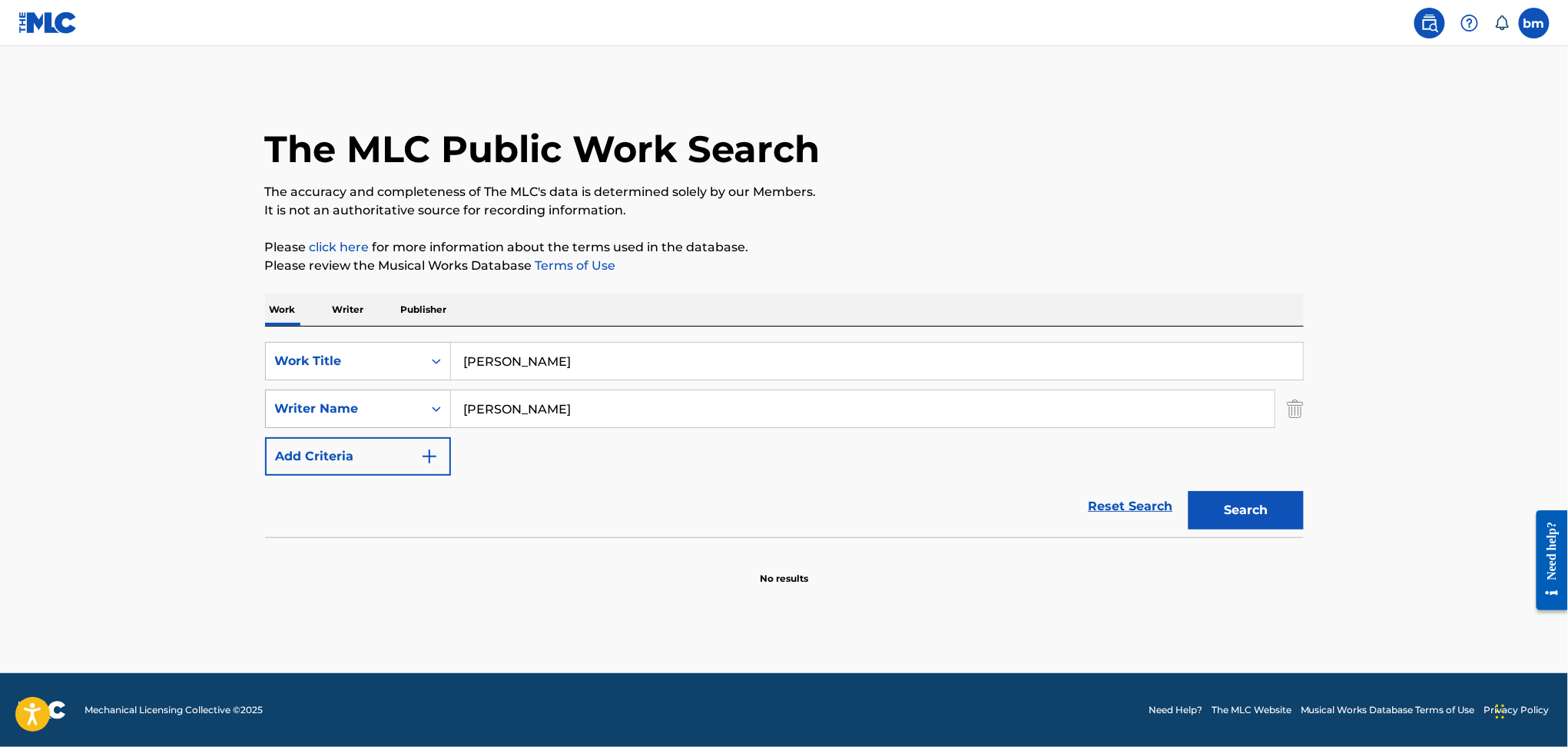
drag, startPoint x: 615, startPoint y: 416, endPoint x: 407, endPoint y: 416, distance: 208.0
click at [407, 416] on div "SearchWithCriteria9ddaf67c-bcc9-4ad7-805a-7edebd5c4fa2 Writer Name [PERSON_NAME]" at bounding box center [784, 408] width 1039 height 39
paste input "[PERSON_NAME] de Paco FloresNassim [PERSON_NAME] PlaisVicente [PERSON_NAME]"
drag, startPoint x: 593, startPoint y: 404, endPoint x: 1234, endPoint y: 478, distance: 645.3
click at [1209, 468] on div "SearchWithCriteria469009f1-1f16-4472-b23b-af85316c6375 Work Title [PERSON_NAME]…" at bounding box center [784, 409] width 1039 height 134
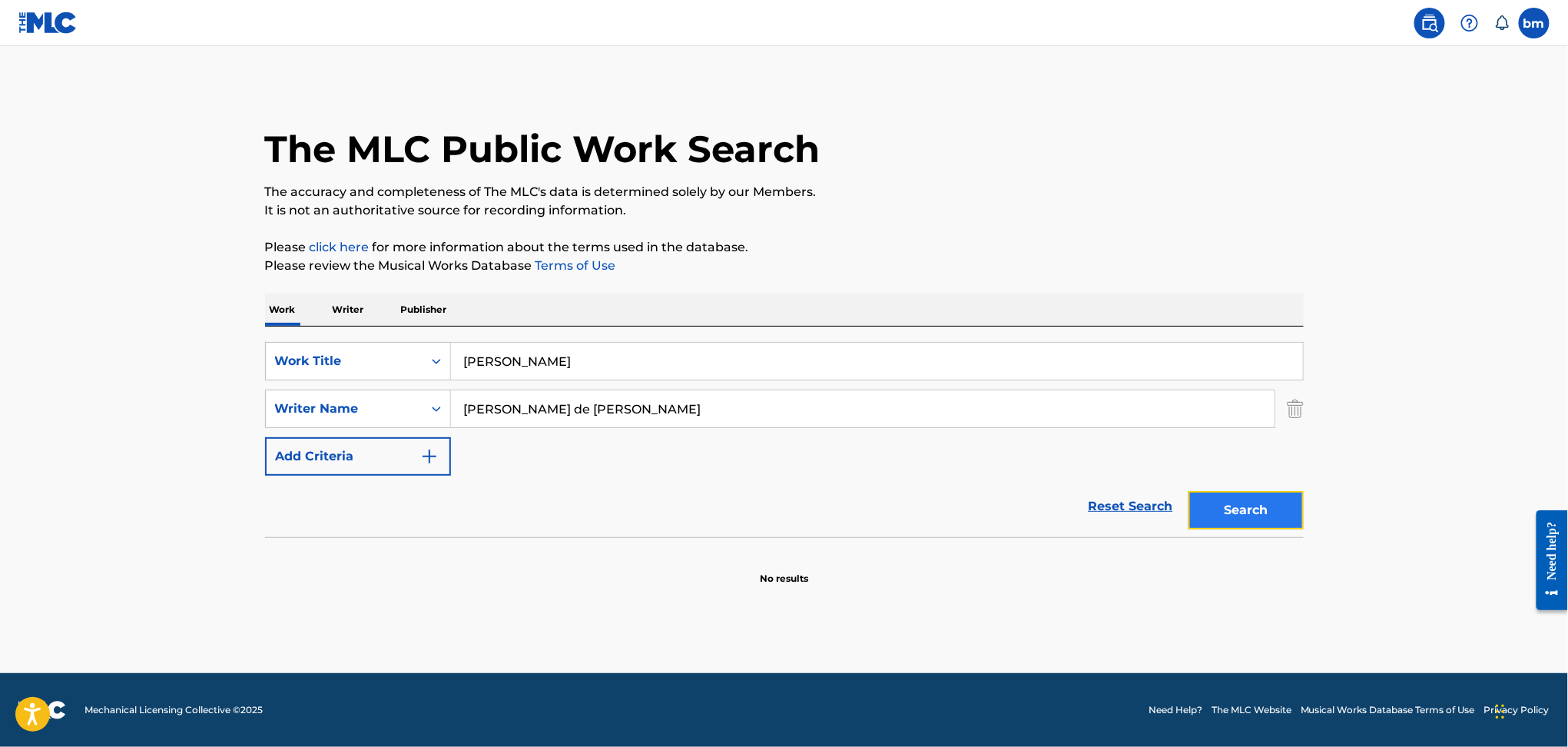
click at [1235, 512] on button "Search" at bounding box center [1246, 509] width 115 height 39
drag, startPoint x: 478, startPoint y: 424, endPoint x: 463, endPoint y: 422, distance: 15.1
click at [463, 422] on input "[PERSON_NAME] de [PERSON_NAME]" at bounding box center [863, 408] width 823 height 37
paste input "[PERSON_NAME] PlaisVicente [PERSON_NAME]"
drag, startPoint x: 593, startPoint y: 409, endPoint x: 1306, endPoint y: 489, distance: 717.5
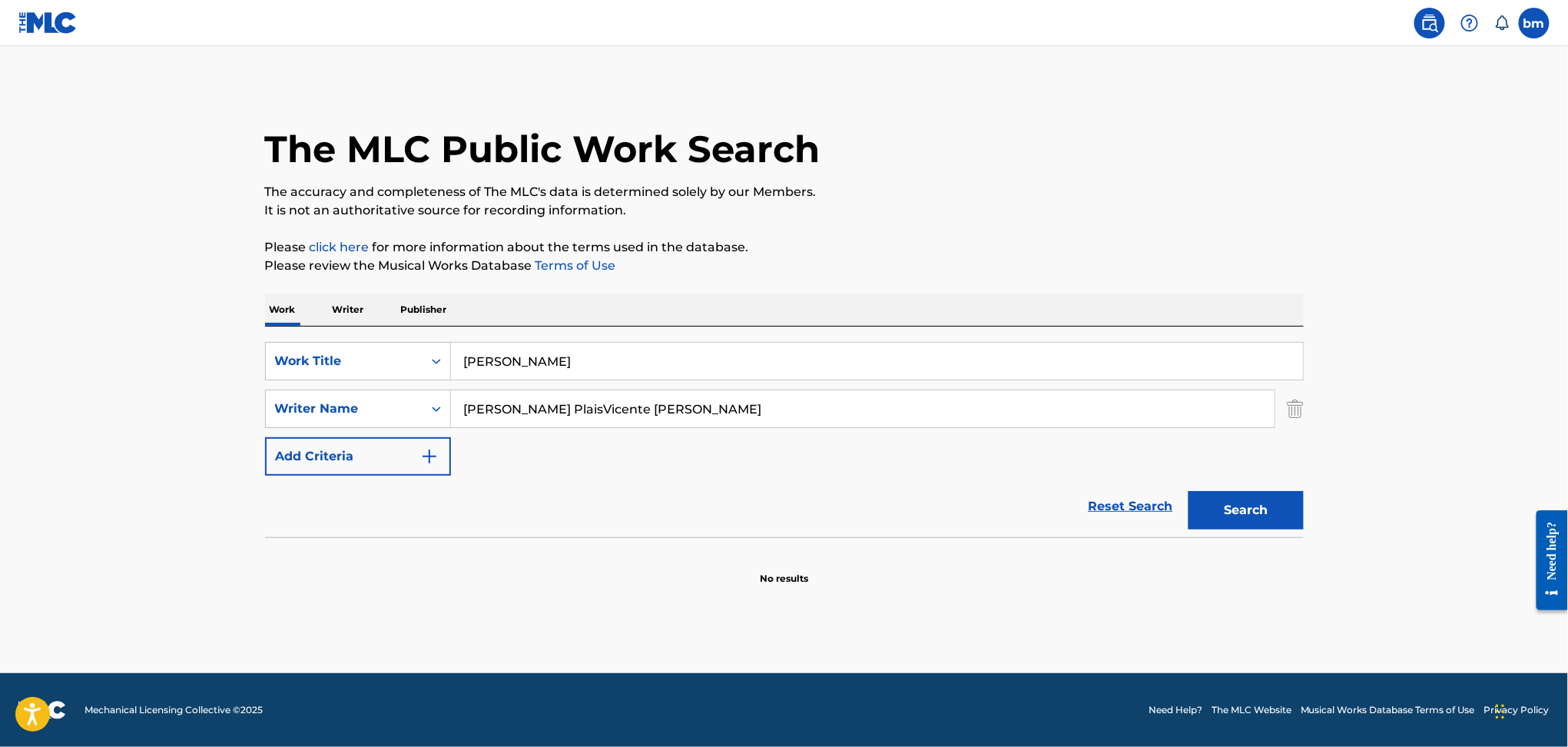
click at [1301, 471] on div "SearchWithCriteria469009f1-1f16-4472-b23b-af85316c6375 Work Title [PERSON_NAME]…" at bounding box center [784, 409] width 1039 height 134
drag, startPoint x: 1251, startPoint y: 516, endPoint x: 549, endPoint y: 424, distance: 708.0
click at [1250, 516] on button "Search" at bounding box center [1246, 509] width 115 height 39
drag, startPoint x: 633, startPoint y: 409, endPoint x: 352, endPoint y: 409, distance: 281.0
click at [352, 409] on div "SearchWithCriteria9ddaf67c-bcc9-4ad7-805a-7edebd5c4fa2 Writer Name [PERSON_NAME…" at bounding box center [784, 408] width 1039 height 39
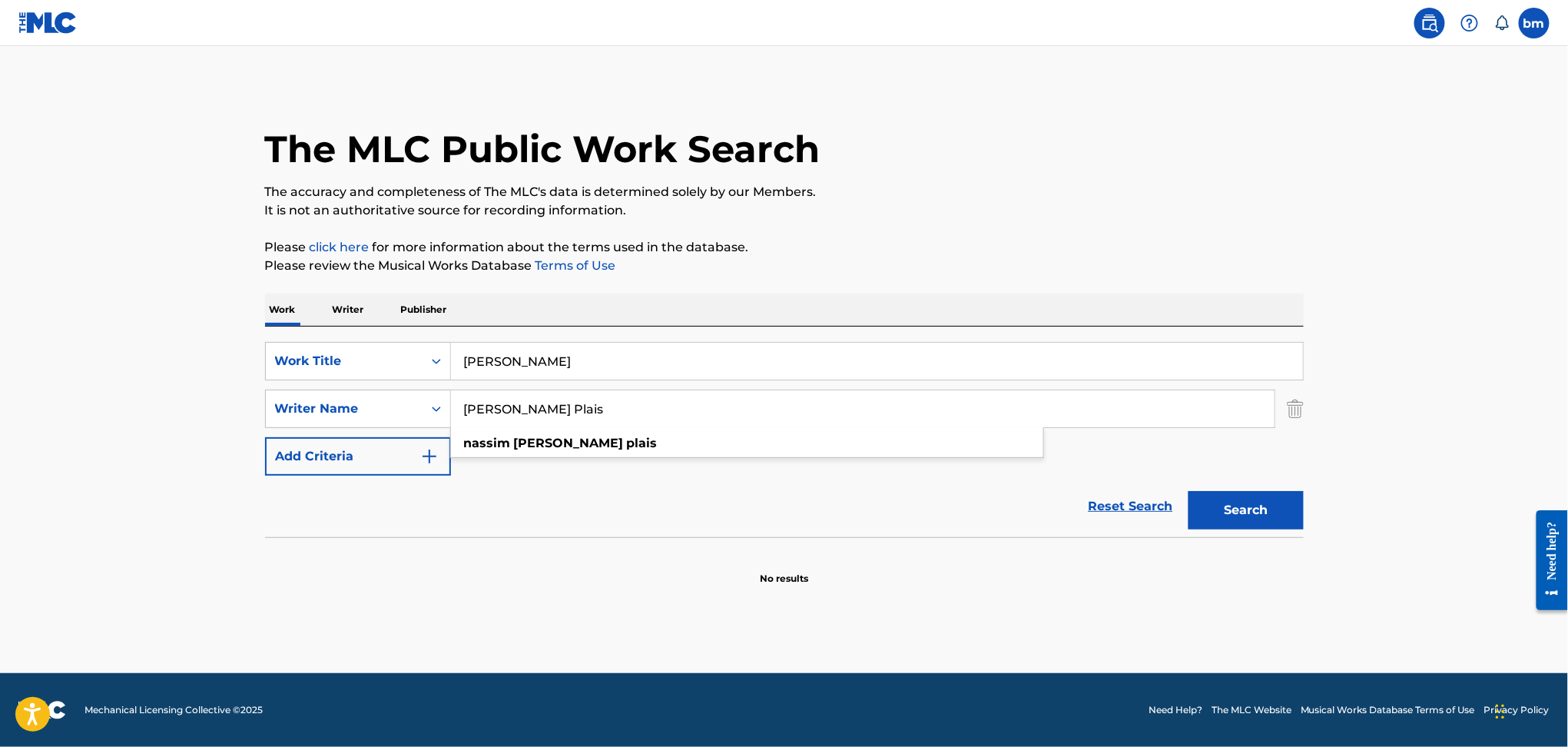
paste input "[PERSON_NAME]"
click at [1260, 521] on button "Search" at bounding box center [1246, 509] width 115 height 39
drag, startPoint x: 642, startPoint y: 399, endPoint x: 105, endPoint y: 432, distance: 538.0
click at [106, 432] on main "The MLC Public Work Search The accuracy and completeness of The MLC's data is d…" at bounding box center [784, 359] width 1568 height 627
drag, startPoint x: 1241, startPoint y: 518, endPoint x: 1569, endPoint y: 510, distance: 328.1
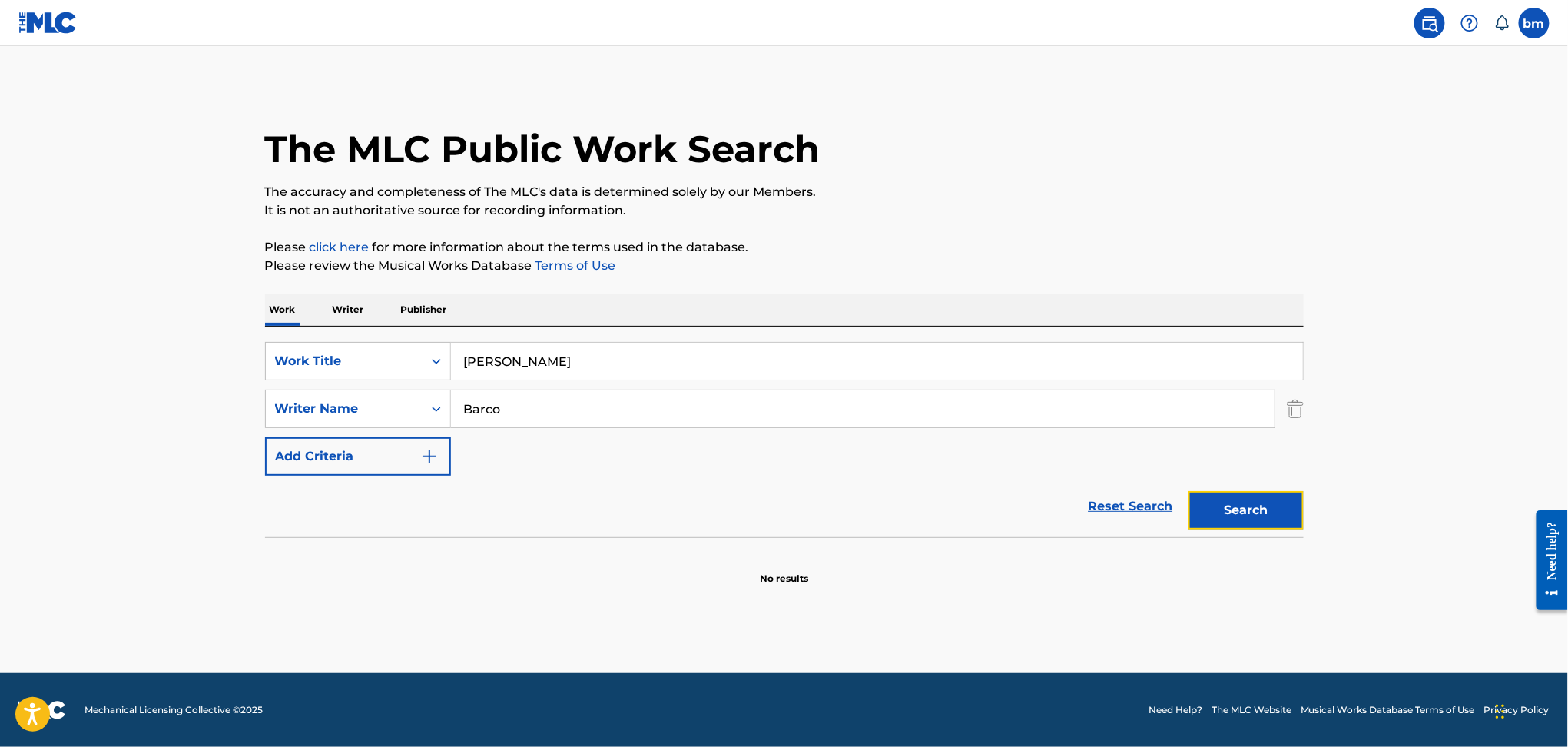
click at [1243, 516] on button "Search" at bounding box center [1246, 509] width 115 height 39
drag, startPoint x: 575, startPoint y: 416, endPoint x: 286, endPoint y: 407, distance: 289.1
click at [286, 407] on div "SearchWithCriteria9ddaf67c-bcc9-4ad7-805a-7edebd5c4fa2 Writer Name Barco" at bounding box center [784, 408] width 1039 height 39
paste input "[PERSON_NAME]"
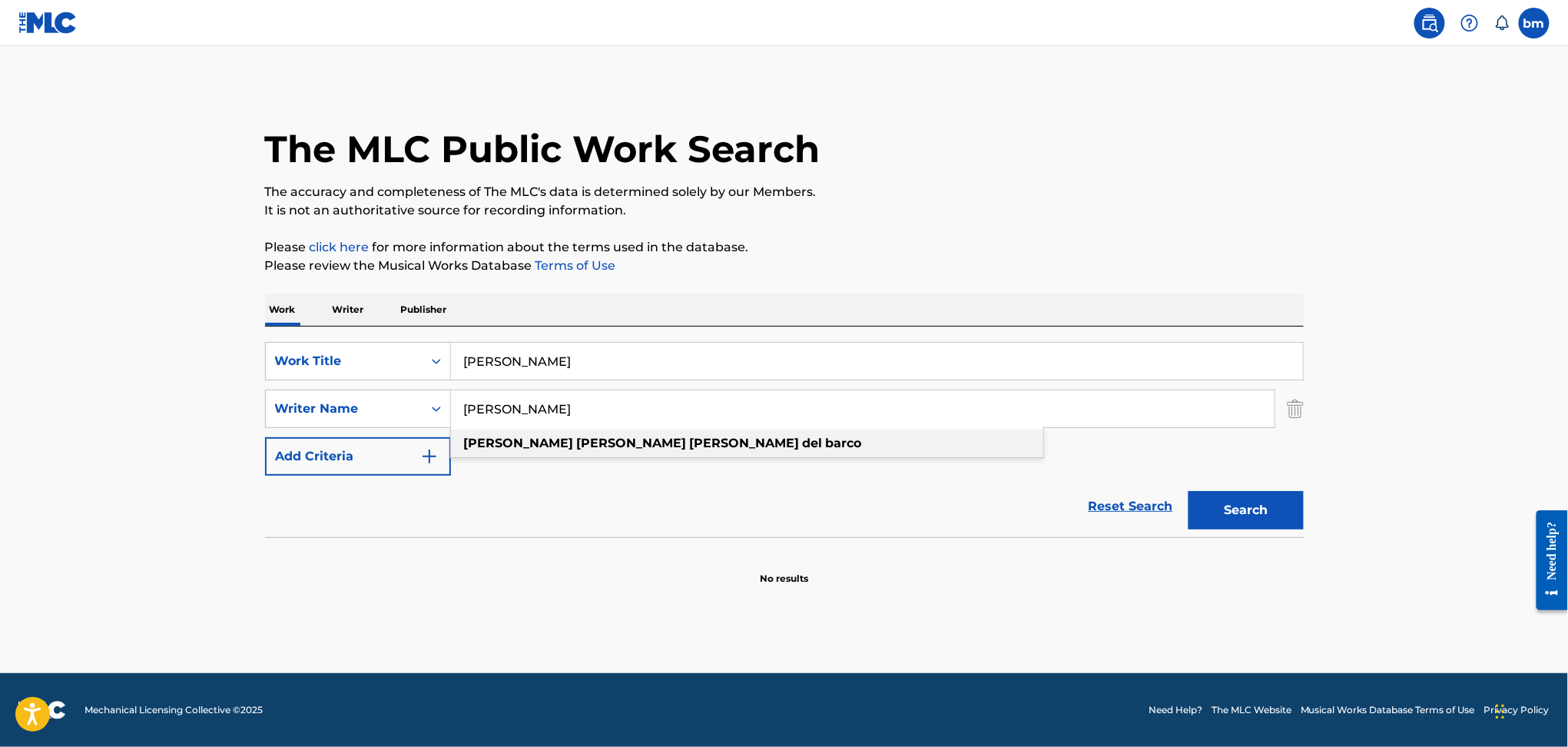
drag, startPoint x: 710, startPoint y: 407, endPoint x: 305, endPoint y: 430, distance: 405.7
click at [305, 430] on div "SearchWithCriteria469009f1-1f16-4472-b23b-af85316c6375 Work Title [PERSON_NAME]…" at bounding box center [784, 409] width 1039 height 134
paste input "[PERSON_NAME] de Paco FloresNassim [PERSON_NAME]"
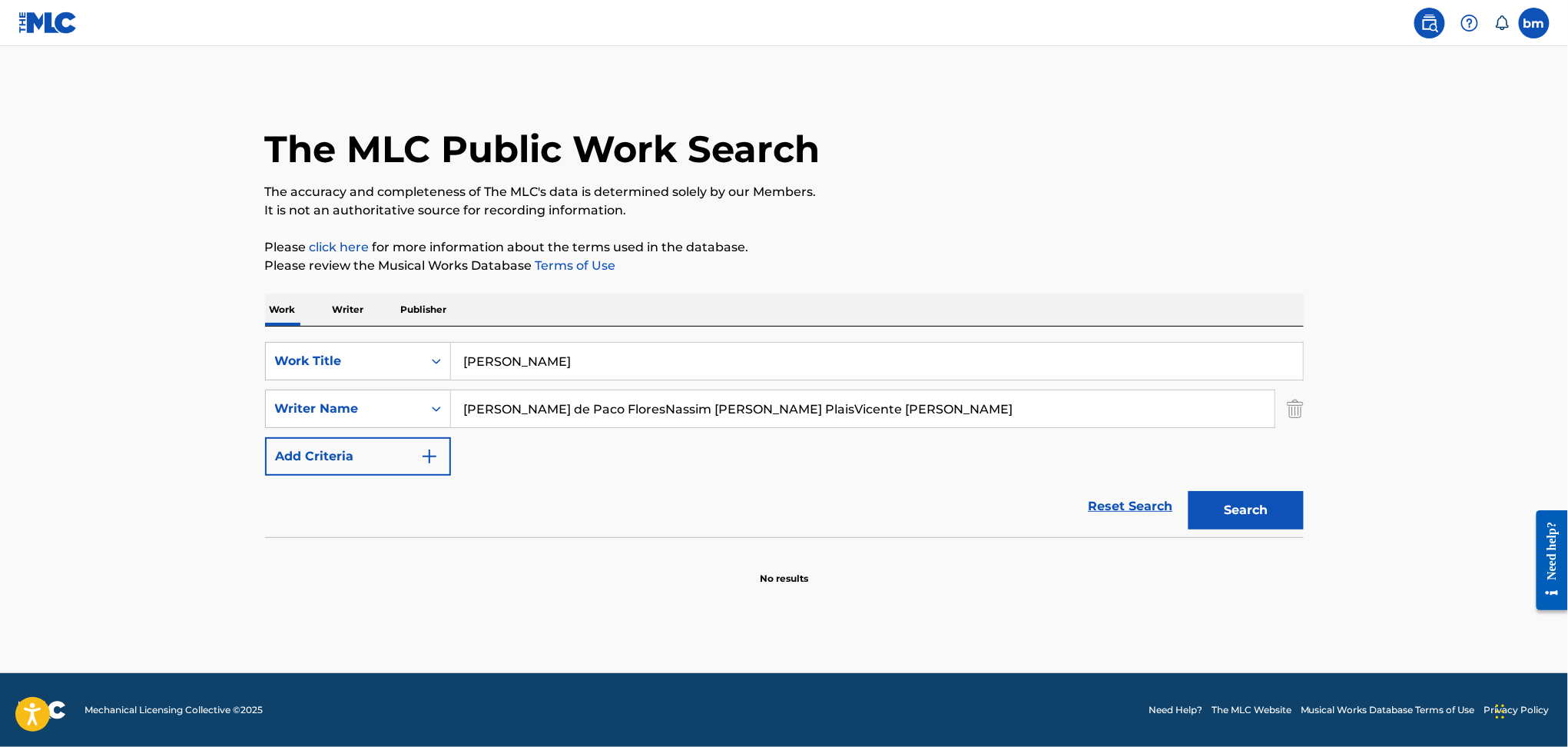
drag, startPoint x: 596, startPoint y: 407, endPoint x: 1478, endPoint y: 429, distance: 882.3
click at [1481, 425] on main "The MLC Public Work Search The accuracy and completeness of The MLC's data is d…" at bounding box center [784, 359] width 1568 height 627
click at [1275, 516] on button "Search" at bounding box center [1246, 509] width 115 height 39
drag, startPoint x: 555, startPoint y: 405, endPoint x: 461, endPoint y: 456, distance: 106.9
click at [304, 409] on div "SearchWithCriteria9ddaf67c-bcc9-4ad7-805a-7edebd5c4fa2 Writer Name [PERSON_NAME…" at bounding box center [784, 408] width 1039 height 39
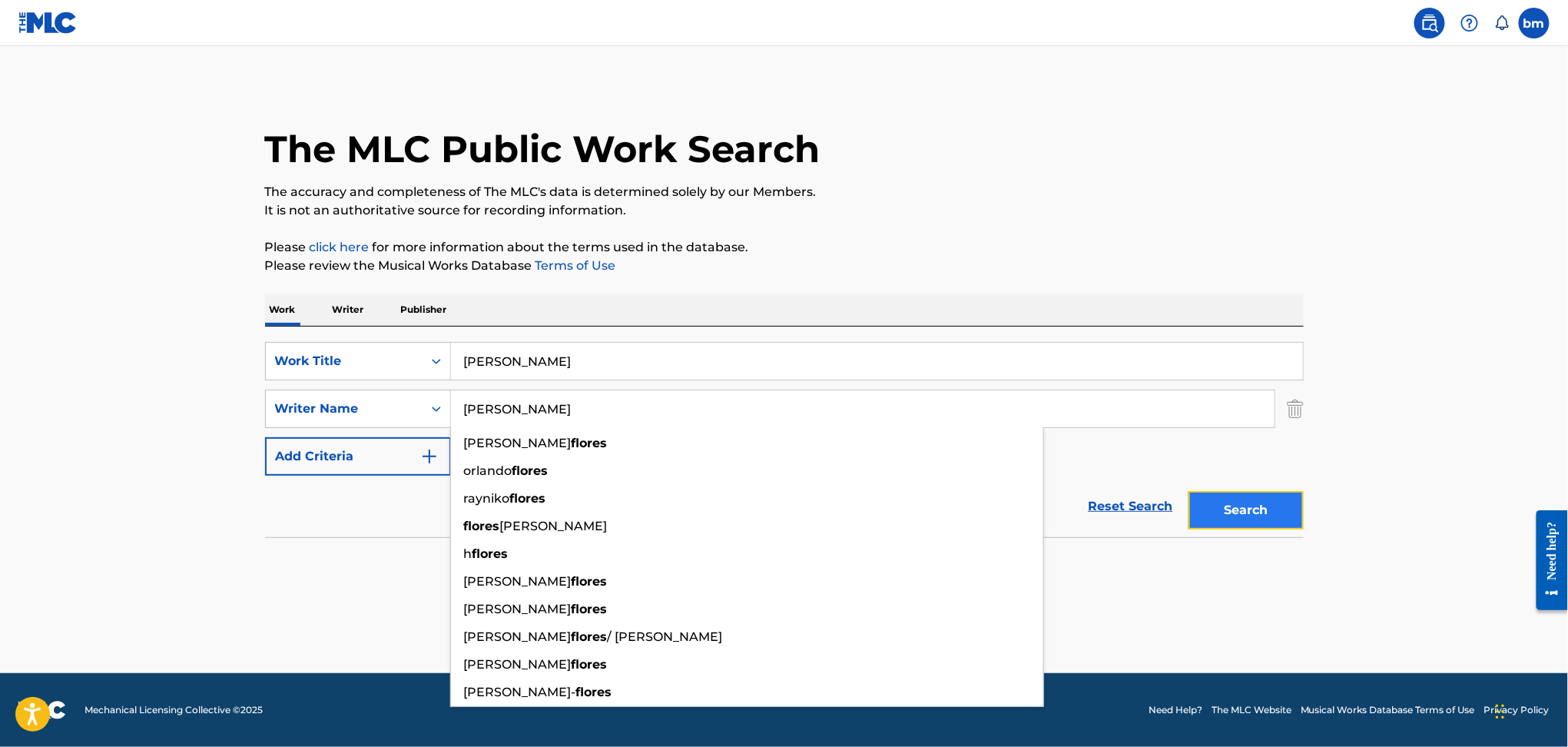
click at [1258, 519] on button "Search" at bounding box center [1246, 509] width 115 height 39
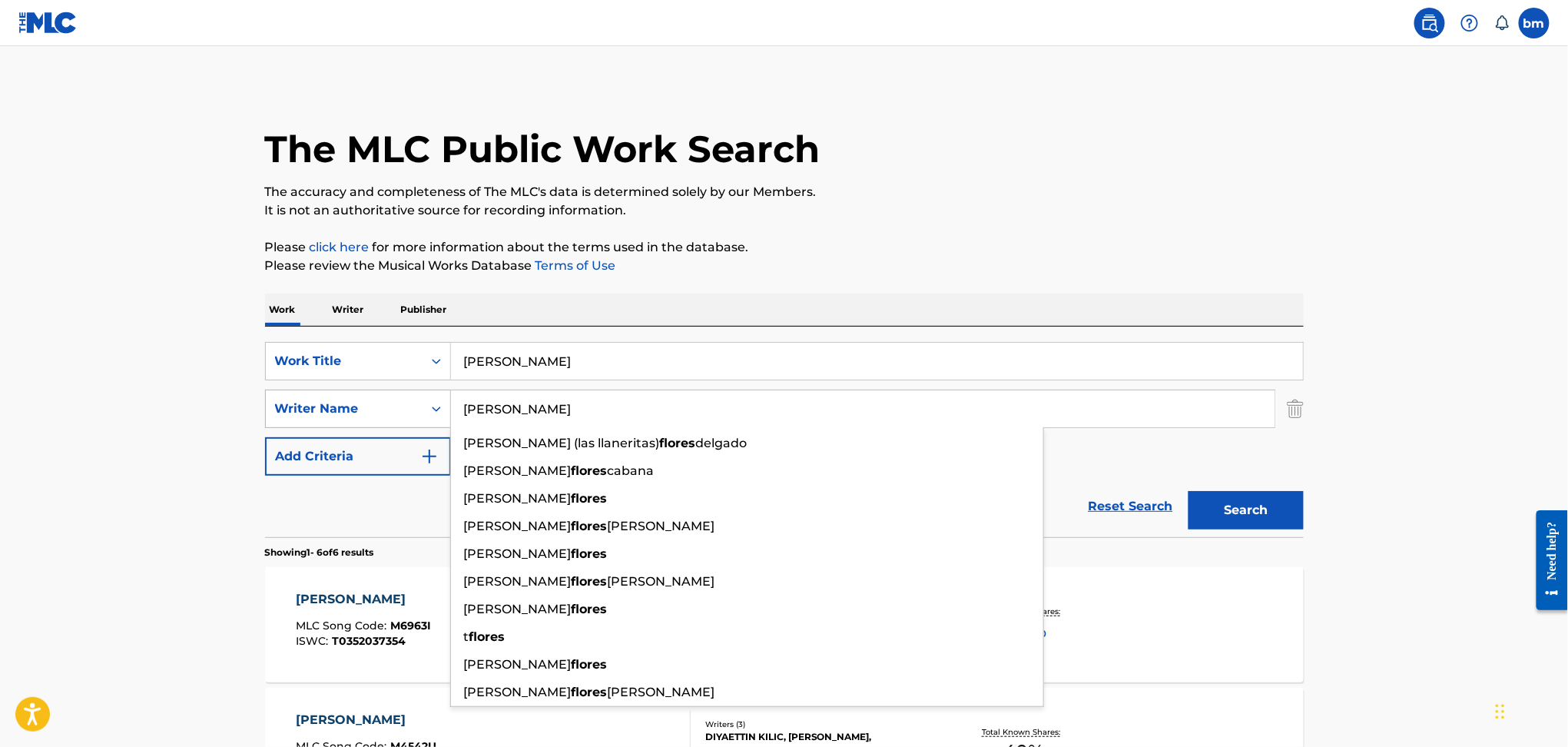
drag, startPoint x: 600, startPoint y: 401, endPoint x: 377, endPoint y: 412, distance: 223.3
click at [377, 412] on div "SearchWithCriteria9ddaf67c-bcc9-4ad7-805a-7edebd5c4fa2 Writer Name [PERSON_NAME…" at bounding box center [784, 408] width 1039 height 39
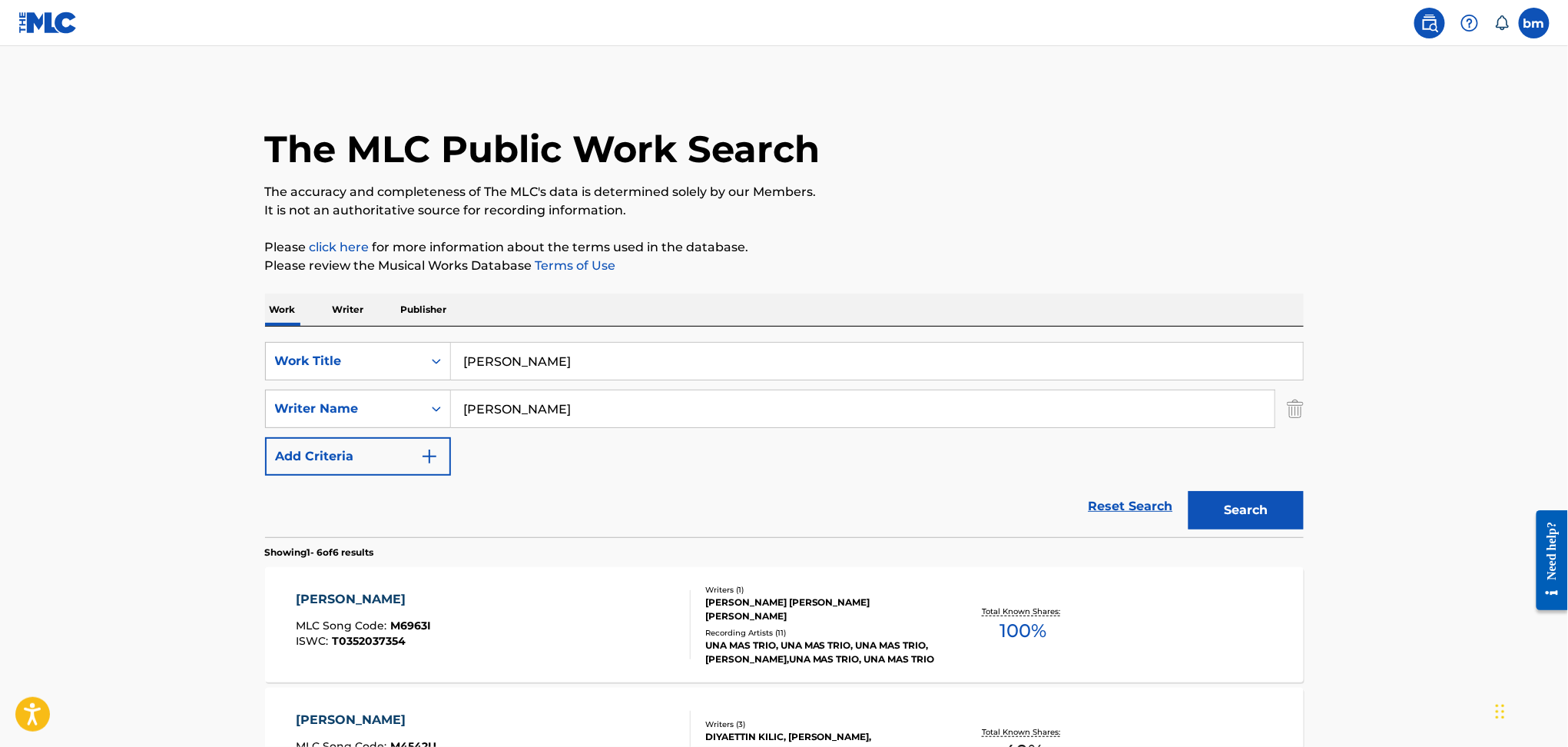
click at [92, 587] on main "The MLC Public Work Search The accuracy and completeness of The MLC's data is d…" at bounding box center [784, 706] width 1568 height 1319
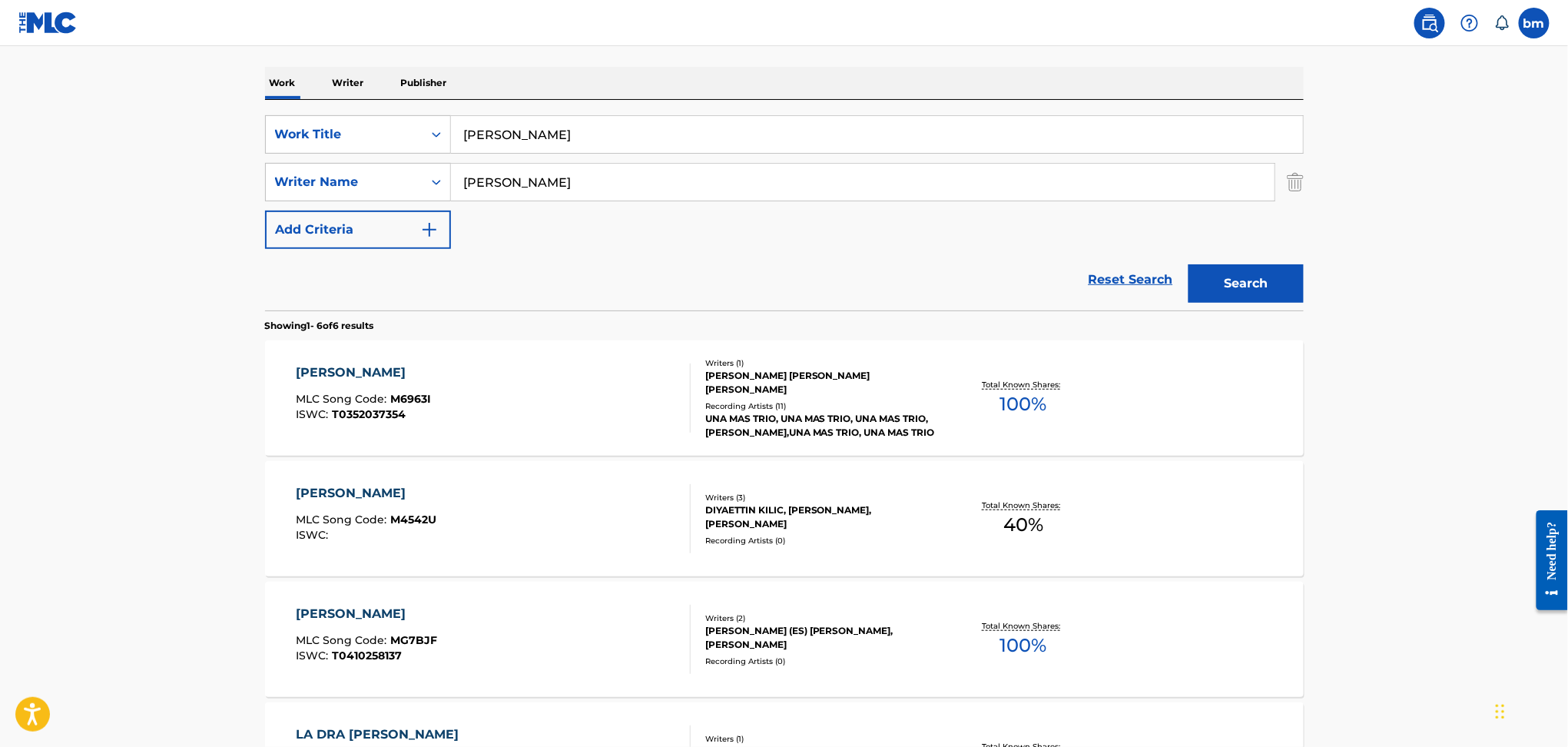
scroll to position [102, 0]
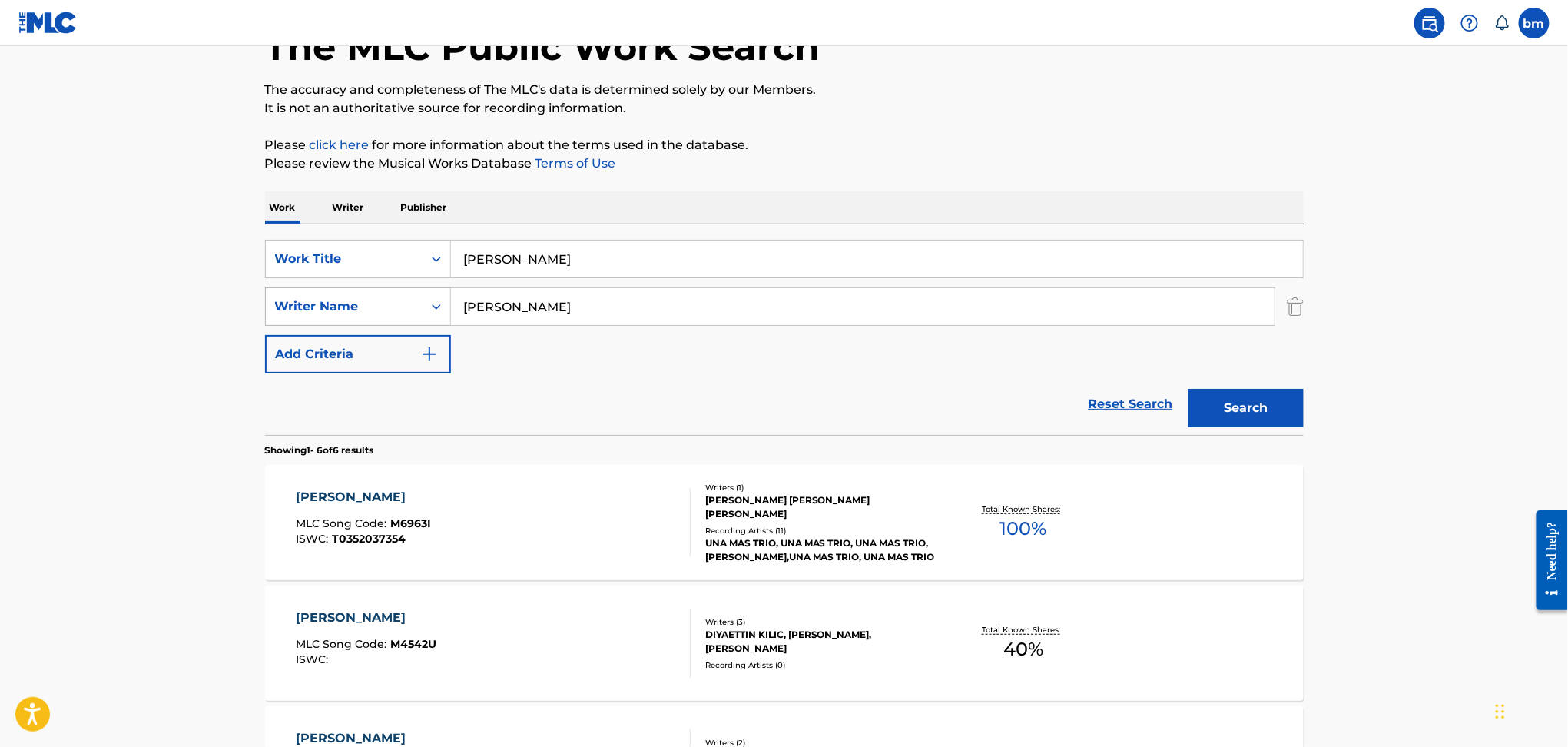
drag, startPoint x: 557, startPoint y: 306, endPoint x: 336, endPoint y: 311, distance: 221.1
click at [336, 311] on div "SearchWithCriteria9ddaf67c-bcc9-4ad7-805a-7edebd5c4fa2 Writer Name [PERSON_NAME]" at bounding box center [784, 306] width 1039 height 39
paste input "[PERSON_NAME] de [PERSON_NAME] [PERSON_NAME] Plai"
click at [804, 304] on input "[PERSON_NAME] de [PERSON_NAME] [PERSON_NAME]" at bounding box center [863, 306] width 823 height 37
drag, startPoint x: 819, startPoint y: 310, endPoint x: 55, endPoint y: 338, distance: 764.5
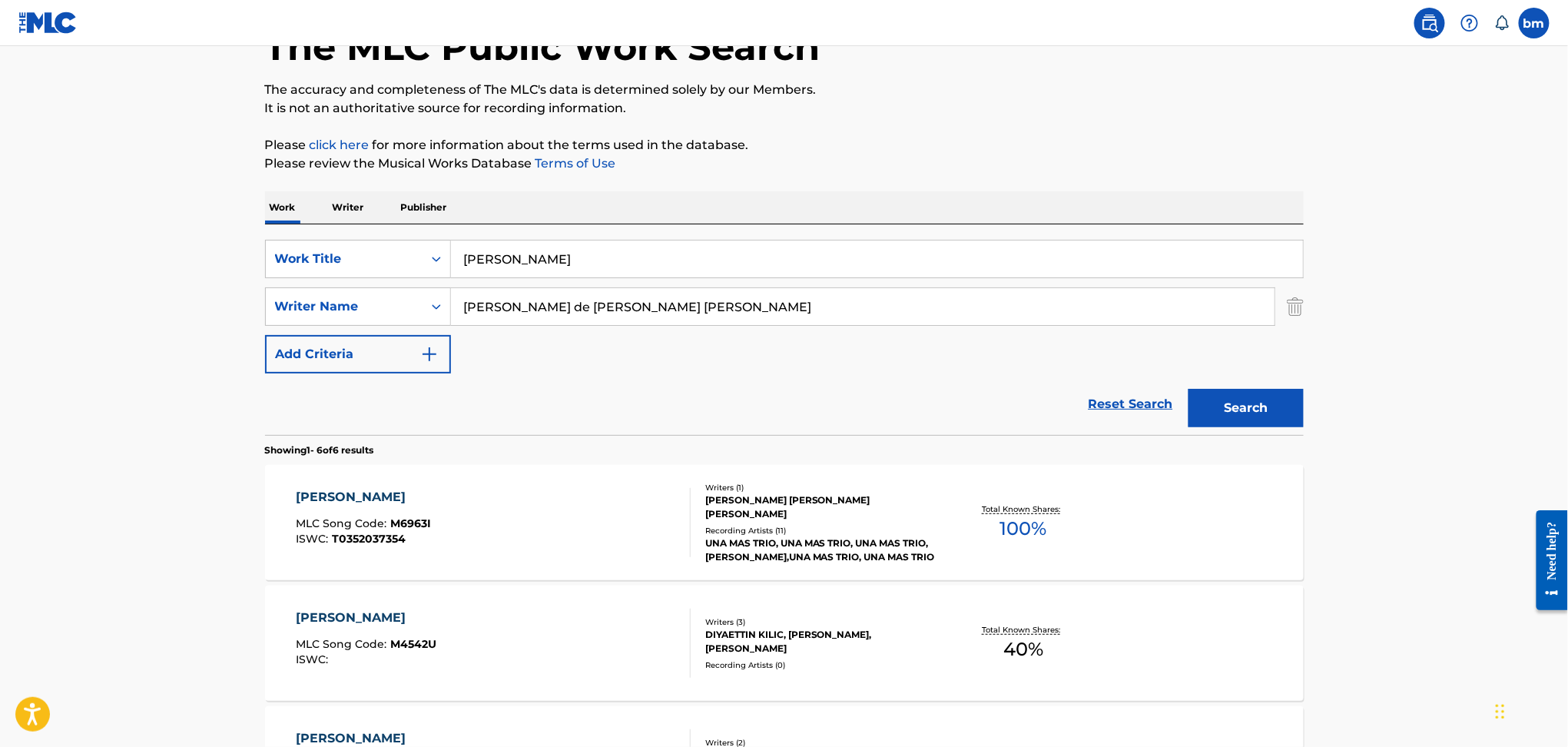
click at [55, 338] on main "The MLC Public Work Search The accuracy and completeness of The MLC's data is d…" at bounding box center [784, 604] width 1568 height 1319
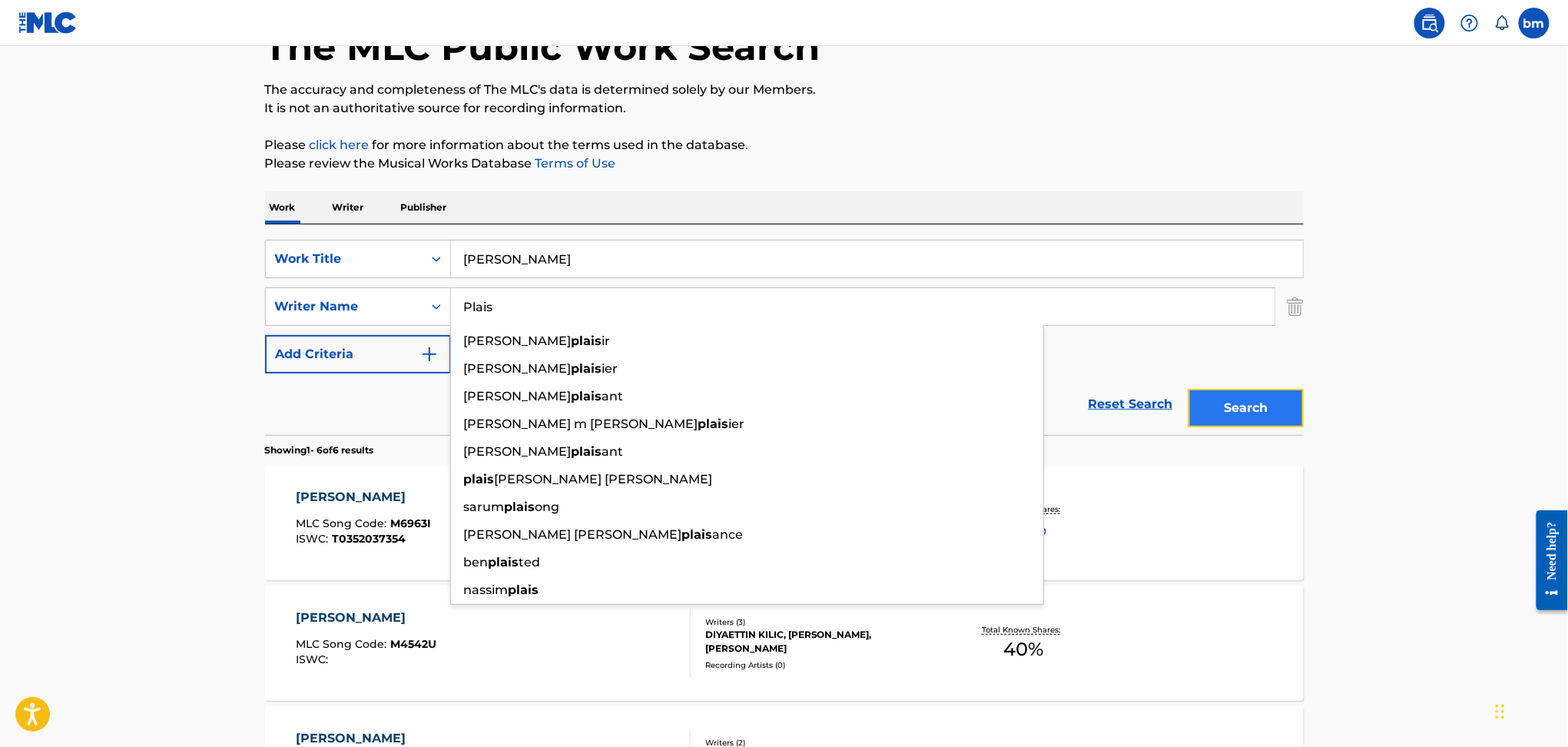
click at [1279, 407] on button "Search" at bounding box center [1246, 407] width 115 height 39
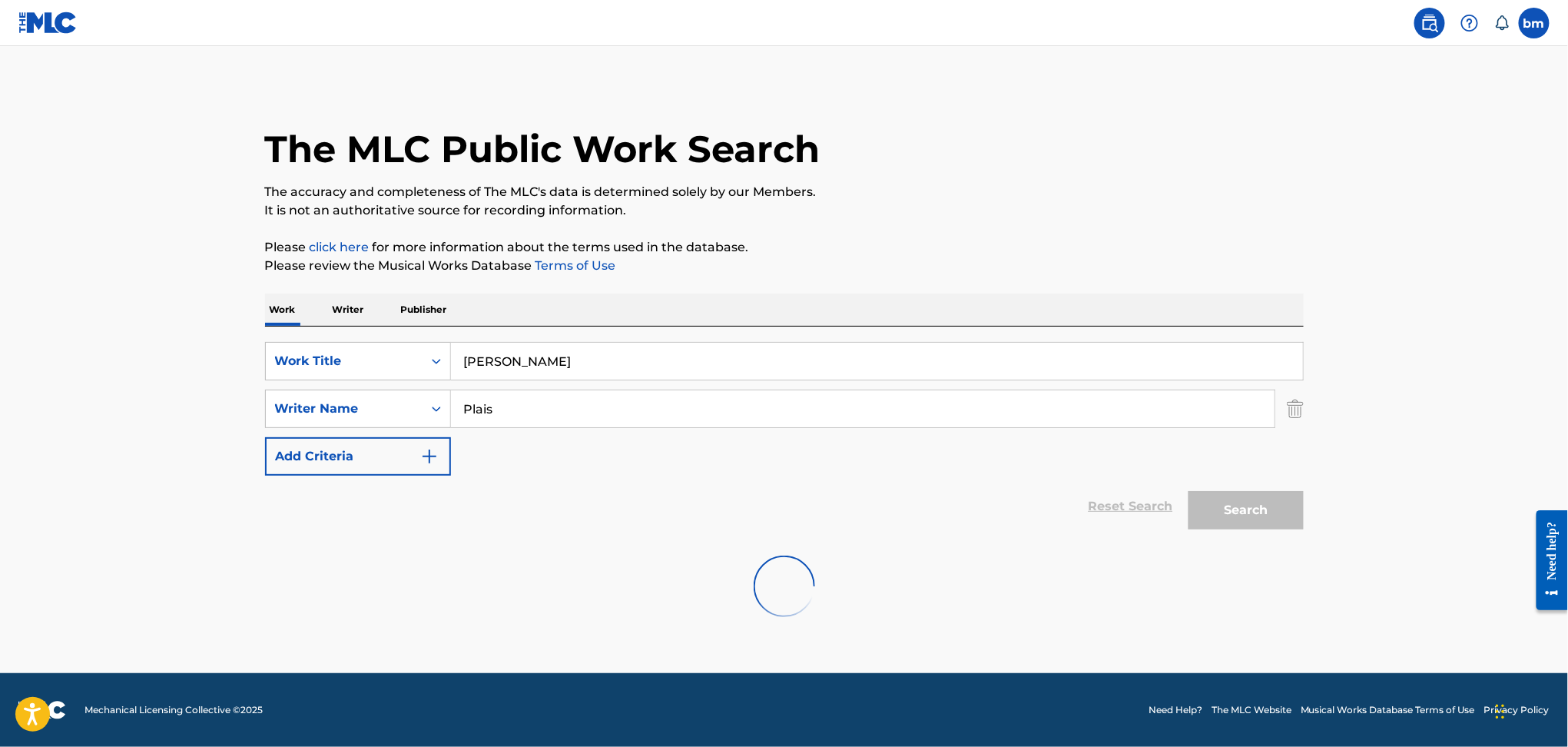
scroll to position [0, 0]
drag, startPoint x: 586, startPoint y: 400, endPoint x: 379, endPoint y: 411, distance: 207.3
click at [379, 411] on div "SearchWithCriteria9ddaf67c-bcc9-4ad7-805a-7edebd5c4fa2 Writer Name [PERSON_NAME]" at bounding box center [784, 408] width 1039 height 39
paste input "[PERSON_NAME] EnglishValerie [PERSON_NAME]"
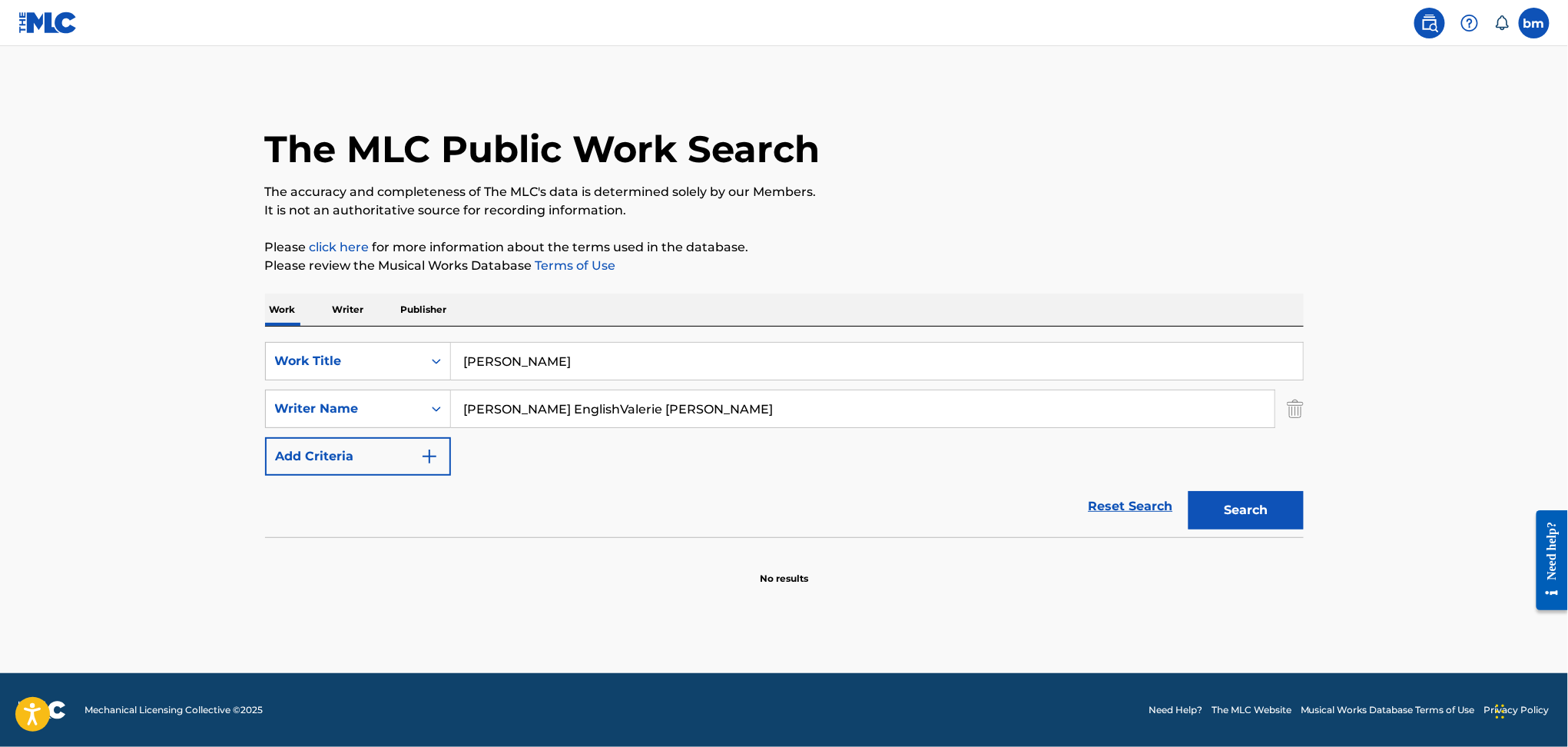
type input "[PERSON_NAME] EnglishValerie [PERSON_NAME]"
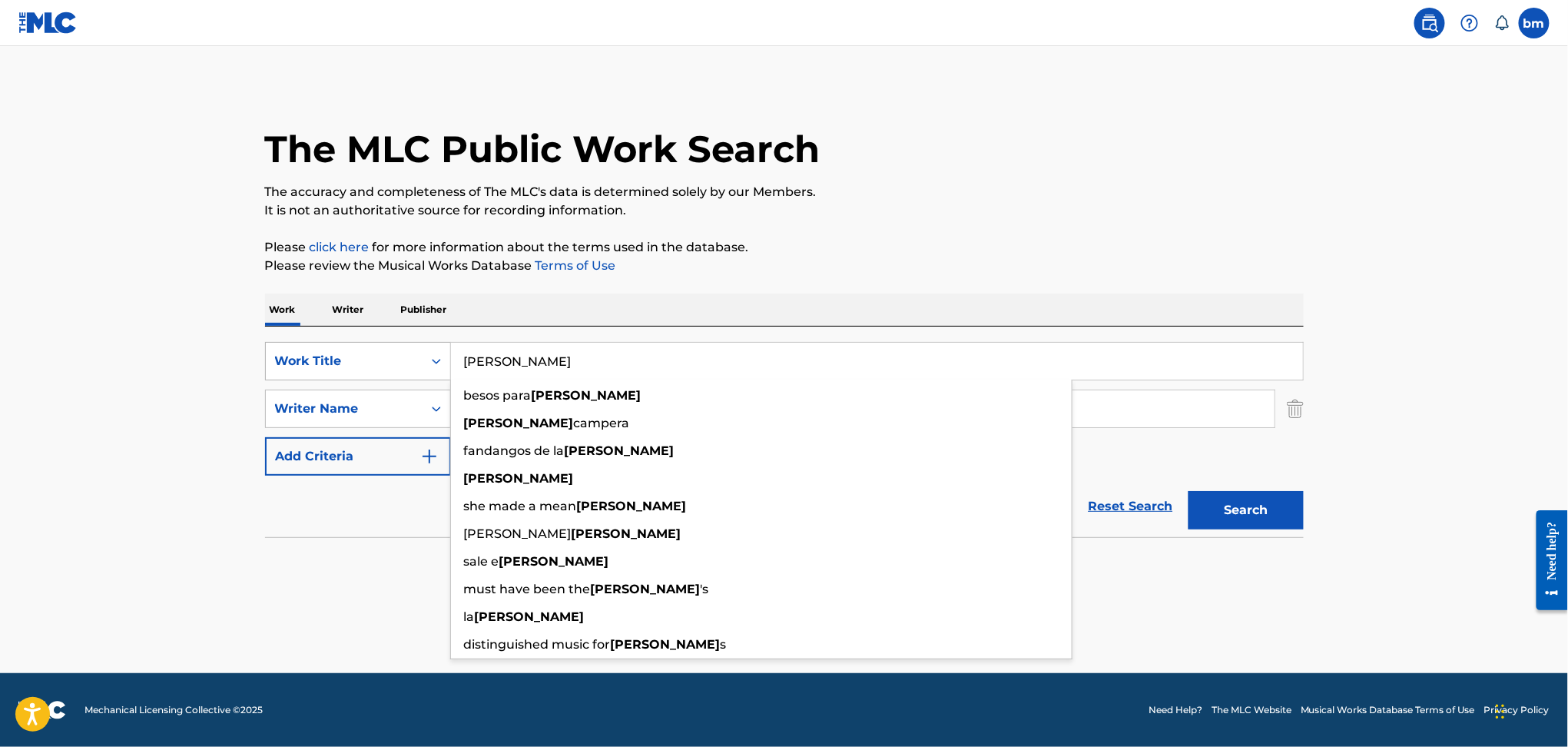
drag, startPoint x: 608, startPoint y: 357, endPoint x: 387, endPoint y: 355, distance: 221.0
click at [387, 355] on div "SearchWithCriteria469009f1-1f16-4472-b23b-af85316c6375 Work Title [PERSON_NAME]…" at bounding box center [784, 361] width 1039 height 39
paste input "ontón [PERSON_NAME]"
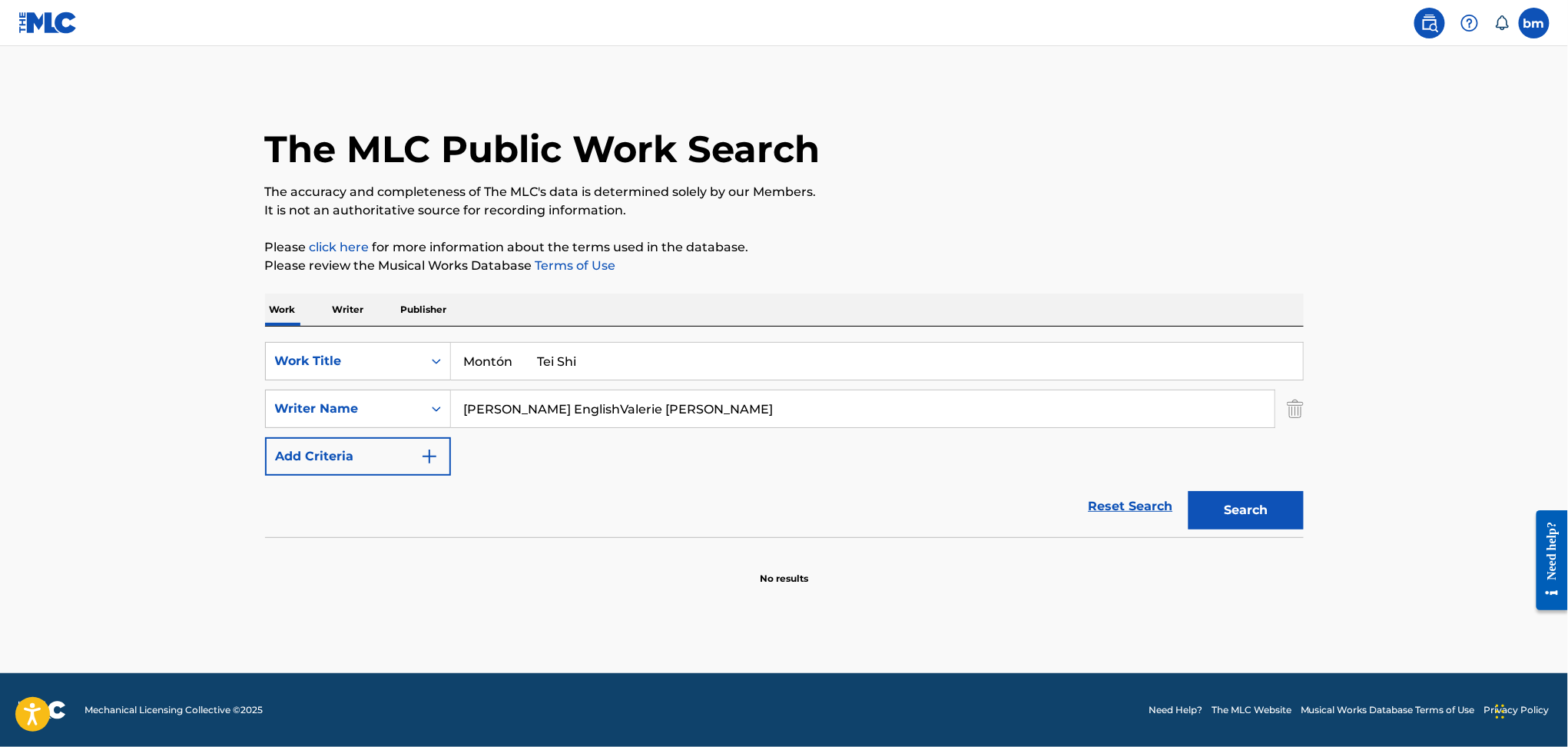
drag, startPoint x: 518, startPoint y: 367, endPoint x: 853, endPoint y: 301, distance: 341.4
click at [886, 325] on div "Work Writer Publisher SearchWithCriteria469009f1-1f16-4472-b23b-af85316c6375 Wo…" at bounding box center [784, 439] width 1039 height 292
click at [812, 262] on p "Please review the Musical Works Database Terms of Use" at bounding box center [784, 265] width 1039 height 18
drag, startPoint x: 497, startPoint y: 370, endPoint x: 504, endPoint y: 362, distance: 10.6
click at [504, 362] on input "Montón" at bounding box center [877, 360] width 852 height 37
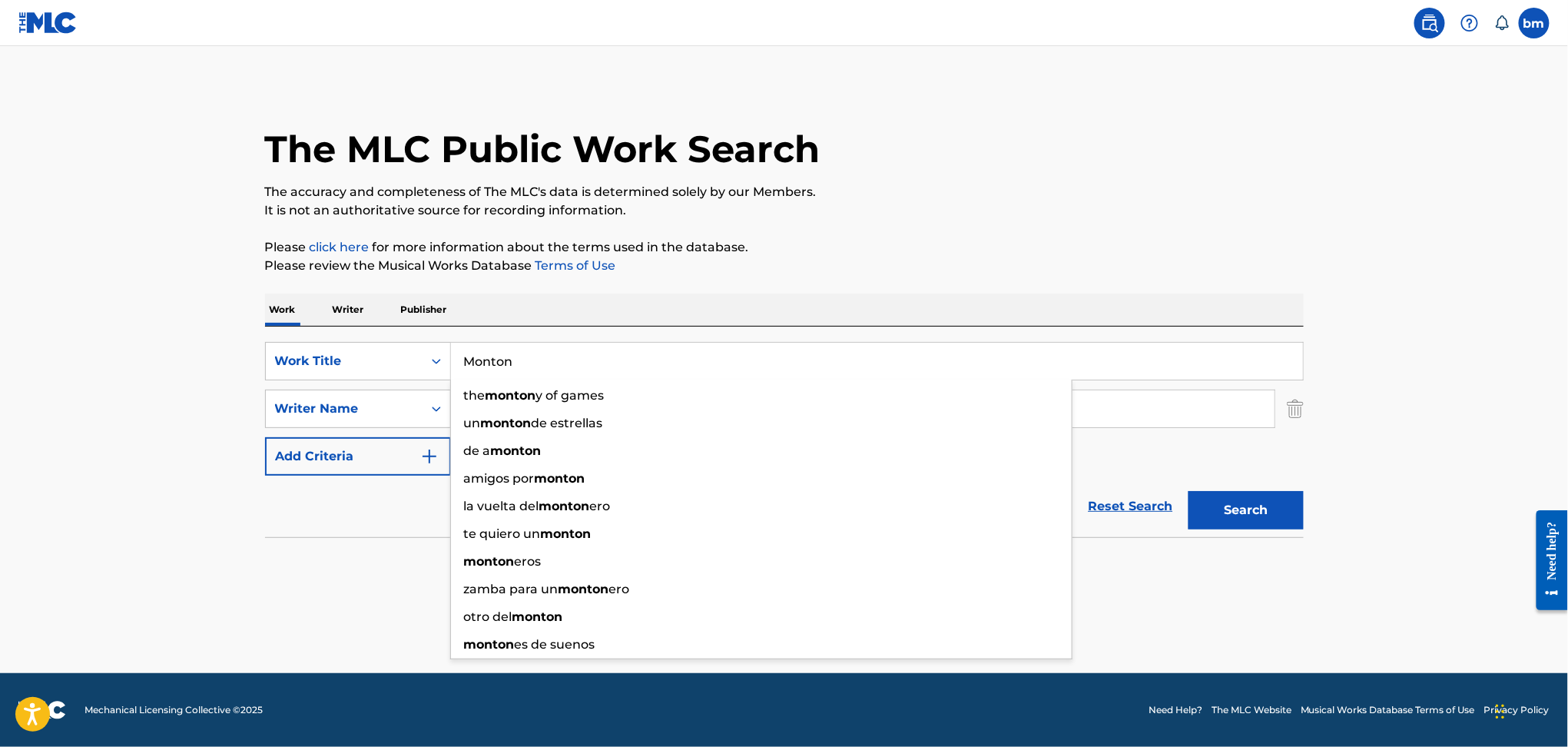
type input "Monton"
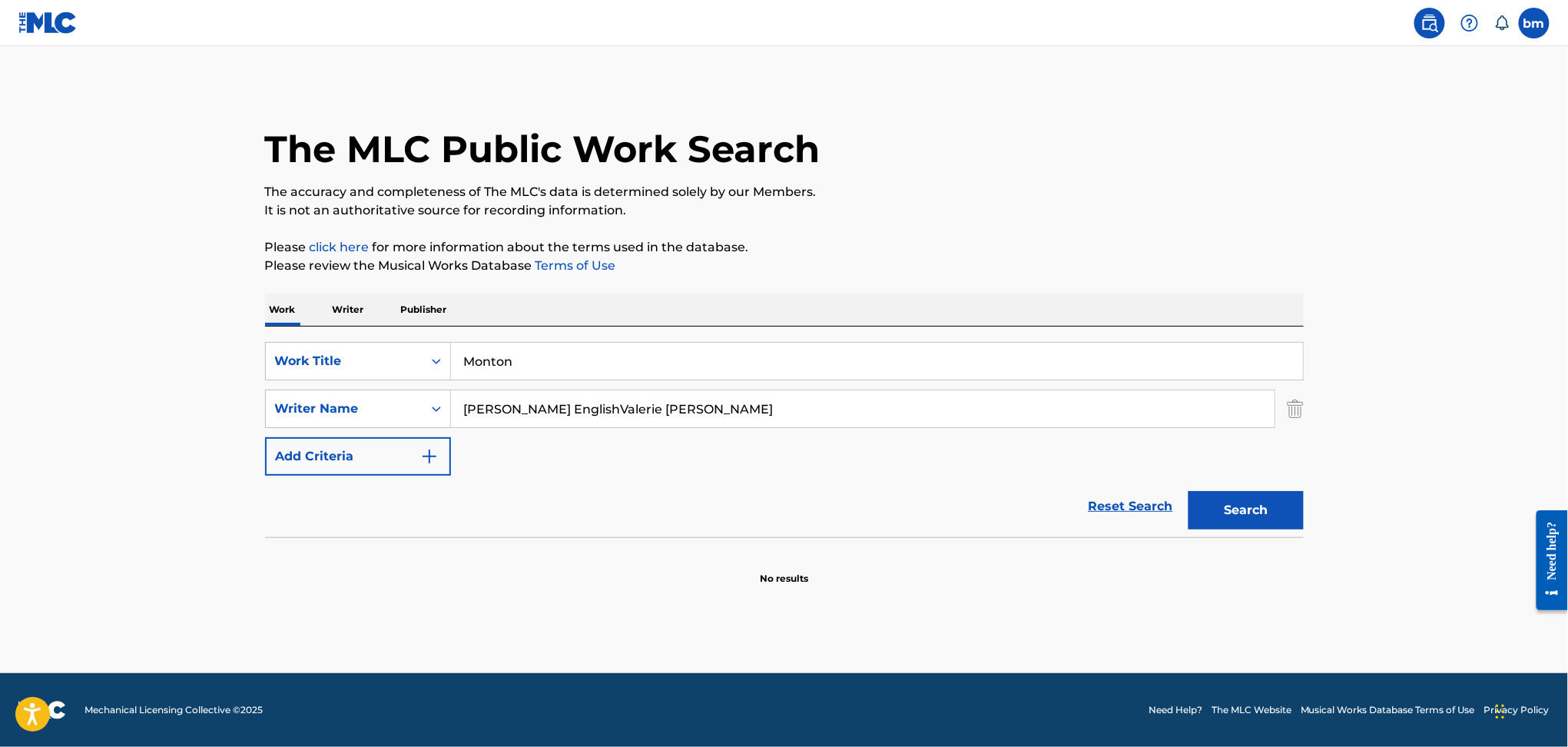
click at [1130, 224] on div "The MLC Public Work Search The accuracy and completeness of The MLC's data is d…" at bounding box center [785, 335] width 1076 height 501
drag, startPoint x: 548, startPoint y: 406, endPoint x: 1469, endPoint y: 538, distance: 930.4
click at [1487, 533] on main "The MLC Public Work Search The accuracy and completeness of The MLC's data is d…" at bounding box center [784, 359] width 1568 height 627
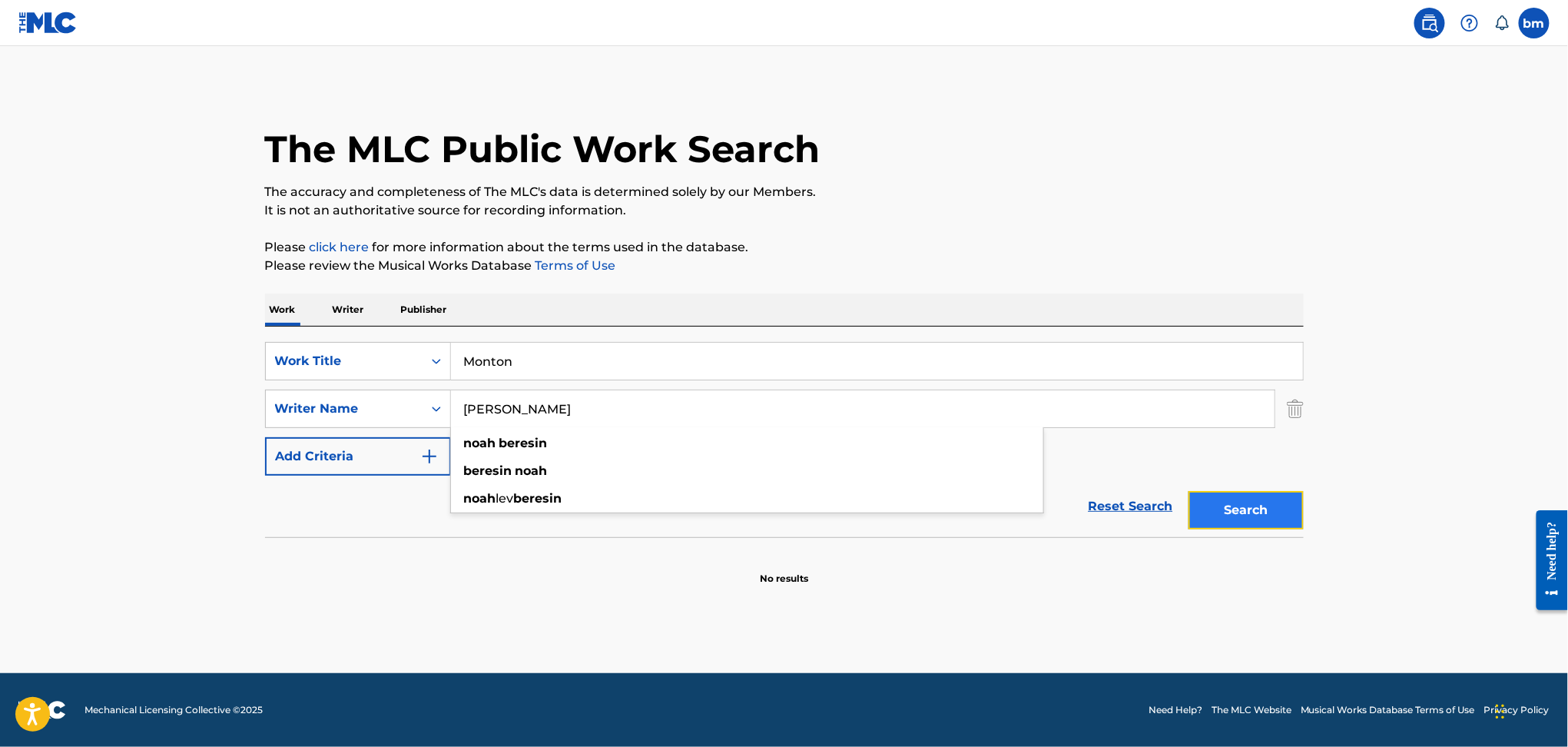
click at [1269, 510] on button "Search" at bounding box center [1246, 509] width 115 height 39
drag, startPoint x: 606, startPoint y: 395, endPoint x: 370, endPoint y: 407, distance: 236.3
click at [370, 407] on div "SearchWithCriteria9ddaf67c-bcc9-4ad7-805a-7edebd5c4fa2 Writer Name [PERSON_NAME…" at bounding box center [784, 408] width 1039 height 39
paste input "[PERSON_NAME] [PERSON_NAME]"
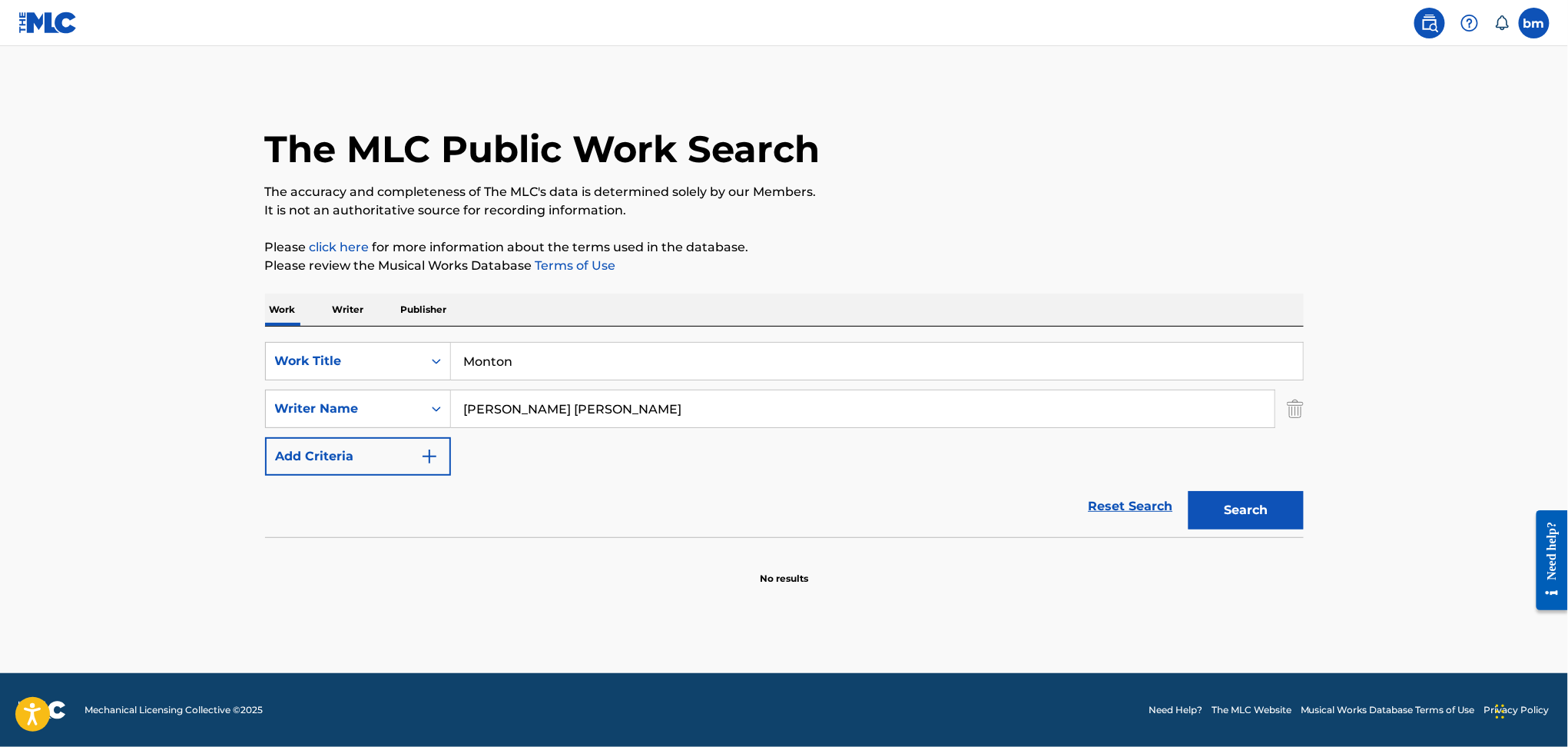
drag, startPoint x: 558, startPoint y: 404, endPoint x: 1272, endPoint y: 474, distance: 717.4
click at [1242, 446] on div "SearchWithCriteria469009f1-1f16-4472-b23b-af85316c6375 Work Title Monton Search…" at bounding box center [784, 409] width 1039 height 134
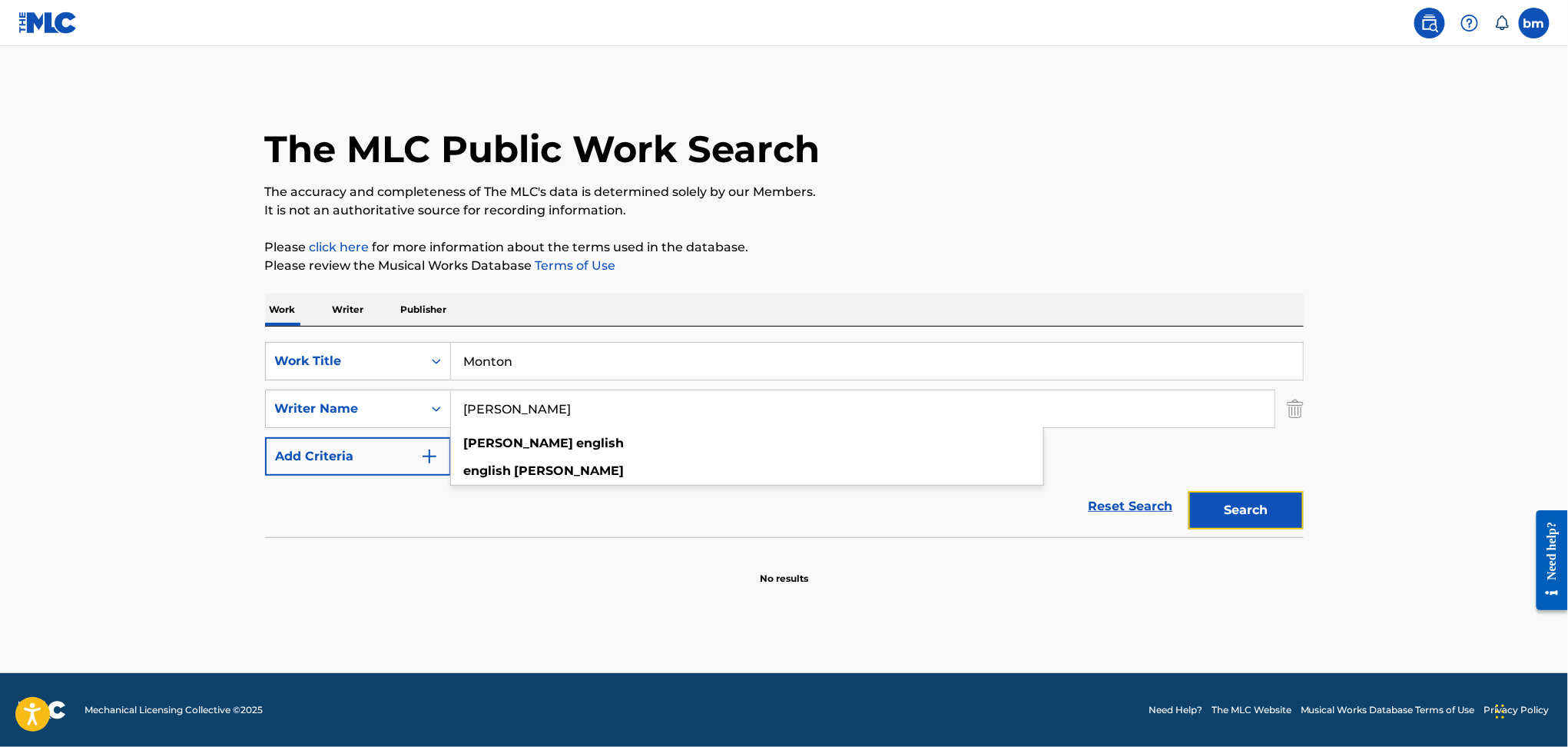
click at [1266, 522] on button "Search" at bounding box center [1246, 509] width 115 height 39
drag, startPoint x: 461, startPoint y: 412, endPoint x: 360, endPoint y: 421, distance: 101.4
click at [354, 416] on div "SearchWithCriteria9ddaf67c-bcc9-4ad7-805a-7edebd5c4fa2 Writer Name [PERSON_NAME…" at bounding box center [784, 408] width 1039 height 39
paste input "[PERSON_NAME]"
click at [1229, 504] on button "Search" at bounding box center [1246, 509] width 115 height 39
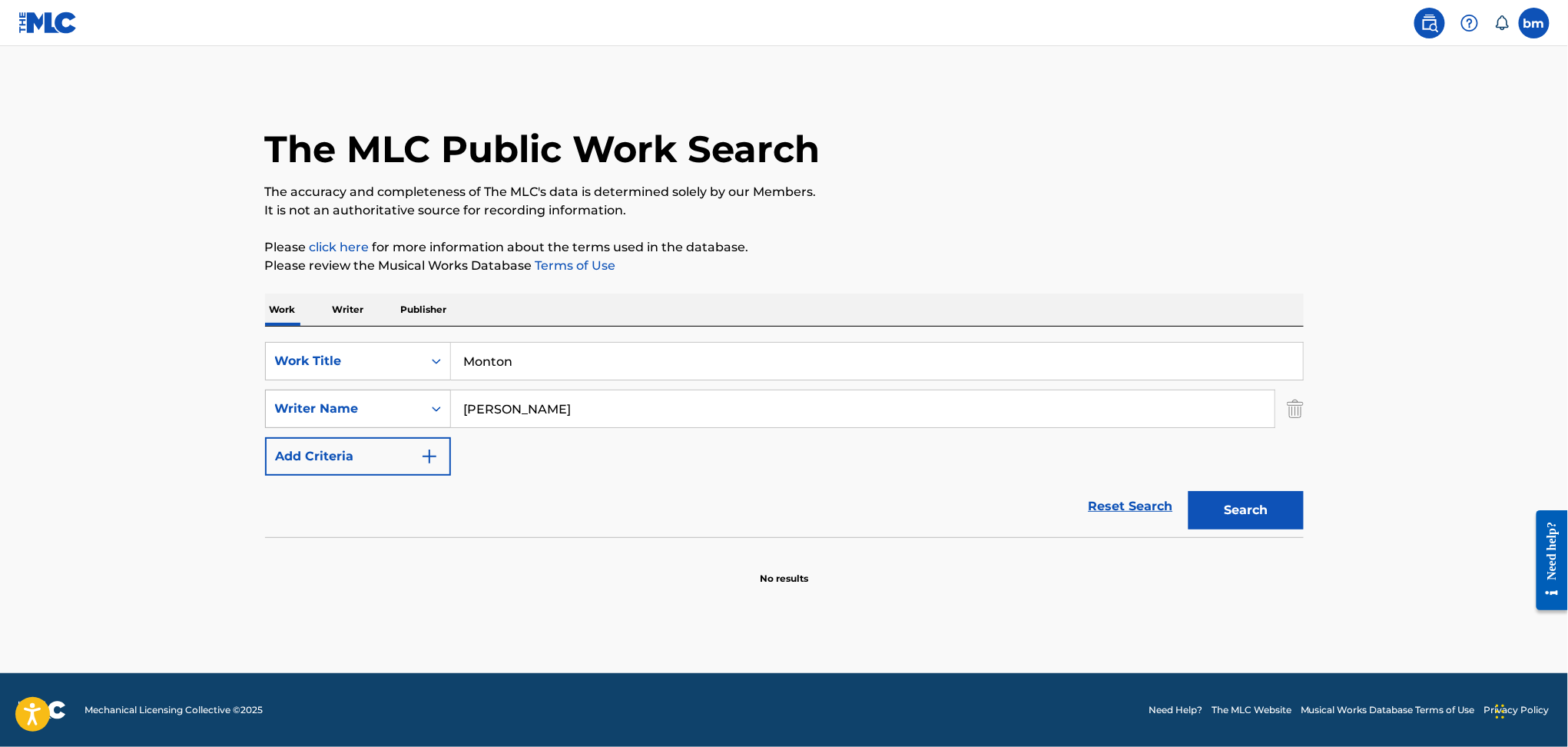
drag, startPoint x: 586, startPoint y: 395, endPoint x: 379, endPoint y: 402, distance: 207.1
click at [379, 402] on div "SearchWithCriteria9ddaf67c-bcc9-4ad7-805a-7edebd5c4fa2 Writer Name [PERSON_NAME]" at bounding box center [784, 408] width 1039 height 39
paste input "[PERSON_NAME] p/k/a ClewNoémie LegrandPamela [PERSON_NAME] VasquezSebastian Kol…"
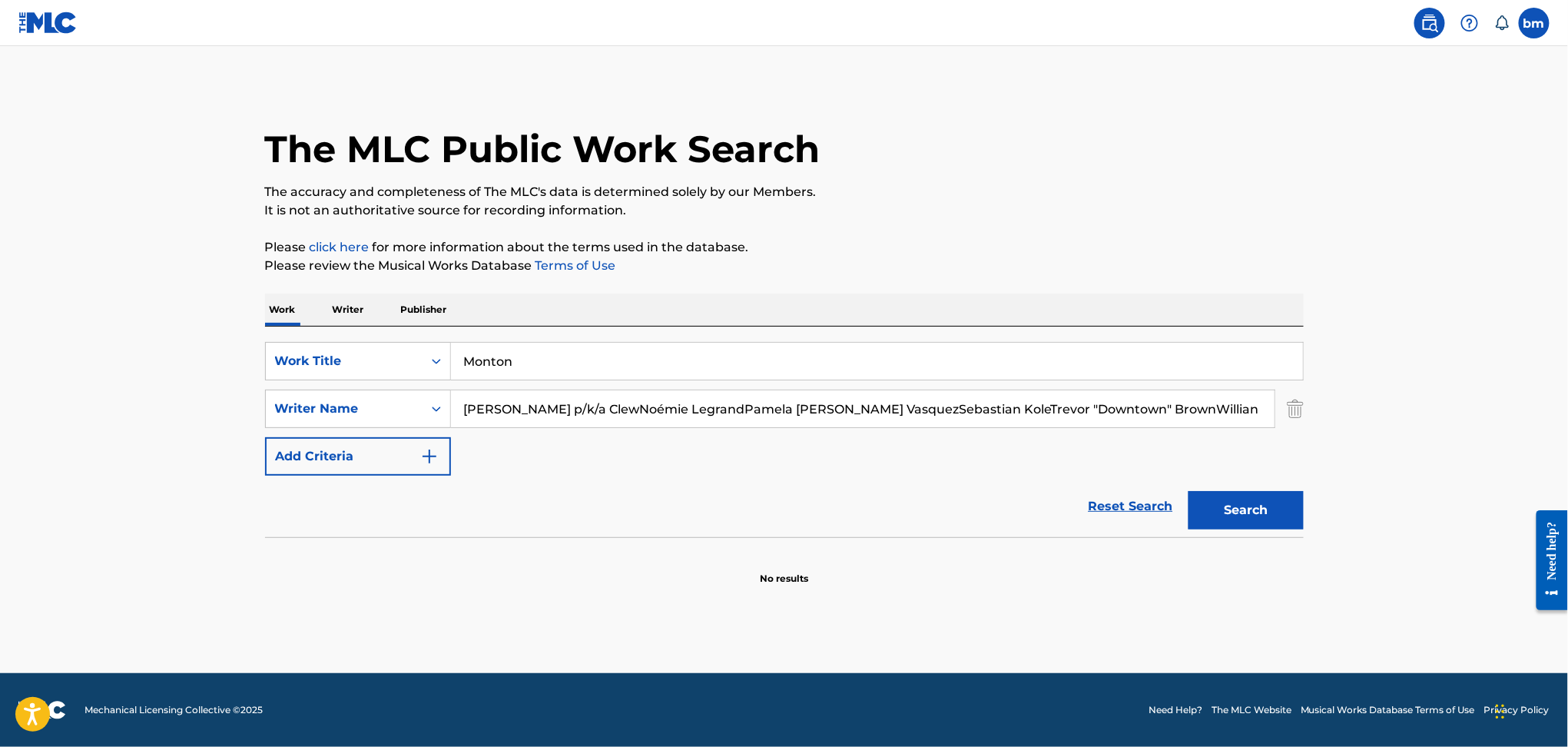
type input "[PERSON_NAME] p/k/a ClewNoémie LegrandPamela [PERSON_NAME] VasquezSebastian Kol…"
drag, startPoint x: 526, startPoint y: 368, endPoint x: 436, endPoint y: 354, distance: 91.1
click at [302, 365] on div "SearchWithCriteria469009f1-1f16-4472-b23b-af85316c6375 Work Title Monton" at bounding box center [784, 361] width 1039 height 39
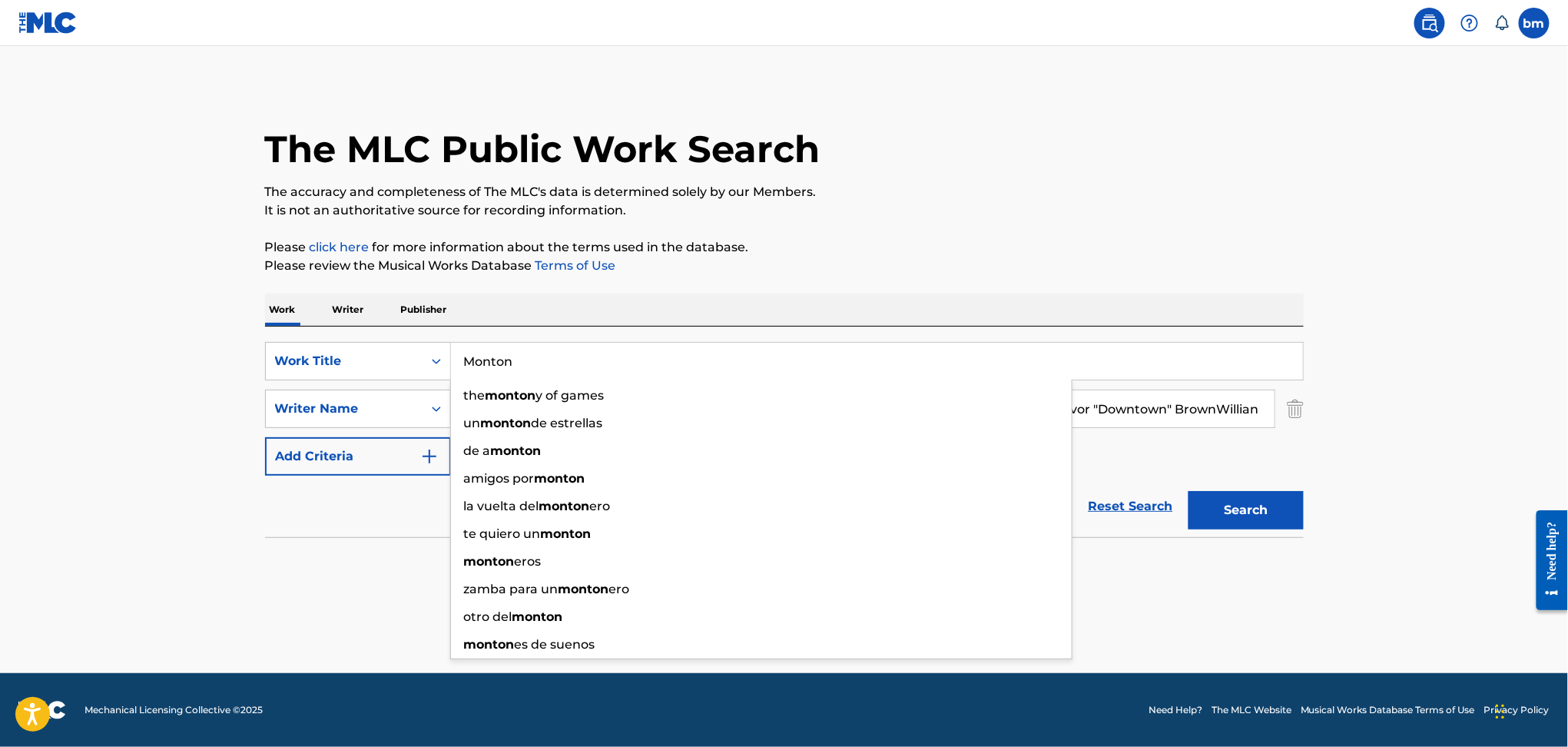
paste input "One Way Love PAMÉ"
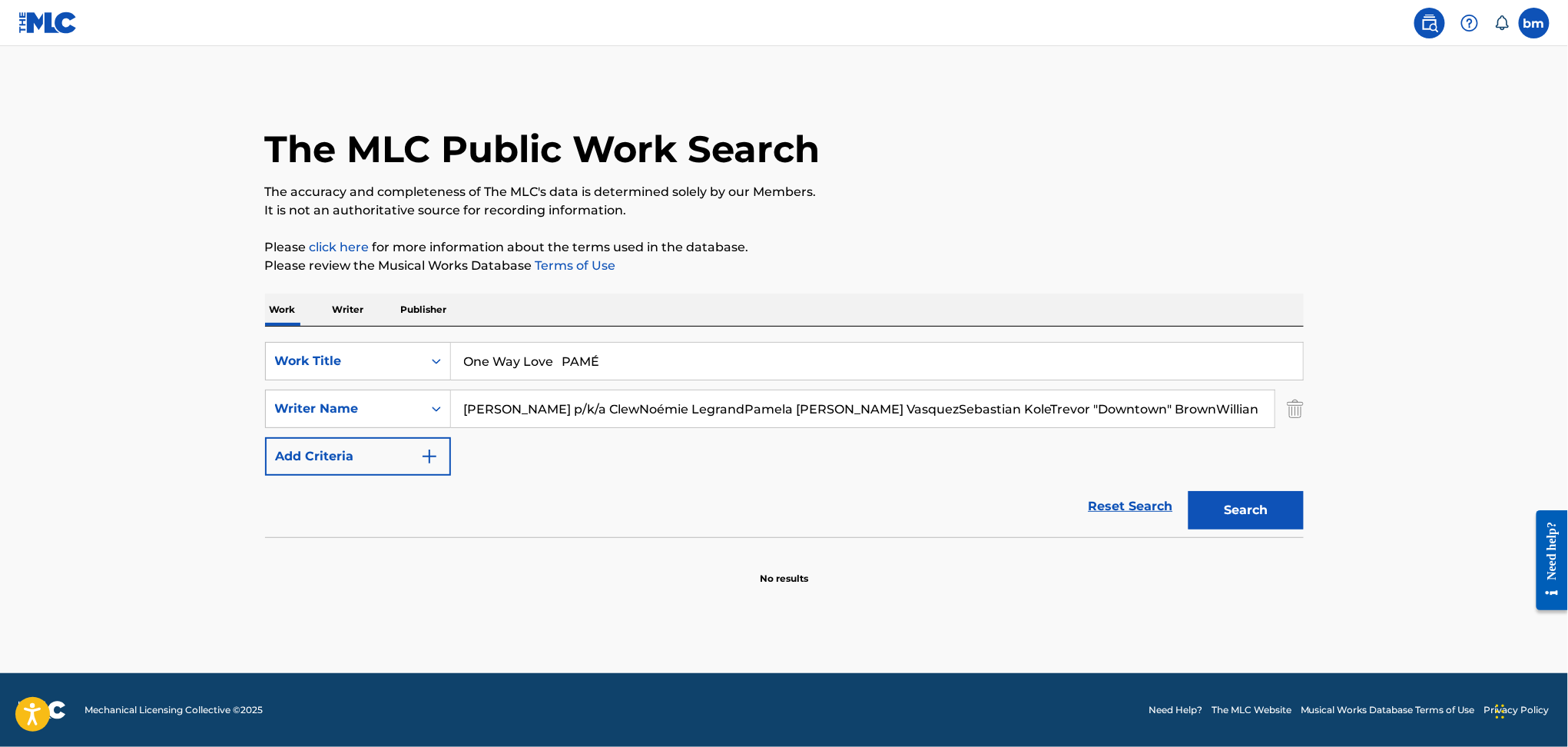
drag, startPoint x: 572, startPoint y: 365, endPoint x: 1046, endPoint y: 286, distance: 480.5
click at [1022, 293] on div "Work Writer Publisher SearchWithCriteria469009f1-1f16-4472-b23b-af85316c6375 Wo…" at bounding box center [784, 439] width 1039 height 292
type input "One Way Love"
click at [1041, 225] on div "The MLC Public Work Search The accuracy and completeness of The MLC's data is d…" at bounding box center [785, 335] width 1076 height 501
drag, startPoint x: 580, startPoint y: 411, endPoint x: 1458, endPoint y: 497, distance: 882.2
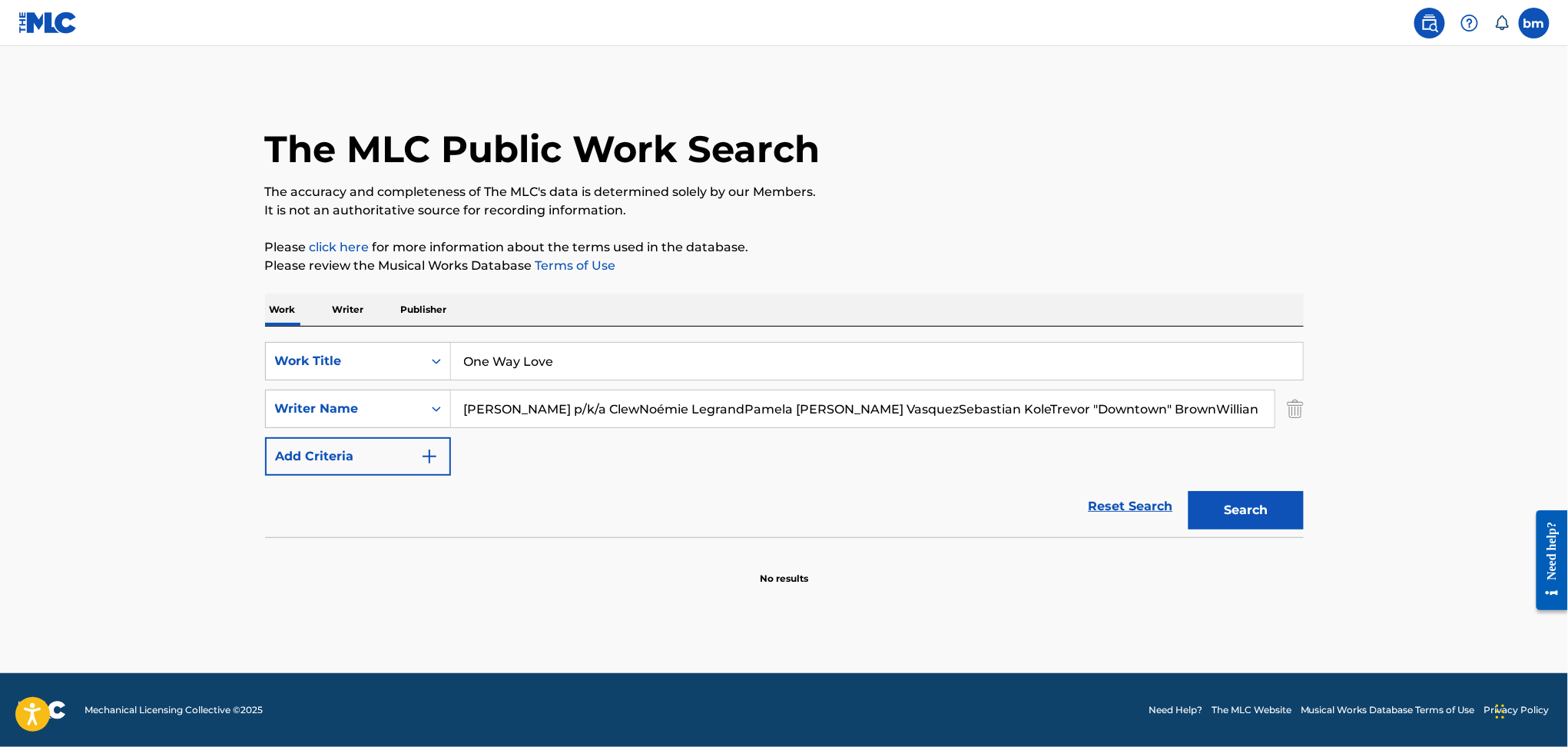
click at [1567, 479] on html "Accessibility Screen-Reader Guide, Feedback, and Issue Reporting | New window 0…" at bounding box center [784, 373] width 1568 height 747
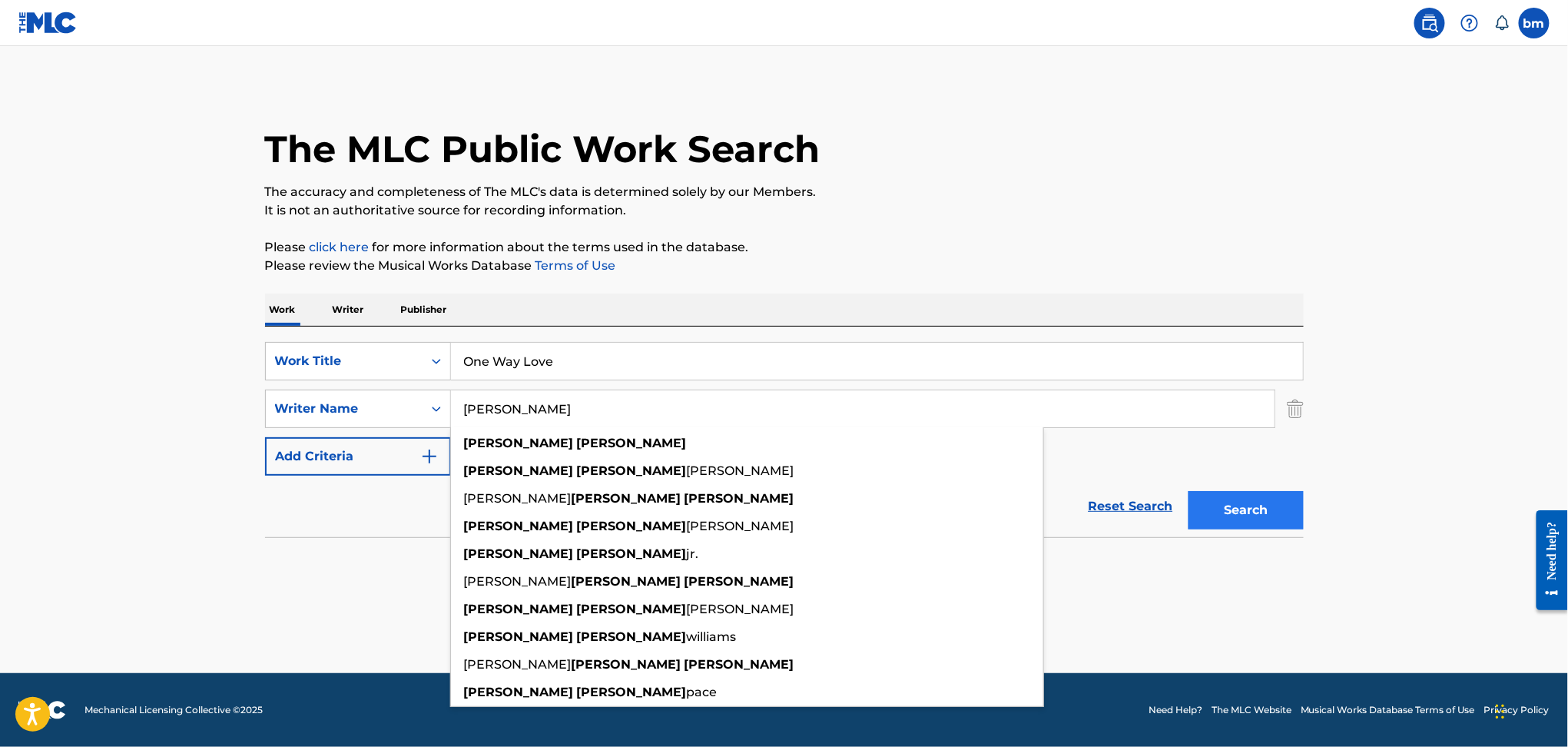
type input "[PERSON_NAME]"
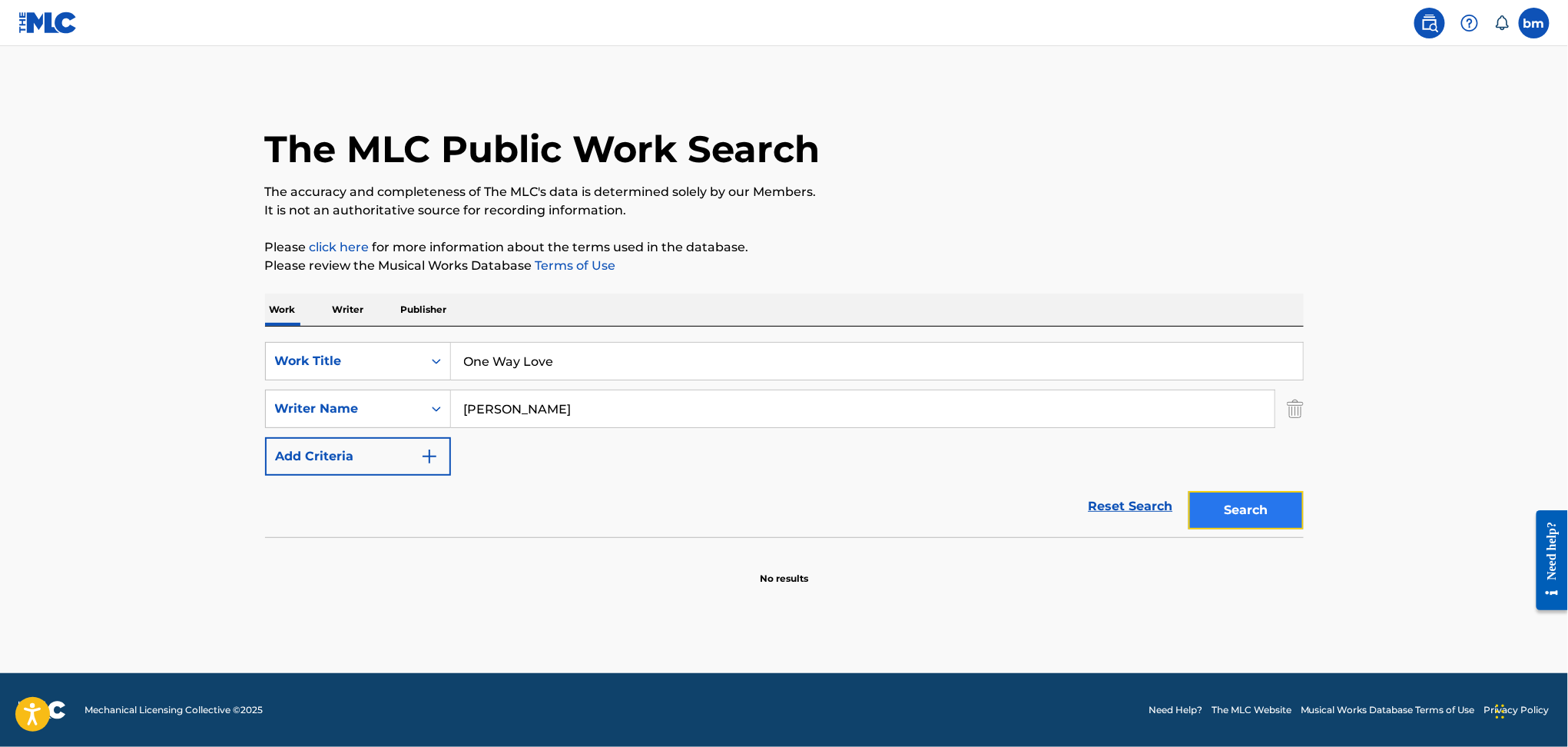
click at [1257, 515] on button "Search" at bounding box center [1246, 509] width 115 height 39
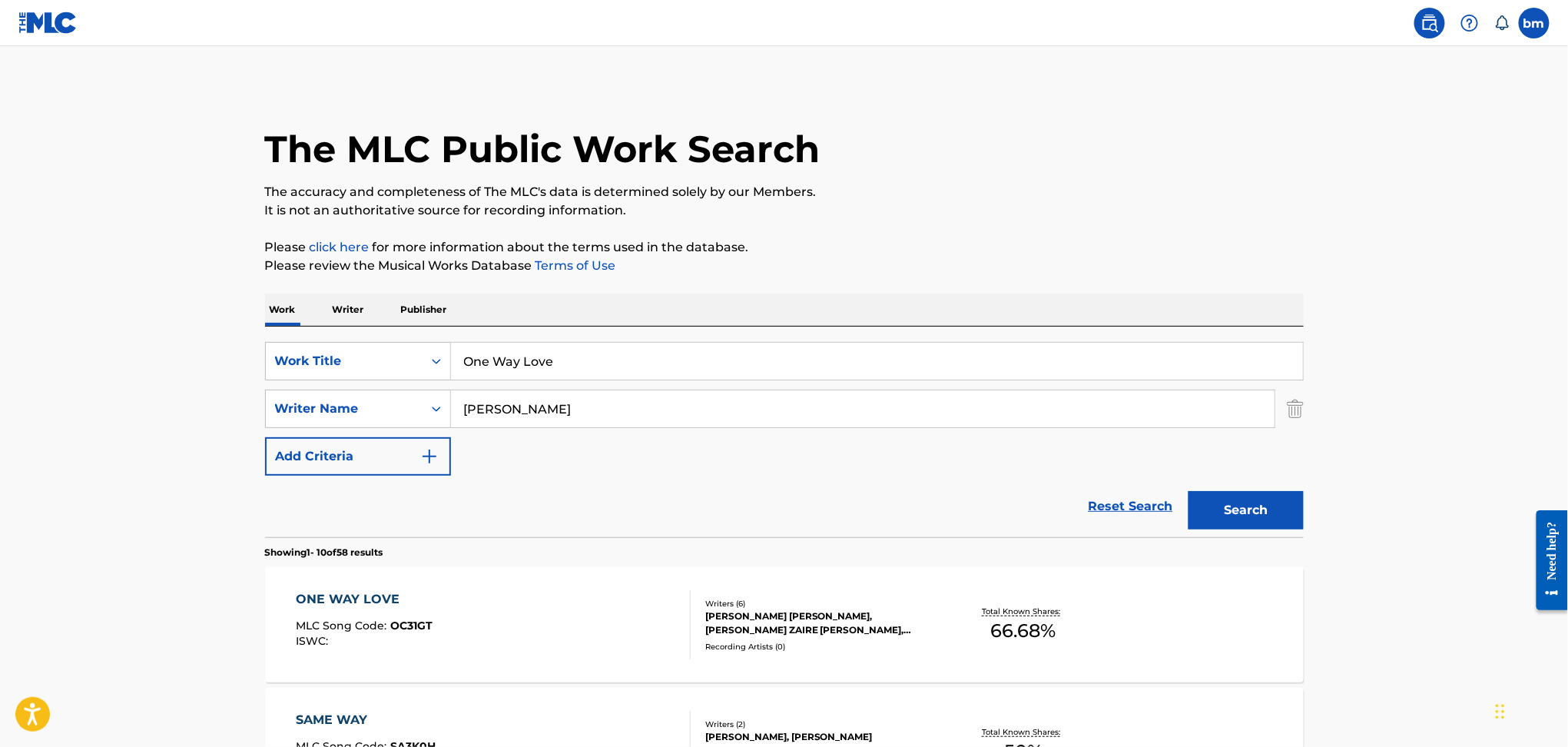
click at [531, 637] on div "ONE WAY LOVE MLC Song Code : OC31GT ISWC :" at bounding box center [493, 624] width 395 height 69
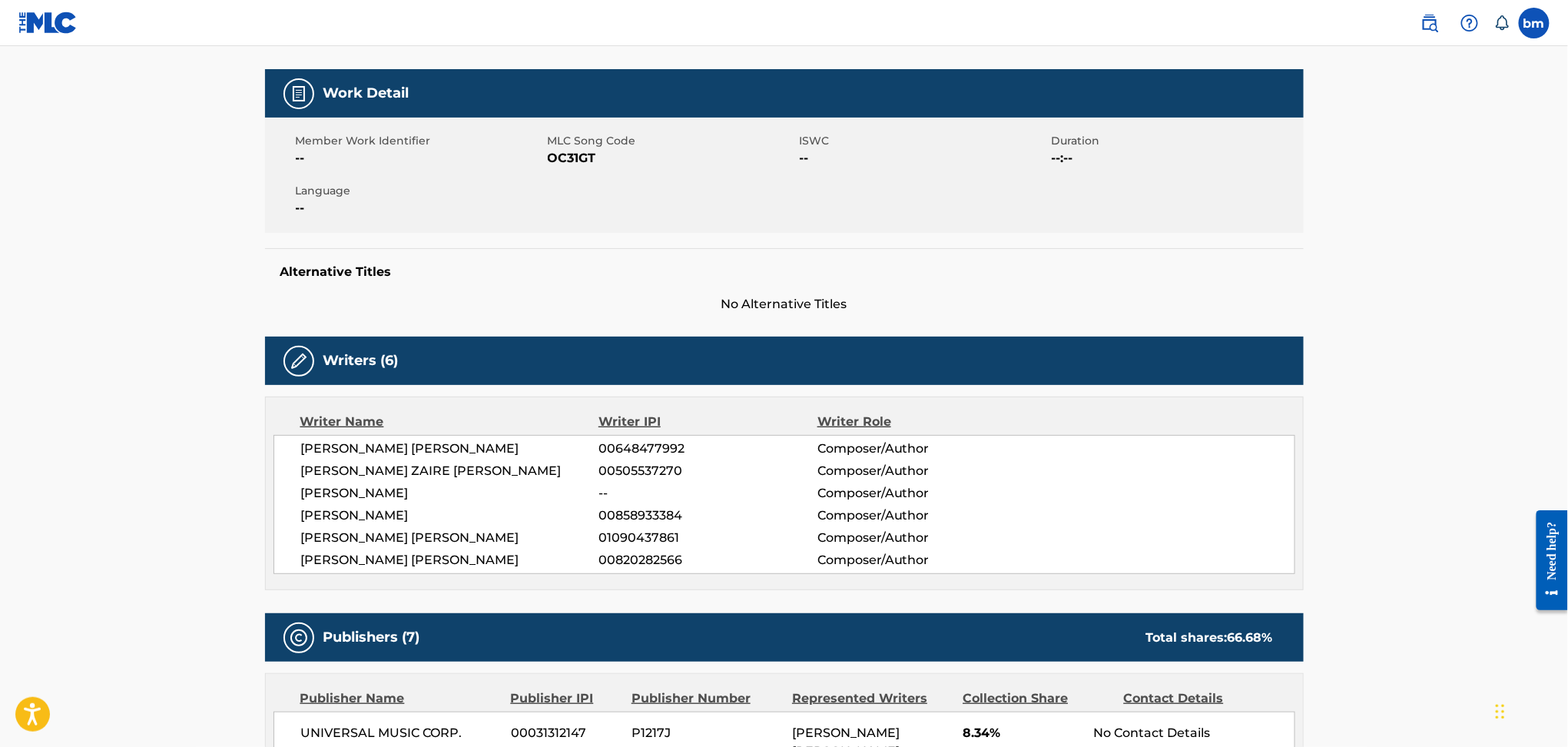
scroll to position [512, 0]
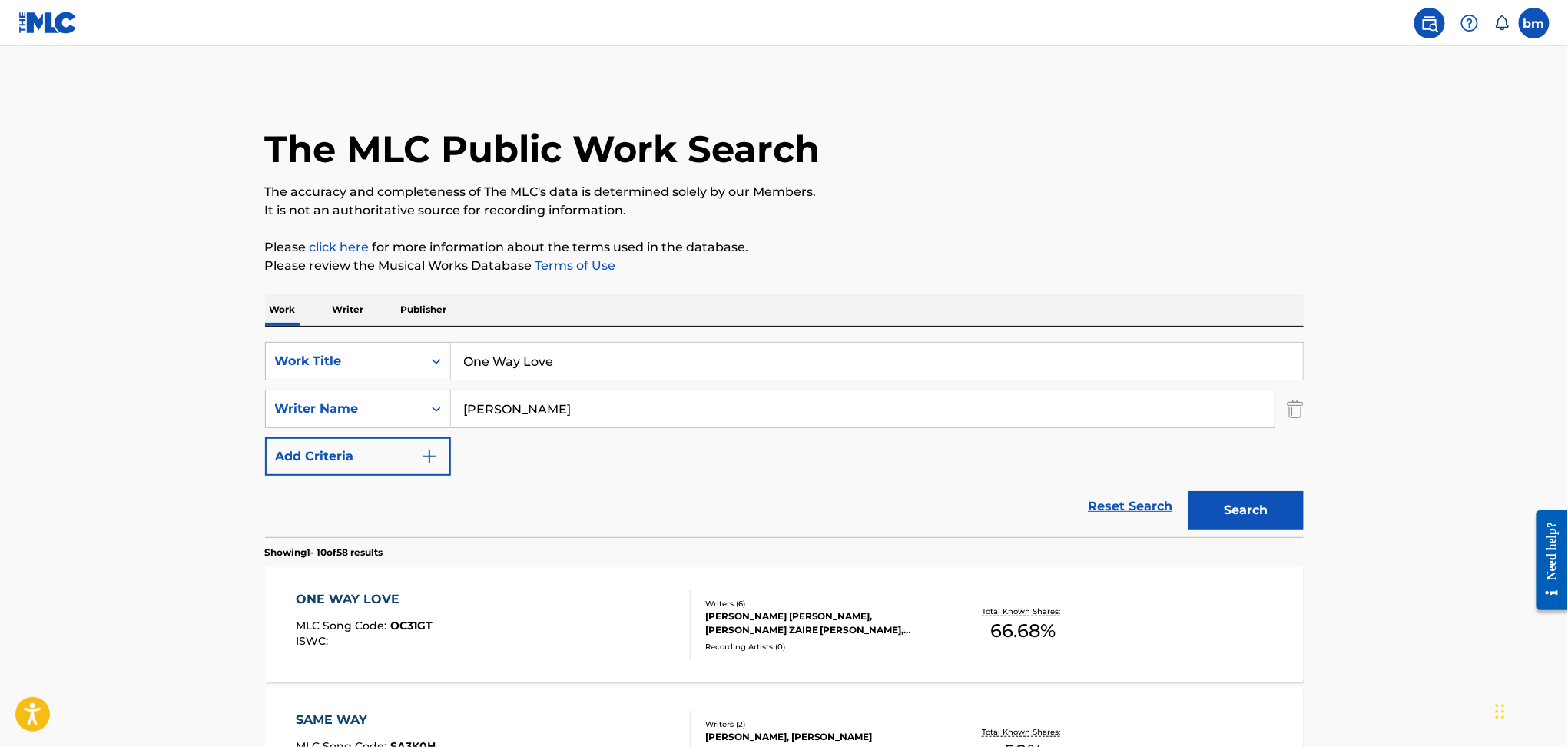
drag, startPoint x: 381, startPoint y: 394, endPoint x: 678, endPoint y: 481, distance: 309.5
click at [371, 394] on div "SearchWithCriteria9ddaf67c-bcc9-4ad7-805a-7edebd5c4fa2 Writer Name [PERSON_NAME]" at bounding box center [784, 408] width 1039 height 39
paste input "[PERSON_NAME] [PERSON_NAME]"
click at [1285, 506] on button "Search" at bounding box center [1246, 509] width 115 height 39
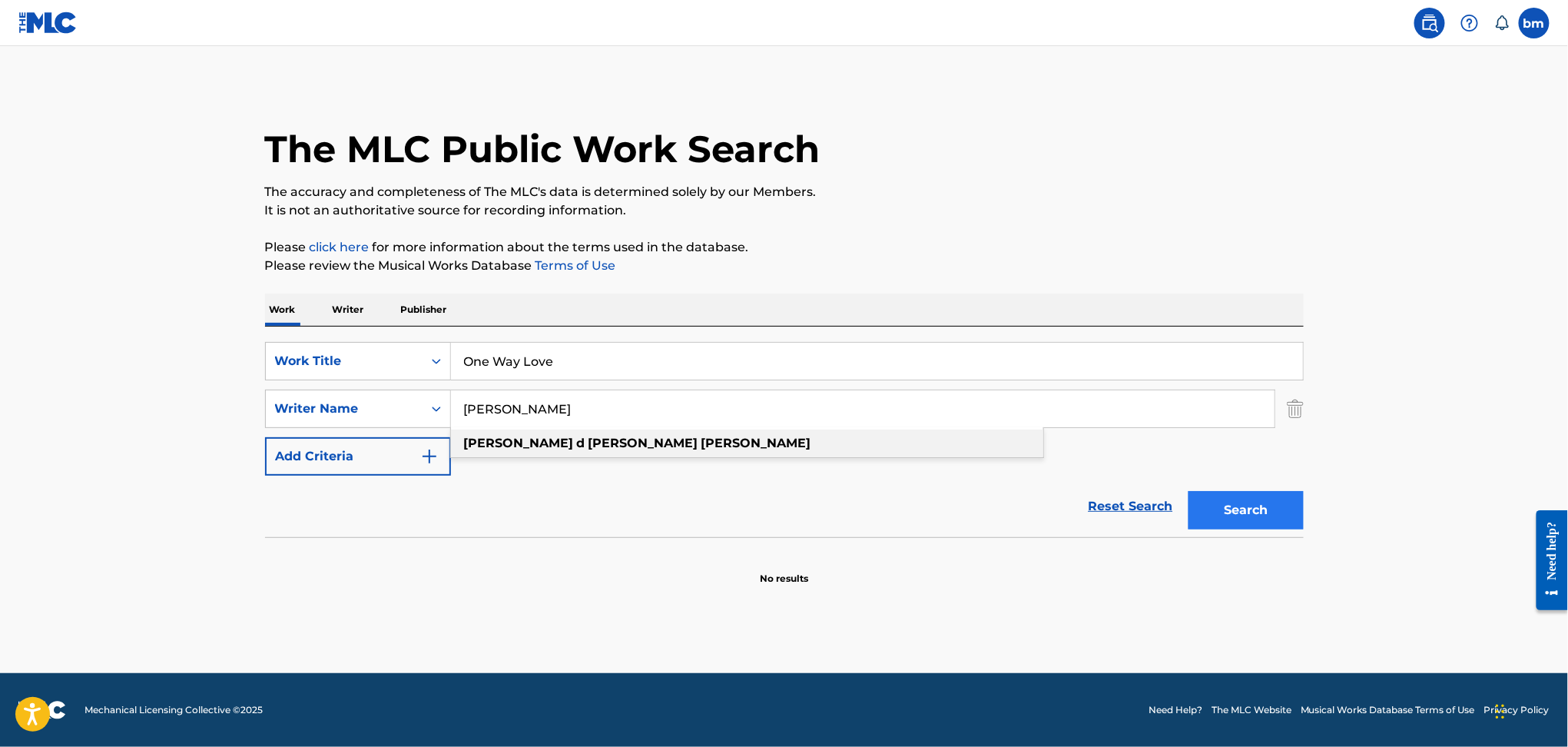
drag, startPoint x: 521, startPoint y: 406, endPoint x: 1222, endPoint y: 509, distance: 708.5
click at [1105, 494] on form "SearchWithCriteria469009f1-1f16-4472-b23b-af85316c6375 Work Title One Way Love …" at bounding box center [784, 440] width 1039 height 196
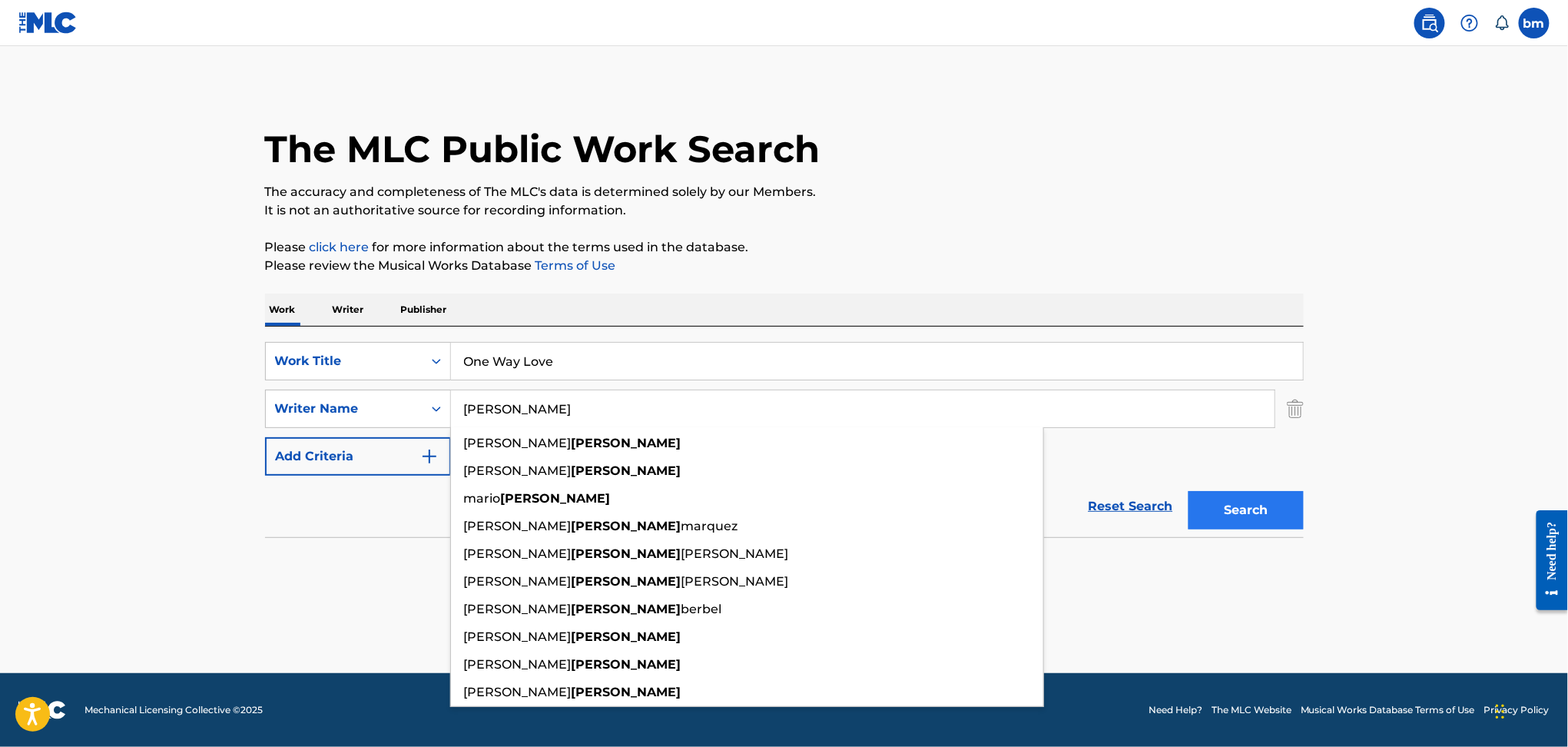
type input "[PERSON_NAME]"
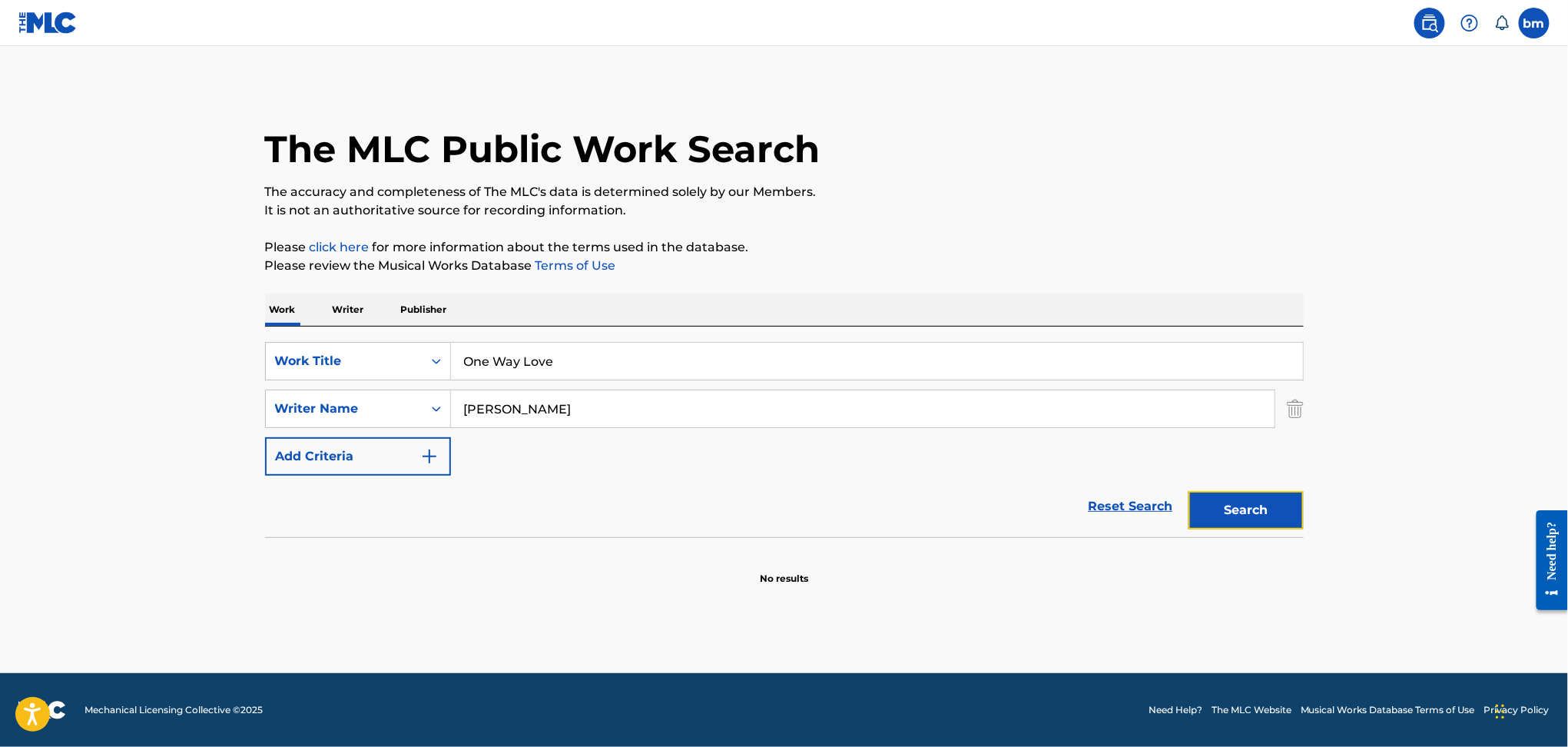
click at [1269, 527] on button "Search" at bounding box center [1246, 509] width 115 height 39
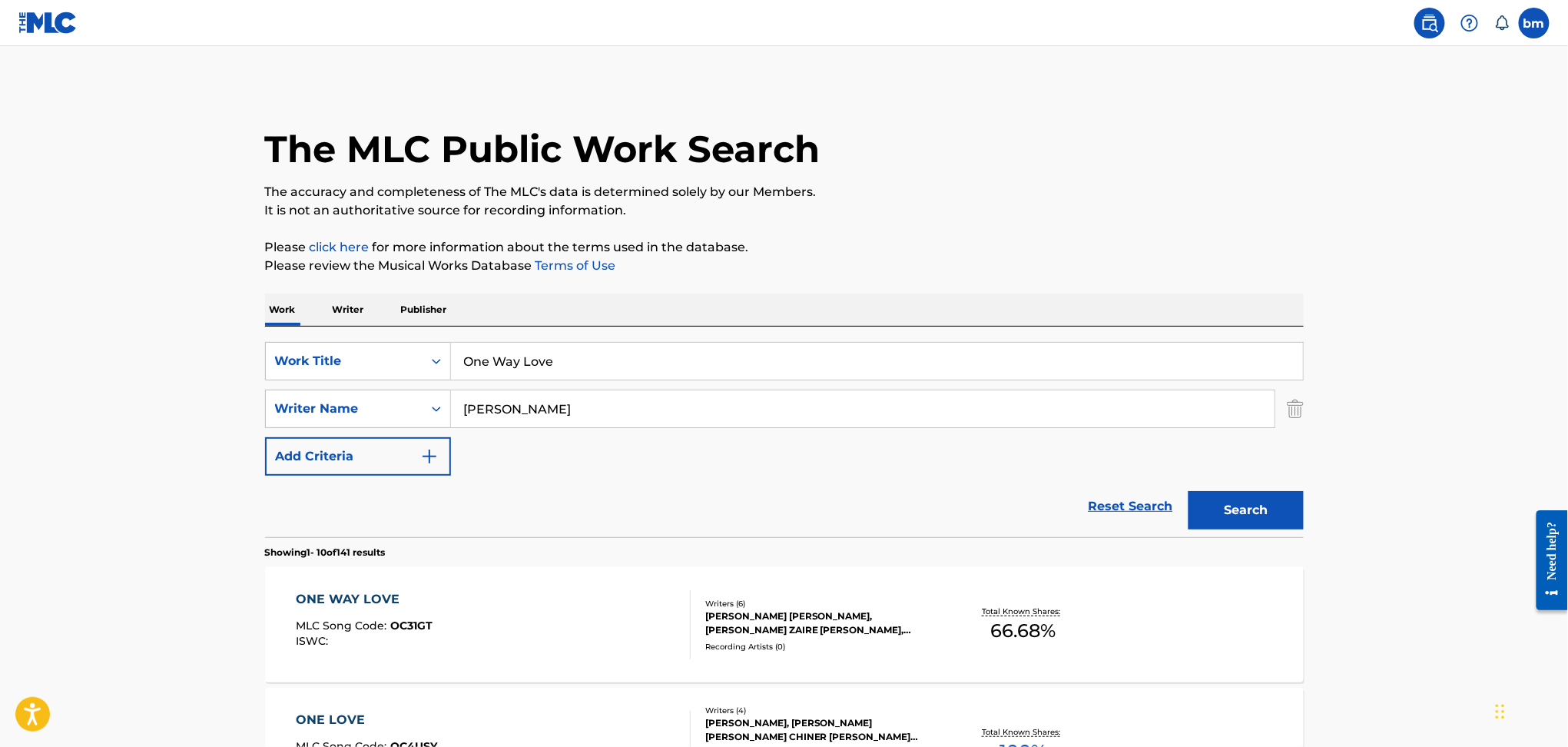
click at [552, 626] on div "ONE WAY LOVE MLC Song Code : OC31GT ISWC :" at bounding box center [493, 624] width 395 height 69
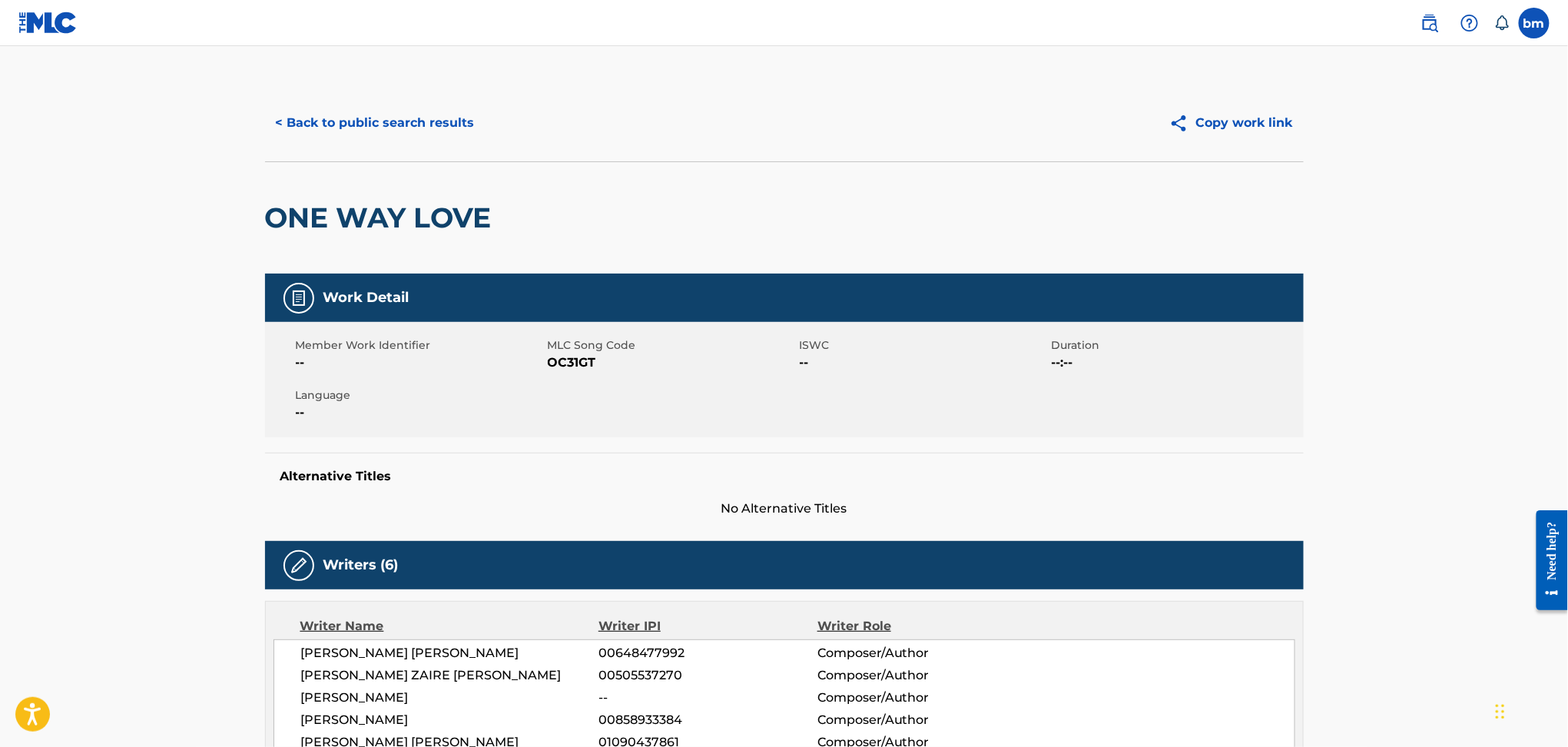
scroll to position [204, 0]
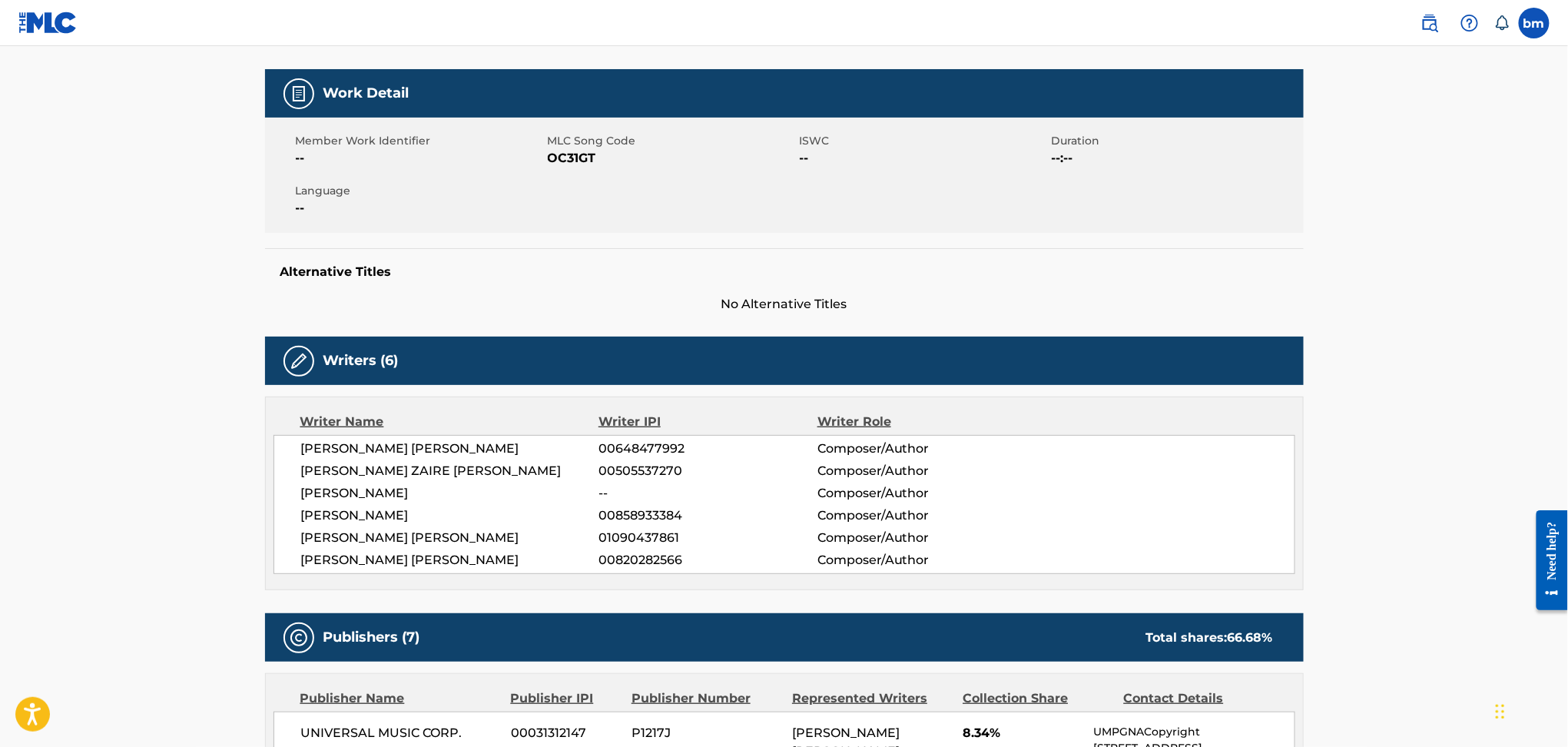
click at [375, 461] on span "[PERSON_NAME] ZAIRE [PERSON_NAME]" at bounding box center [450, 470] width 299 height 18
copy div "[PERSON_NAME] ZAIRE [PERSON_NAME]"
click at [377, 446] on span "[PERSON_NAME] [PERSON_NAME]" at bounding box center [450, 448] width 299 height 18
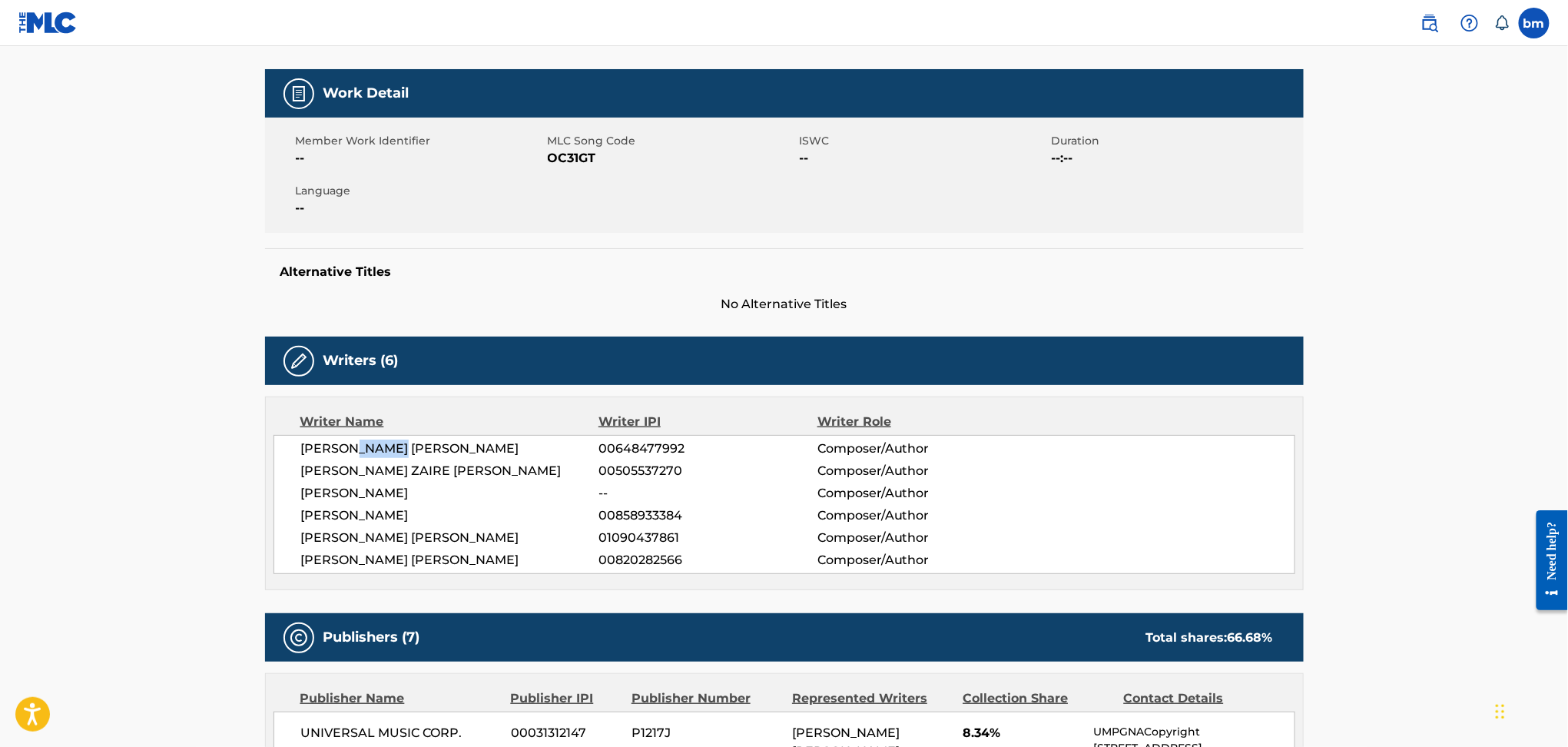
click at [377, 446] on span "[PERSON_NAME] [PERSON_NAME]" at bounding box center [450, 448] width 299 height 18
copy div "[PERSON_NAME] [PERSON_NAME]"
click at [379, 490] on span "[PERSON_NAME]" at bounding box center [450, 492] width 299 height 18
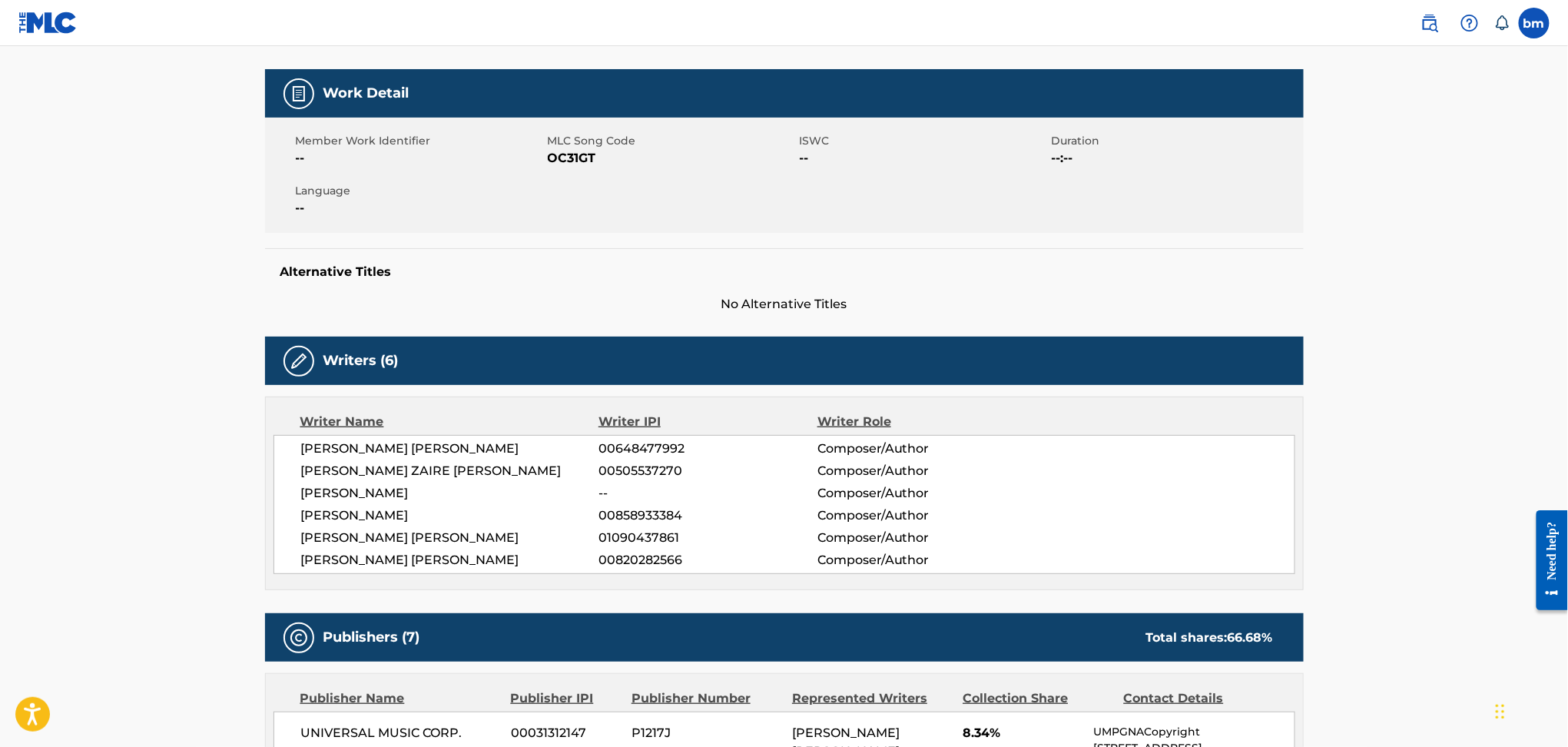
click at [379, 490] on span "[PERSON_NAME]" at bounding box center [450, 492] width 299 height 18
copy div "[PERSON_NAME]"
click at [385, 508] on span "[PERSON_NAME]" at bounding box center [450, 515] width 299 height 18
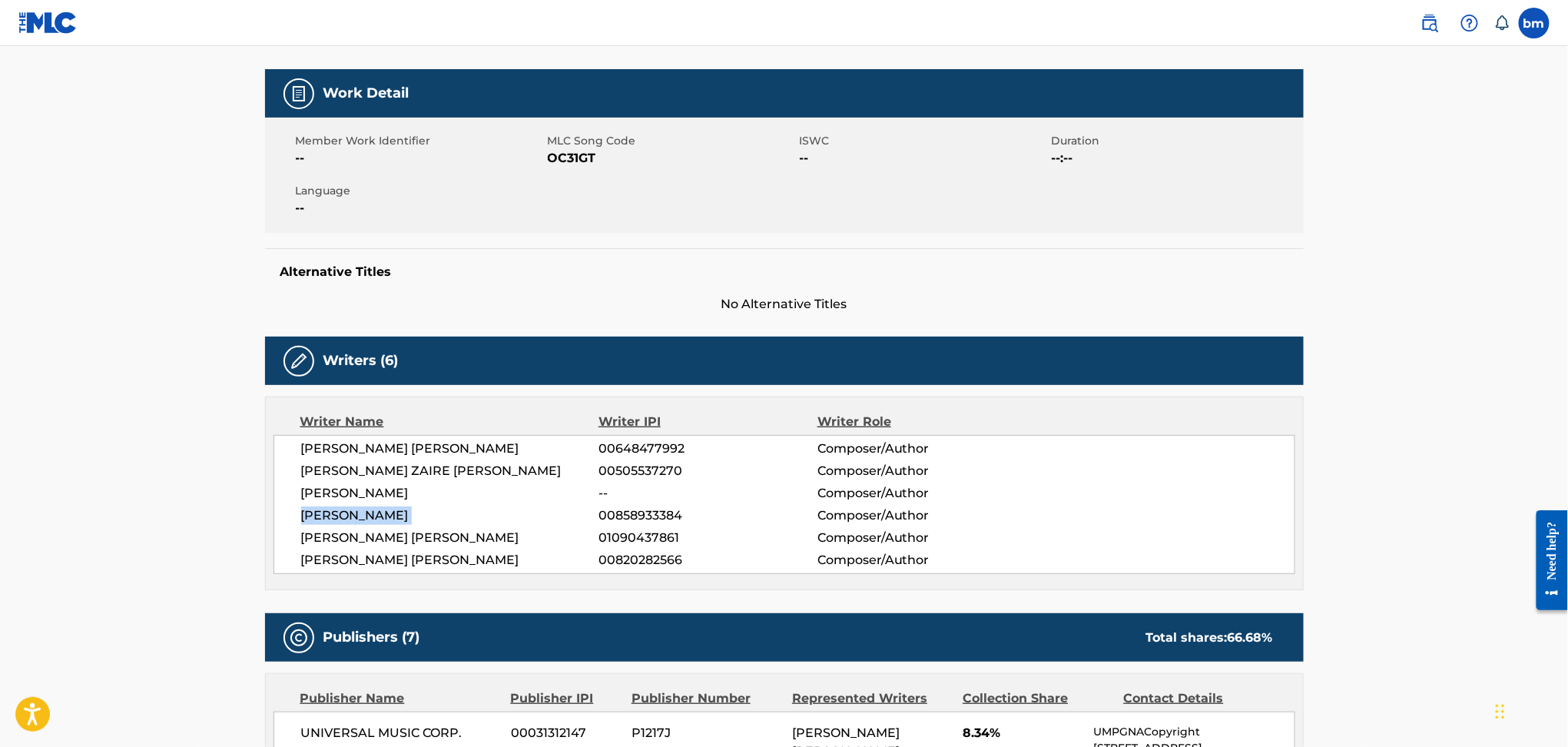
click at [385, 508] on span "[PERSON_NAME]" at bounding box center [450, 515] width 299 height 18
copy div "[PERSON_NAME]"
click at [398, 539] on span "[PERSON_NAME] [PERSON_NAME]" at bounding box center [450, 537] width 299 height 18
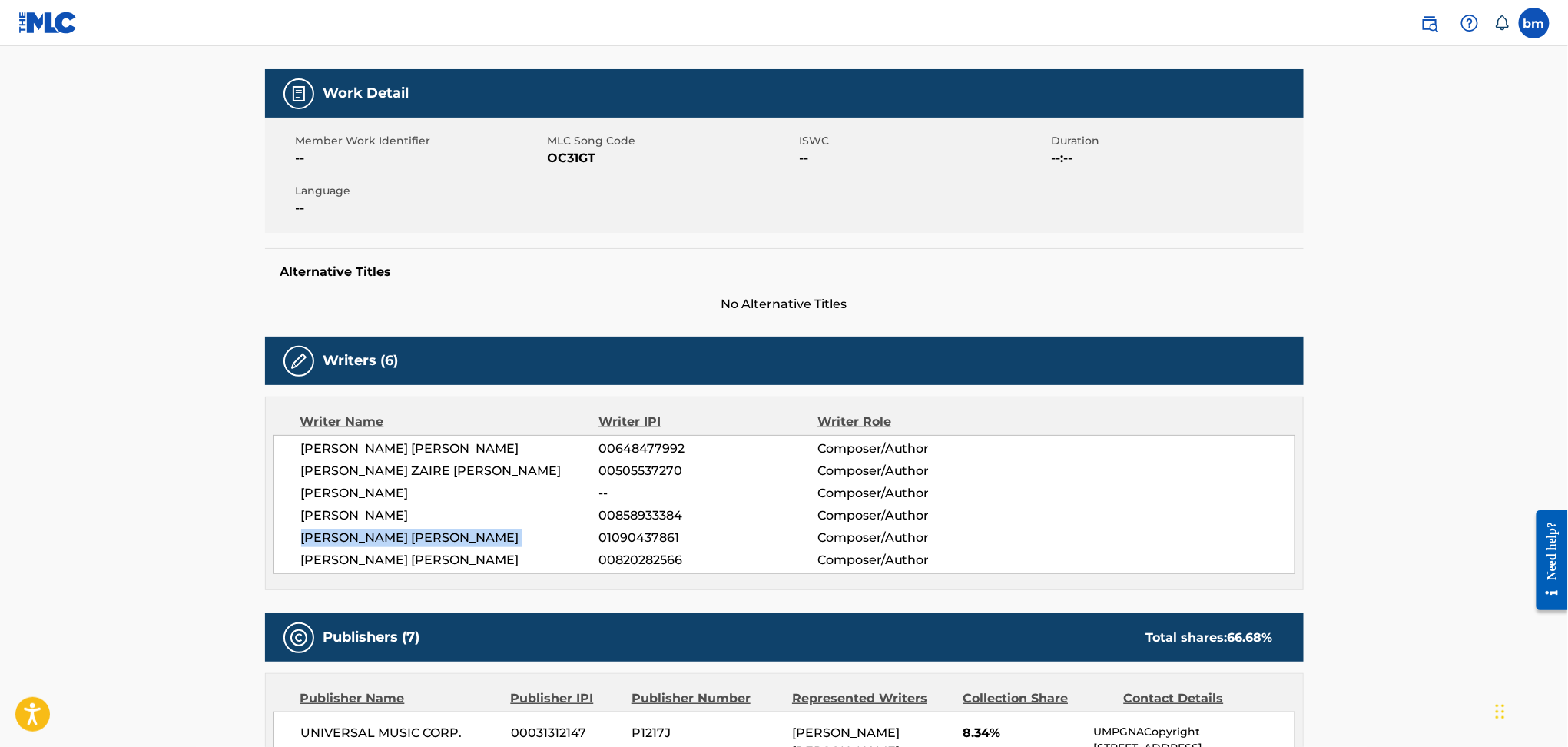
click at [398, 539] on span "[PERSON_NAME] [PERSON_NAME]" at bounding box center [450, 537] width 299 height 18
copy div "[PERSON_NAME] [PERSON_NAME]"
click at [409, 557] on span "[PERSON_NAME] [PERSON_NAME]" at bounding box center [450, 559] width 299 height 18
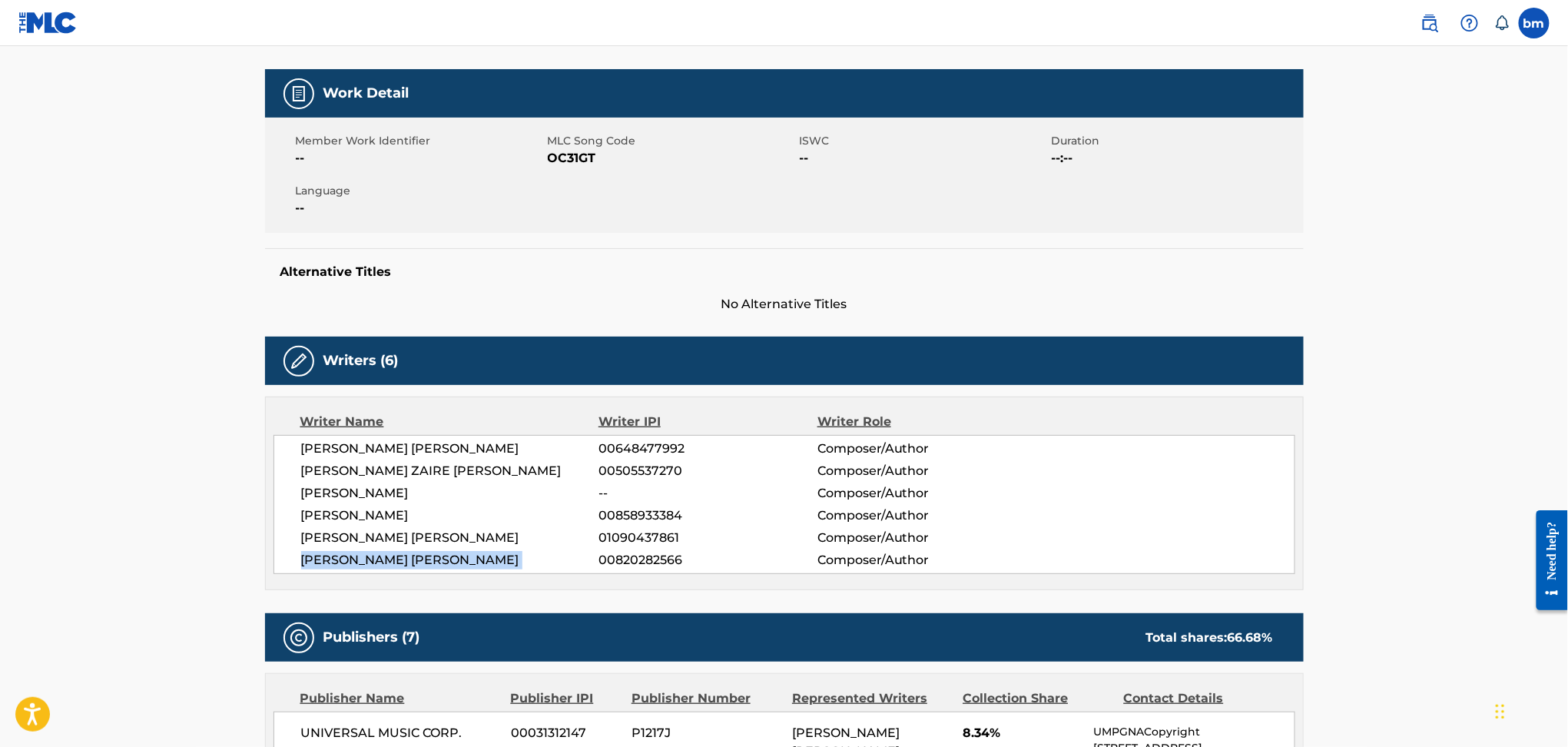
click at [409, 557] on span "[PERSON_NAME] [PERSON_NAME]" at bounding box center [450, 559] width 299 height 18
copy div "[PERSON_NAME] [PERSON_NAME]"
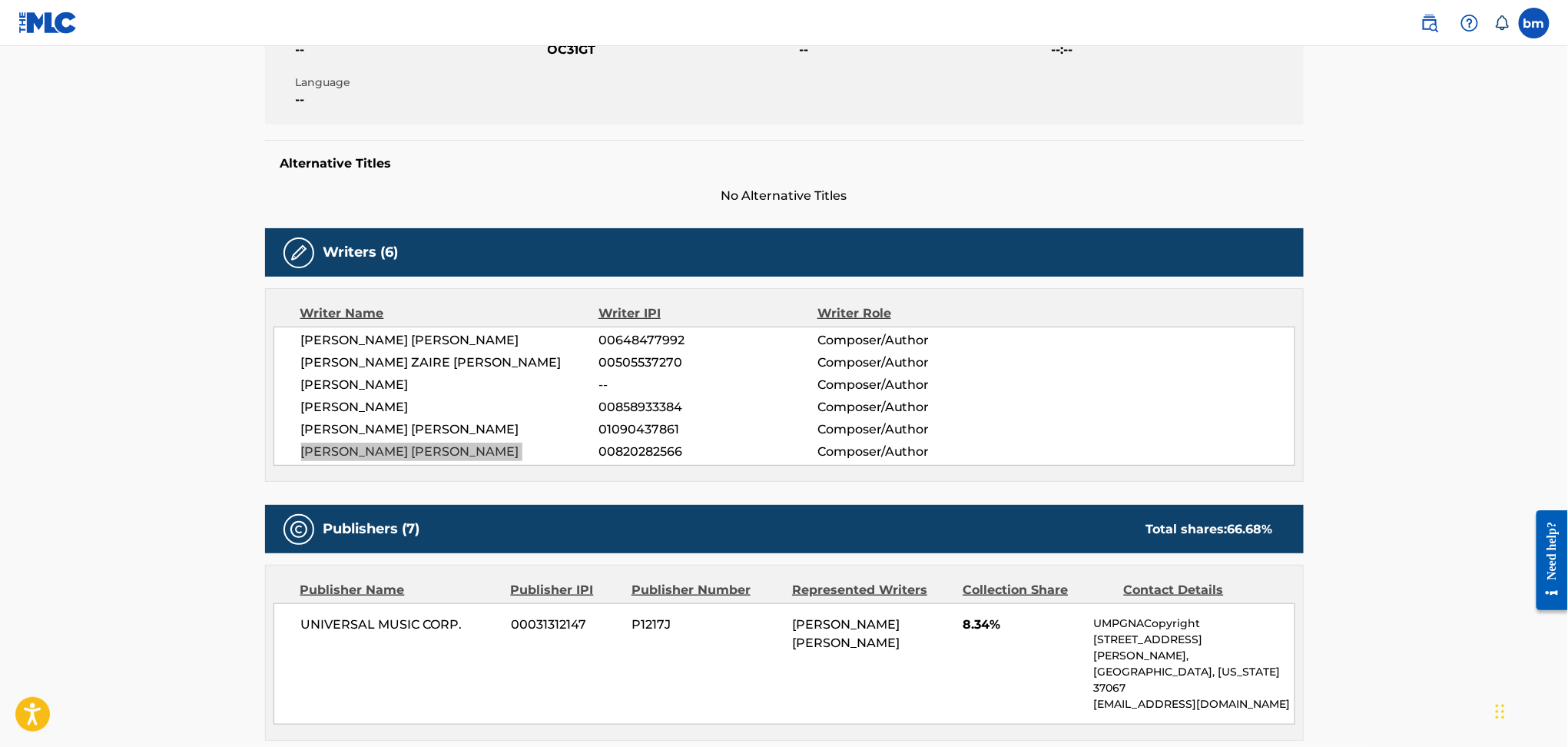
scroll to position [717, 0]
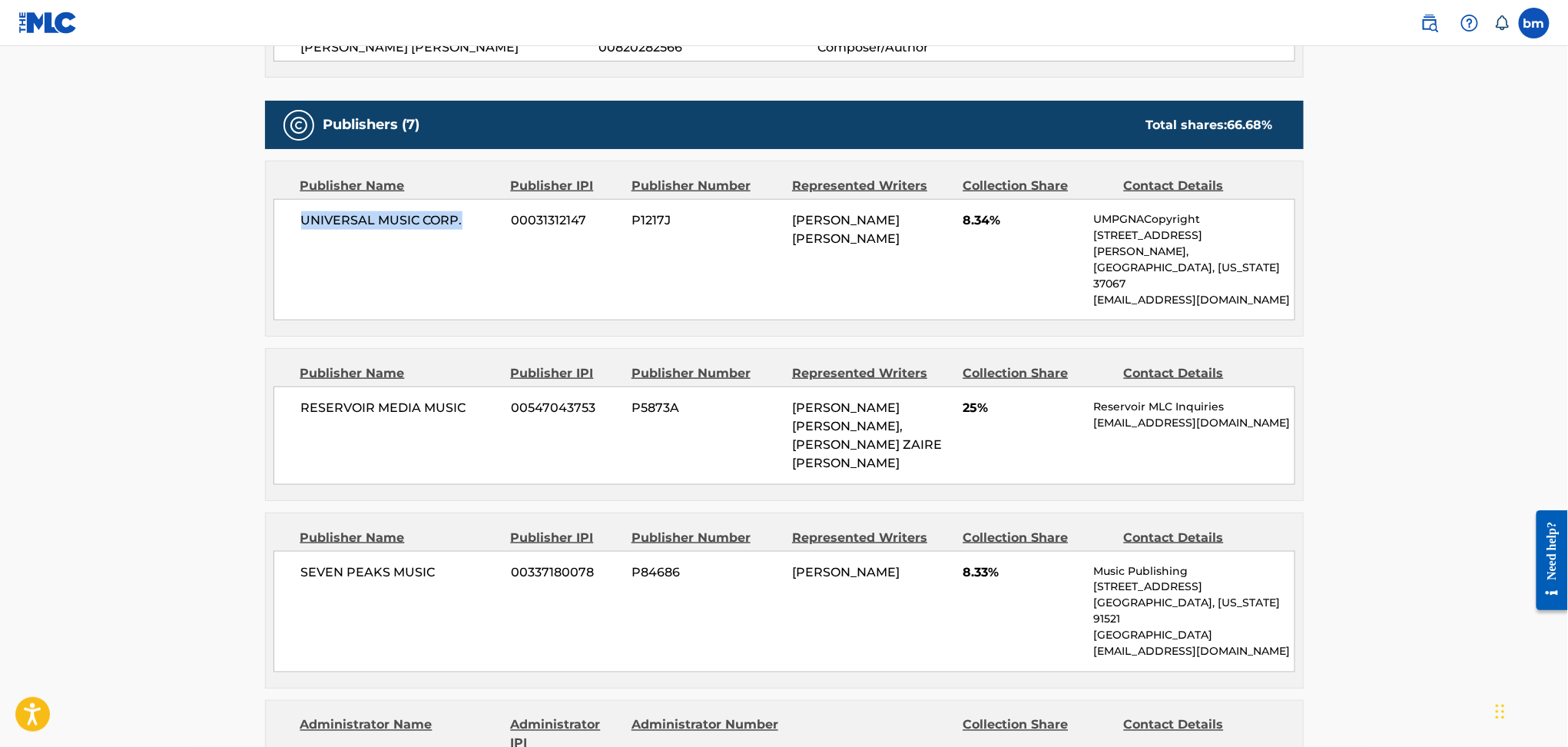
drag, startPoint x: 300, startPoint y: 229, endPoint x: 476, endPoint y: 227, distance: 176.0
click at [476, 227] on span "UNIVERSAL MUSIC CORP." at bounding box center [401, 220] width 199 height 18
copy span "UNIVERSAL MUSIC CORP."
drag, startPoint x: 342, startPoint y: 383, endPoint x: 468, endPoint y: 388, distance: 126.1
click at [468, 388] on div "Publisher Name Publisher IPI Publisher Number Represented Writers Collection Sh…" at bounding box center [784, 425] width 1037 height 151
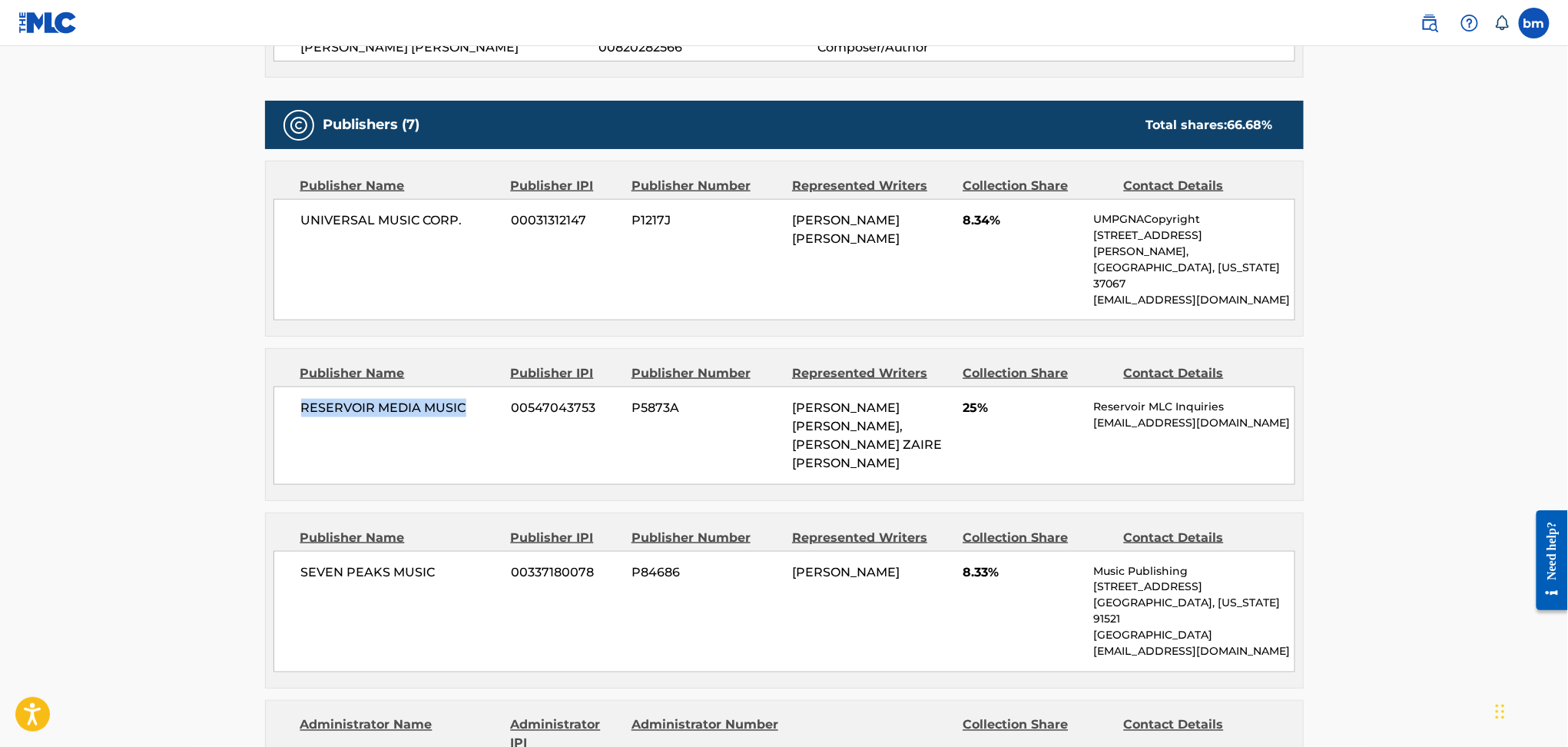
copy span "RESERVOIR MEDIA MUSIC"
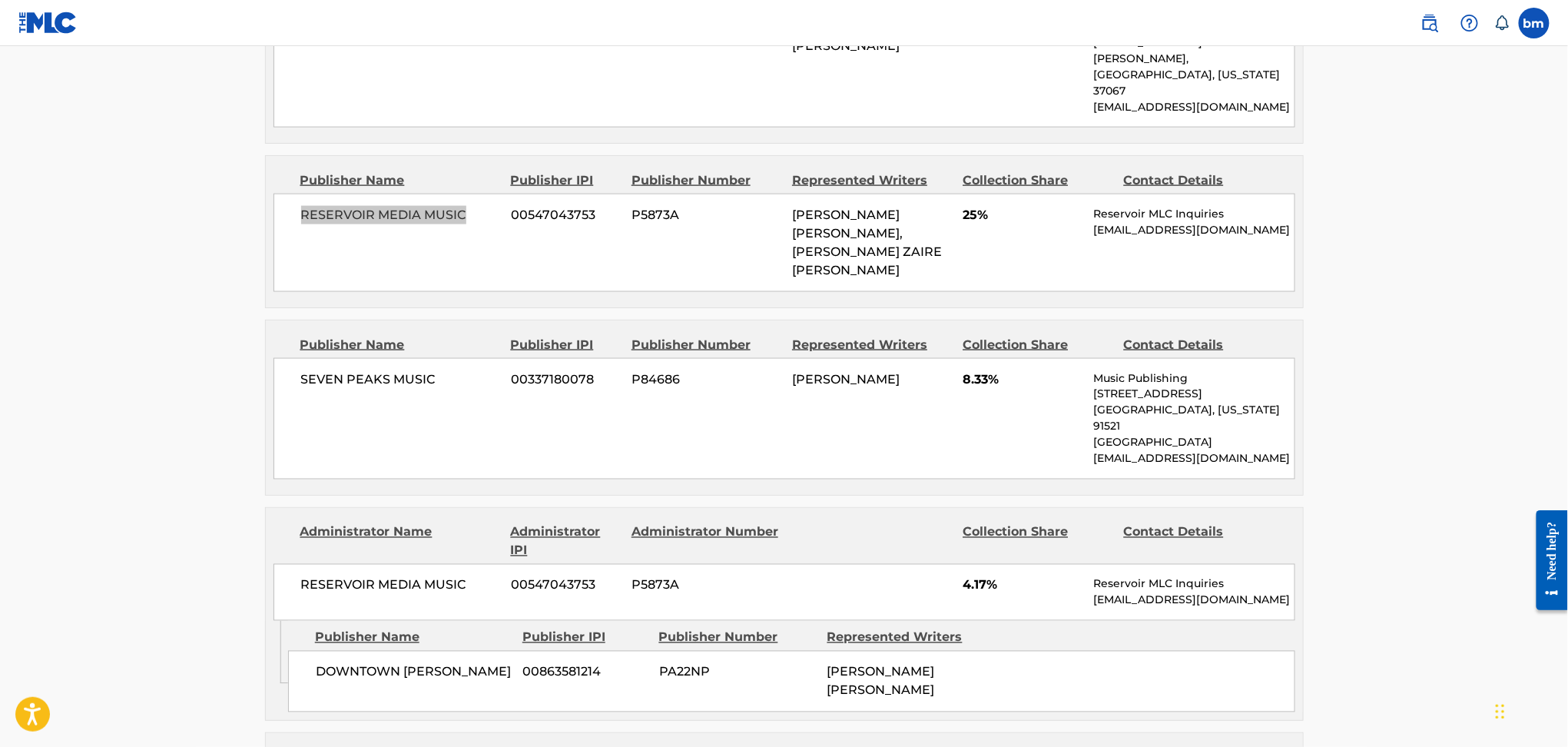
scroll to position [922, 0]
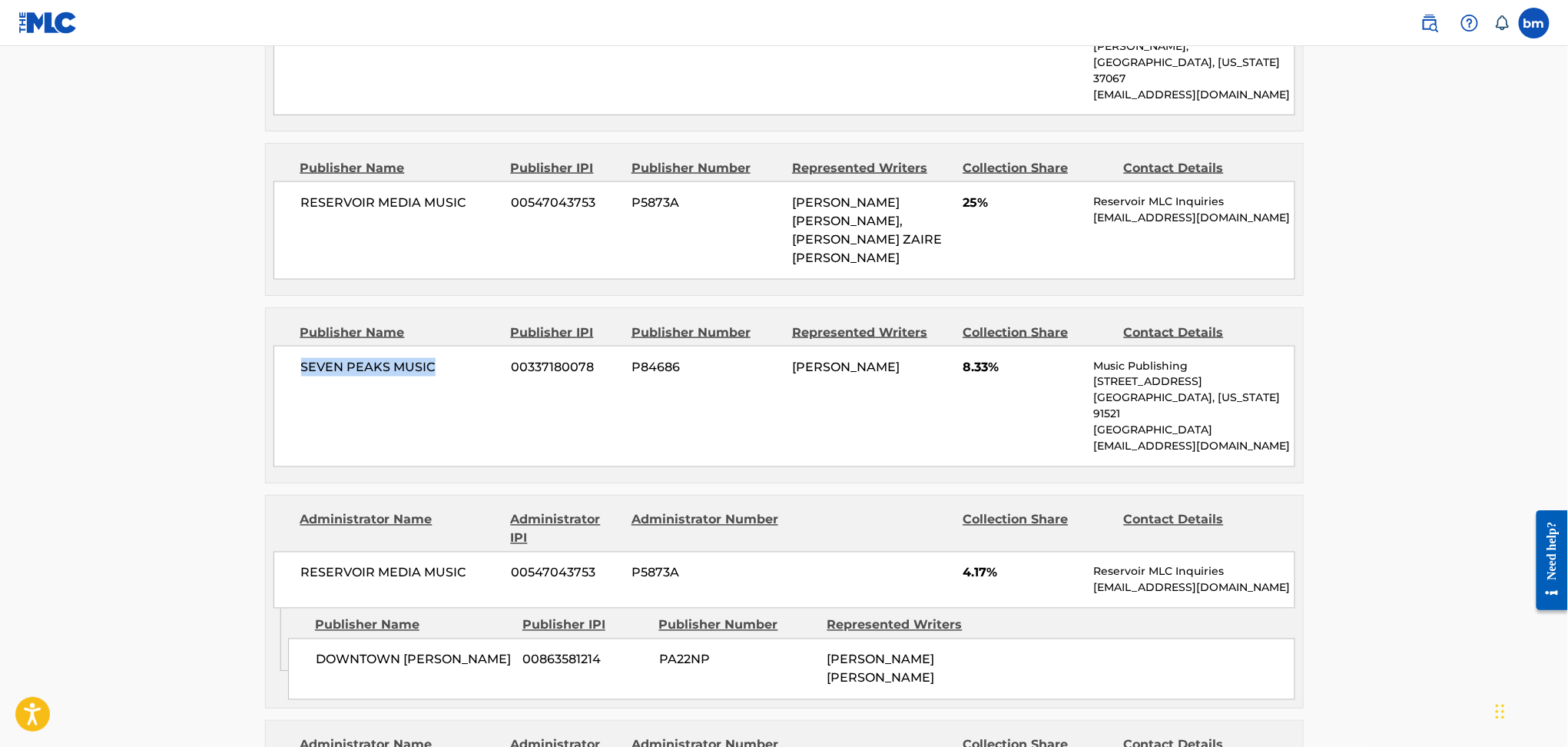
drag, startPoint x: 287, startPoint y: 331, endPoint x: 440, endPoint y: 323, distance: 153.2
click at [440, 346] on div "SEVEN PEAKS MUSIC 00337180078 P84686 [PERSON_NAME] 8.33% Music Publishing [STRE…" at bounding box center [784, 407] width 1022 height 122
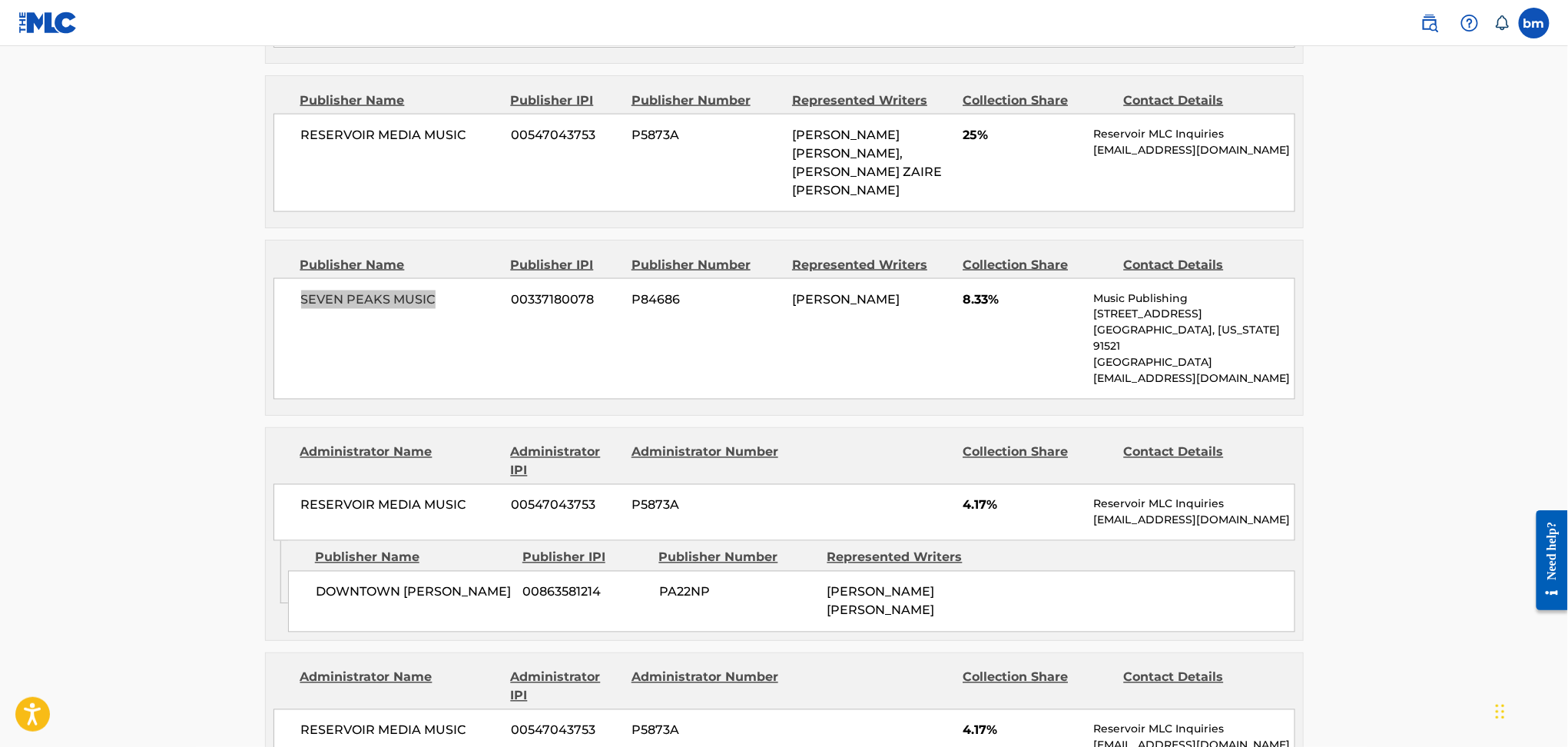
scroll to position [1024, 0]
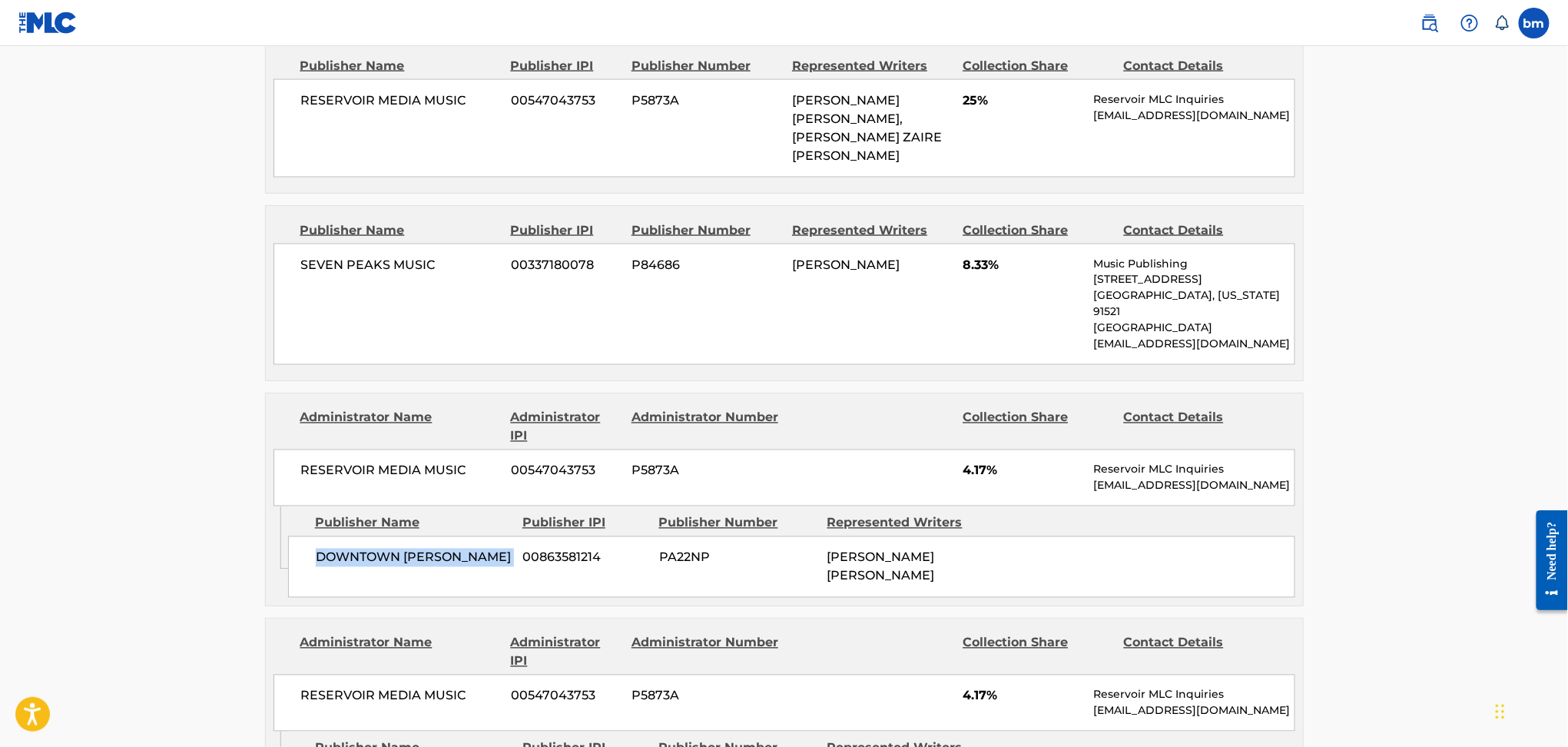
drag, startPoint x: 299, startPoint y: 485, endPoint x: 520, endPoint y: 506, distance: 222.0
click at [520, 536] on div "DOWNTOWN [PERSON_NAME] 00863581214 PA22NP [PERSON_NAME] [PERSON_NAME]" at bounding box center [792, 567] width 1007 height 62
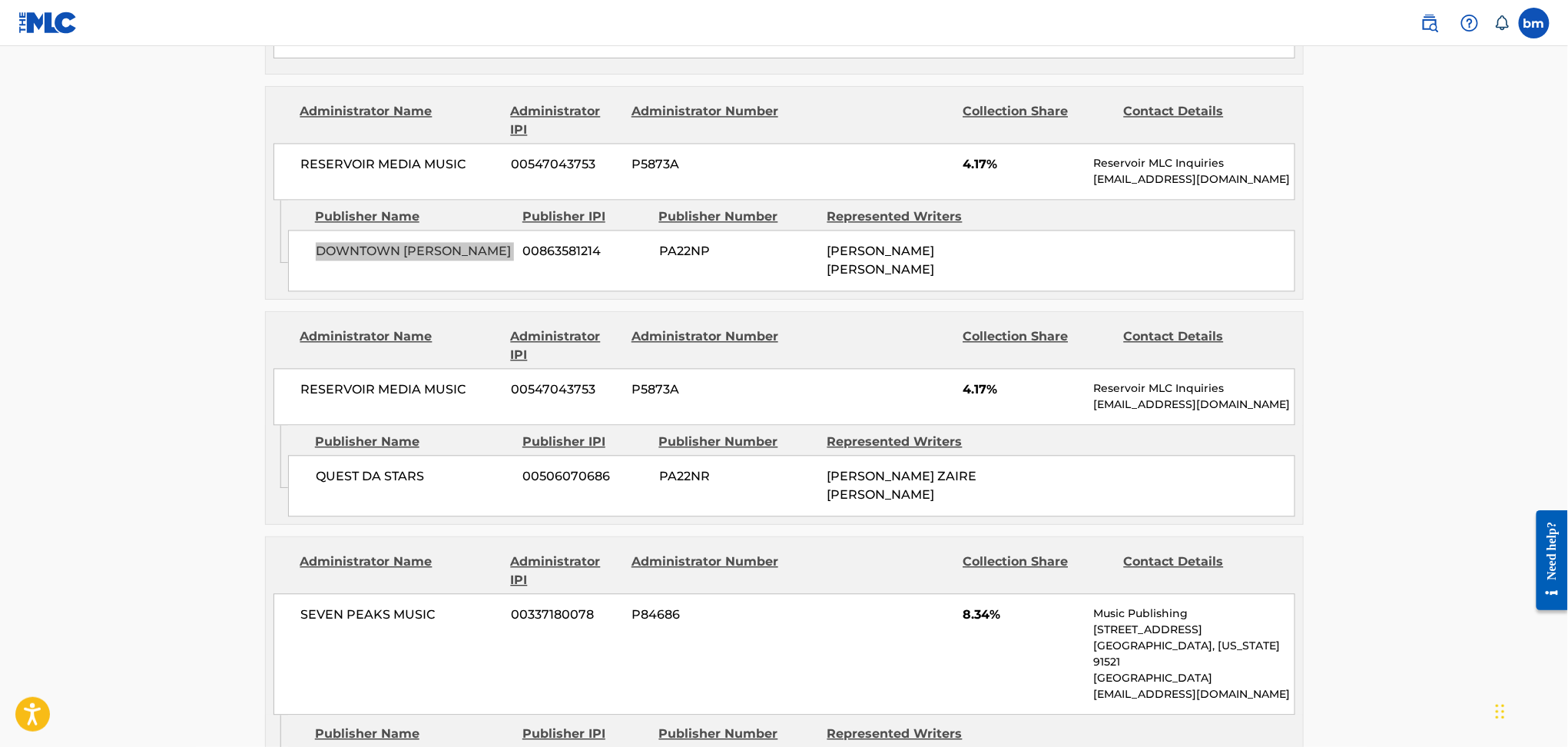
scroll to position [1331, 0]
drag, startPoint x: 305, startPoint y: 399, endPoint x: 473, endPoint y: 413, distance: 168.6
click at [461, 454] on div "QUEST DA STARS 00506070686 PA22NR [PERSON_NAME] ZAIRE [PERSON_NAME]" at bounding box center [792, 485] width 1007 height 62
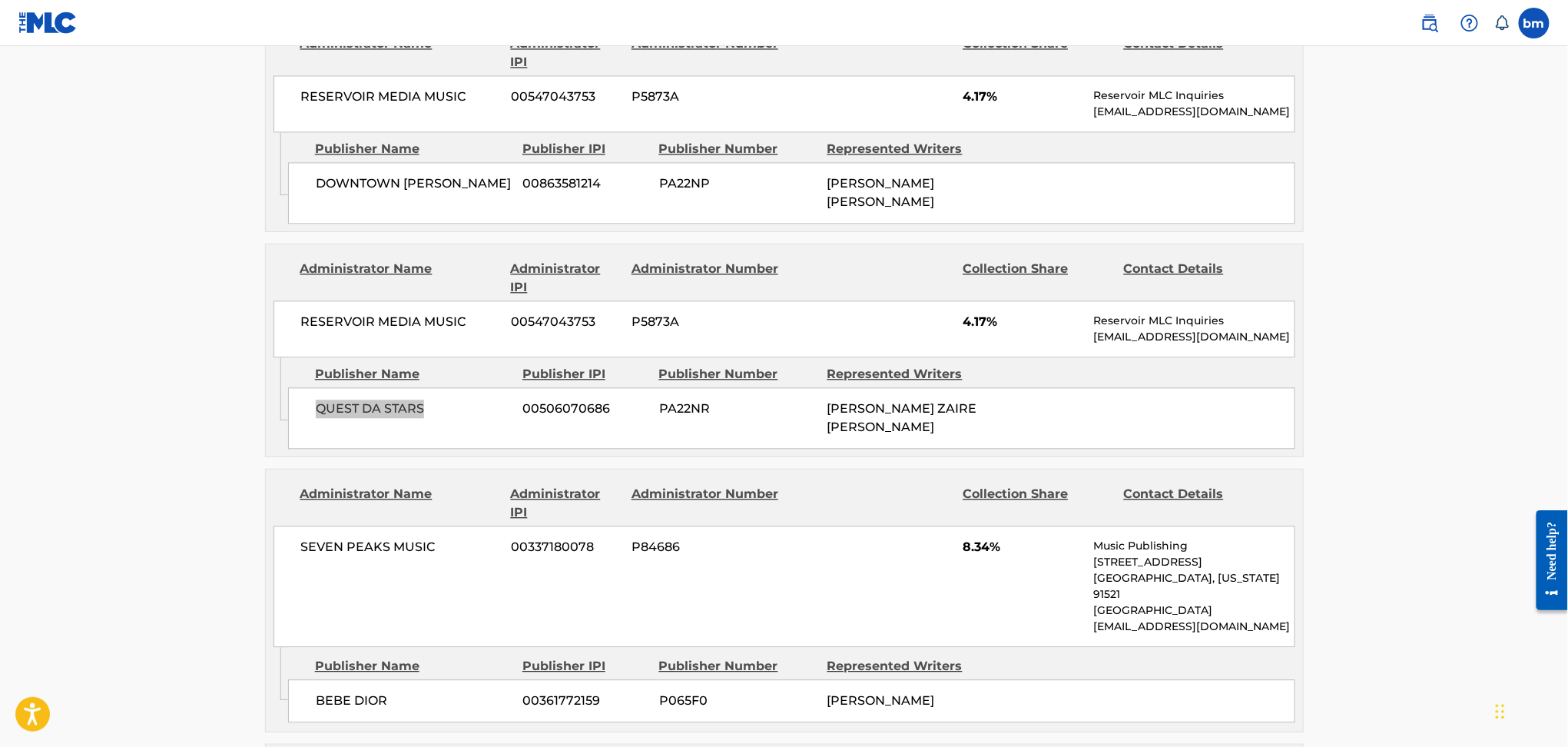
scroll to position [1433, 0]
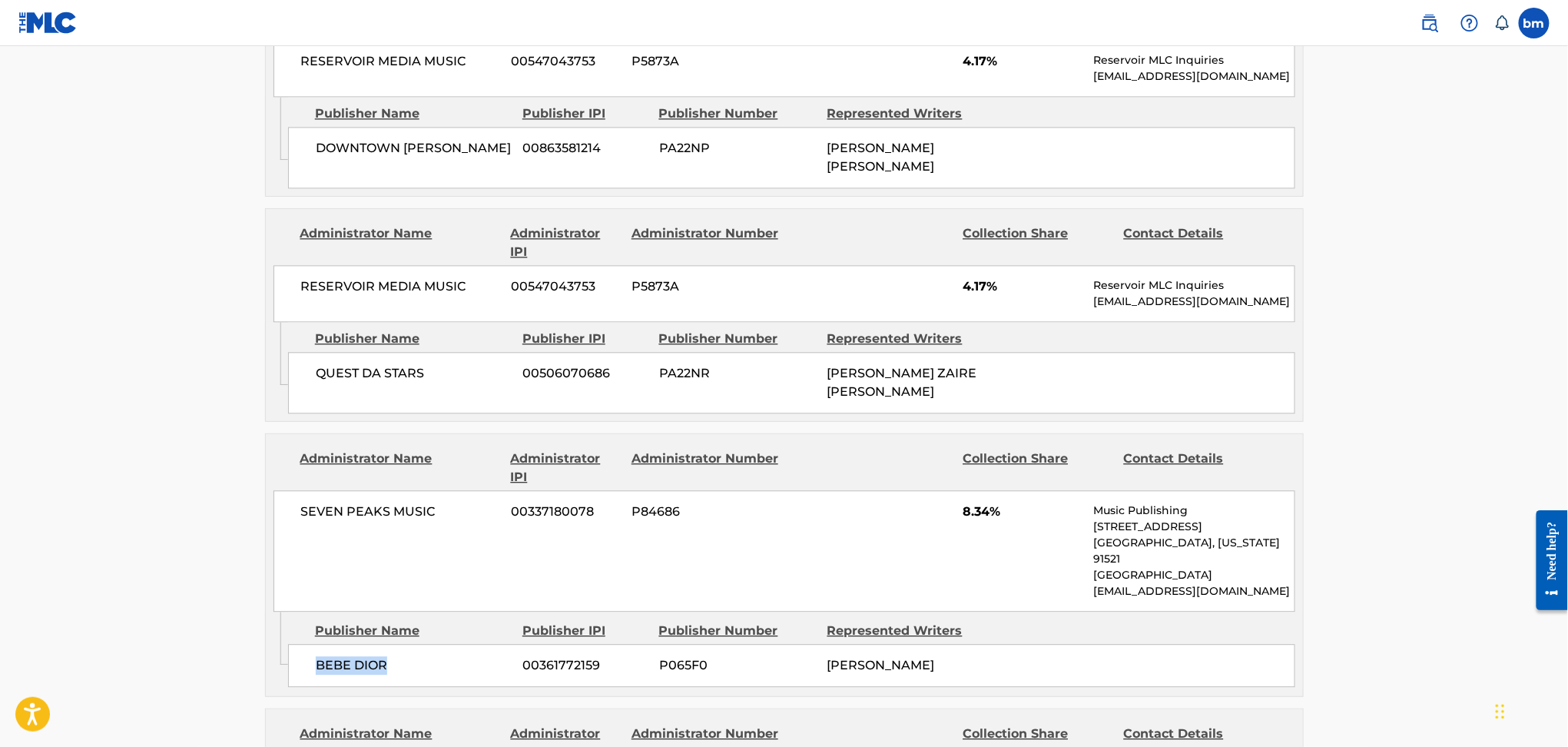
drag, startPoint x: 299, startPoint y: 572, endPoint x: 440, endPoint y: 571, distance: 141.0
click at [440, 644] on div "BEBE DIOR 00361772159 P065F0 [PERSON_NAME]" at bounding box center [792, 666] width 1007 height 43
drag, startPoint x: 954, startPoint y: 209, endPoint x: 1005, endPoint y: 208, distance: 51.0
click at [1005, 265] on div "RESERVOIR MEDIA MUSIC 00547043753 P5873A 4.17% Reservoir MLC Inquiries [EMAIL_A…" at bounding box center [784, 293] width 1022 height 57
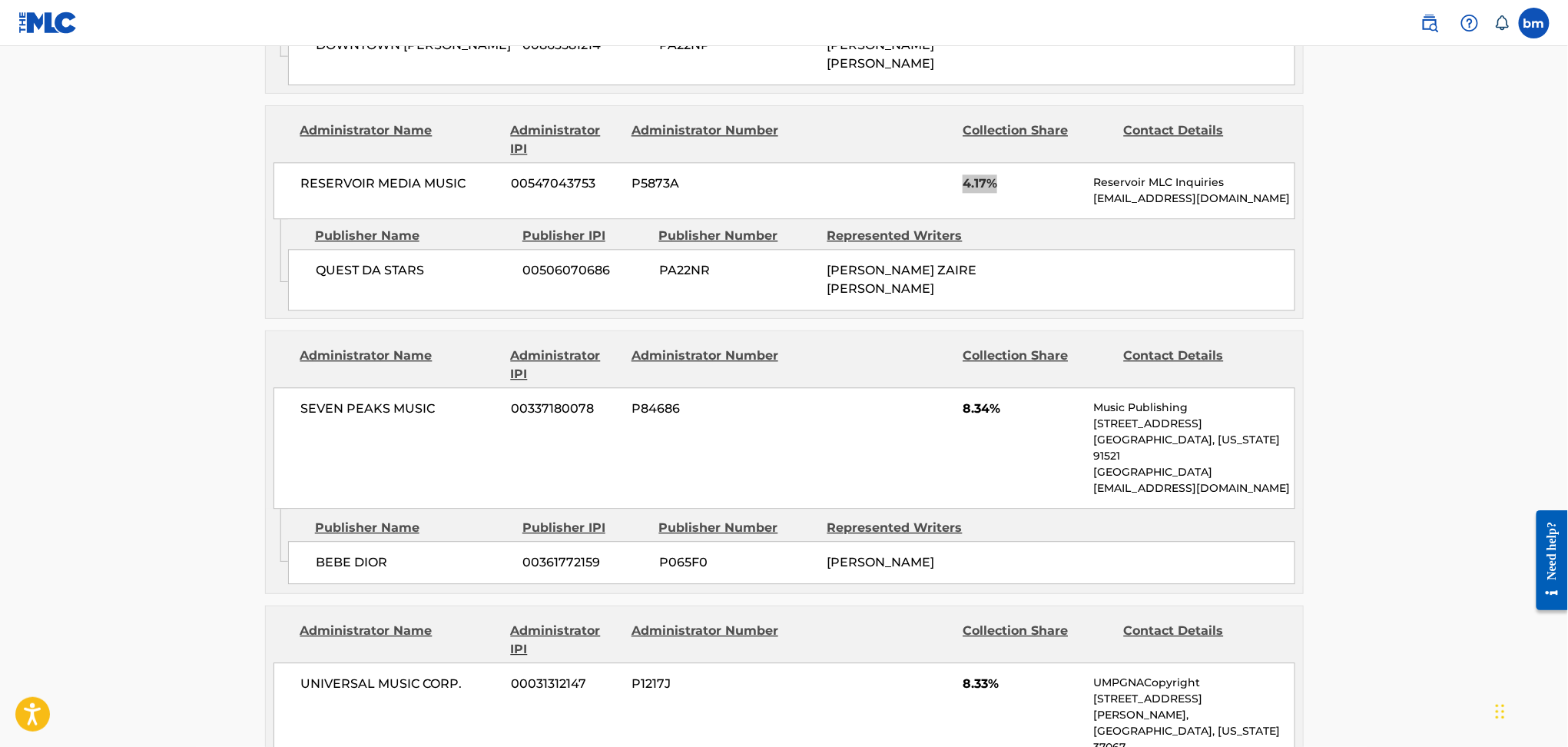
scroll to position [1639, 0]
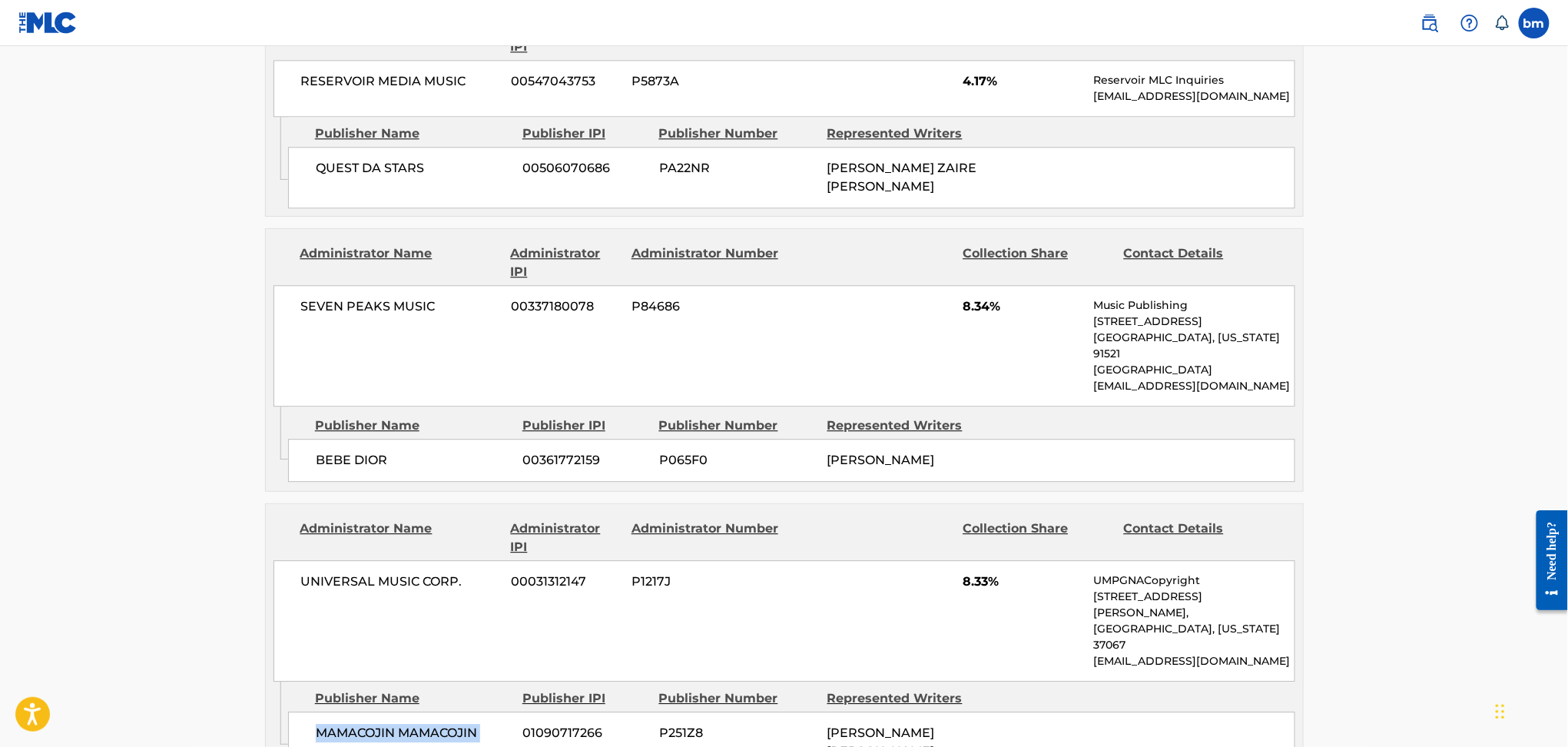
drag, startPoint x: 303, startPoint y: 617, endPoint x: 520, endPoint y: 622, distance: 217.1
click at [520, 711] on div "MAMACOJIN MAMACOJIN 01090717266 P251Z8 [PERSON_NAME] [PERSON_NAME]" at bounding box center [792, 742] width 1007 height 62
drag, startPoint x: 962, startPoint y: 486, endPoint x: 1015, endPoint y: 484, distance: 53.0
click at [1015, 560] on div "UNIVERSAL MUSIC CORP. 00031312147 P1217J 8.33% UMPGNACopyright [STREET_ADDRESS]…" at bounding box center [784, 621] width 1022 height 122
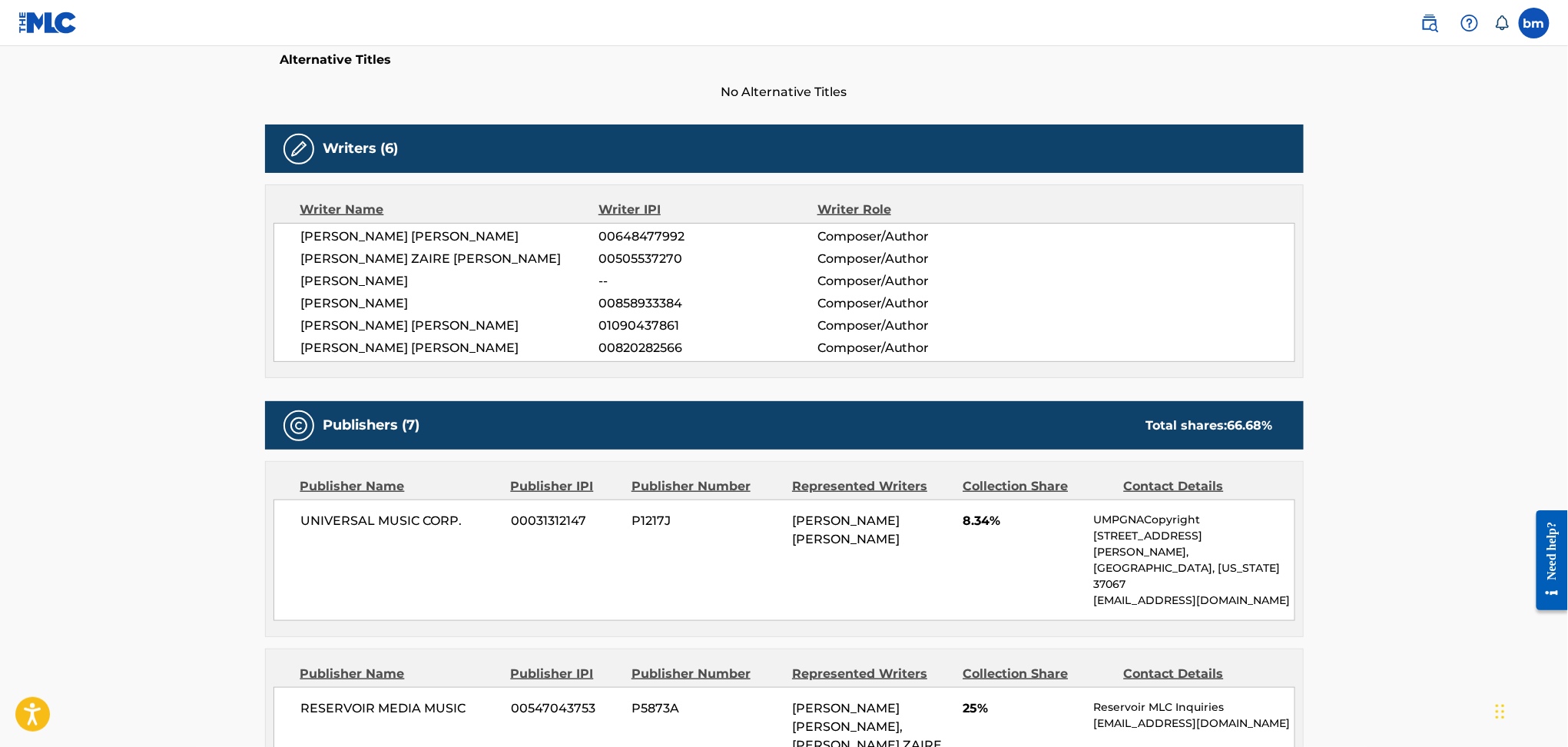
scroll to position [0, 0]
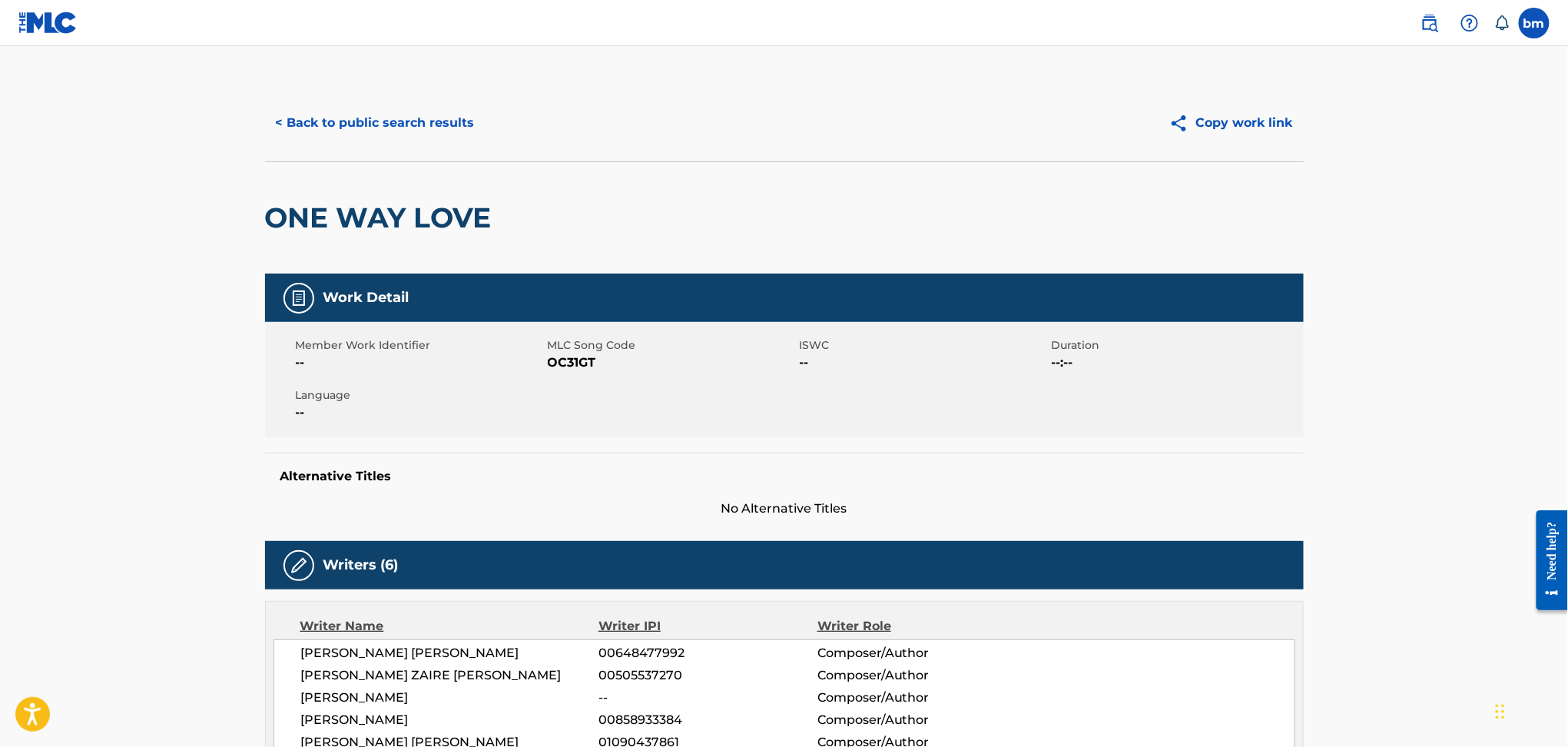
click at [558, 364] on span "OC31GT" at bounding box center [672, 362] width 248 height 18
click at [351, 134] on button "< Back to public search results" at bounding box center [375, 123] width 220 height 39
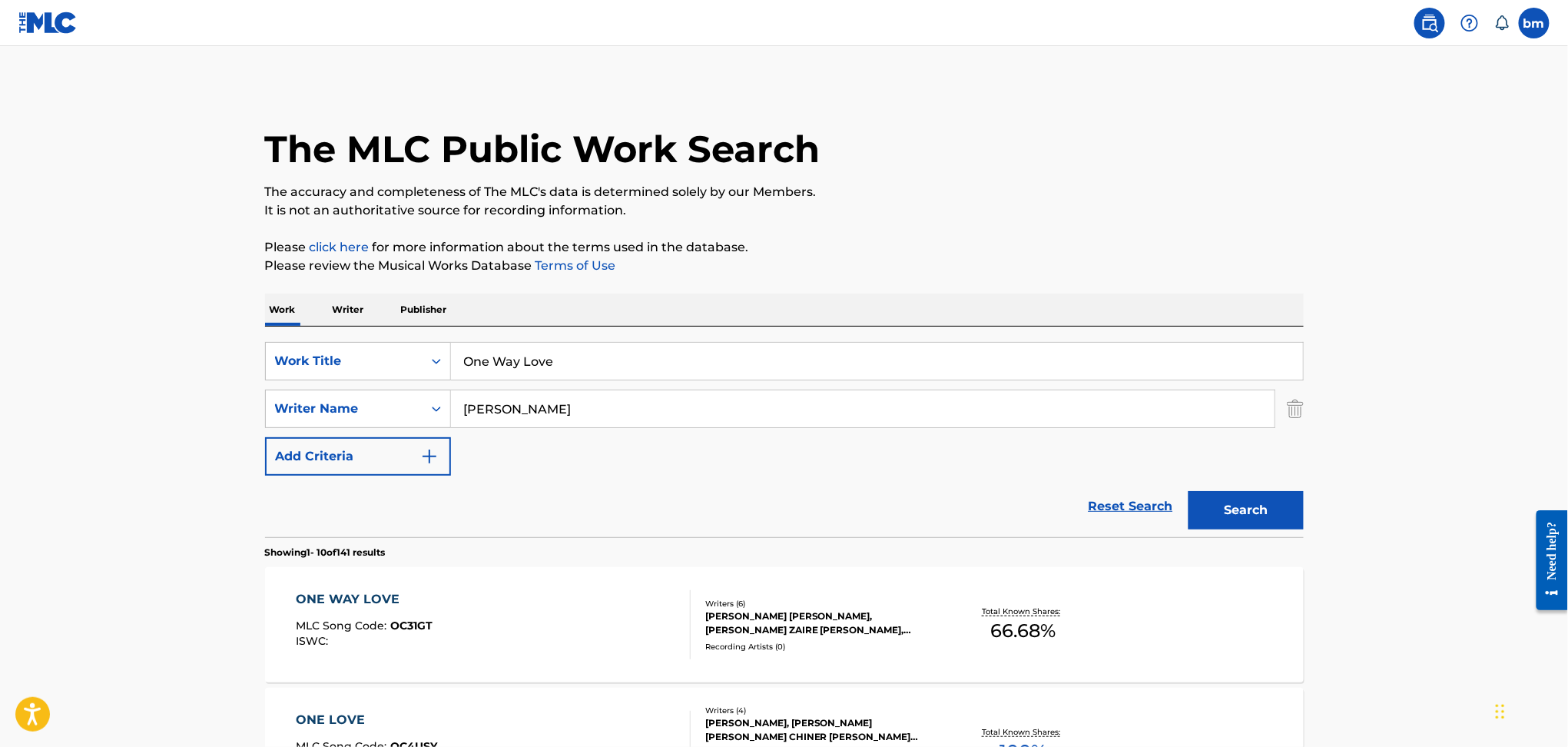
click at [571, 433] on div "SearchWithCriteria469009f1-1f16-4472-b23b-af85316c6375 Work Title One Way Love …" at bounding box center [784, 409] width 1039 height 134
drag, startPoint x: 401, startPoint y: 405, endPoint x: 460, endPoint y: 395, distance: 59.8
click at [400, 405] on div "SearchWithCriteria9ddaf67c-bcc9-4ad7-805a-7edebd5c4fa2 Writer Name [PERSON_NAME]" at bounding box center [784, 408] width 1039 height 39
paste input "NATHY PELUSONorma [PERSON_NAME]"
type input "NATHY PELUSONorma [PERSON_NAME]"
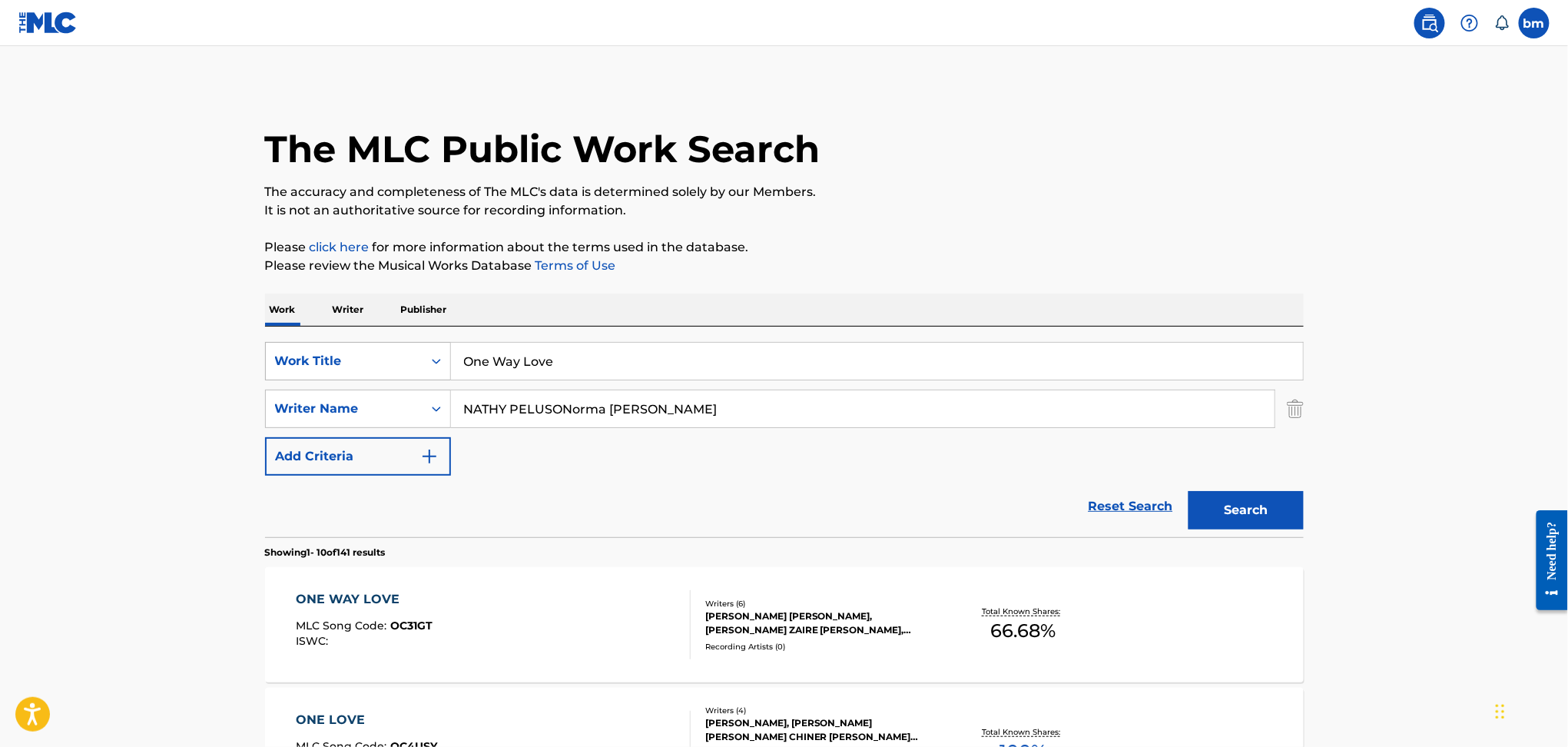
drag, startPoint x: 627, startPoint y: 360, endPoint x: 324, endPoint y: 358, distance: 303.0
click at [324, 358] on div "SearchWithCriteria469009f1-1f16-4472-b23b-af85316c6375 Work Title One Way Love" at bounding box center [784, 361] width 1039 height 39
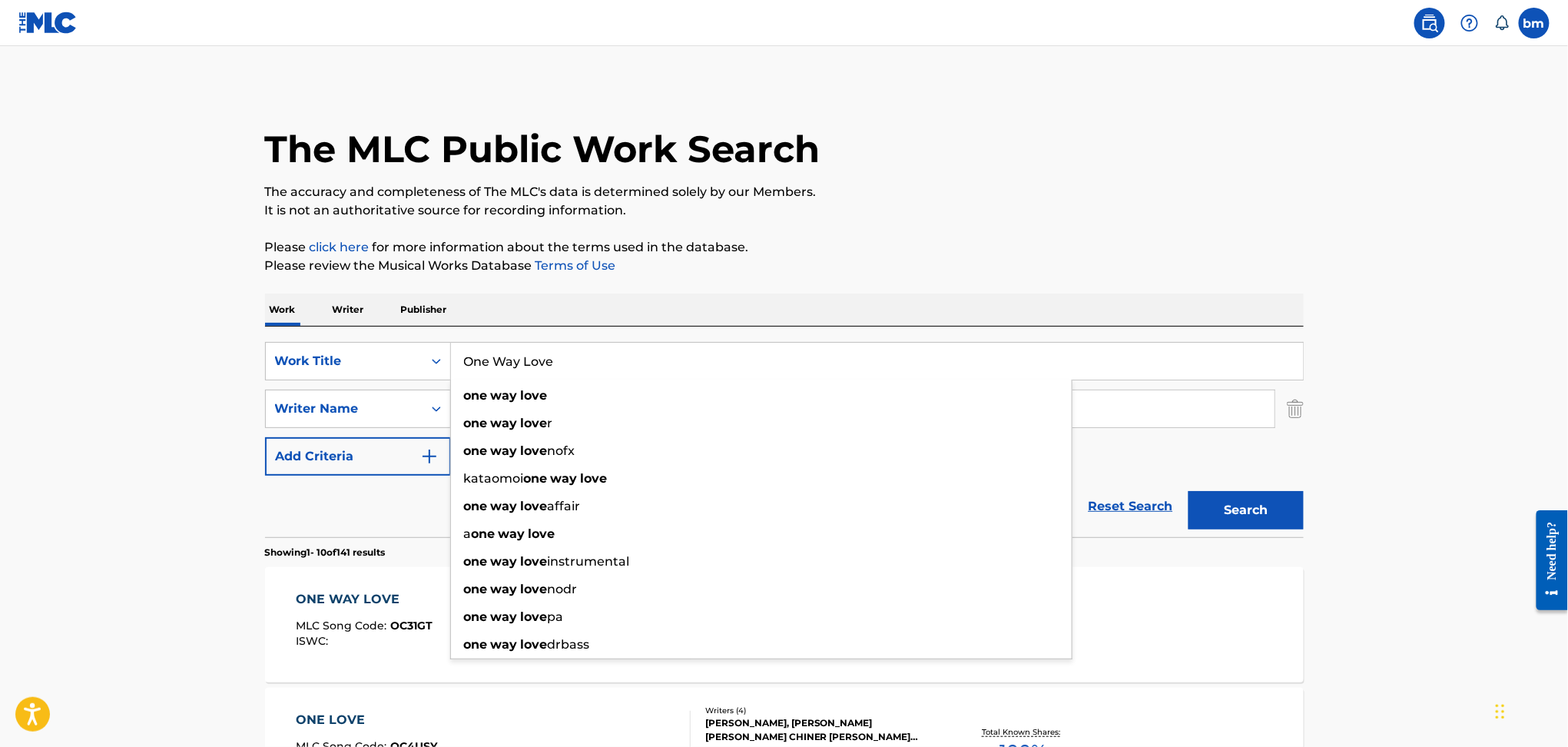
paste input "La Tirana Mon [PERSON_NAME] & [PERSON_NAME]"
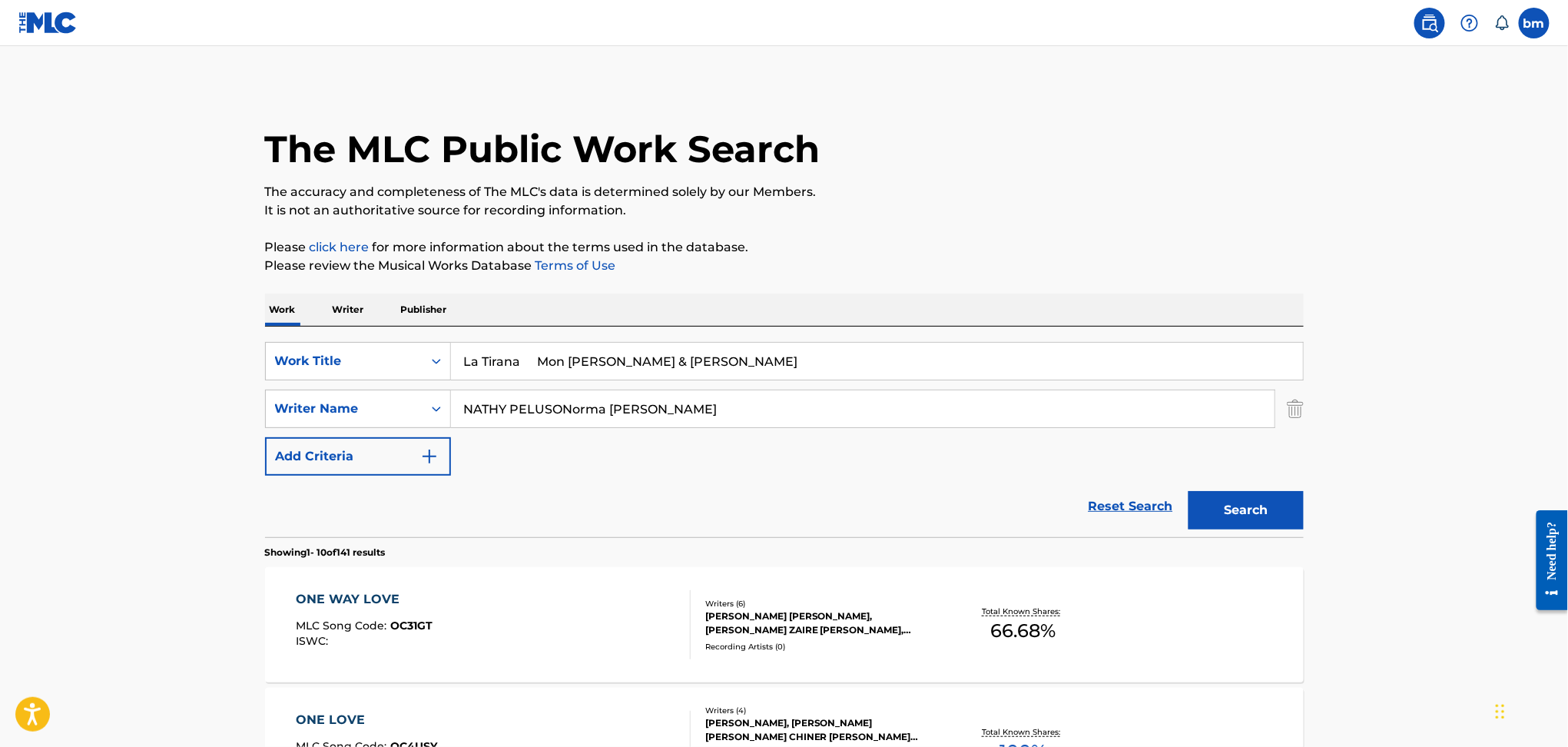
drag, startPoint x: 537, startPoint y: 358, endPoint x: 1210, endPoint y: 218, distance: 687.4
type input "La Tirana"
click at [1183, 202] on p "It is not an authoritative source for recording information." at bounding box center [784, 210] width 1039 height 18
drag, startPoint x: 561, startPoint y: 407, endPoint x: 1342, endPoint y: 513, distance: 788.2
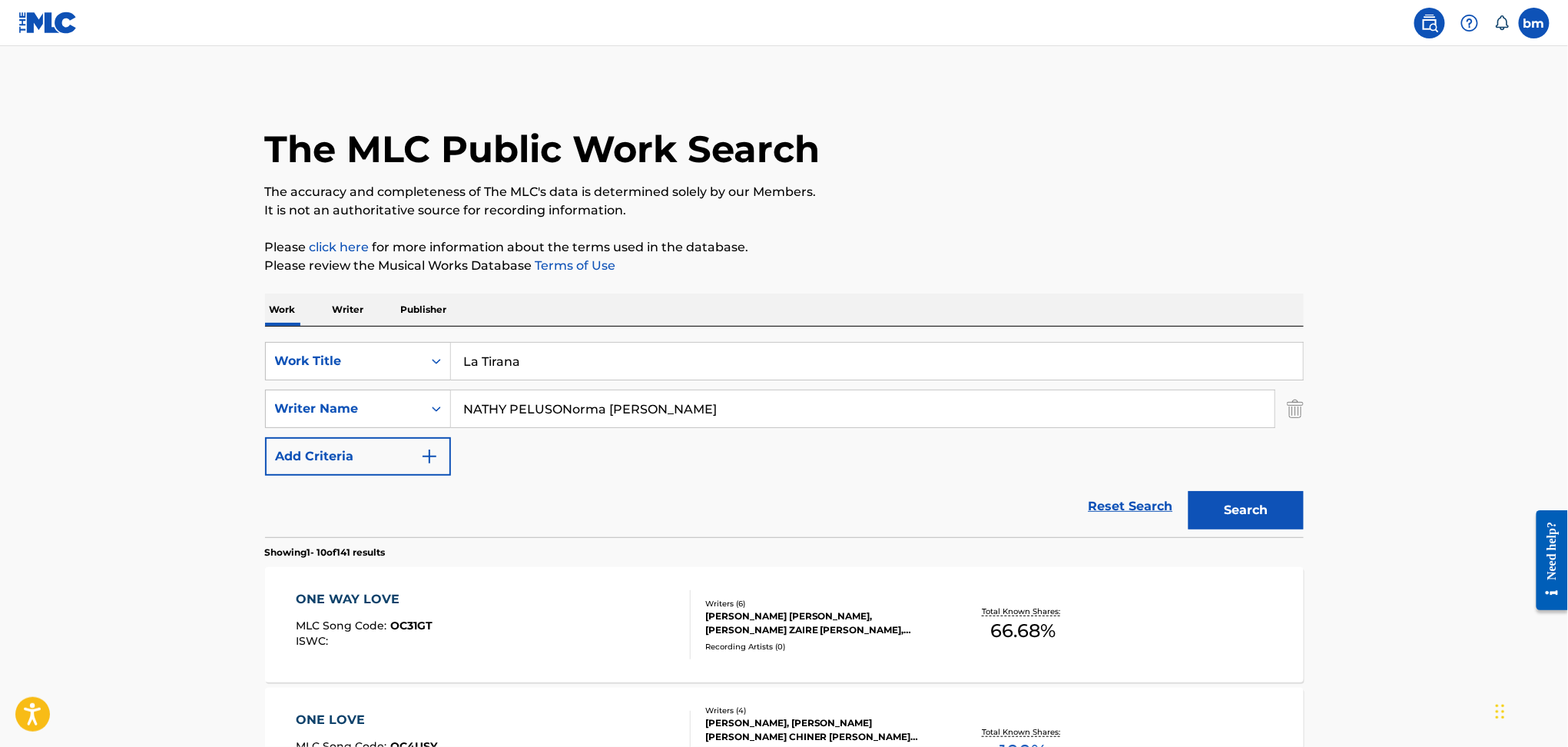
click at [1251, 517] on button "Search" at bounding box center [1246, 509] width 115 height 39
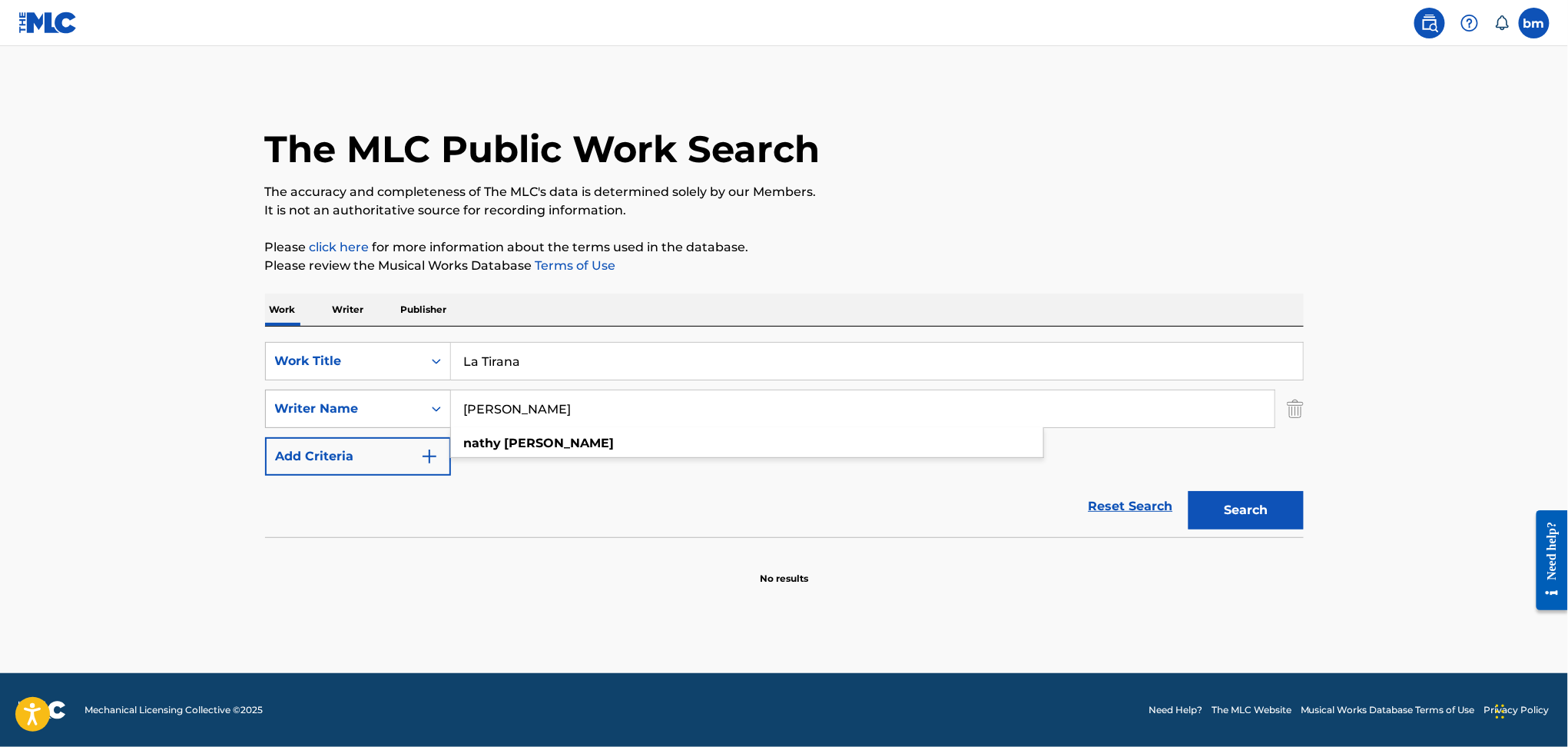
drag, startPoint x: 648, startPoint y: 413, endPoint x: 370, endPoint y: 413, distance: 278.0
click at [370, 413] on div "SearchWithCriteria9ddaf67c-bcc9-4ad7-805a-7edebd5c4fa2 Writer Name [PERSON_NAME…" at bounding box center [784, 408] width 1039 height 39
paste input "[PERSON_NAME] [PERSON_NAME]"
click at [703, 407] on input "[PERSON_NAME] [PERSON_NAME]" at bounding box center [863, 408] width 823 height 37
drag, startPoint x: 654, startPoint y: 409, endPoint x: 197, endPoint y: 411, distance: 457.0
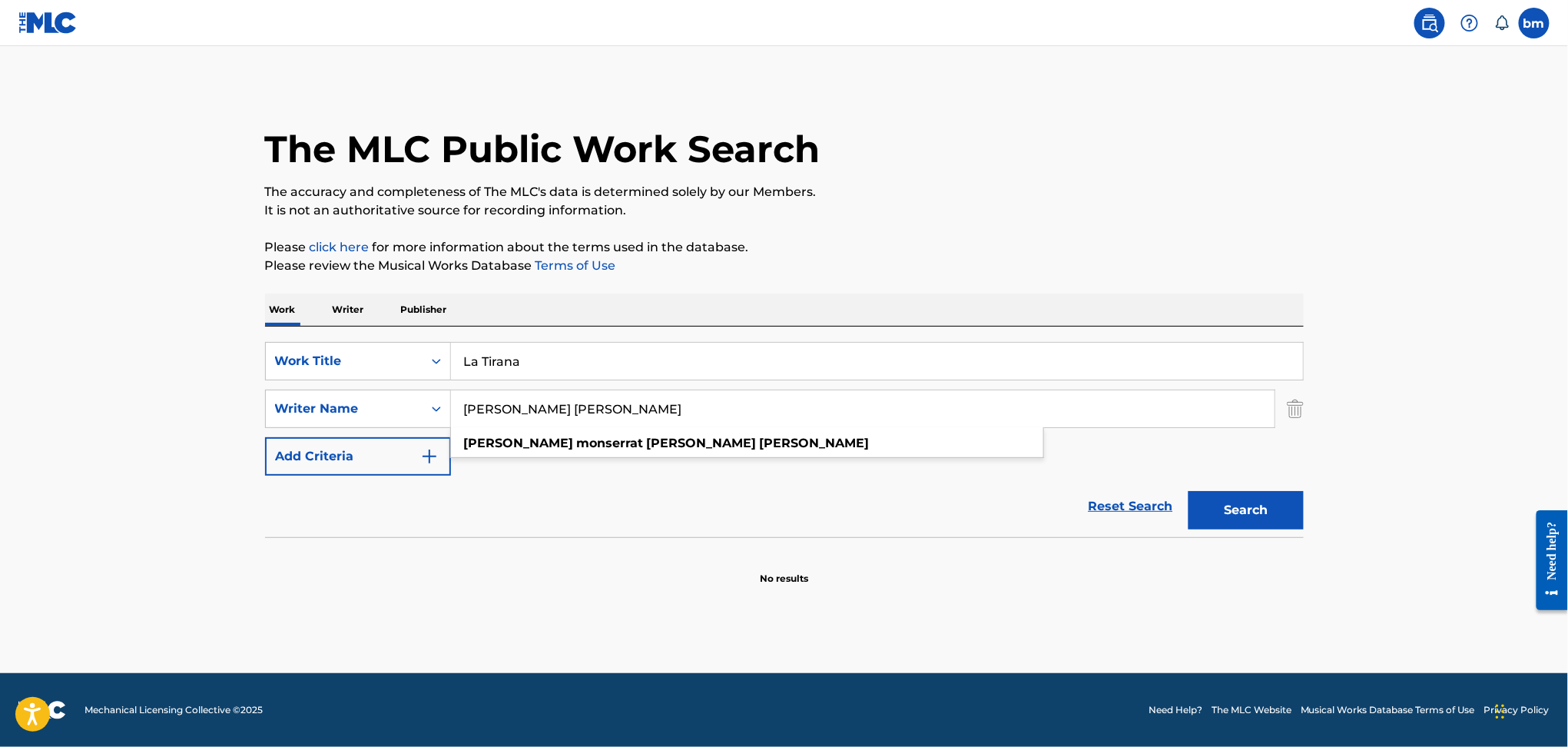
click at [197, 411] on main "The MLC Public Work Search The accuracy and completeness of The MLC's data is d…" at bounding box center [784, 359] width 1568 height 627
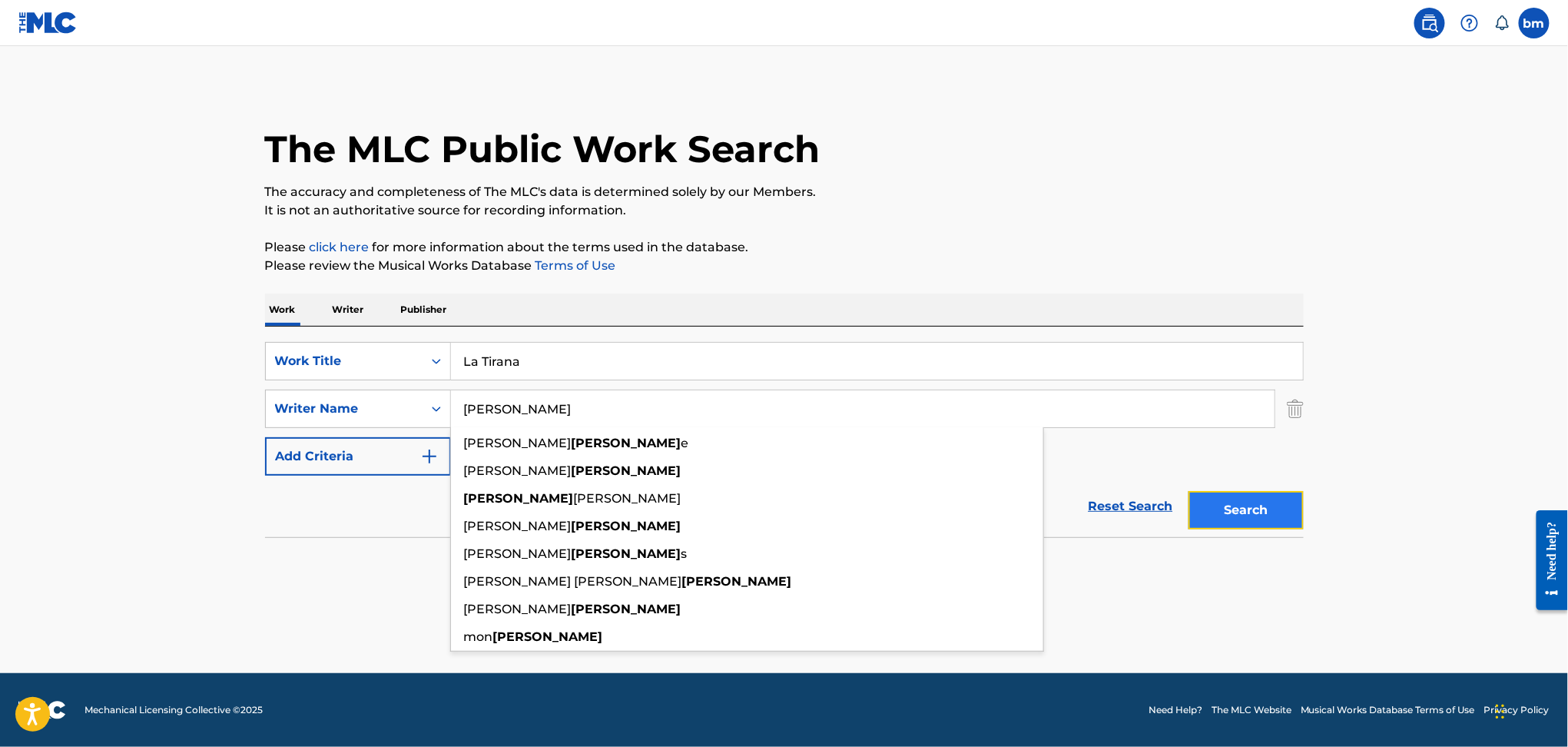
click at [1252, 514] on button "Search" at bounding box center [1246, 509] width 115 height 39
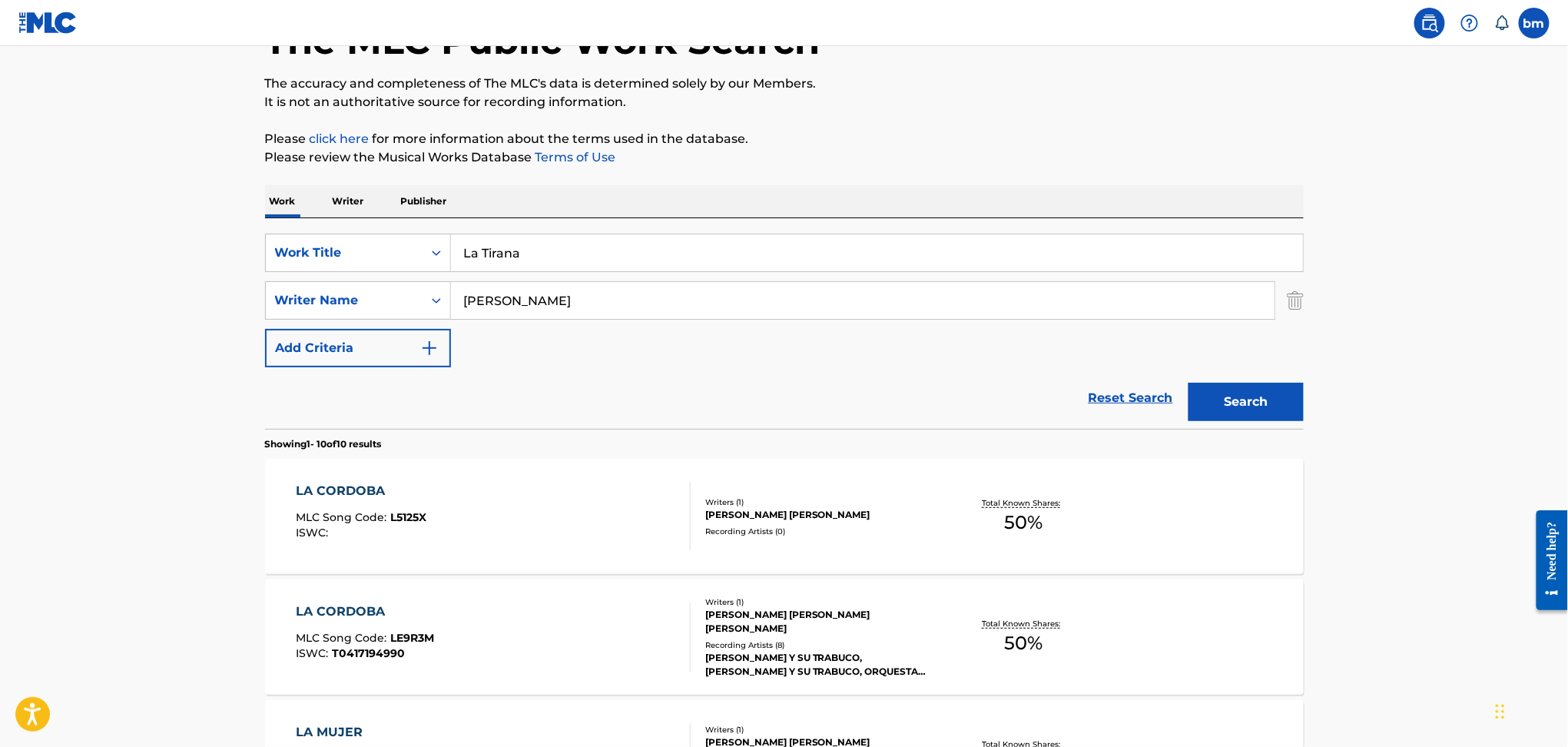
scroll to position [204, 0]
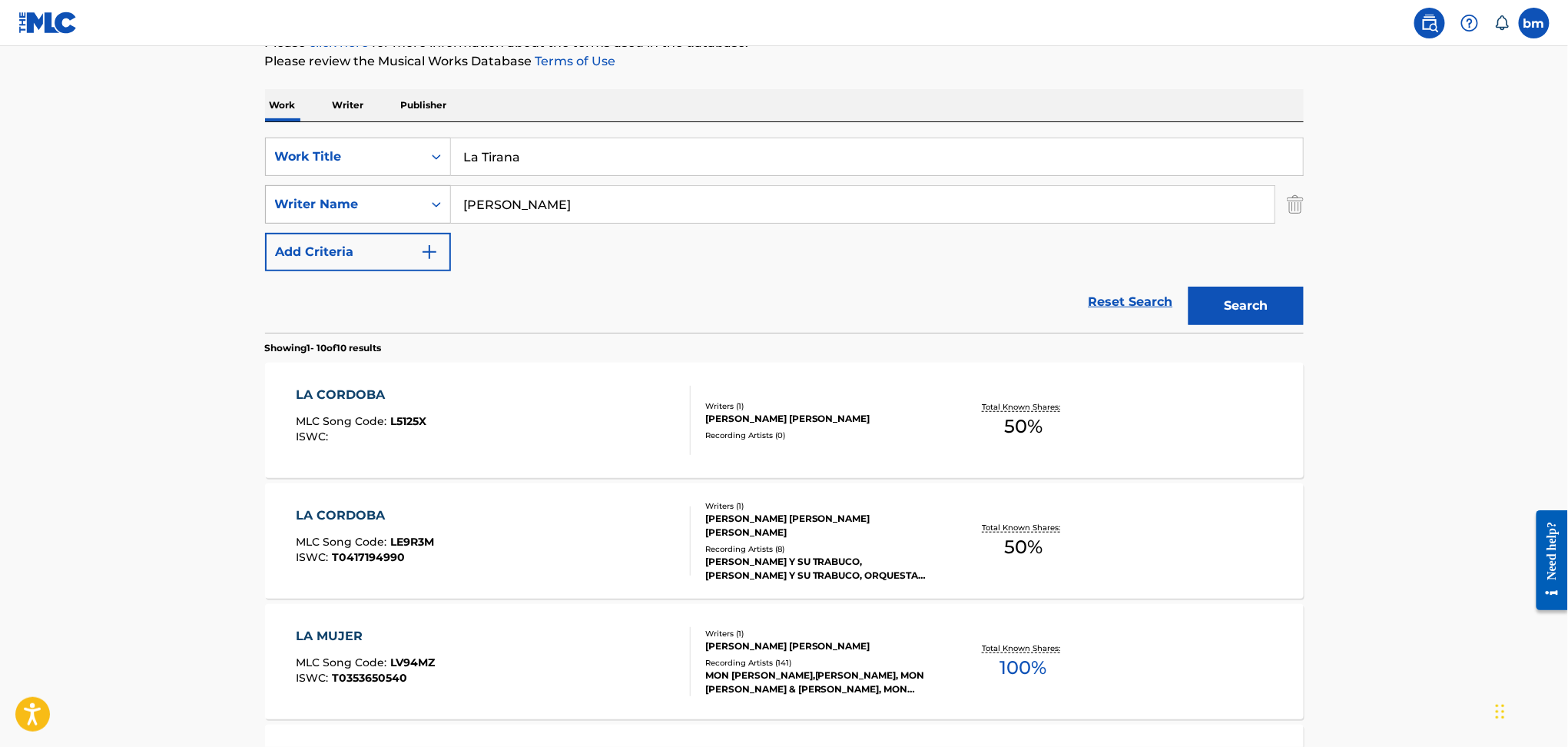
drag, startPoint x: 528, startPoint y: 208, endPoint x: 441, endPoint y: 204, distance: 87.1
click at [369, 214] on div "SearchWithCriteria9ddaf67c-bcc9-4ad7-805a-7edebd5c4fa2 Writer Name [PERSON_NAME]" at bounding box center [784, 204] width 1039 height 39
paste input "[PERSON_NAME]"
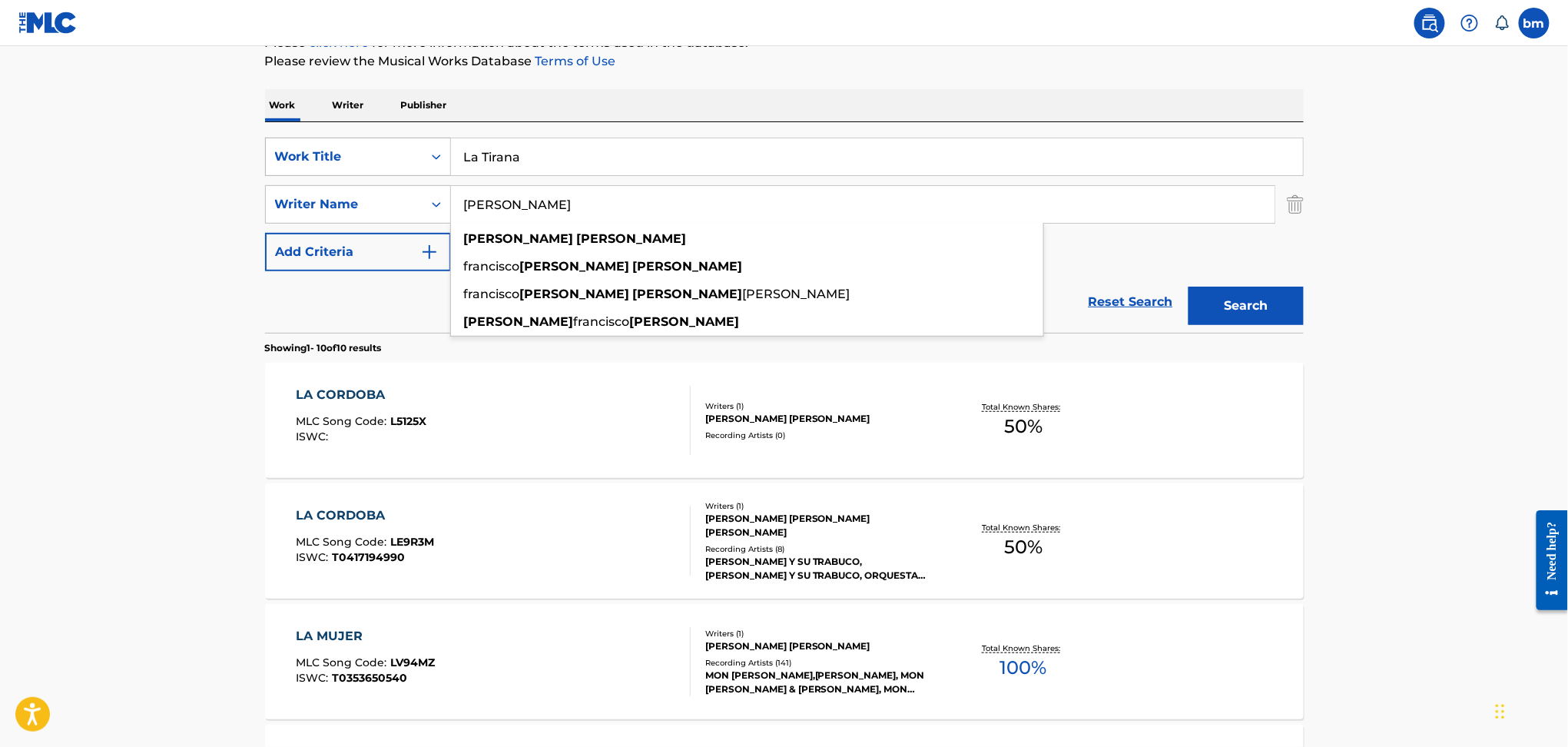
type input "[PERSON_NAME]"
click at [400, 171] on div "SearchWithCriteria469009f1-1f16-4472-b23b-af85316c6375 Work Title La Tirana" at bounding box center [784, 156] width 1039 height 39
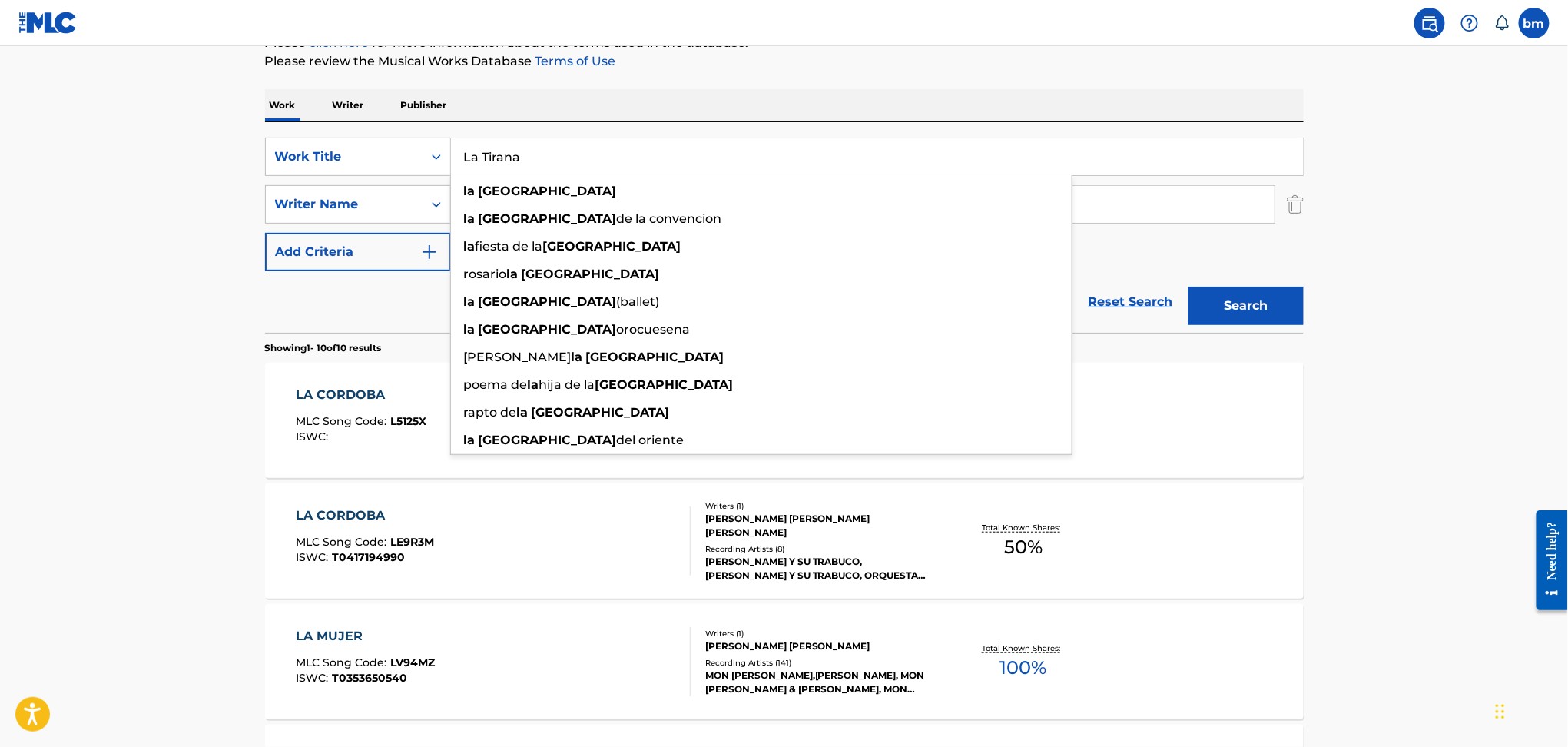
paste input "HASTA QUE ME ENAMORO [PERSON_NAME]"
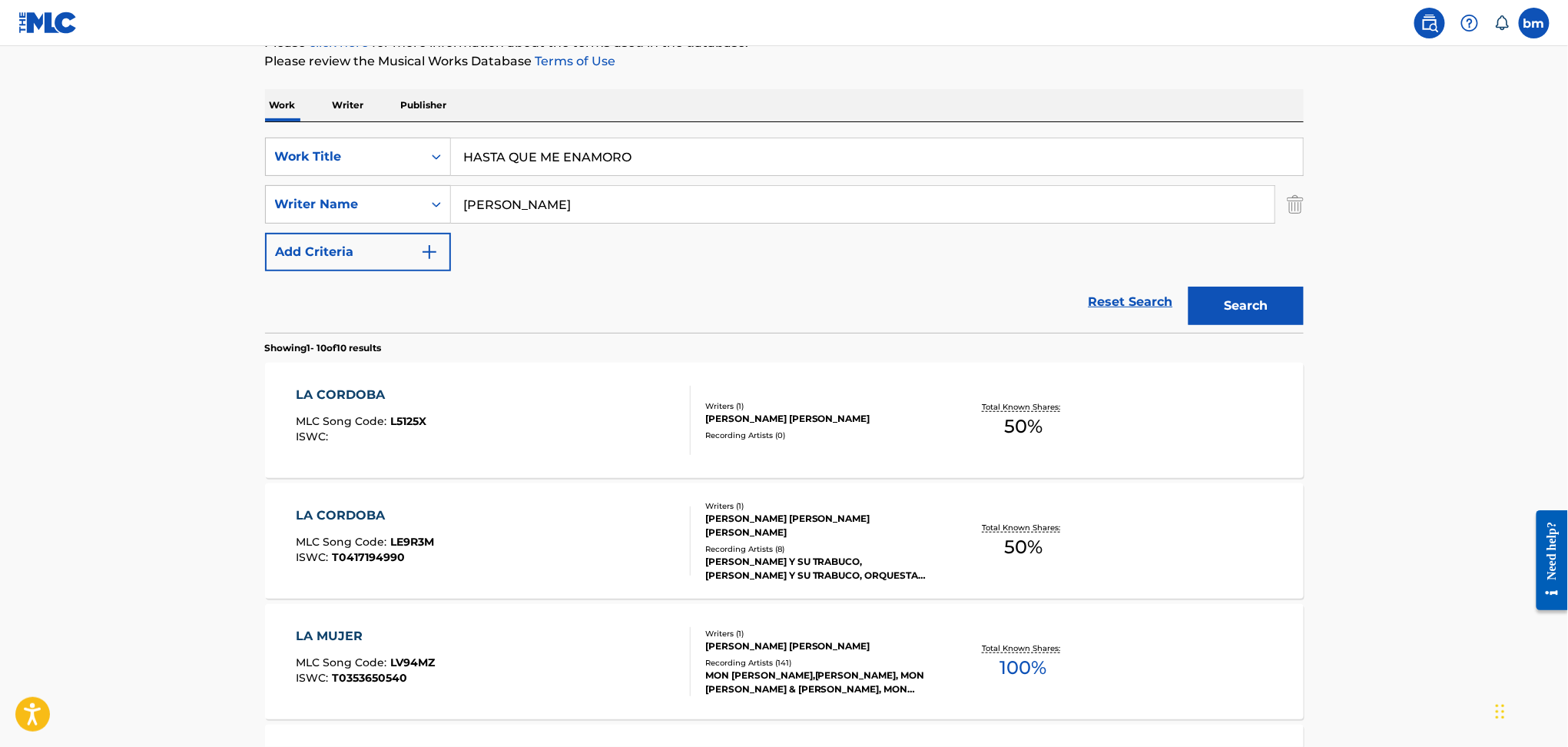
drag, startPoint x: 646, startPoint y: 157, endPoint x: 1315, endPoint y: 253, distance: 675.9
click at [1307, 198] on div "The MLC Public Work Search The accuracy and completeness of The MLC's data is d…" at bounding box center [785, 757] width 1076 height 1756
type input "HASTA QUE ME ENAMORO"
click at [1261, 306] on button "Search" at bounding box center [1246, 305] width 115 height 39
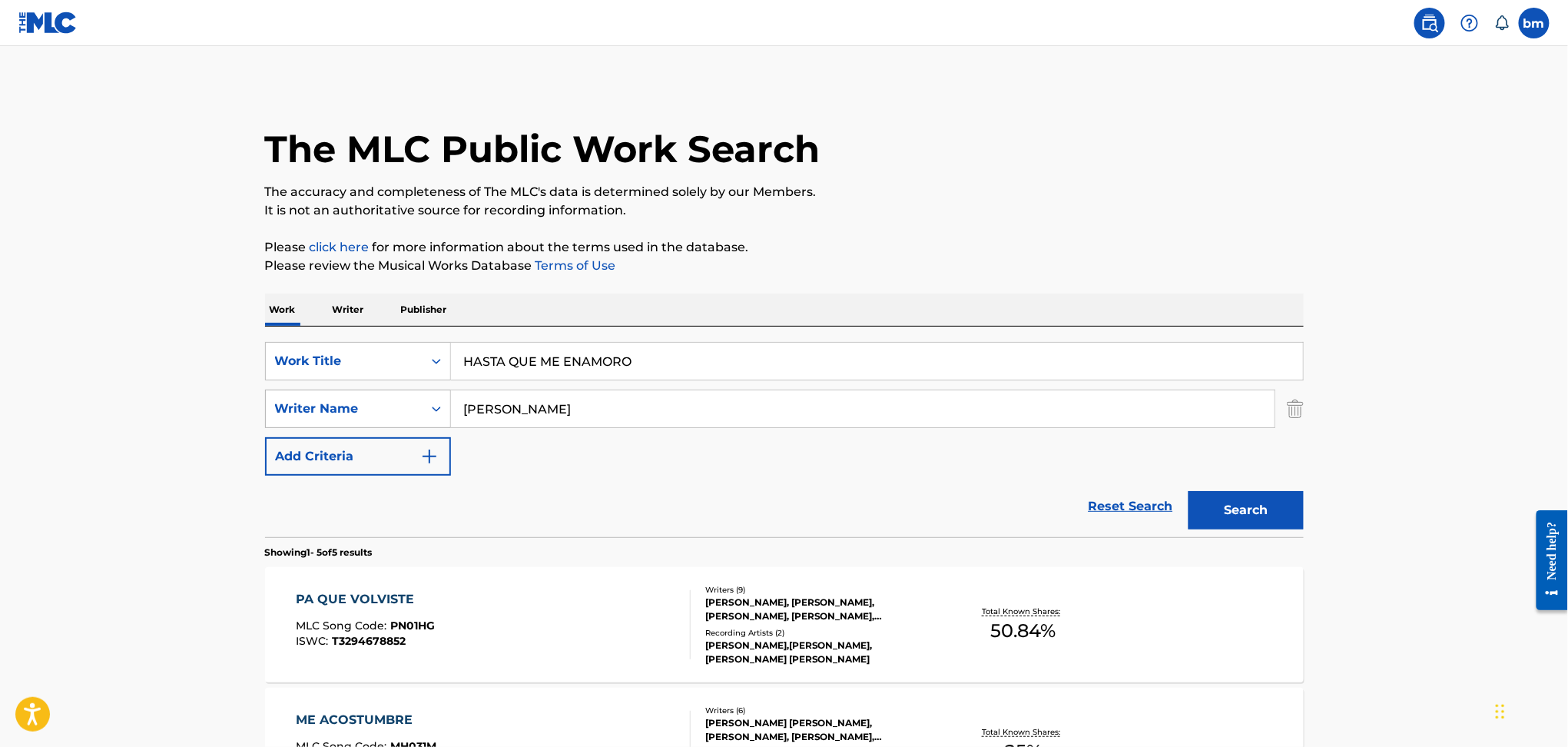
click at [387, 403] on div "SearchWithCriteria9ddaf67c-bcc9-4ad7-805a-7edebd5c4fa2 Writer Name [PERSON_NAME]" at bounding box center [784, 408] width 1039 height 39
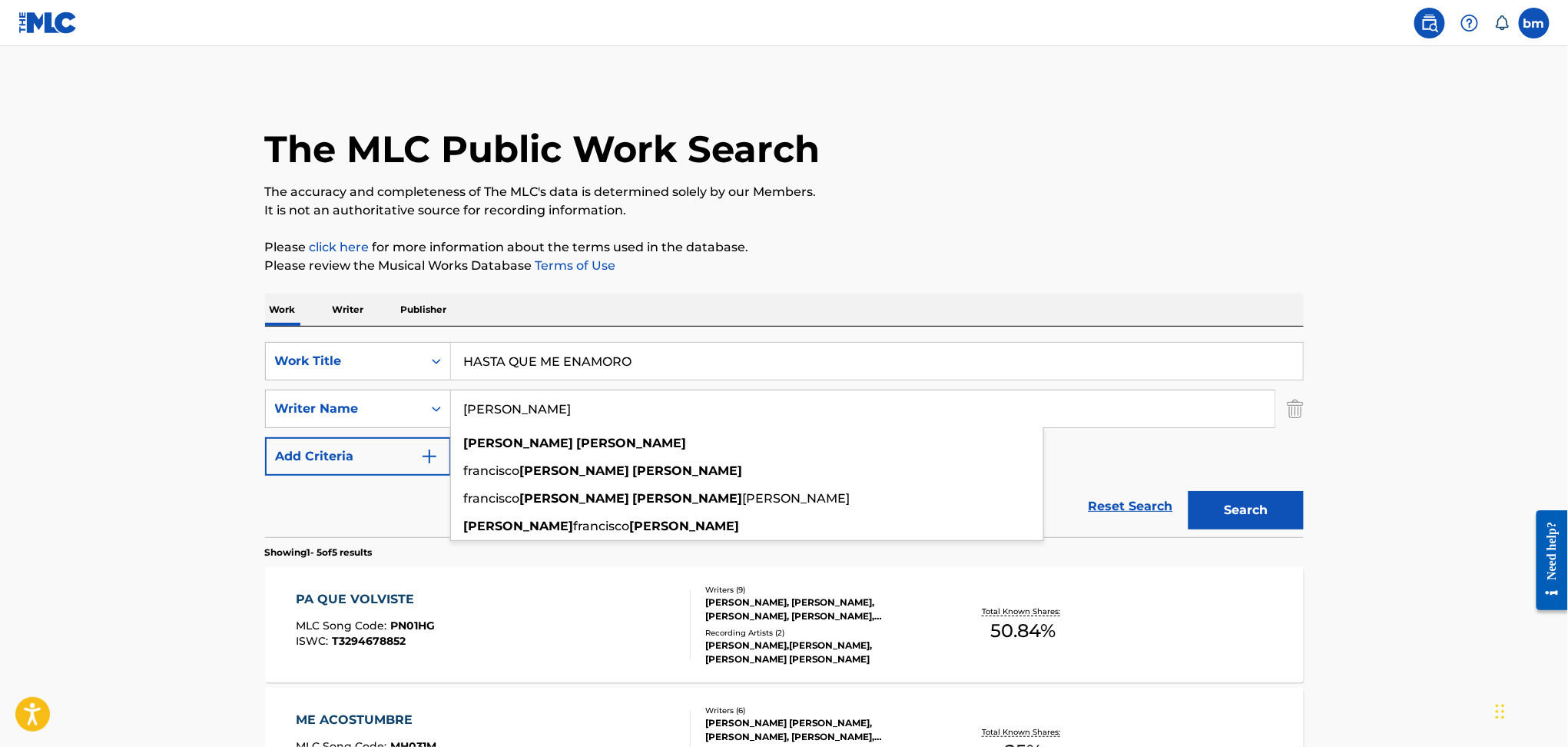
paste input "[PERSON_NAME] StoesselMaría de los Ángeles BecerraMauricio [PERSON_NAME]"
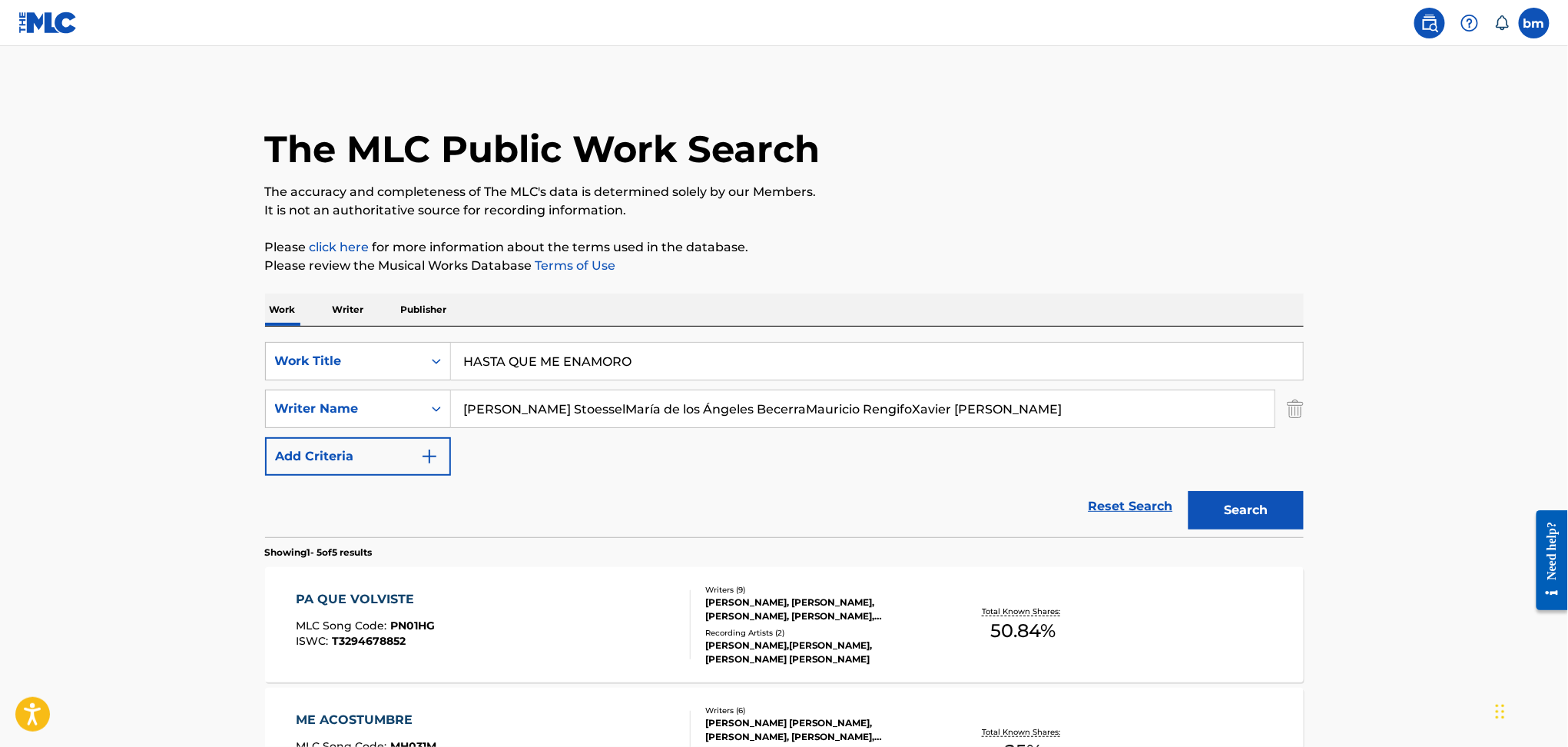
drag, startPoint x: 549, startPoint y: 406, endPoint x: 1334, endPoint y: 494, distance: 789.9
click at [1317, 482] on div "The MLC Public Work Search The accuracy and completeness of The MLC's data is d…" at bounding box center [785, 661] width 1076 height 1153
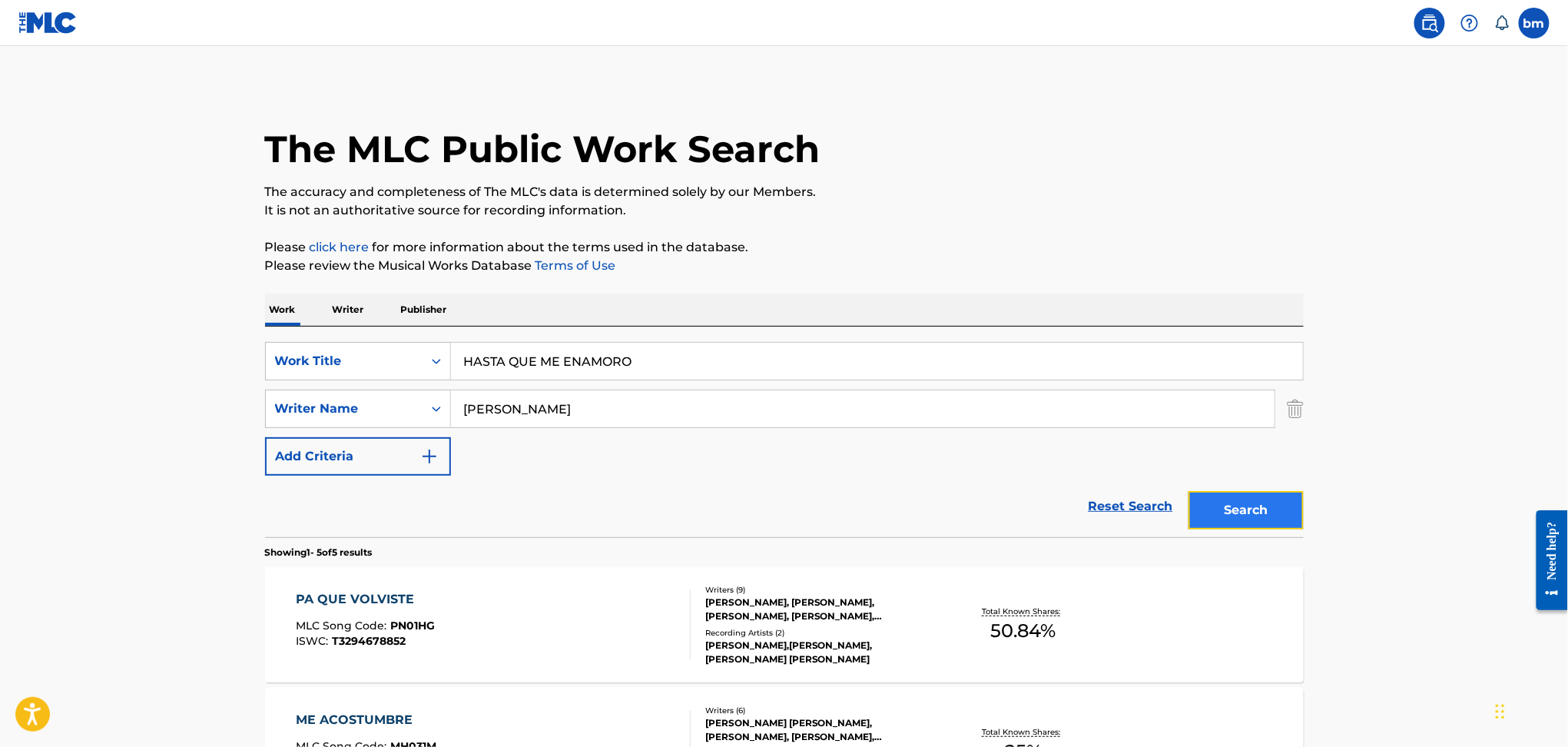
click at [1195, 521] on button "Search" at bounding box center [1246, 509] width 115 height 39
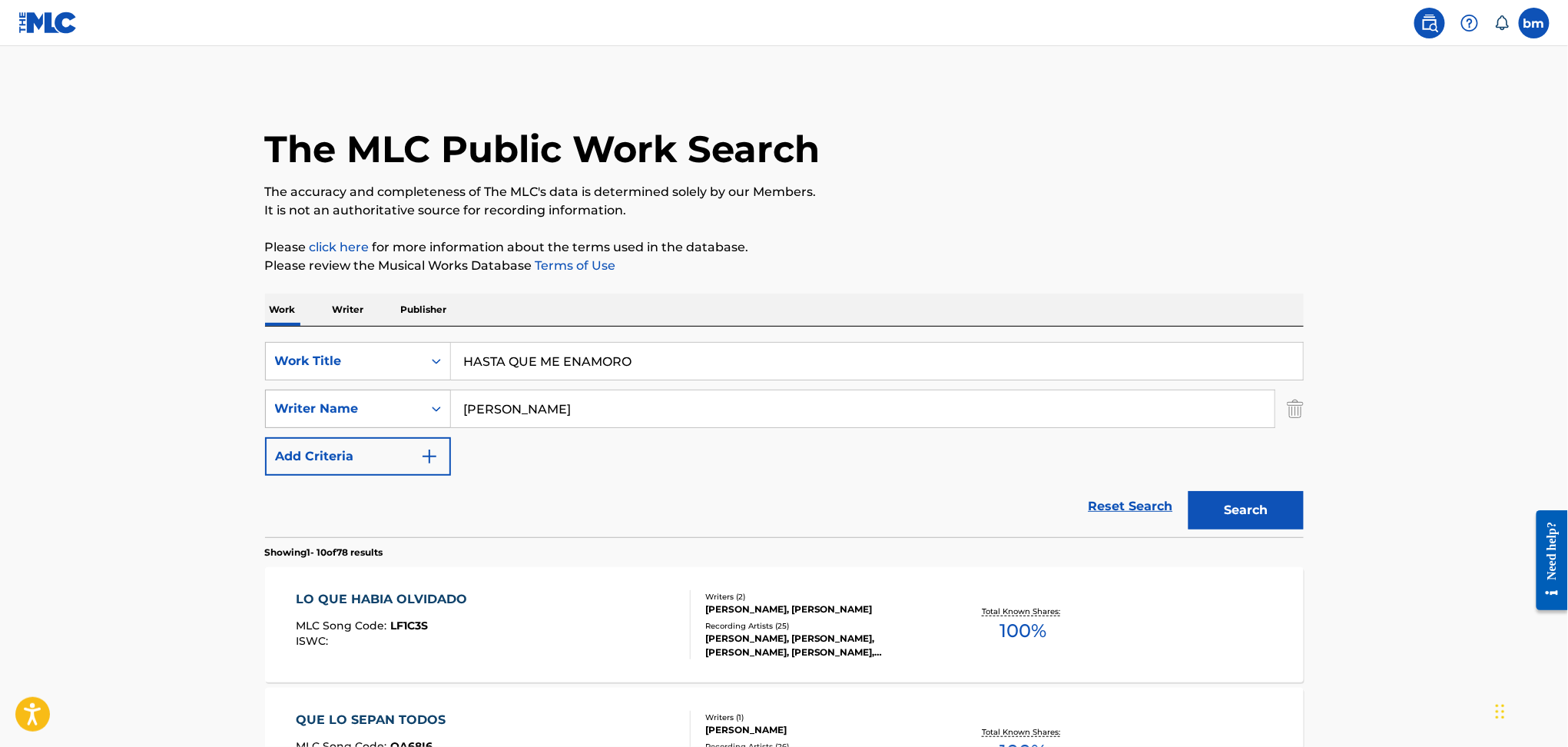
drag, startPoint x: 672, startPoint y: 411, endPoint x: 330, endPoint y: 408, distance: 342.0
click at [330, 408] on div "SearchWithCriteria9ddaf67c-bcc9-4ad7-805a-7edebd5c4fa2 Writer Name [PERSON_NAME]" at bounding box center [784, 408] width 1039 height 39
paste input "[PERSON_NAME] de los Ángeles BecerraMauricio RengifoXavier [PERSON_NAME]"
drag, startPoint x: 568, startPoint y: 406, endPoint x: 1629, endPoint y: 555, distance: 1071.4
click at [1567, 555] on html "Accessibility Screen-Reader Guide, Feedback, and Issue Reporting | New window 0…" at bounding box center [784, 373] width 1568 height 747
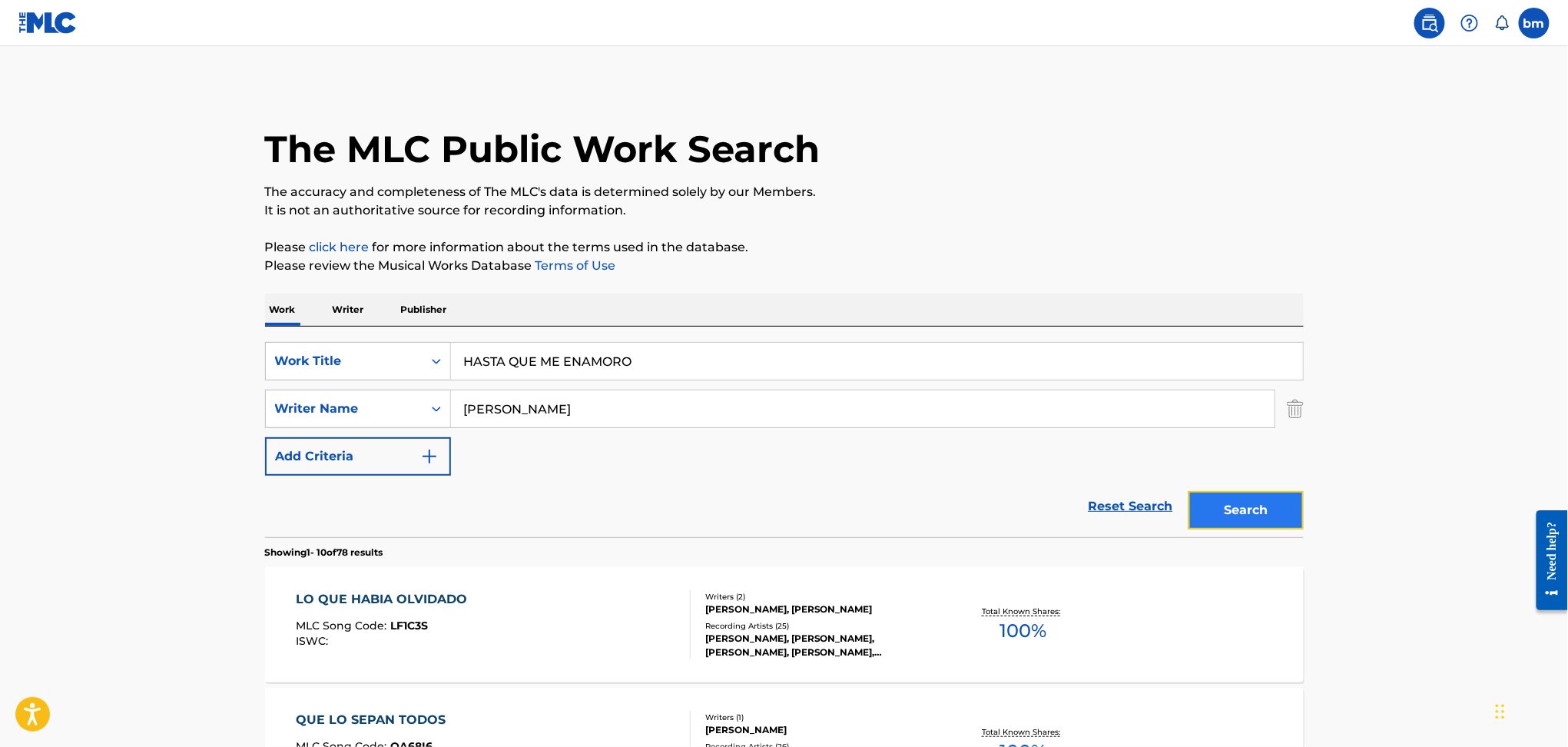
click at [1215, 520] on button "Search" at bounding box center [1246, 509] width 115 height 39
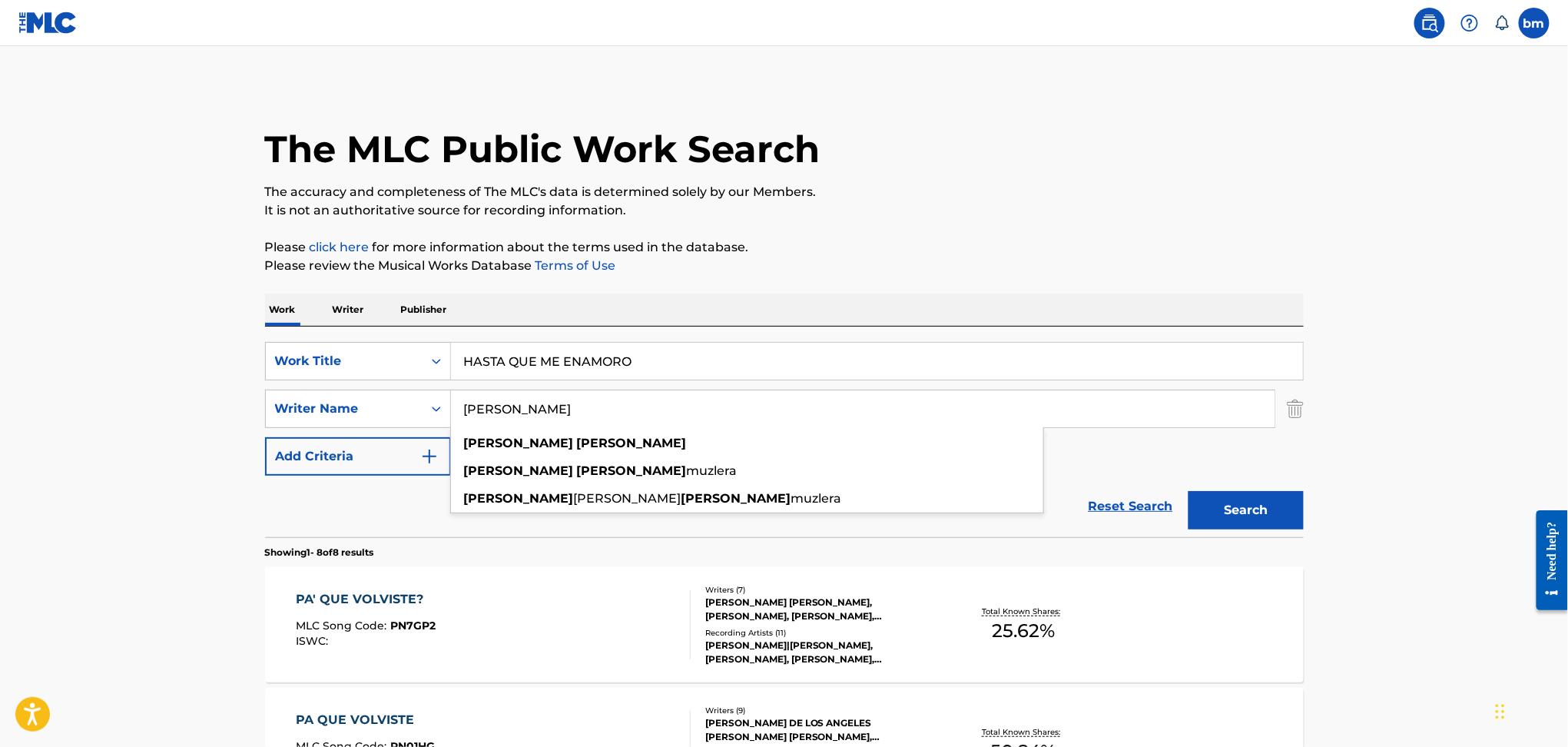
drag, startPoint x: 759, startPoint y: 401, endPoint x: 463, endPoint y: 401, distance: 296.0
click at [463, 401] on input "[PERSON_NAME]" at bounding box center [863, 408] width 823 height 37
paste input "ía de los Ángeles BecerraMauricio RengifoXavier [PERSON_NAME]"
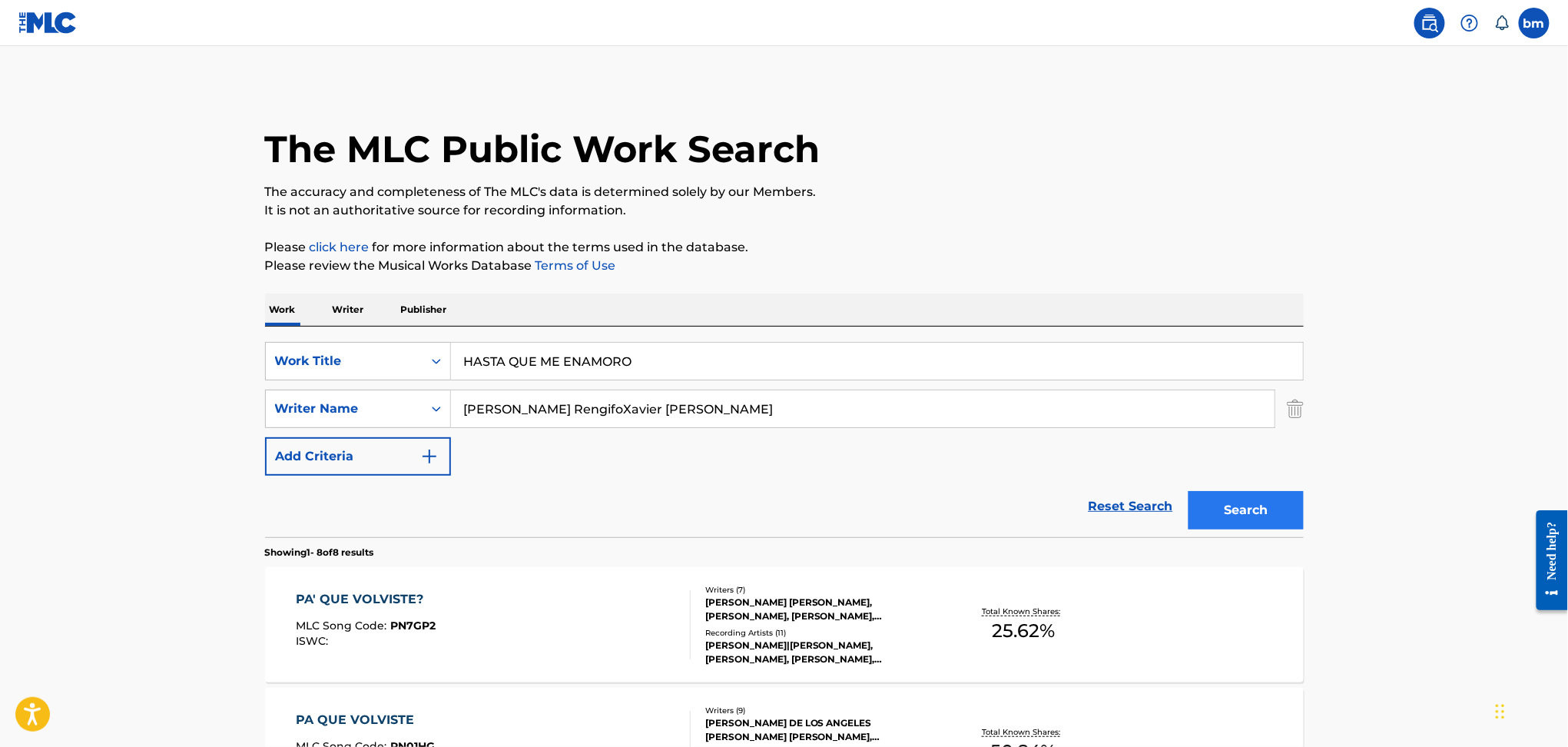
drag, startPoint x: 644, startPoint y: 409, endPoint x: 1244, endPoint y: 492, distance: 605.7
click at [1244, 492] on form "SearchWithCriteria469009f1-1f16-4472-b23b-af85316c6375 Work Title HASTA QUE ME …" at bounding box center [784, 440] width 1039 height 196
click at [1241, 509] on button "Search" at bounding box center [1246, 509] width 115 height 39
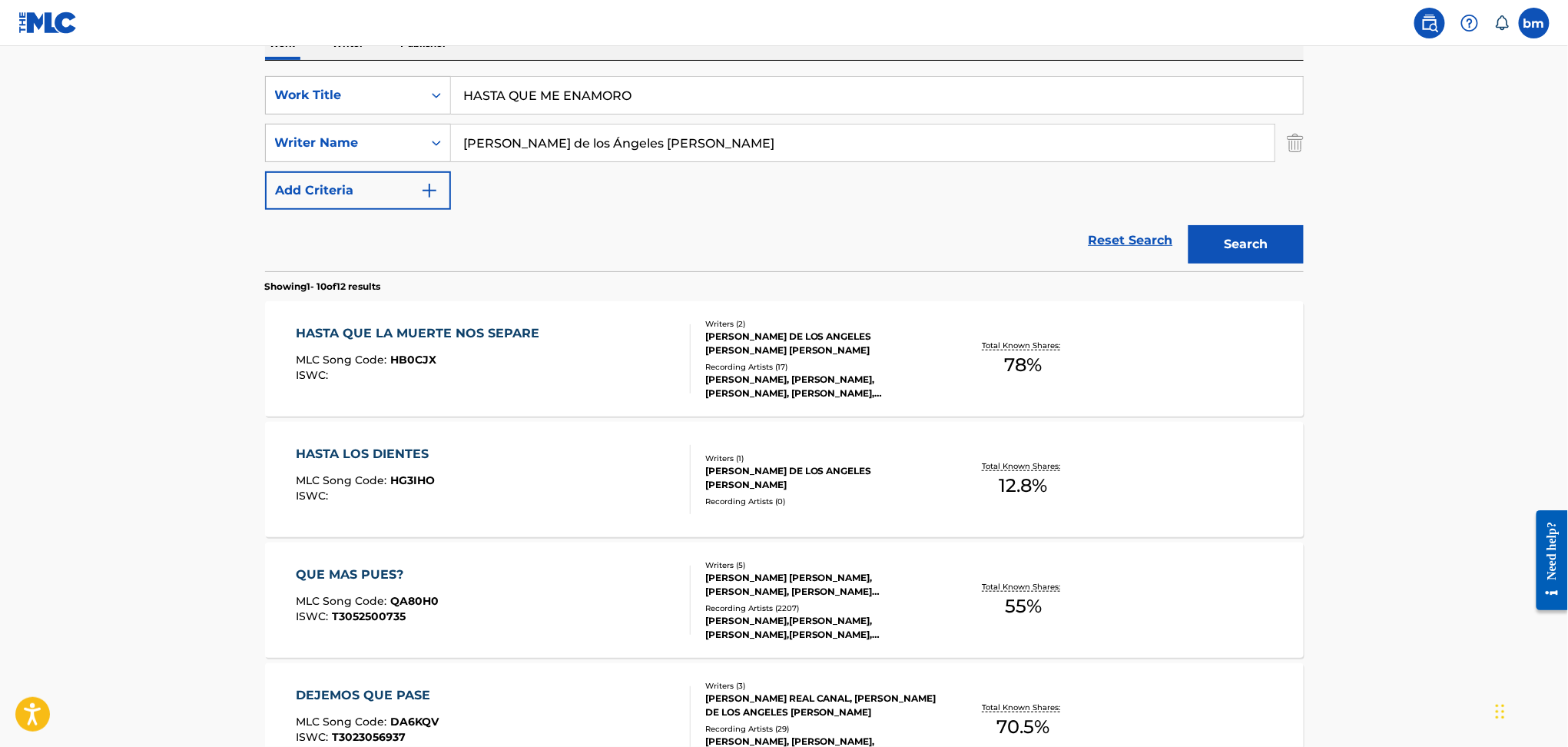
scroll to position [307, 0]
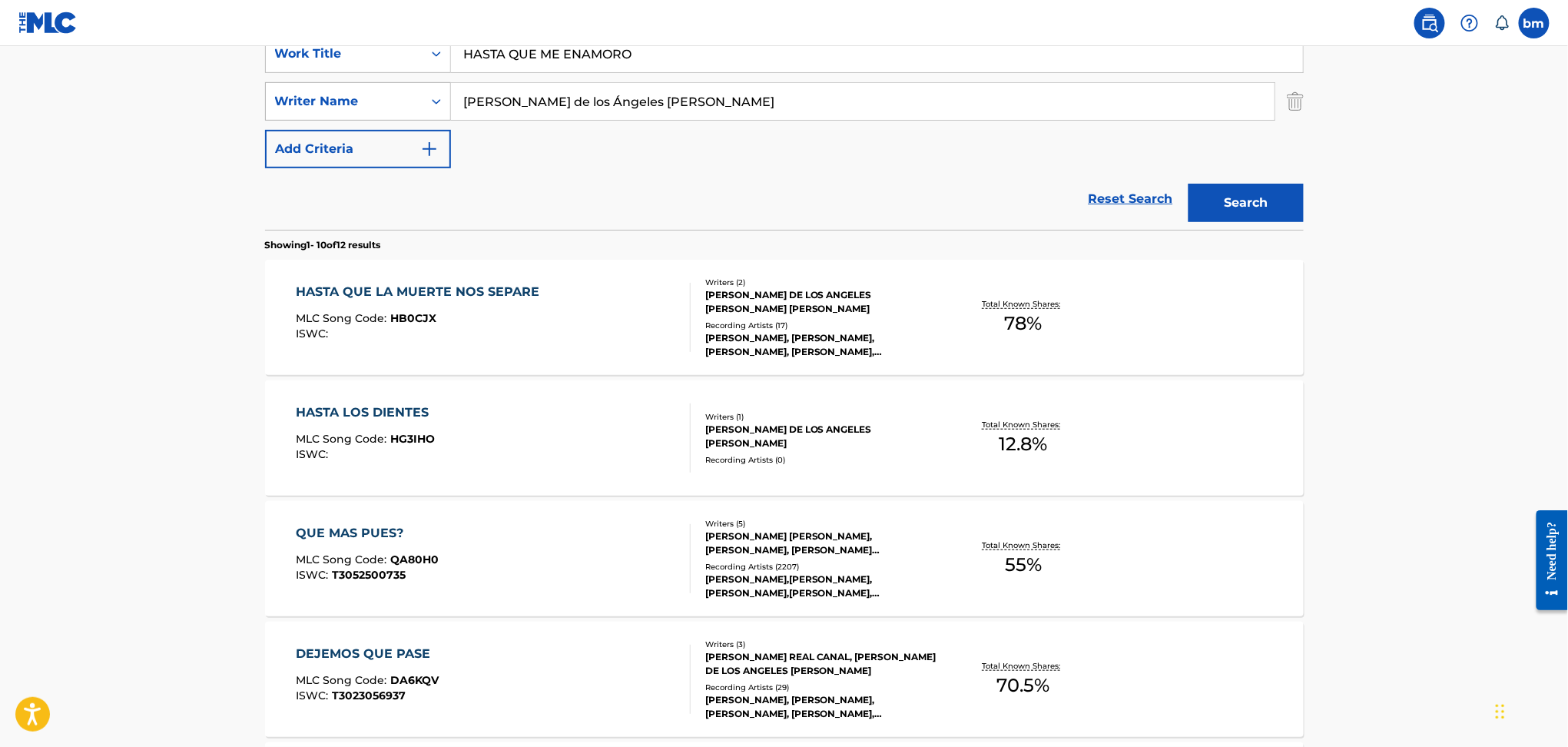
drag, startPoint x: 695, startPoint y: 91, endPoint x: 392, endPoint y: 109, distance: 303.5
click at [392, 109] on div "SearchWithCriteria9ddaf67c-bcc9-4ad7-805a-7edebd5c4fa2 Writer Name [PERSON_NAME…" at bounding box center [784, 101] width 1039 height 39
paste input "LA [PERSON_NAME]"
type input "LA [PERSON_NAME]"
drag, startPoint x: 379, startPoint y: 57, endPoint x: 313, endPoint y: 61, distance: 66.1
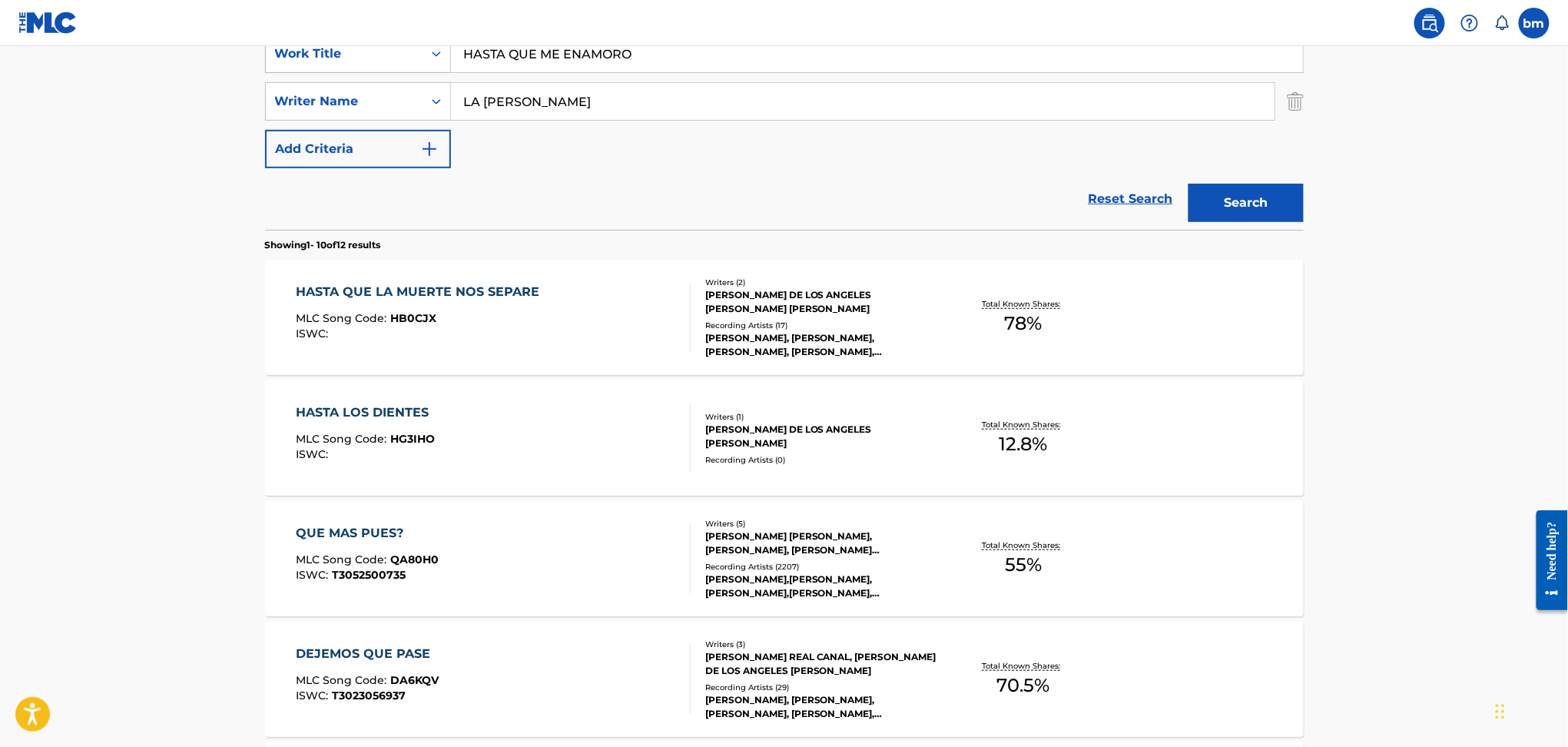
click at [313, 61] on div "SearchWithCriteria469009f1-1f16-4472-b23b-af85316c6375 Work Title HASTA QUE ME …" at bounding box center [784, 53] width 1039 height 39
paste input "Baby Saige The Album Leaf"
drag, startPoint x: 536, startPoint y: 51, endPoint x: 1196, endPoint y: 186, distance: 673.7
click at [1173, 179] on form "SearchWithCriteria469009f1-1f16-4472-b23b-af85316c6375 Work Title Baby Saige Se…" at bounding box center [784, 132] width 1039 height 196
type input "Baby Saige"
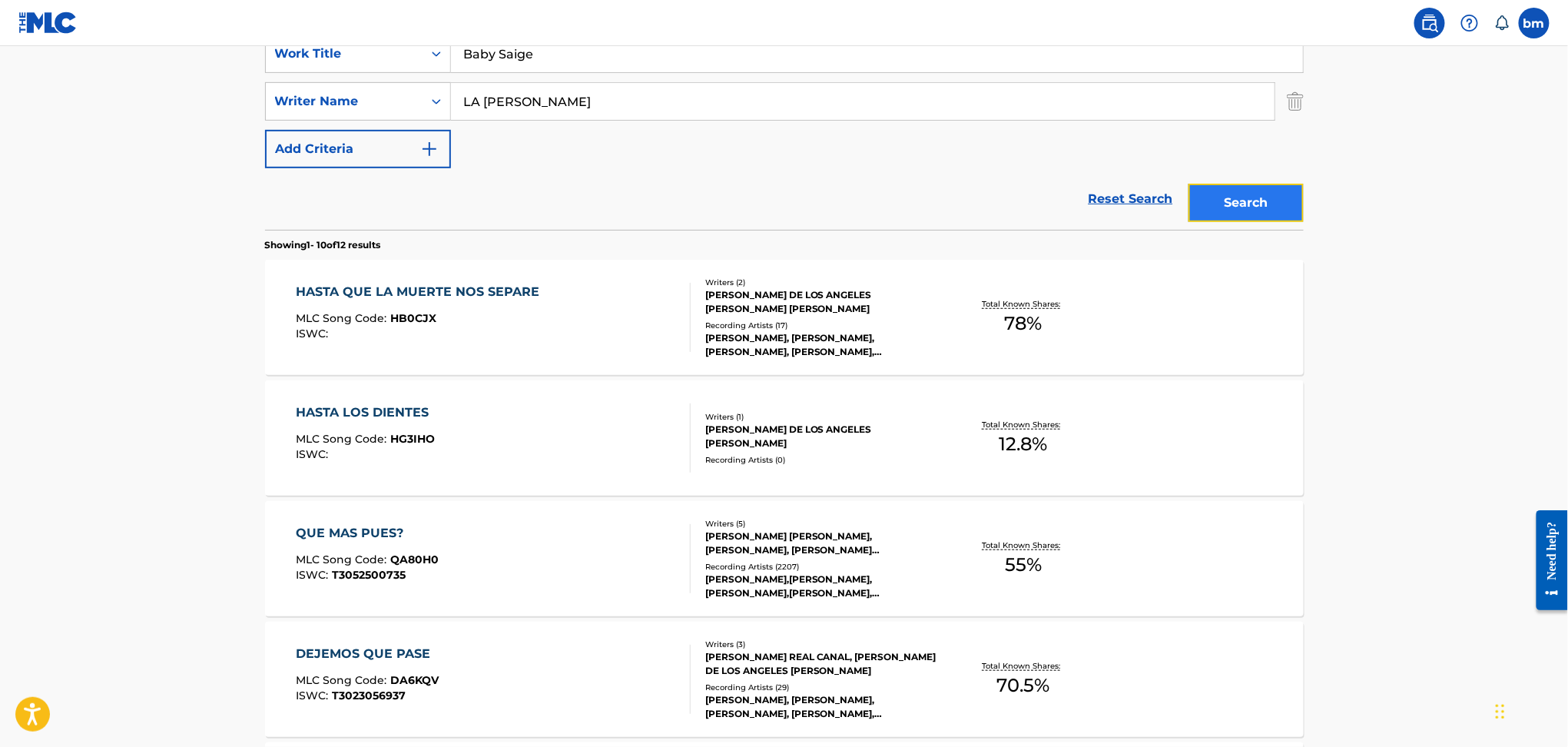
click at [1282, 216] on button "Search" at bounding box center [1246, 202] width 115 height 39
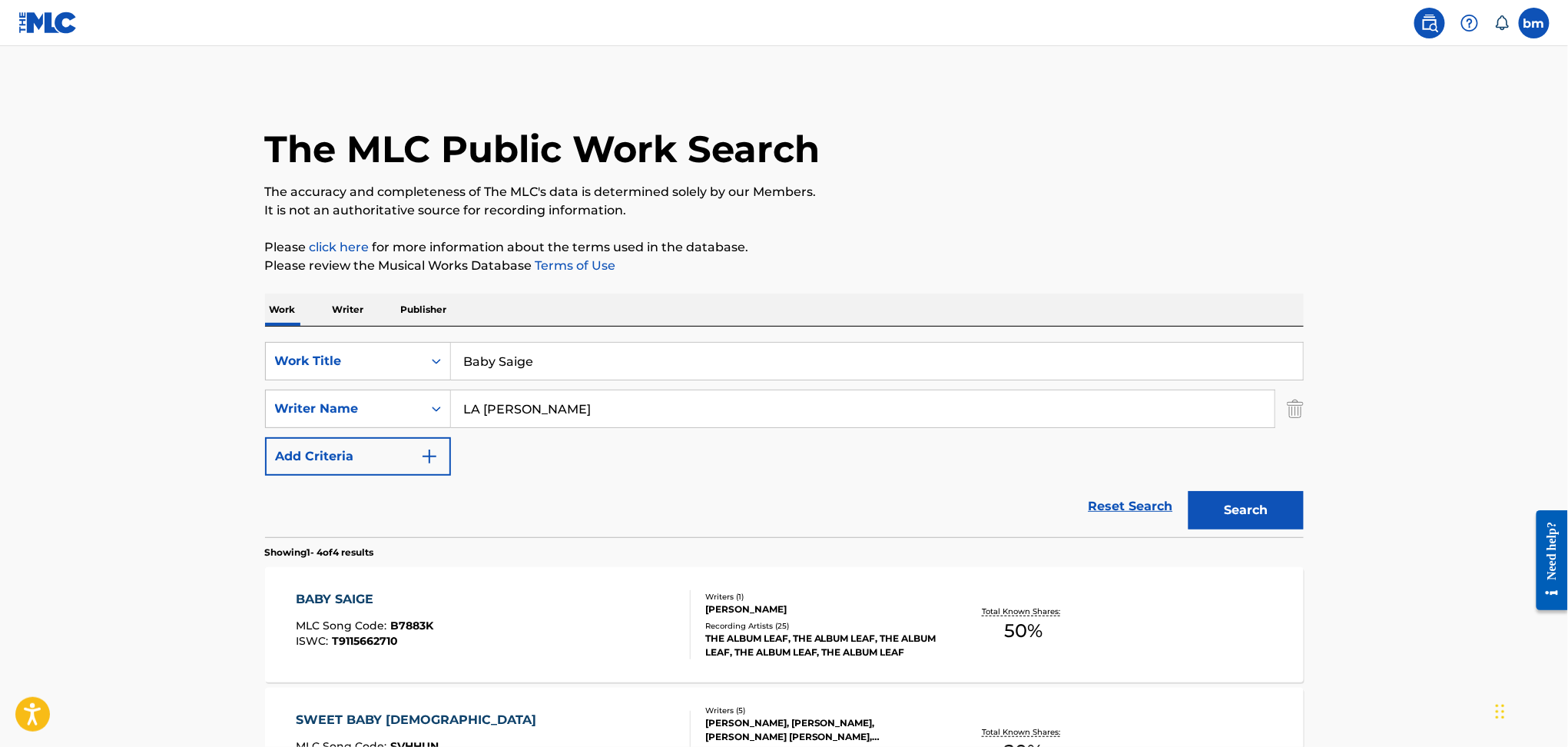
click at [520, 652] on div "BABY SAIGE MLC Song Code : B7883K ISWC : T9115662710" at bounding box center [493, 624] width 395 height 69
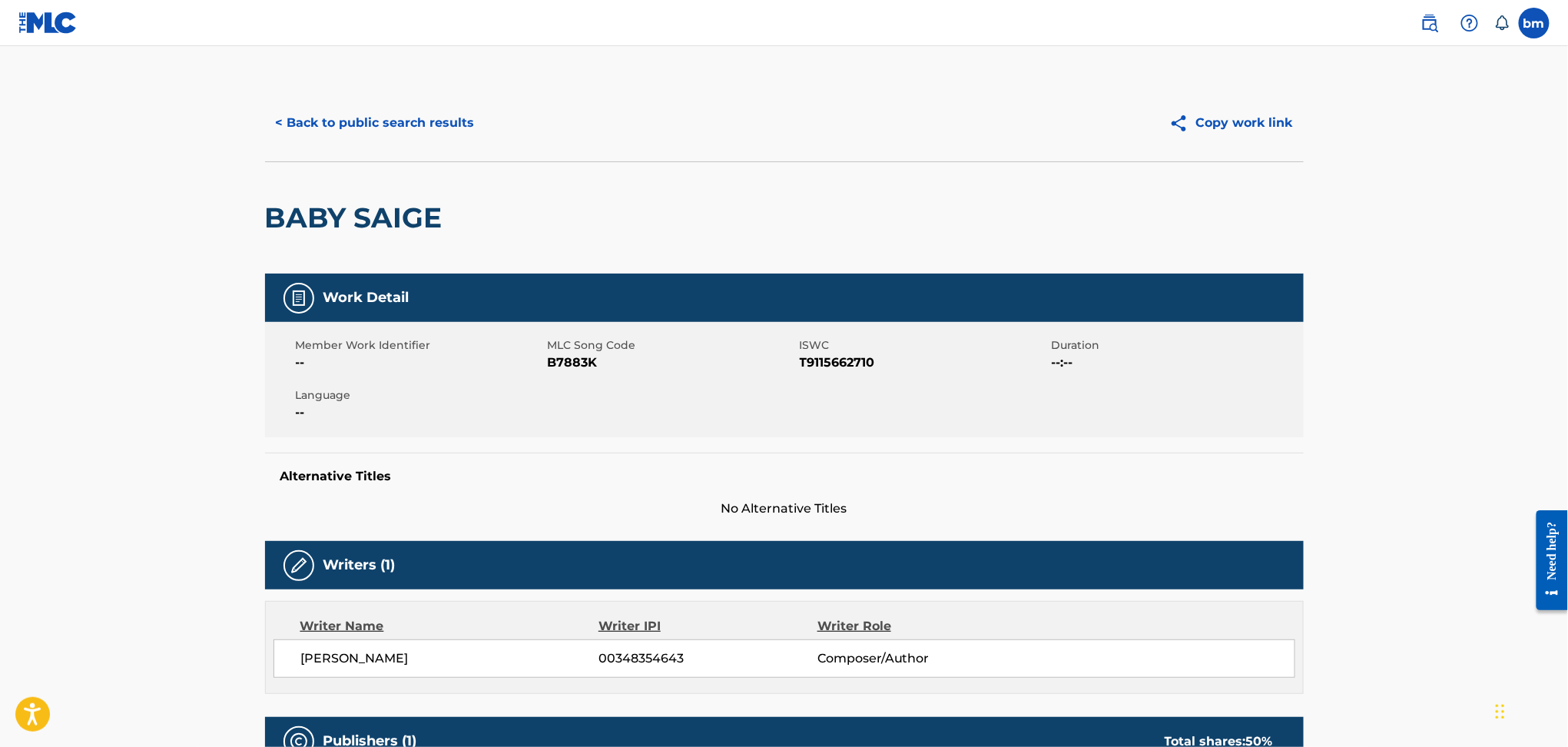
click at [568, 358] on span "B7883K" at bounding box center [672, 362] width 248 height 18
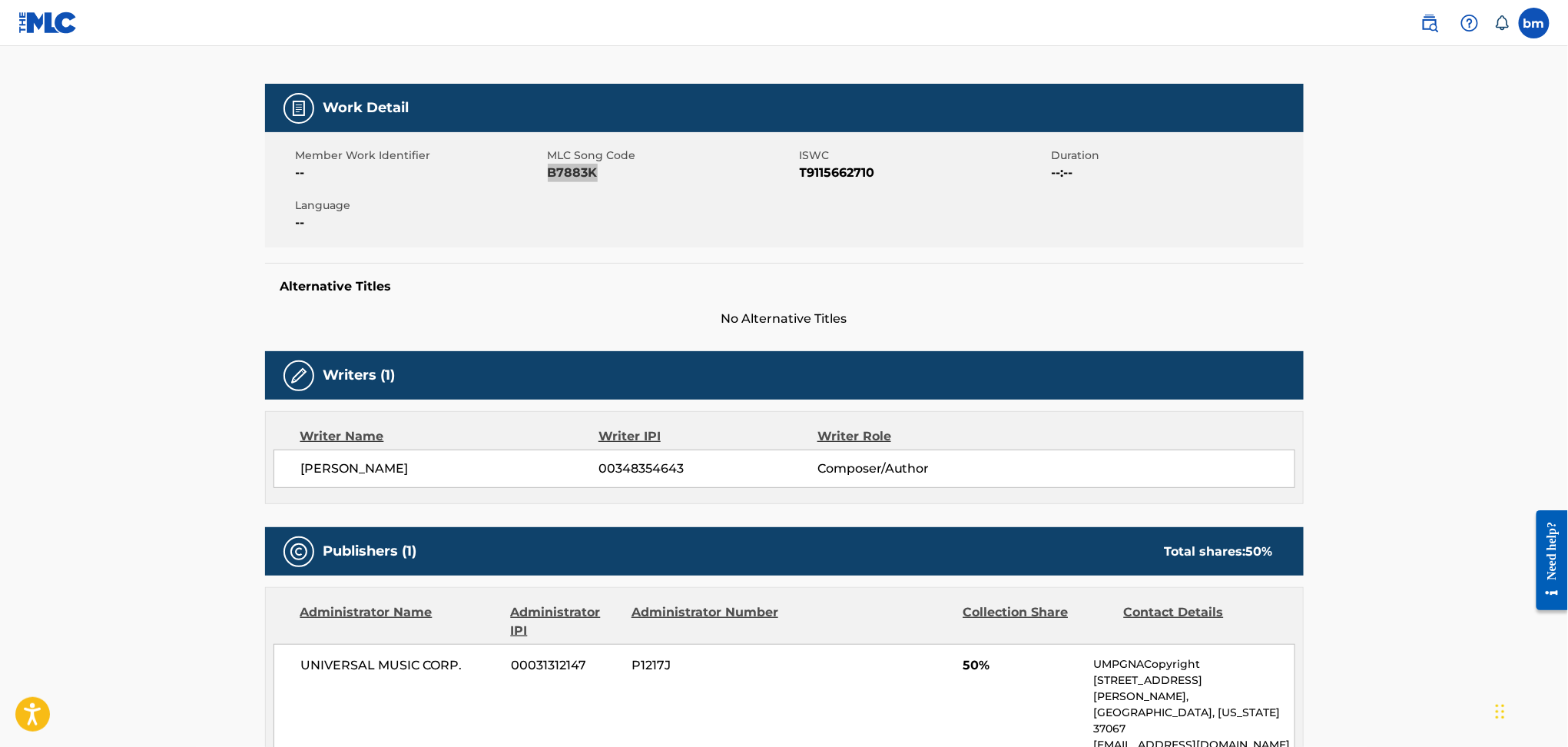
scroll to position [512, 0]
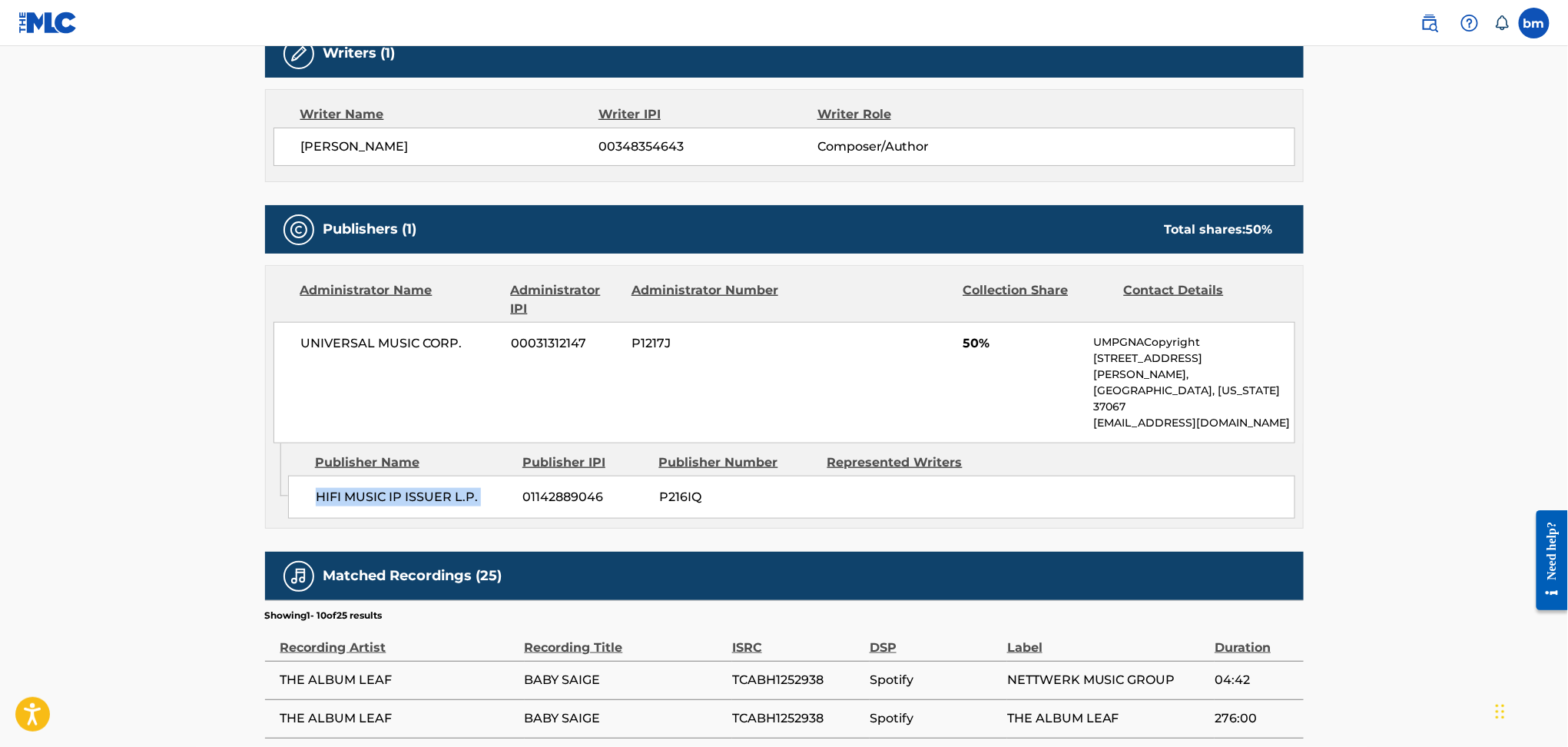
drag, startPoint x: 288, startPoint y: 467, endPoint x: 518, endPoint y: 468, distance: 230.0
click at [518, 475] on div "HIFI MUSIC IP ISSUER L.P. 01142889046 P216IQ" at bounding box center [792, 497] width 1007 height 43
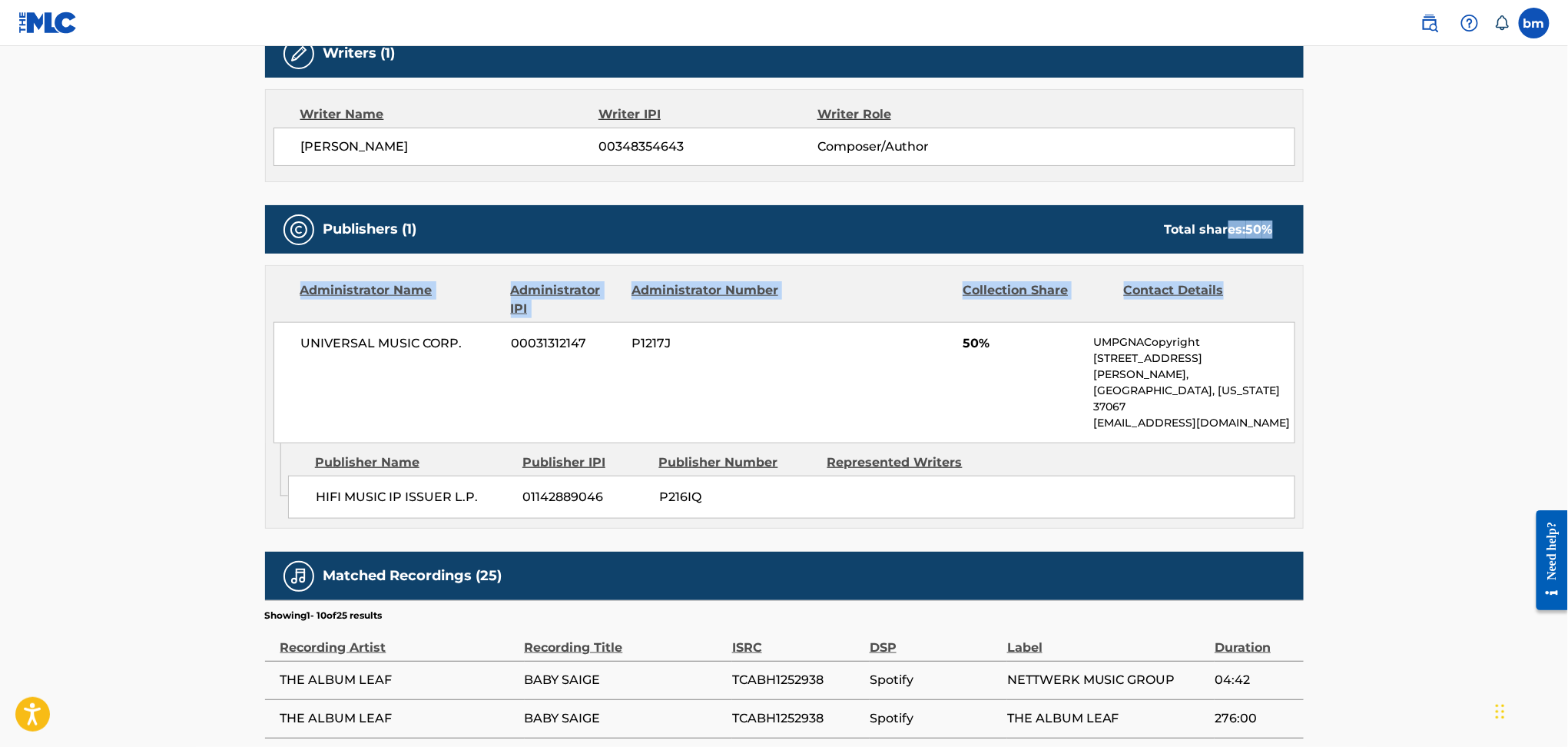
click at [1227, 239] on div "Publishers (1) Total shares: 50 % Administrator Name Administrator IPI Administ…" at bounding box center [784, 366] width 1039 height 323
